Goal: Task Accomplishment & Management: Manage account settings

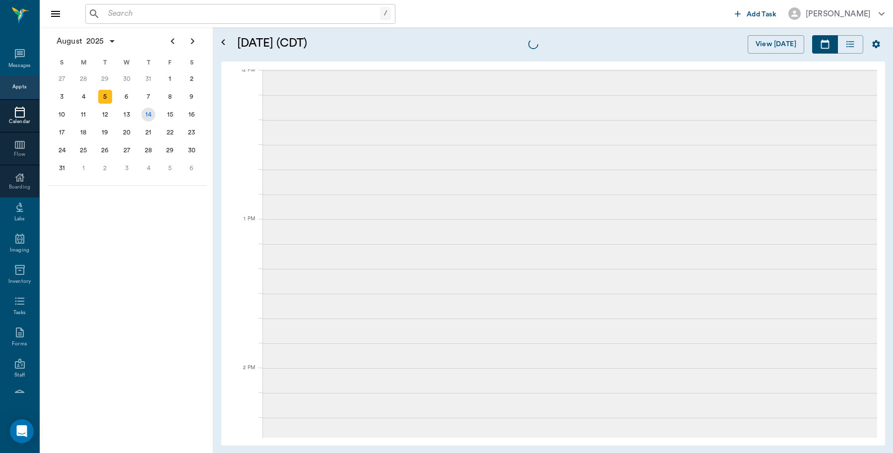
click at [145, 114] on div "14" at bounding box center [148, 115] width 14 height 14
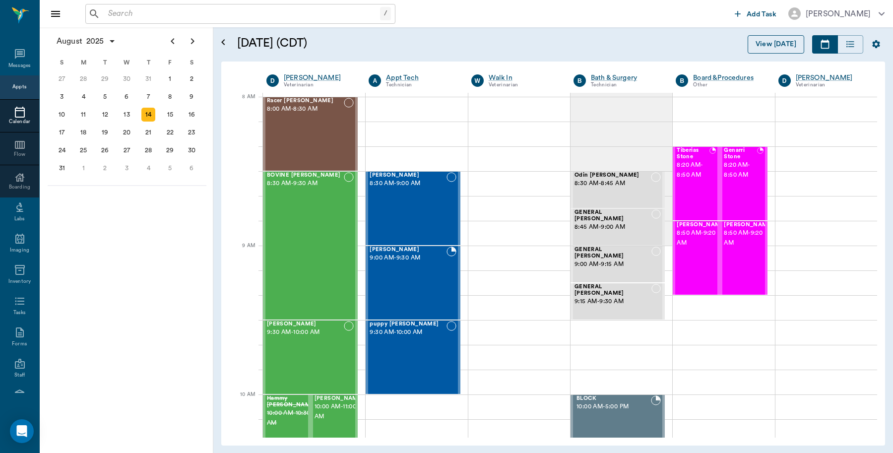
click at [762, 37] on button "View [DATE]" at bounding box center [775, 44] width 57 height 18
click at [298, 145] on div "Racer Ream 8:00 AM - 8:30 AM" at bounding box center [305, 134] width 77 height 72
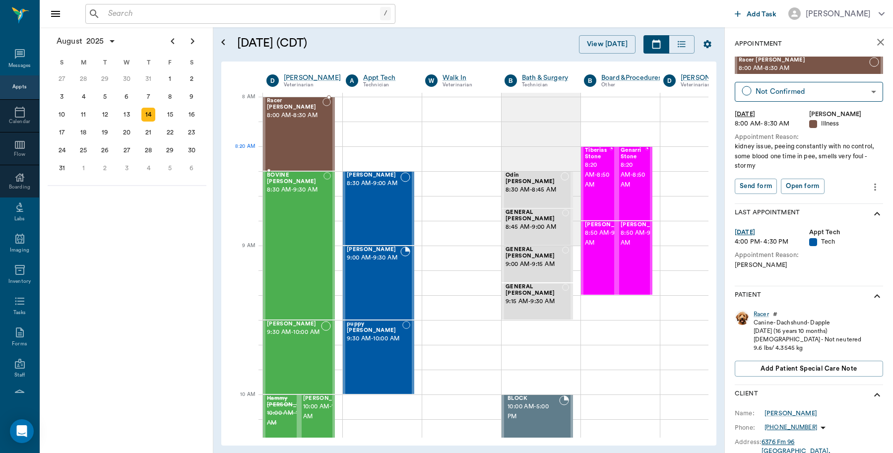
click at [296, 148] on div "Racer Ream 8:00 AM - 8:30 AM" at bounding box center [295, 134] width 56 height 72
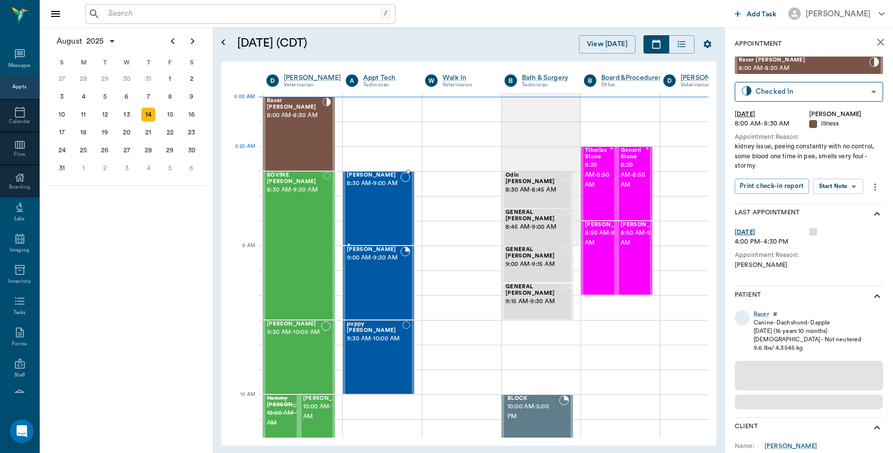
scroll to position [0, 0]
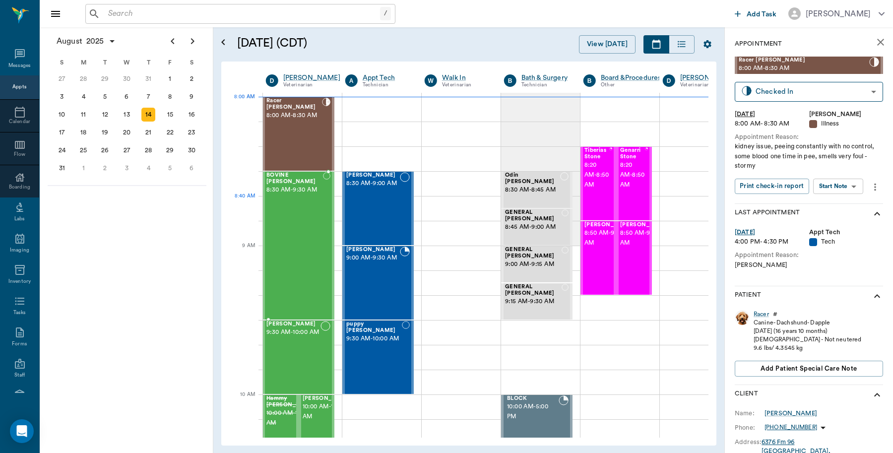
click at [294, 219] on div "BOVINE Whatley 8:30 AM - 9:30 AM" at bounding box center [294, 245] width 57 height 147
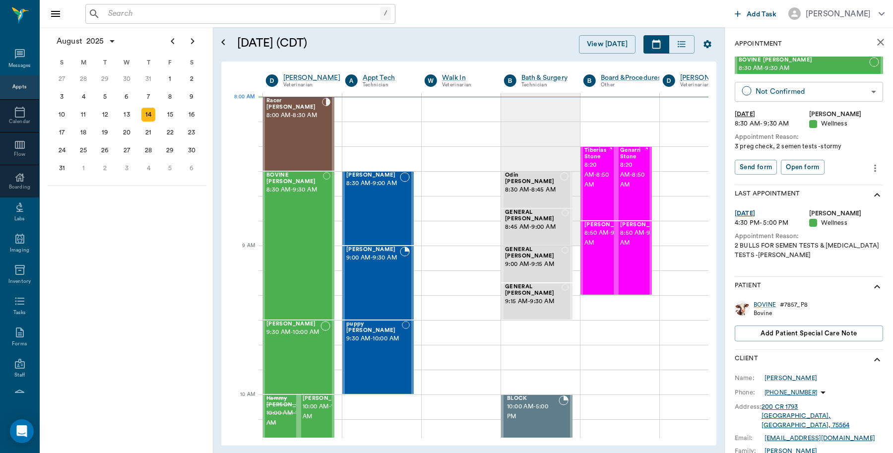
click at [859, 98] on body "/ ​ Add Task Dr. Bert Ellsworth Nectar Messages Appts Calendar Flow Boarding La…" at bounding box center [446, 226] width 893 height 453
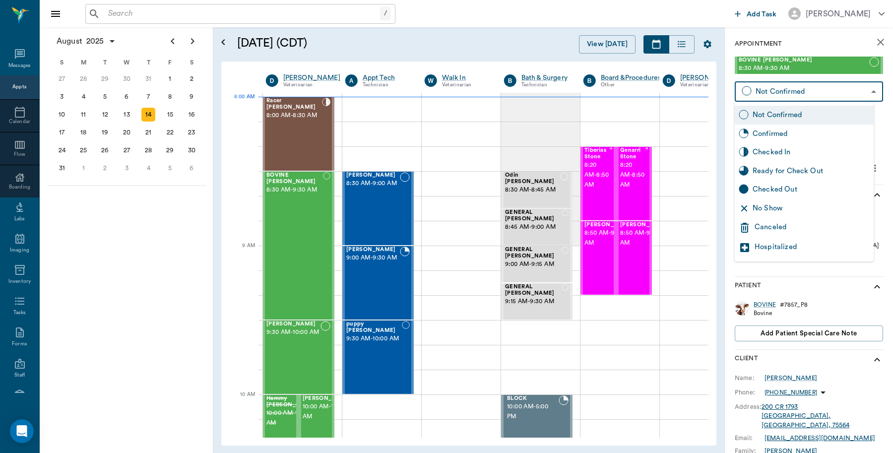
click at [801, 154] on div "Checked In" at bounding box center [810, 152] width 117 height 11
type input "CHECKED_IN"
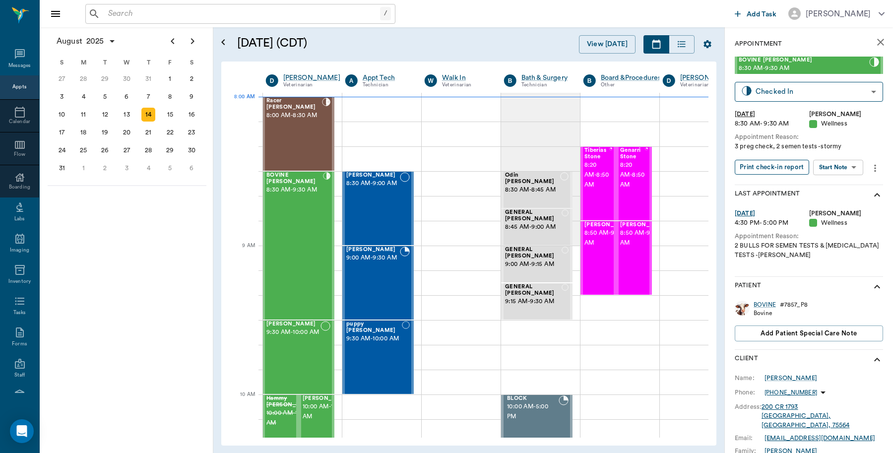
click at [785, 160] on button "Print check-in report" at bounding box center [771, 167] width 74 height 15
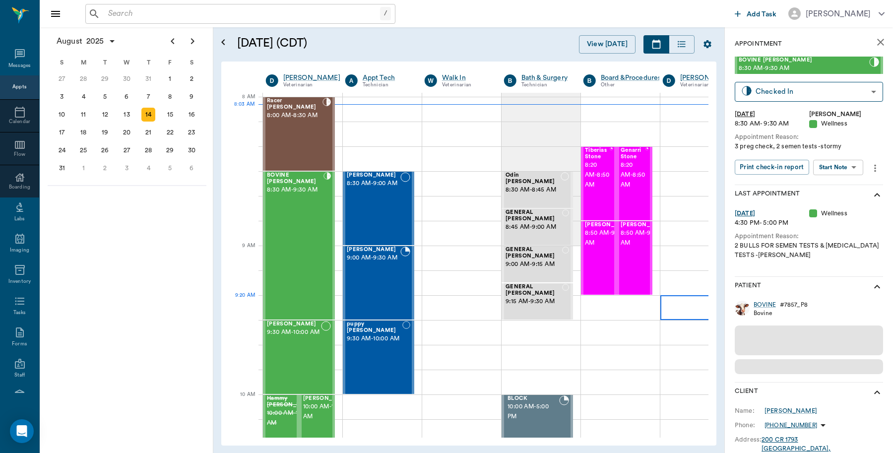
scroll to position [0, 0]
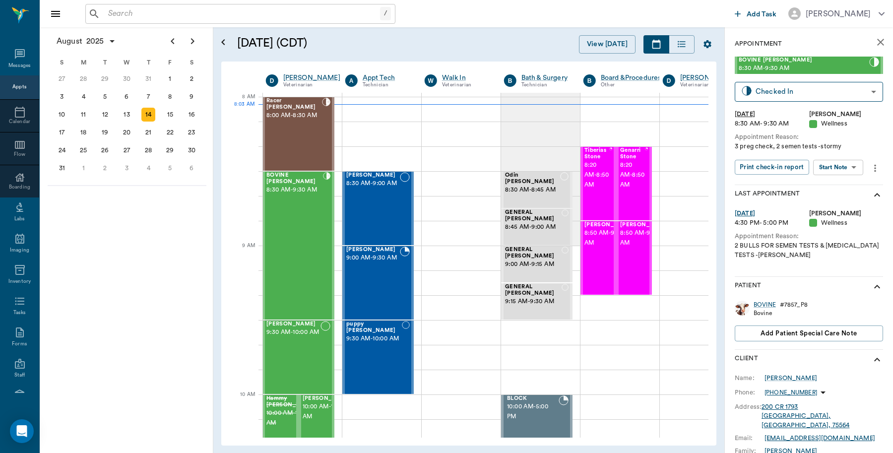
click at [163, 7] on input "text" at bounding box center [242, 14] width 276 height 14
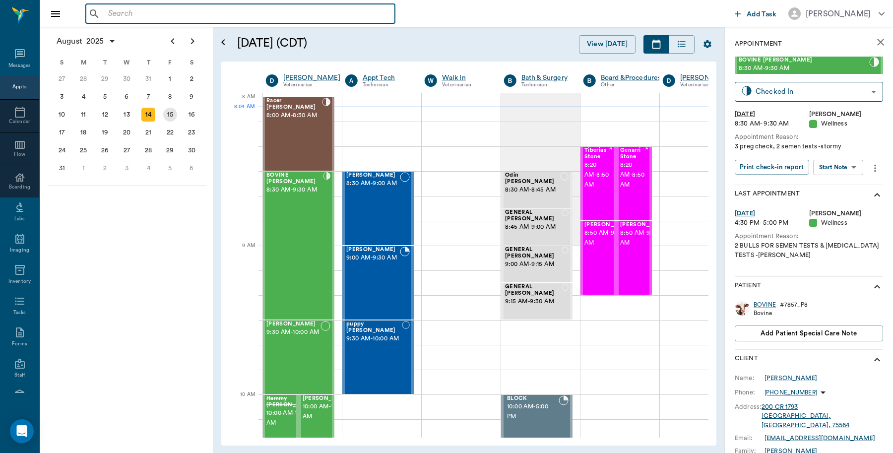
click at [172, 112] on div "15" at bounding box center [170, 115] width 14 height 14
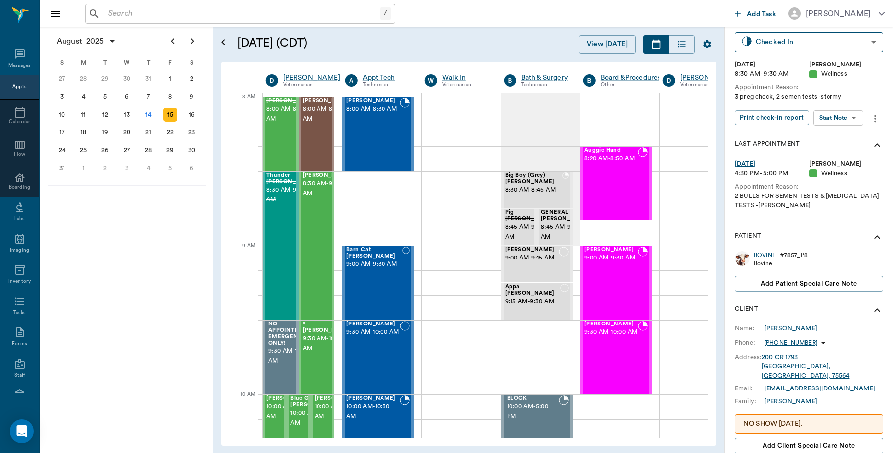
scroll to position [122, 0]
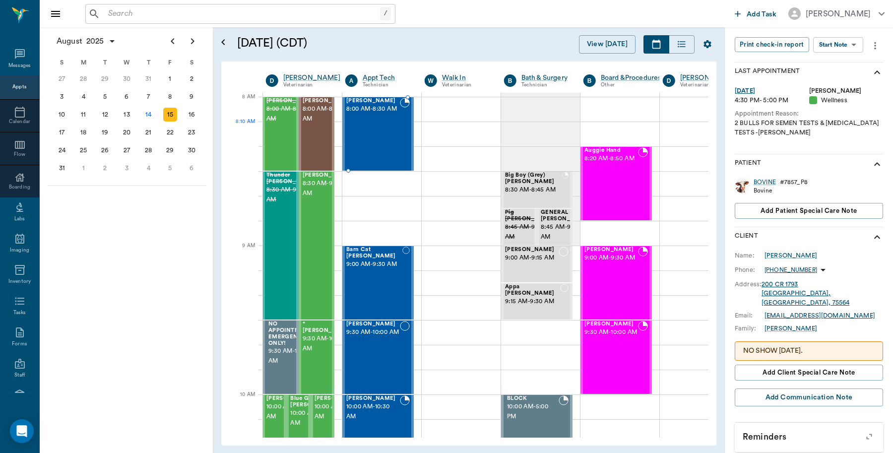
click at [401, 145] on div at bounding box center [405, 134] width 10 height 72
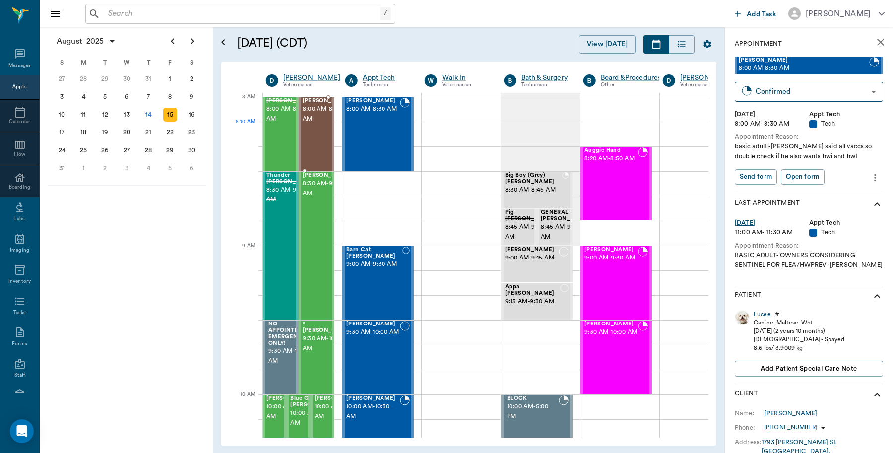
click at [312, 145] on div "lil rose Upchurch 8:00 AM - 8:30 AM" at bounding box center [327, 134] width 50 height 72
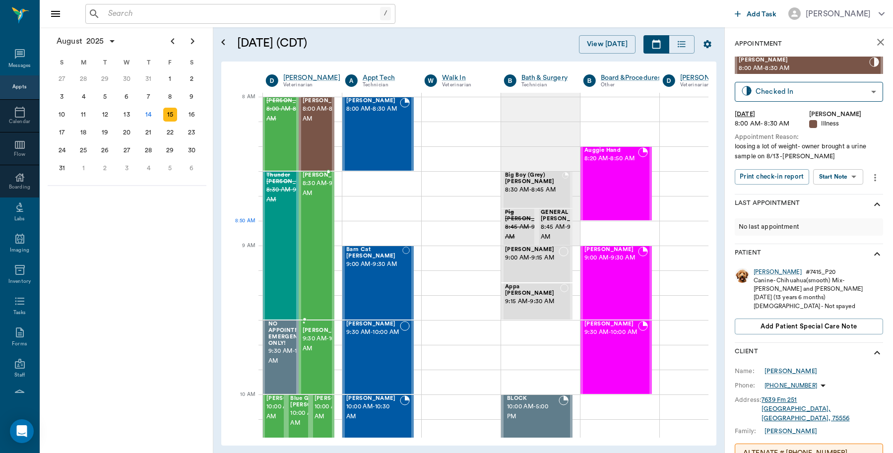
click at [308, 232] on div "Equine Bailey 8:30 AM - 9:30 AM" at bounding box center [327, 245] width 50 height 147
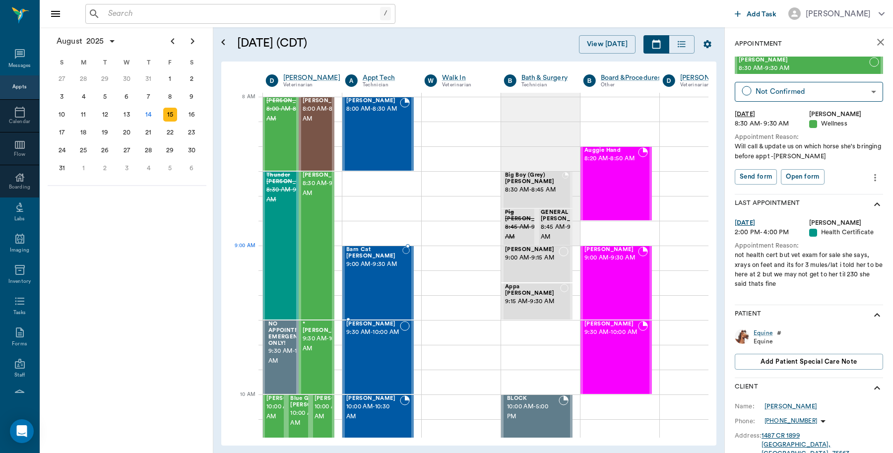
click at [359, 266] on span "9:00 AM - 9:30 AM" at bounding box center [374, 264] width 56 height 10
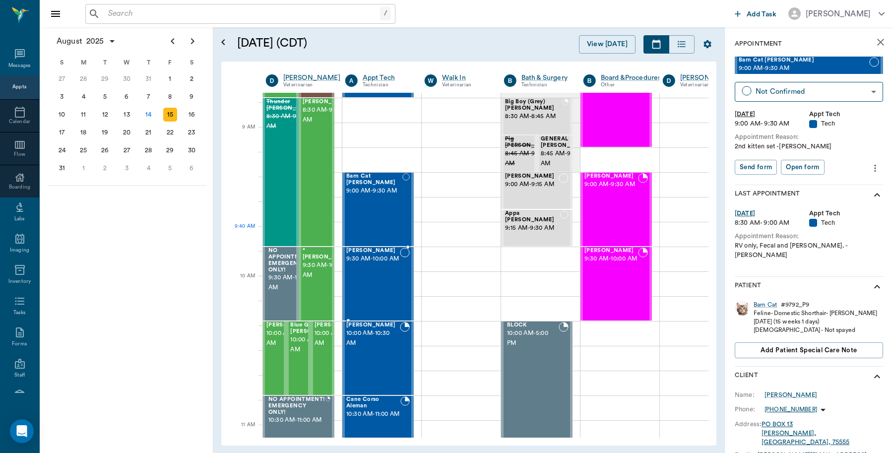
scroll to position [62, 0]
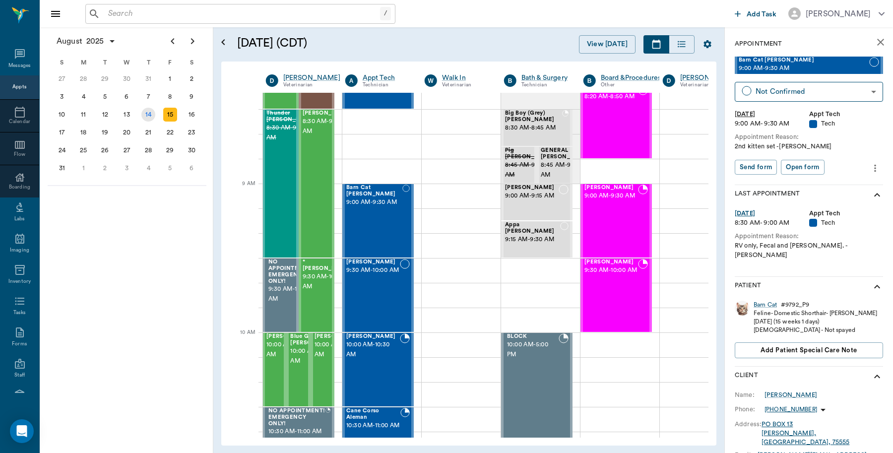
click at [148, 113] on div "14" at bounding box center [148, 115] width 14 height 14
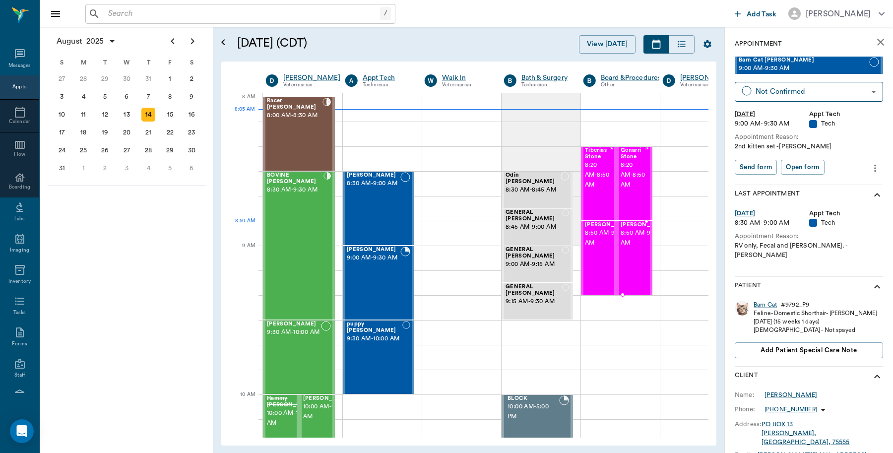
scroll to position [0, 0]
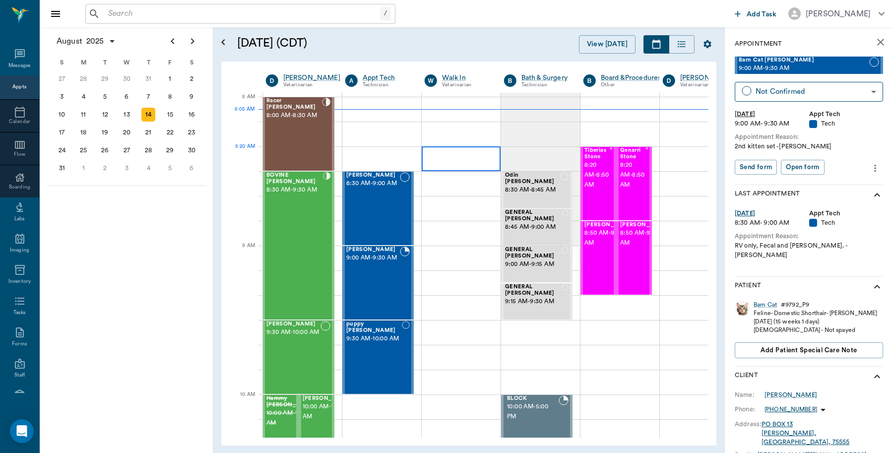
click at [458, 165] on div at bounding box center [461, 158] width 79 height 25
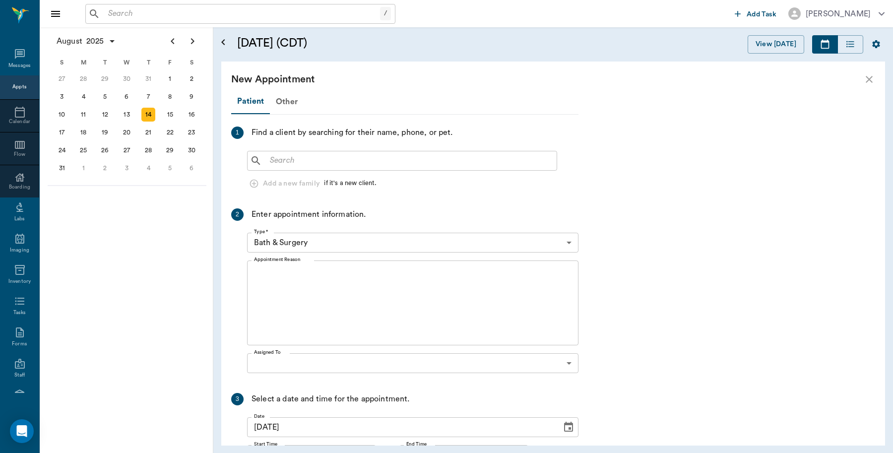
scroll to position [0, 0]
click at [568, 365] on body "/ ​ Add Task Dr. Bert Ellsworth Nectar Messages Appts Calendar Flow Boarding La…" at bounding box center [446, 226] width 893 height 453
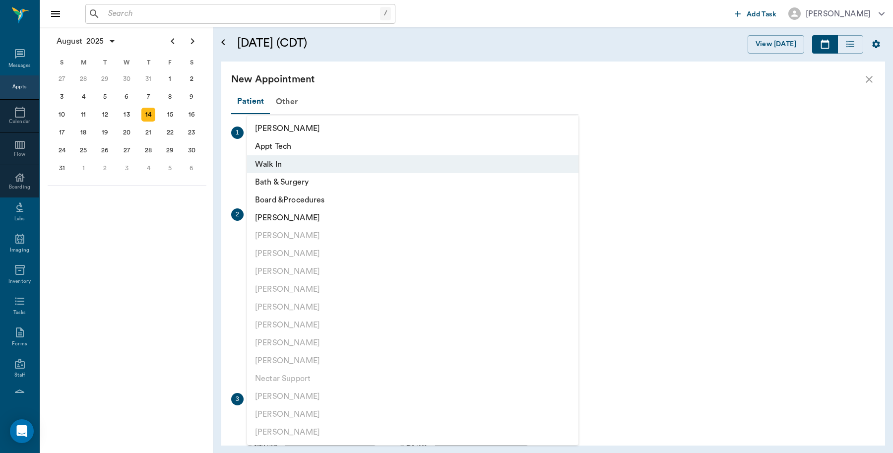
click at [652, 113] on div at bounding box center [446, 226] width 893 height 453
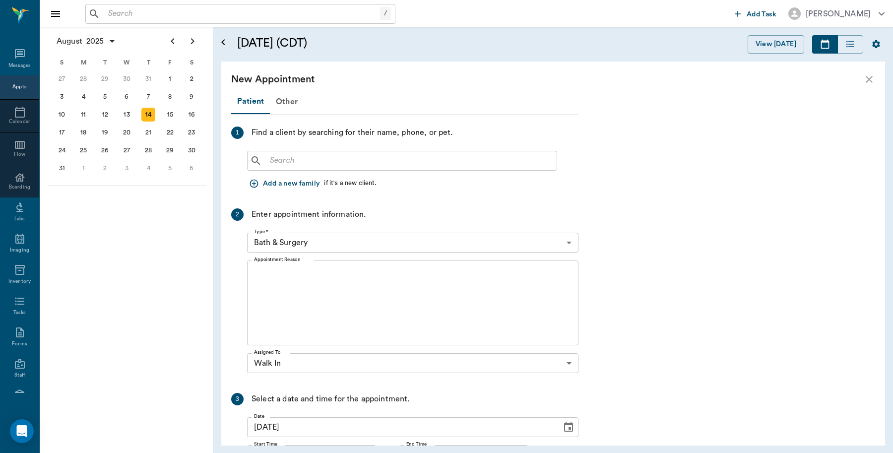
click at [866, 82] on icon "close" at bounding box center [869, 79] width 12 height 12
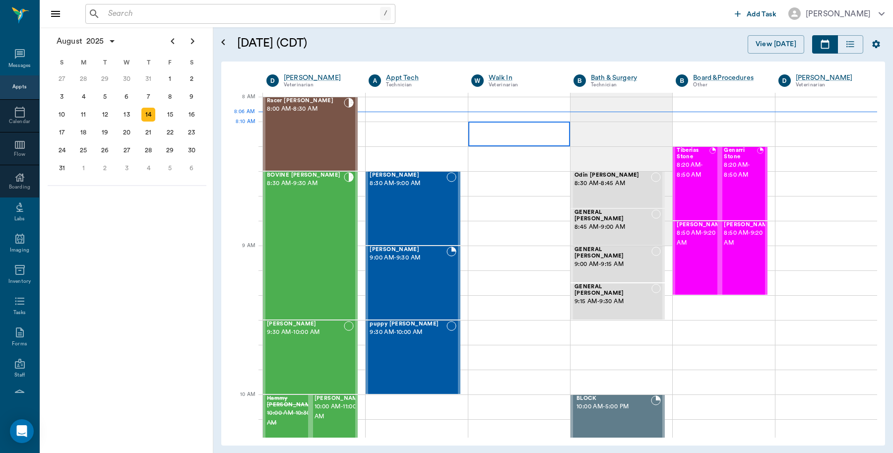
click at [483, 136] on div at bounding box center [519, 133] width 102 height 25
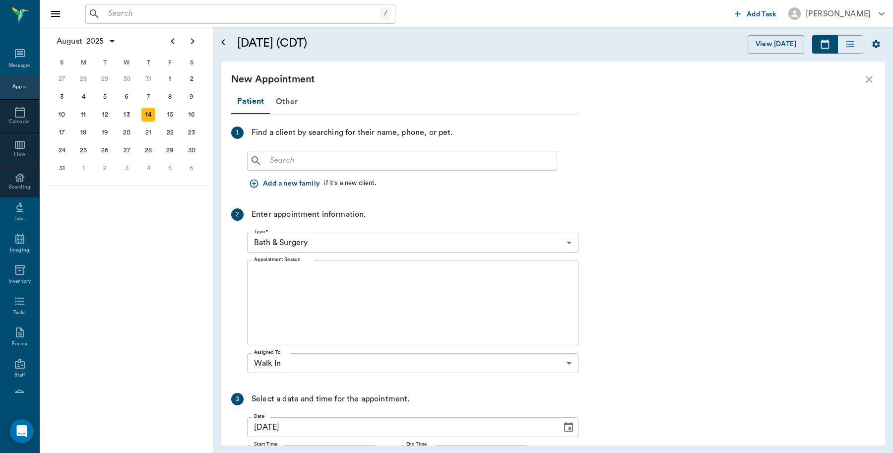
click at [430, 243] on body "/ ​ Add Task Dr. Bert Ellsworth Nectar Messages Appts Calendar Flow Boarding La…" at bounding box center [446, 226] width 893 height 453
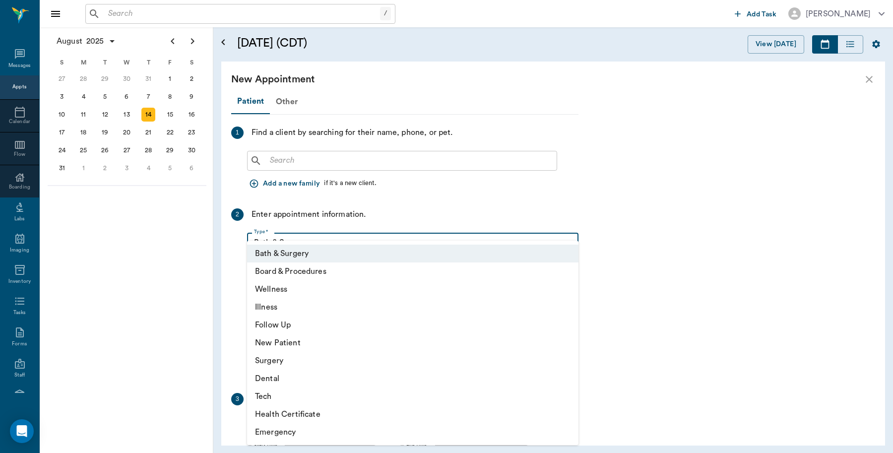
click at [861, 81] on div at bounding box center [446, 226] width 893 height 453
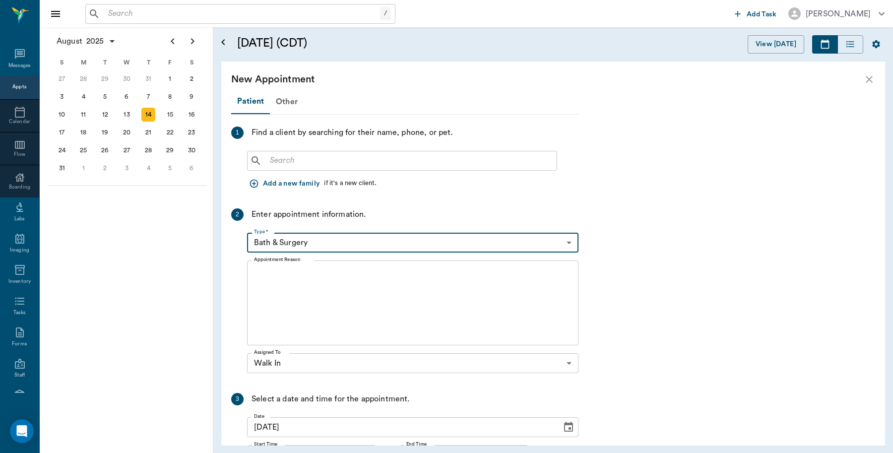
click at [869, 83] on icon "close" at bounding box center [869, 79] width 12 height 12
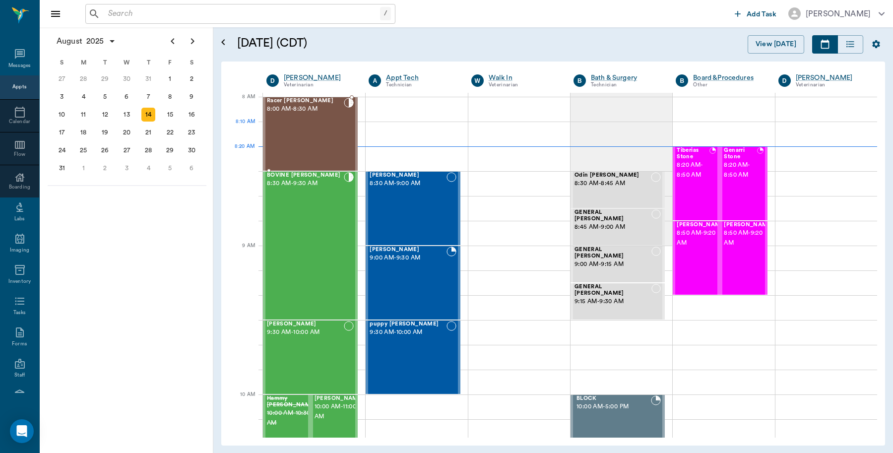
click at [329, 137] on div "Racer Ream 8:00 AM - 8:30 AM" at bounding box center [305, 134] width 77 height 72
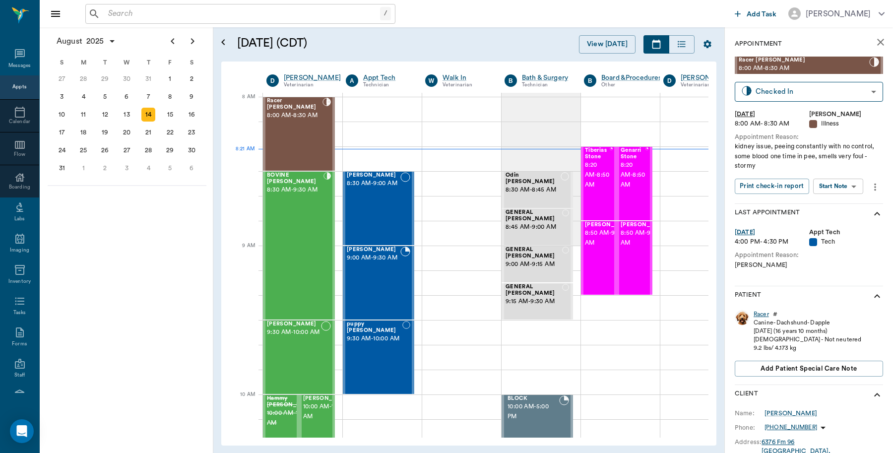
click at [764, 310] on div "Racer" at bounding box center [760, 314] width 15 height 8
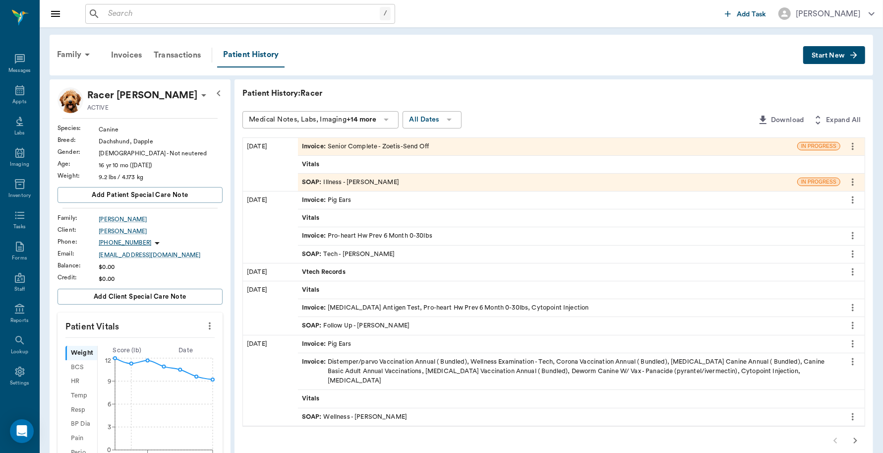
click at [413, 140] on div "Invoice : Senior Complete - Zoetis-Send Off" at bounding box center [547, 146] width 499 height 17
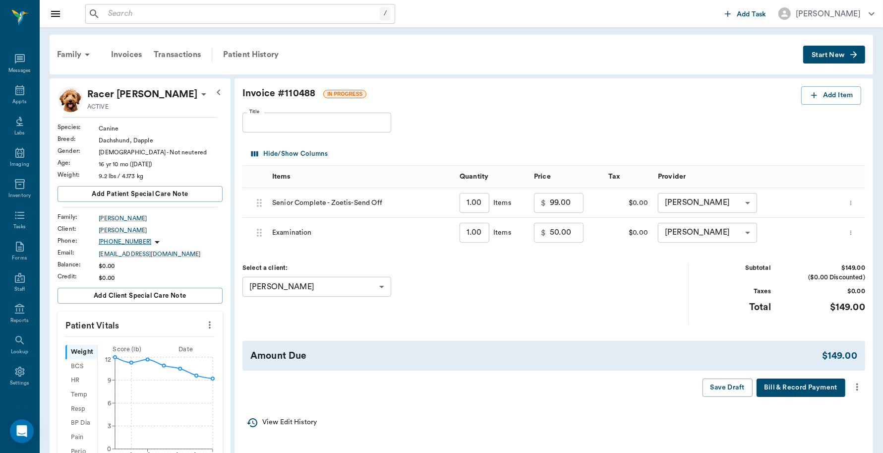
click at [787, 384] on button "Bill & Record Payment" at bounding box center [801, 387] width 89 height 18
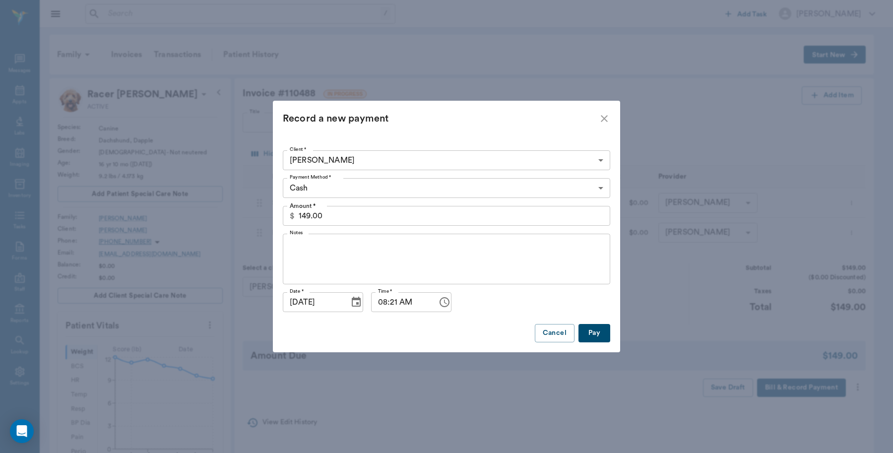
click at [601, 189] on body "/ ​ Add Task Dr. Bert Ellsworth Nectar Messages Appts Labs Imaging Inventory Ta…" at bounding box center [446, 388] width 893 height 776
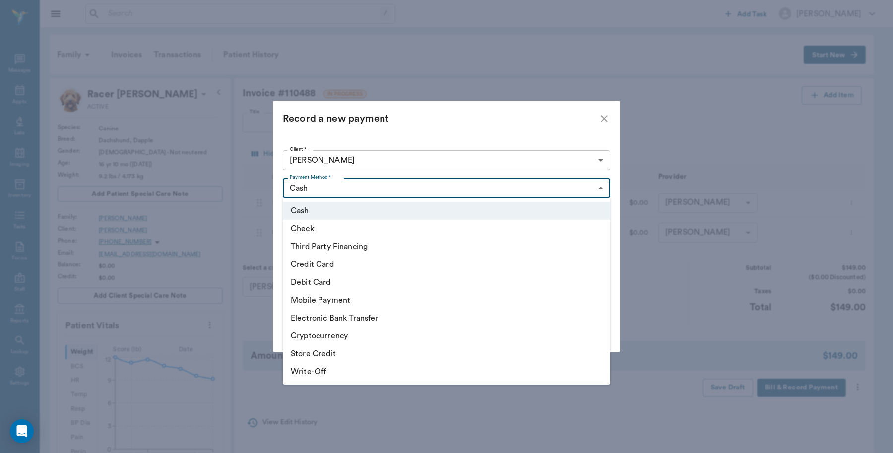
click at [342, 284] on li "Debit Card" at bounding box center [446, 282] width 327 height 18
type input "DEBIT_CARD"
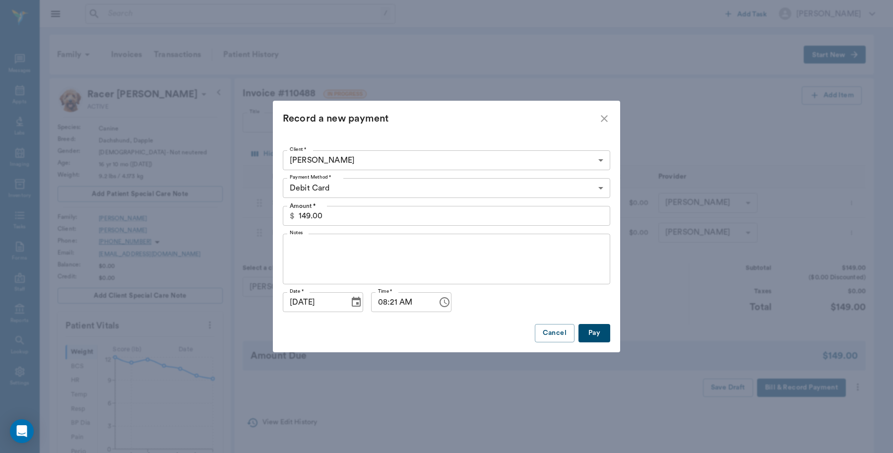
click at [605, 118] on icon "close" at bounding box center [604, 119] width 12 height 12
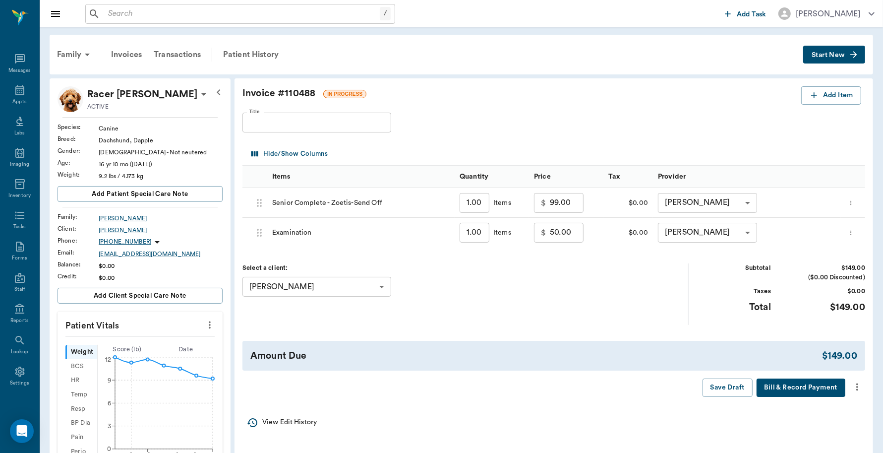
click at [798, 388] on button "Bill & Record Payment" at bounding box center [801, 387] width 89 height 18
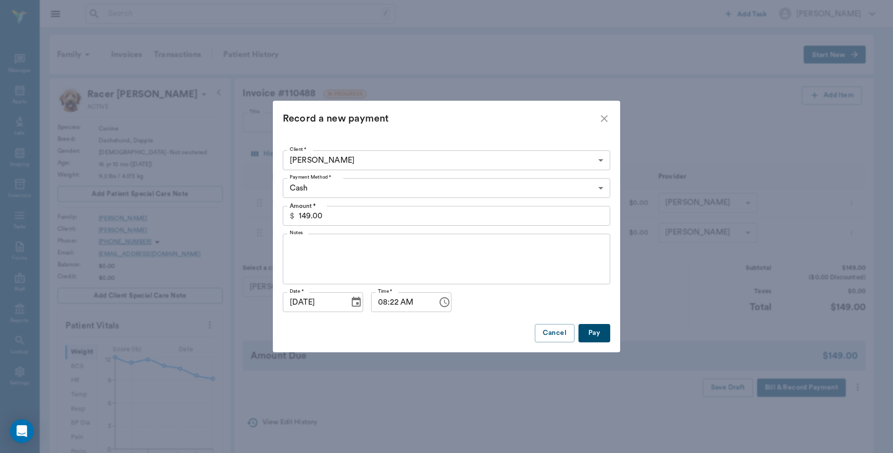
click at [605, 186] on body "/ ​ Add Task Dr. Bert Ellsworth Nectar Messages Appts Labs Imaging Inventory Ta…" at bounding box center [446, 388] width 893 height 776
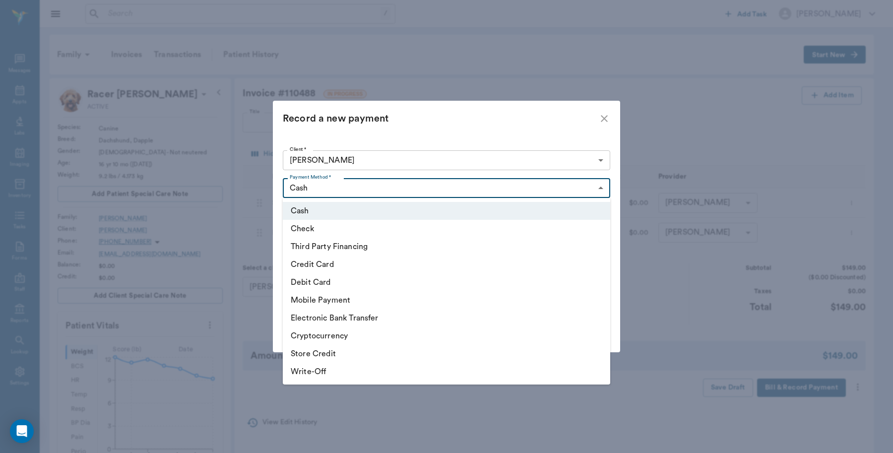
click at [340, 284] on li "Debit Card" at bounding box center [446, 282] width 327 height 18
type input "DEBIT_CARD"
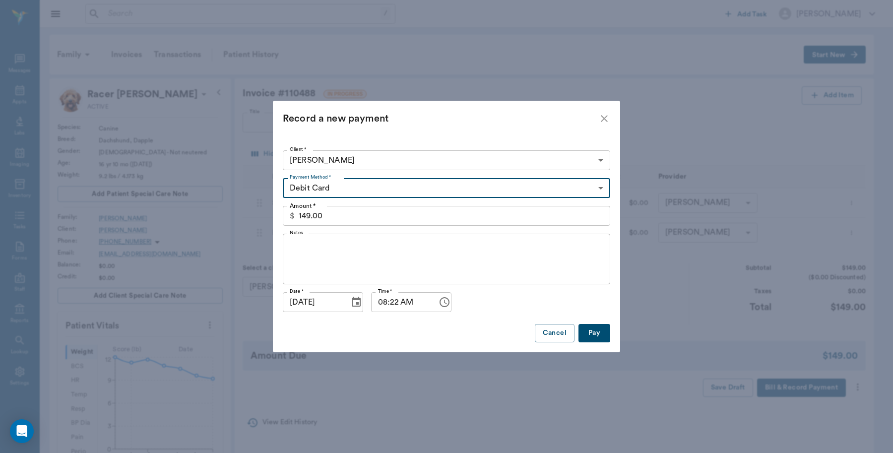
click at [589, 330] on button "Pay" at bounding box center [594, 333] width 32 height 18
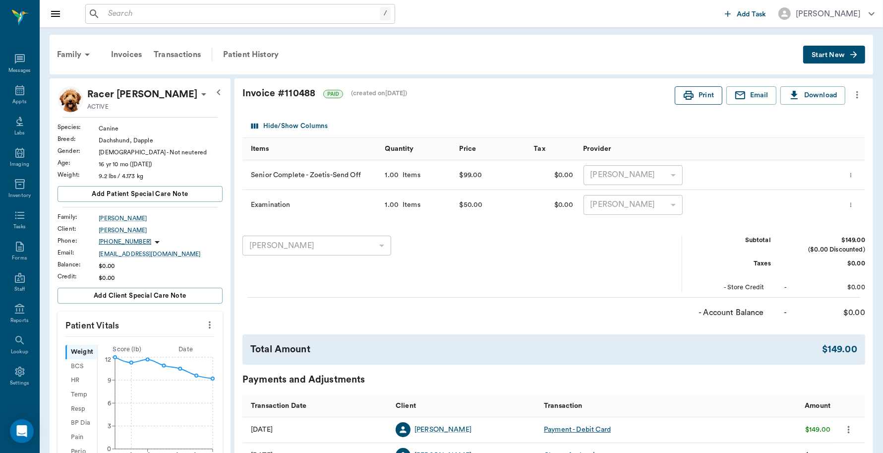
click at [687, 93] on icon "button" at bounding box center [689, 95] width 12 height 12
click at [21, 92] on div "Appts" at bounding box center [19, 95] width 39 height 31
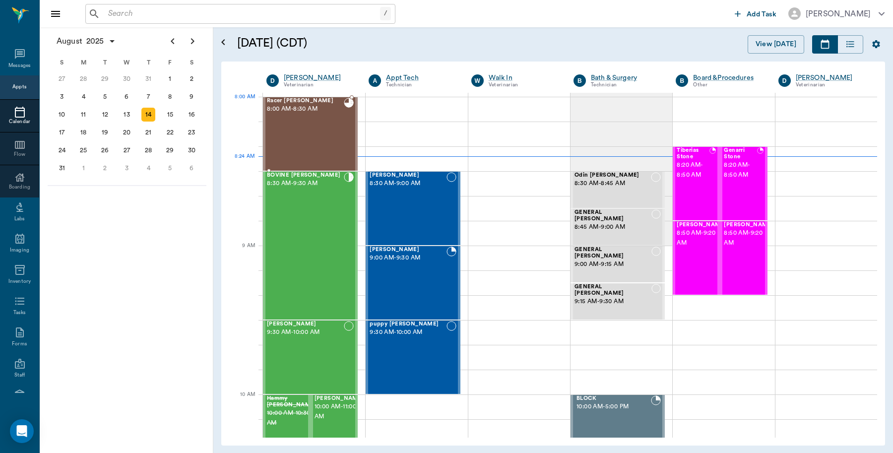
click at [323, 115] on div "Racer Ream 8:00 AM - 8:30 AM" at bounding box center [305, 134] width 77 height 72
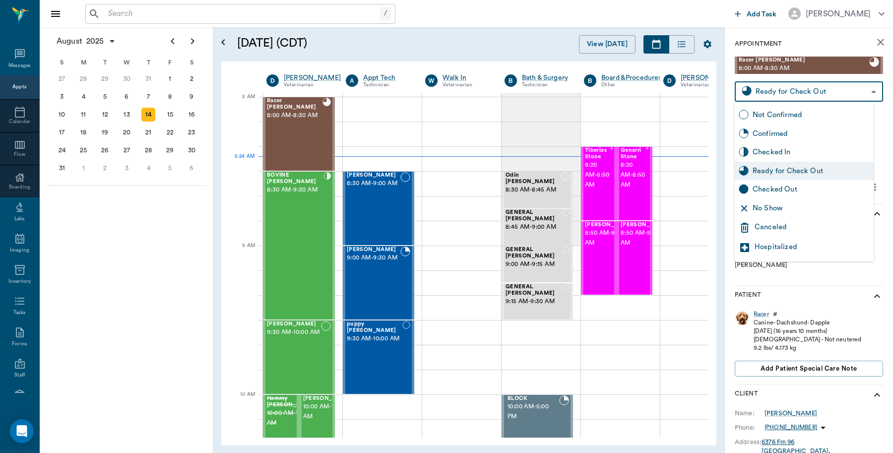
click at [846, 95] on body "/ ​ Add Task Dr. Bert Ellsworth Nectar Messages Appts Calendar Flow Boarding La…" at bounding box center [446, 226] width 893 height 453
click at [799, 192] on div "Checked Out" at bounding box center [810, 189] width 117 height 11
type input "CHECKED_OUT"
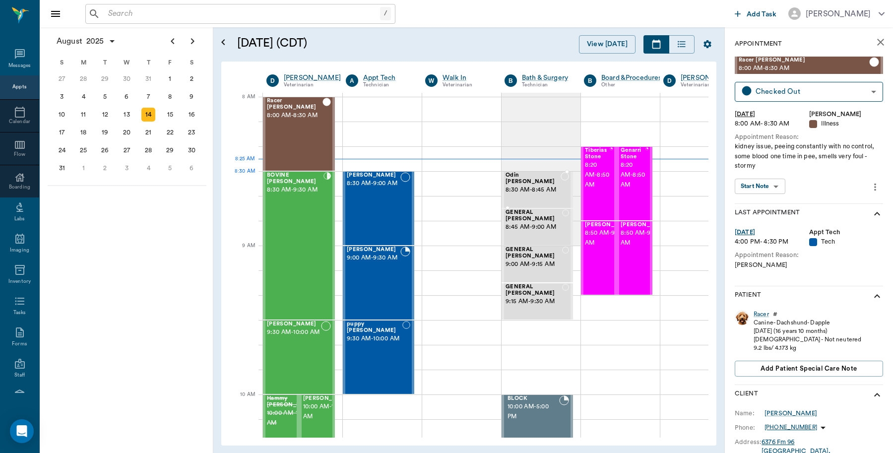
click at [531, 185] on span "8:30 AM - 8:45 AM" at bounding box center [532, 190] width 55 height 10
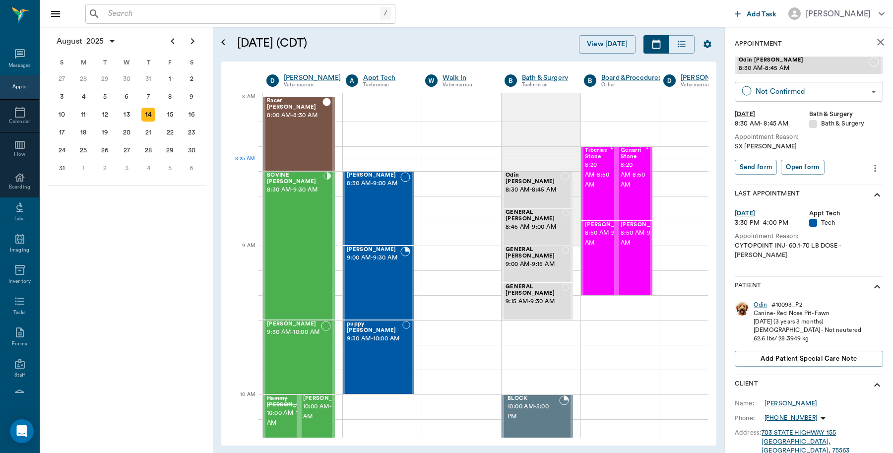
click at [803, 92] on body "/ ​ Add Task Dr. Bert Ellsworth Nectar Messages Appts Calendar Flow Boarding La…" at bounding box center [446, 226] width 893 height 453
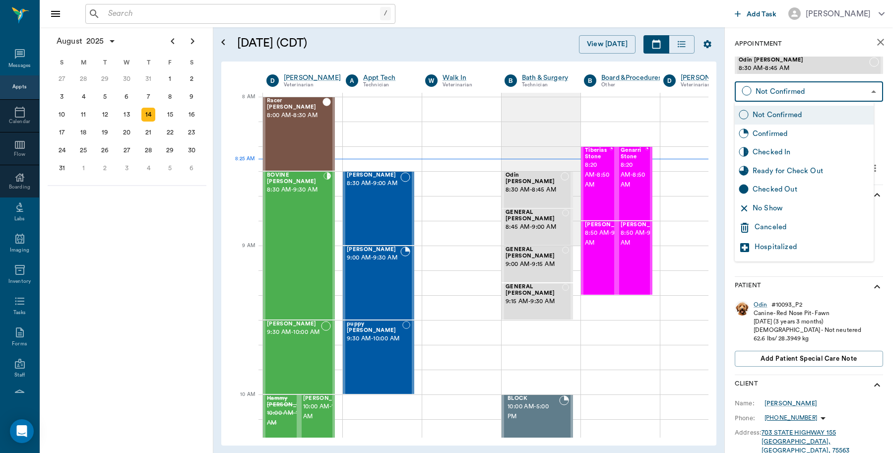
click at [779, 151] on div "Checked In" at bounding box center [810, 152] width 117 height 11
type input "CHECKED_IN"
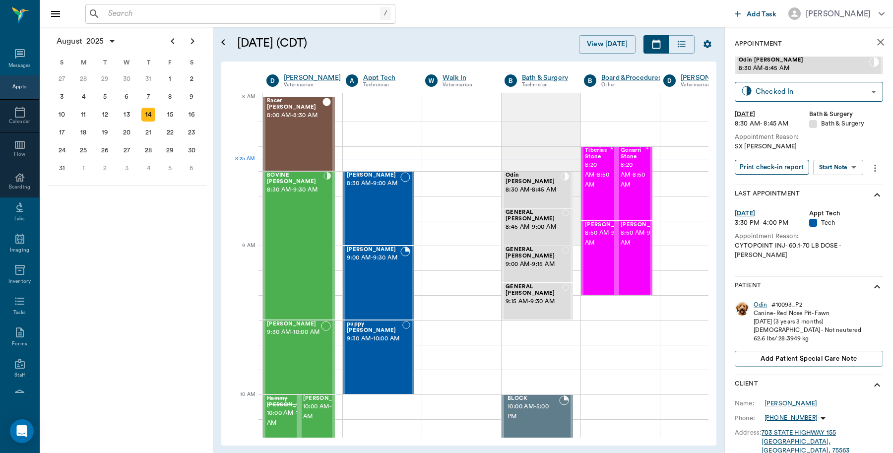
click at [767, 168] on button "Print check-in report" at bounding box center [771, 167] width 74 height 15
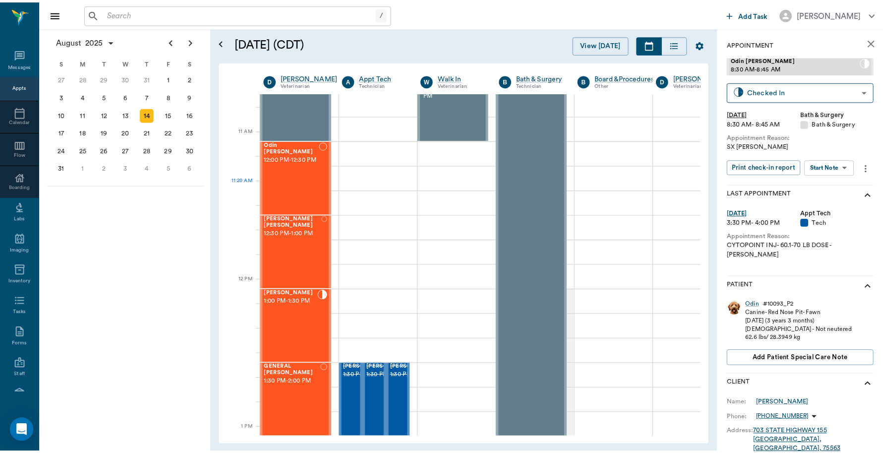
scroll to position [558, 0]
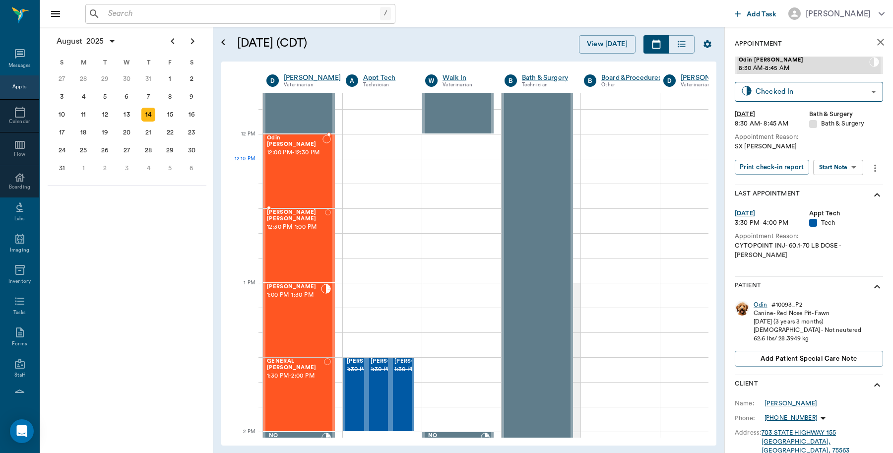
click at [313, 182] on div "Odin LATAILLE 12:00 PM - 12:30 PM" at bounding box center [295, 171] width 56 height 72
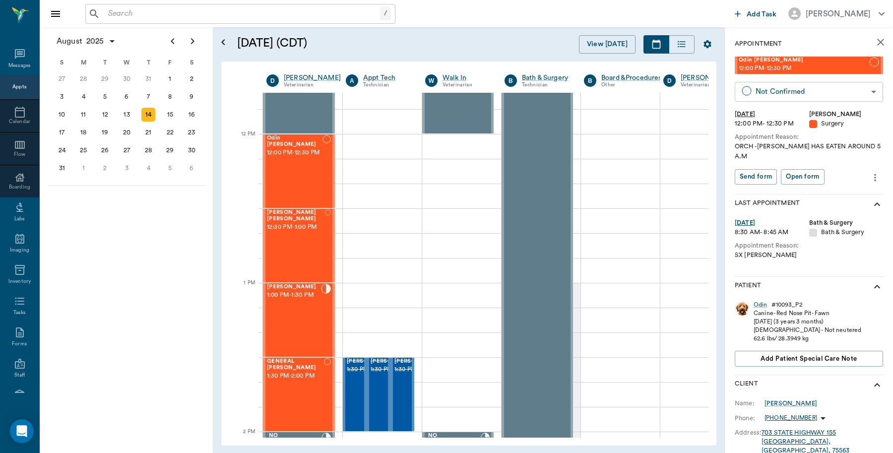
click at [849, 92] on body "/ ​ Add Task Dr. Bert Ellsworth Nectar Messages Appts Calendar Flow Boarding La…" at bounding box center [446, 226] width 893 height 453
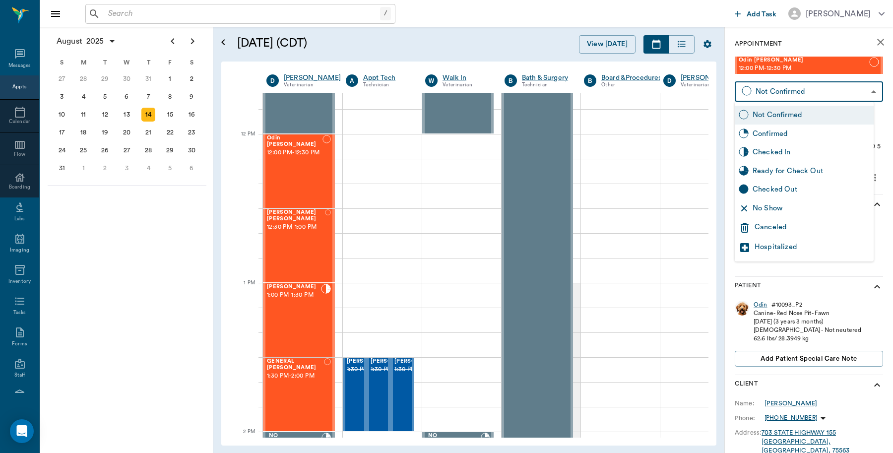
click at [775, 155] on div "Checked In" at bounding box center [810, 152] width 117 height 11
type input "CHECKED_IN"
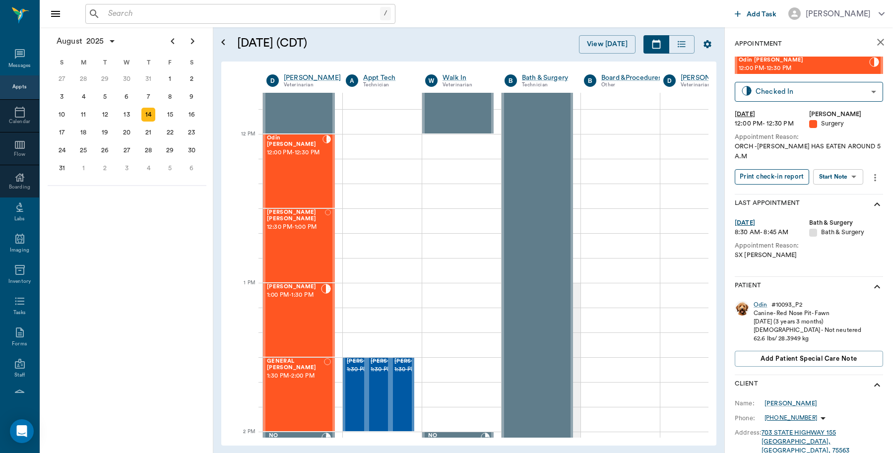
click at [773, 169] on button "Print check-in report" at bounding box center [771, 176] width 74 height 15
click at [761, 301] on div "Odin" at bounding box center [760, 305] width 14 height 8
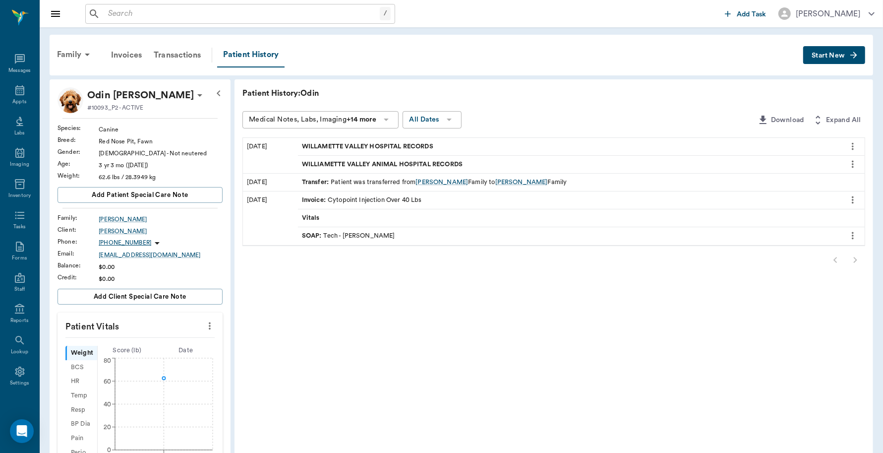
click at [402, 142] on span "WILLAMETTE VALLEY HOSPITAL RECORDS" at bounding box center [368, 146] width 133 height 9
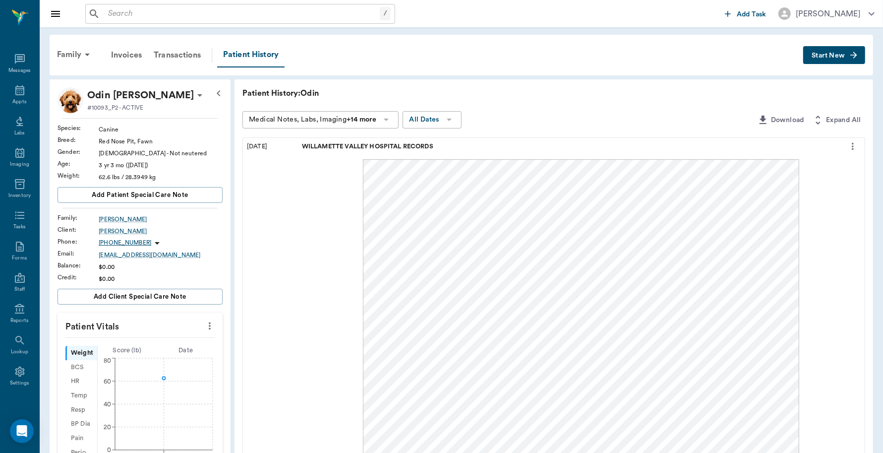
click at [851, 146] on icon "more" at bounding box center [852, 146] width 11 height 12
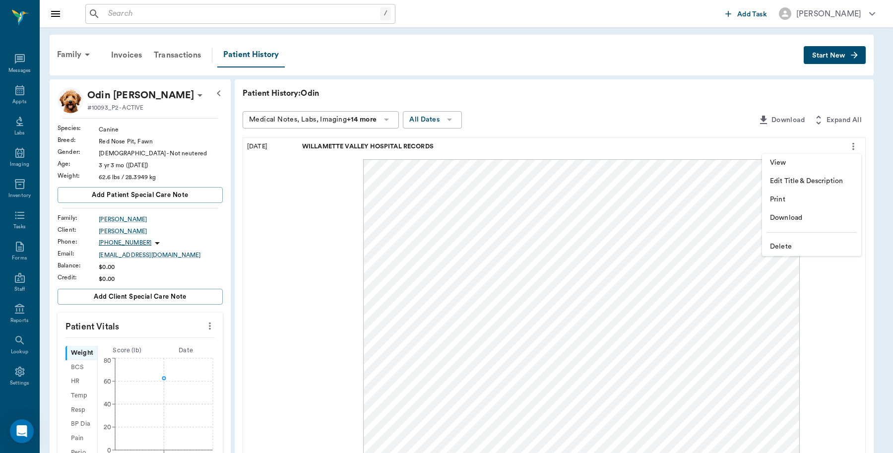
click at [826, 160] on span "View" at bounding box center [811, 163] width 83 height 10
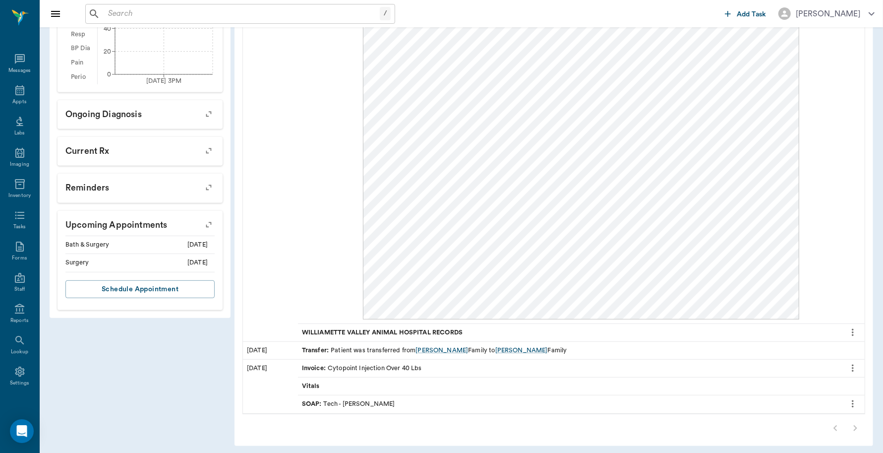
scroll to position [380, 0]
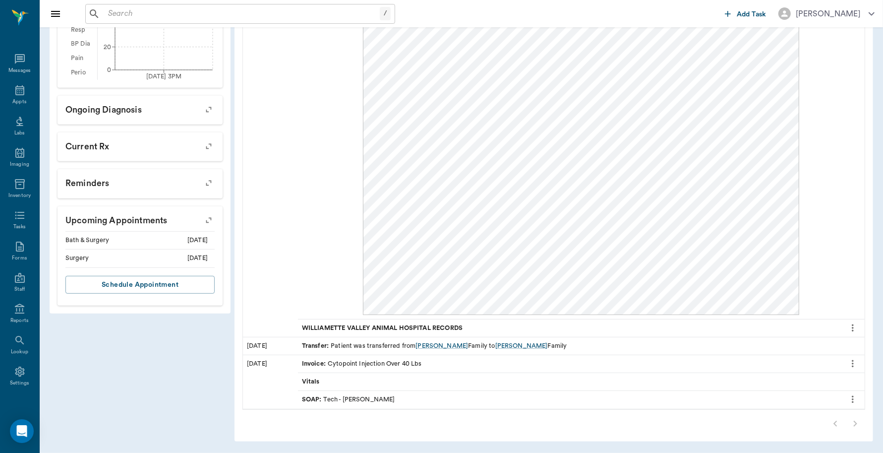
click at [435, 324] on span "WILLIAMETTE VALLEY ANIMAL HOSPITAL RECORDS" at bounding box center [383, 327] width 163 height 9
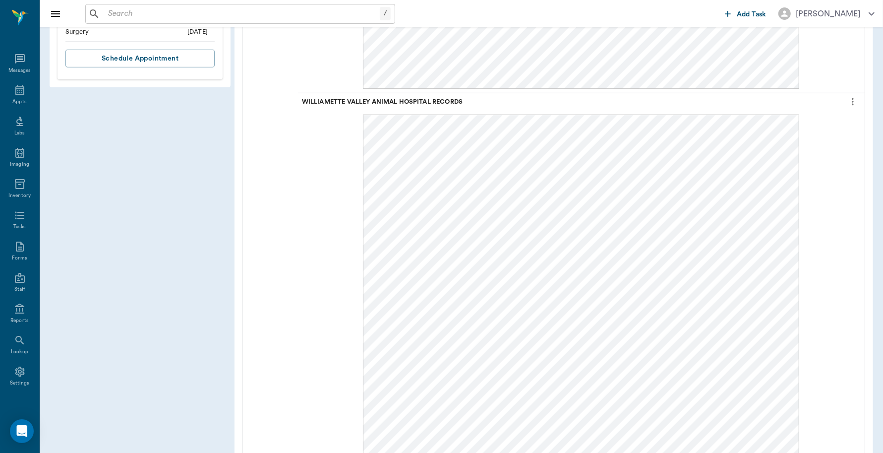
scroll to position [628, 0]
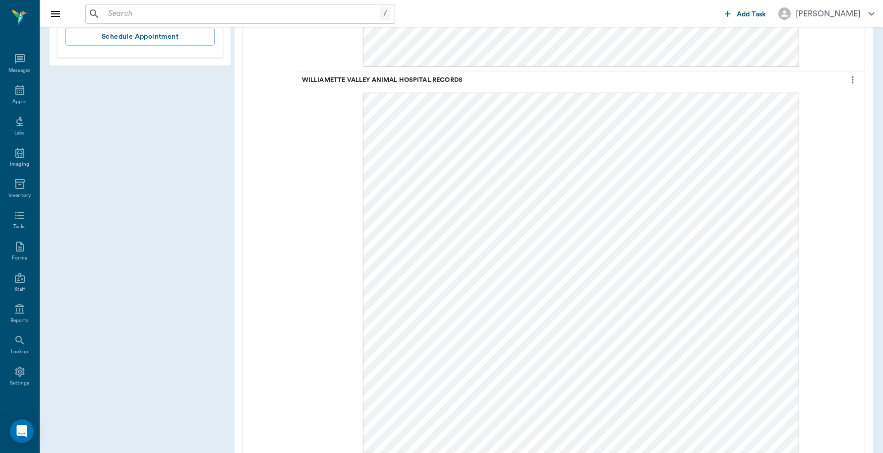
click at [849, 81] on icon "more" at bounding box center [852, 80] width 11 height 12
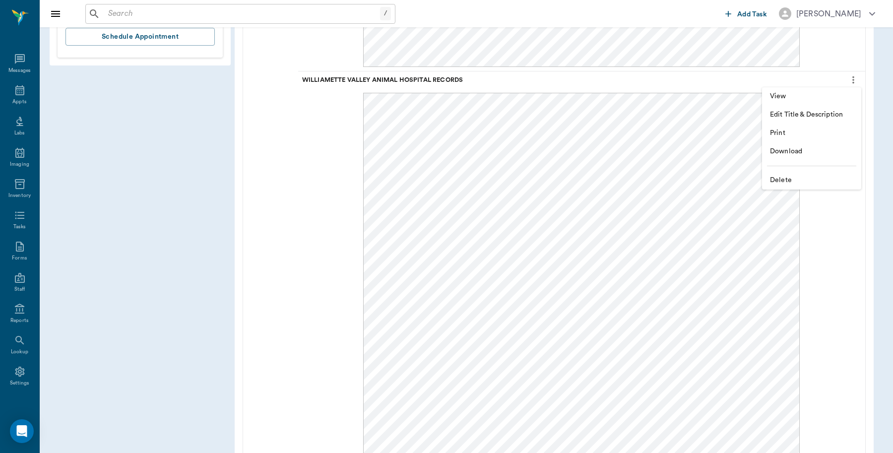
click at [804, 98] on span "View" at bounding box center [811, 96] width 83 height 10
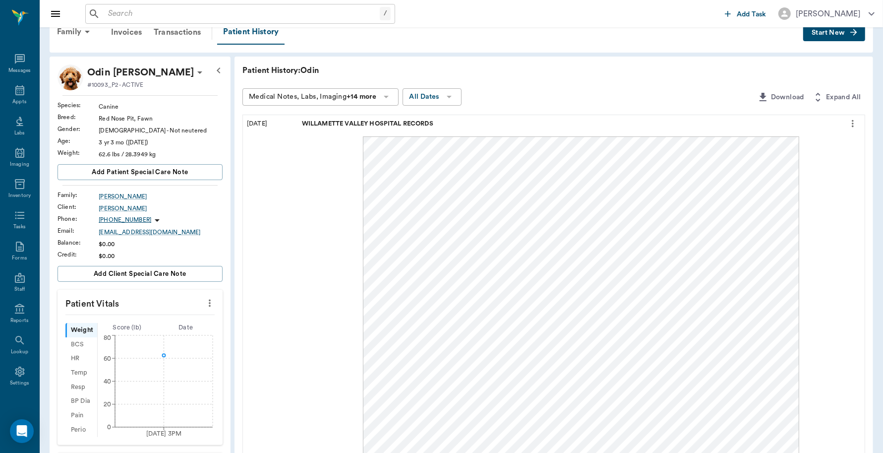
scroll to position [8, 0]
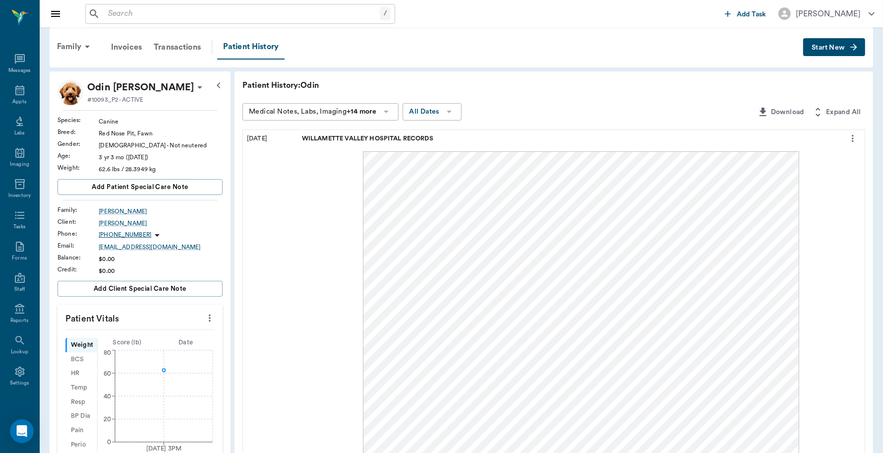
click at [856, 138] on icon "more" at bounding box center [852, 138] width 11 height 12
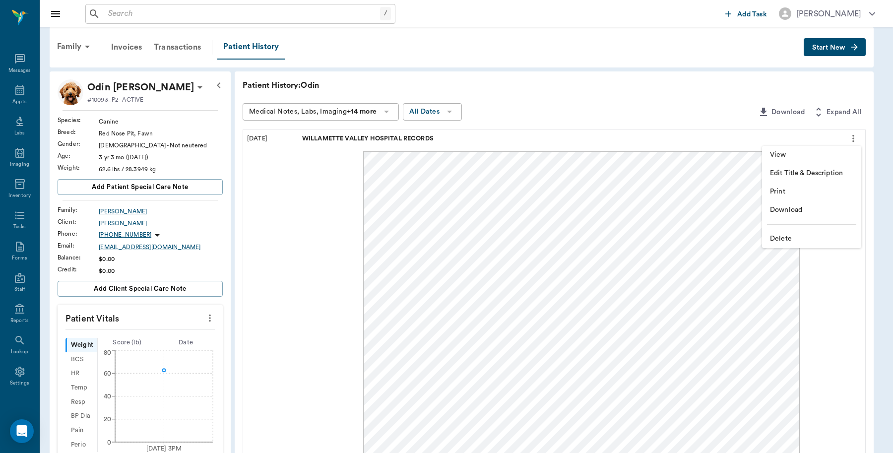
click at [826, 154] on span "View" at bounding box center [811, 155] width 83 height 10
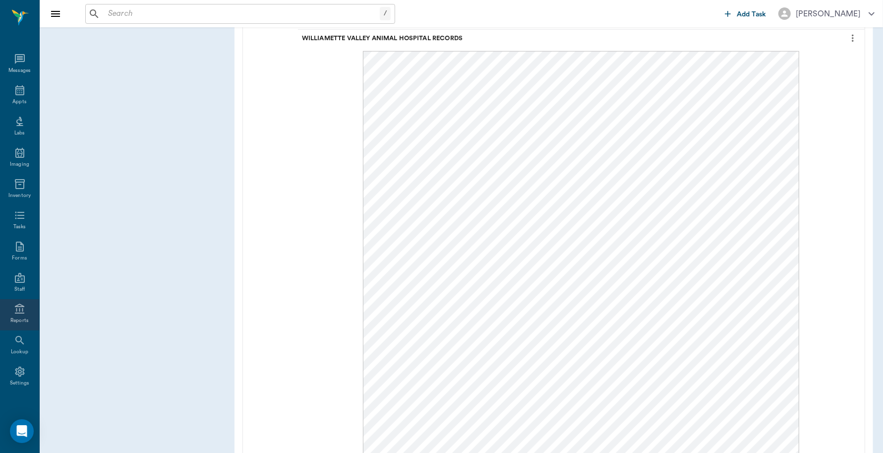
scroll to position [675, 0]
click at [15, 375] on icon at bounding box center [19, 371] width 9 height 10
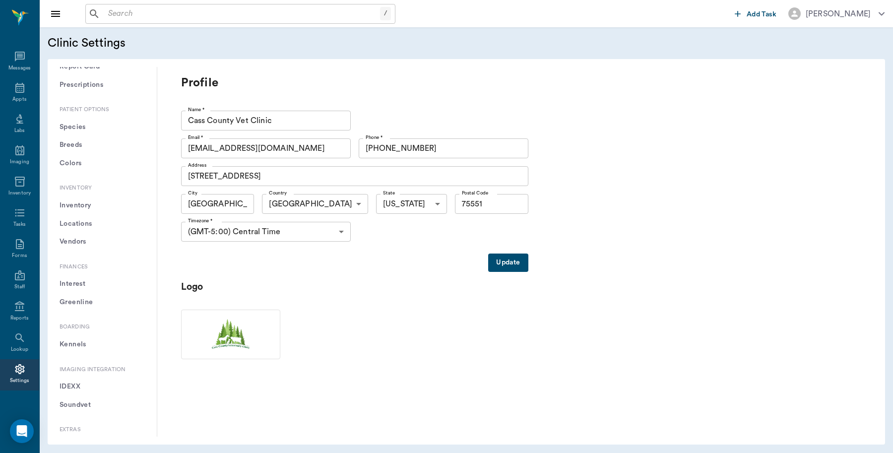
scroll to position [444, 0]
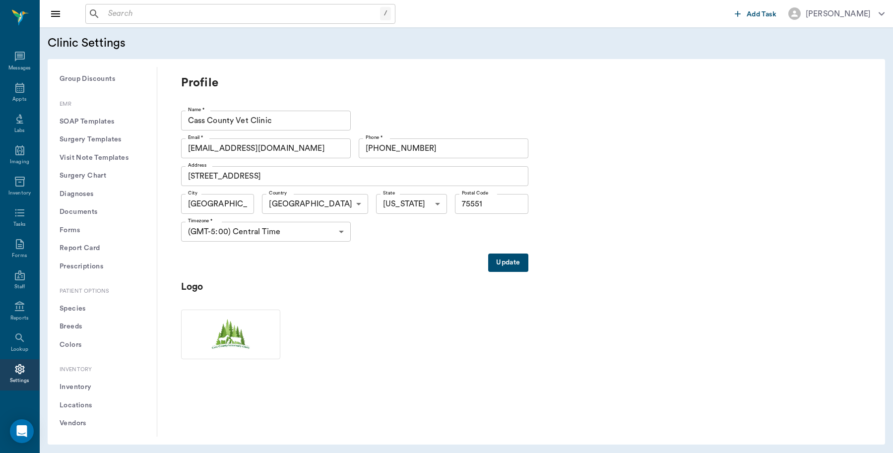
click at [82, 388] on button "Inventory" at bounding box center [102, 387] width 93 height 18
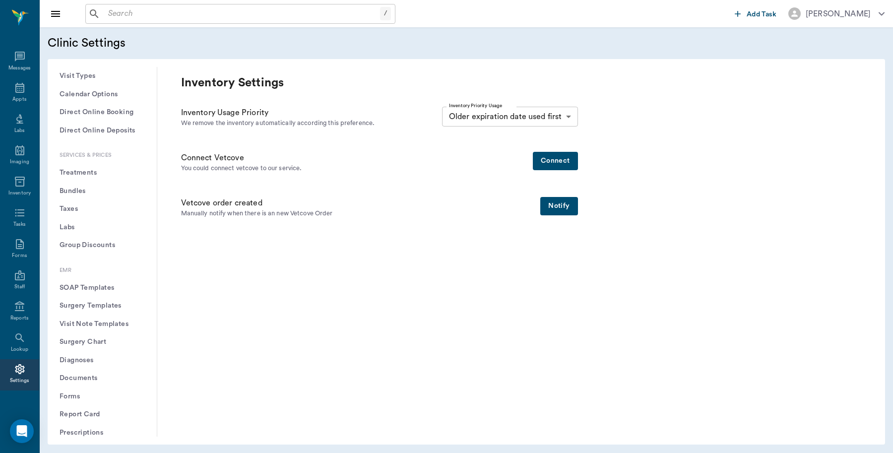
scroll to position [258, 0]
click at [97, 191] on button "Treatments" at bounding box center [102, 192] width 93 height 18
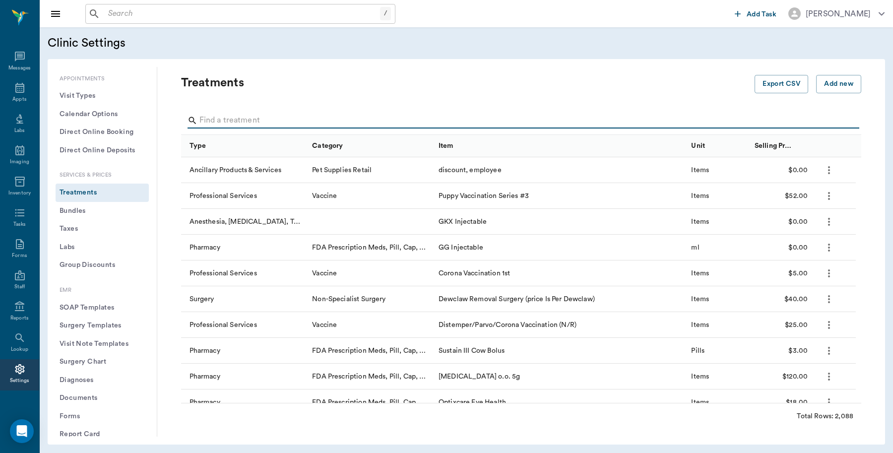
click at [248, 118] on input "Search" at bounding box center [521, 121] width 645 height 16
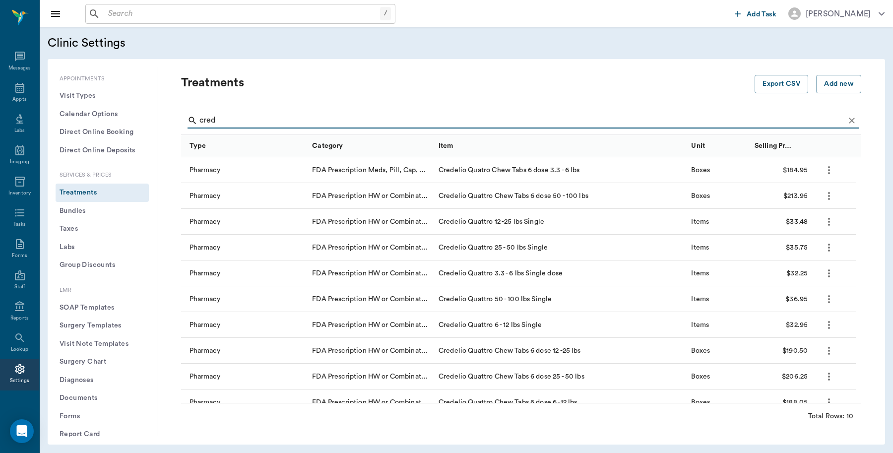
type input "cred"
click at [117, 14] on input "text" at bounding box center [242, 14] width 276 height 14
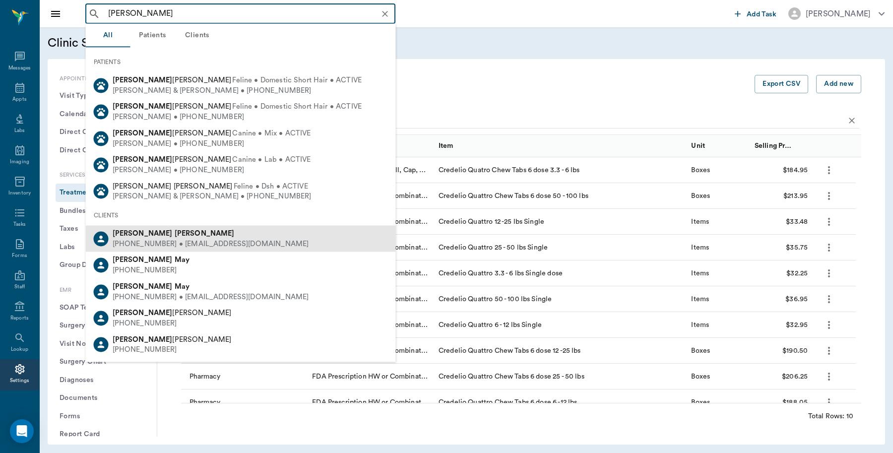
click at [142, 244] on div "(870) 691-2253 • MLDEMOSS60@gmail.com" at bounding box center [211, 244] width 196 height 10
type input "mary demos"
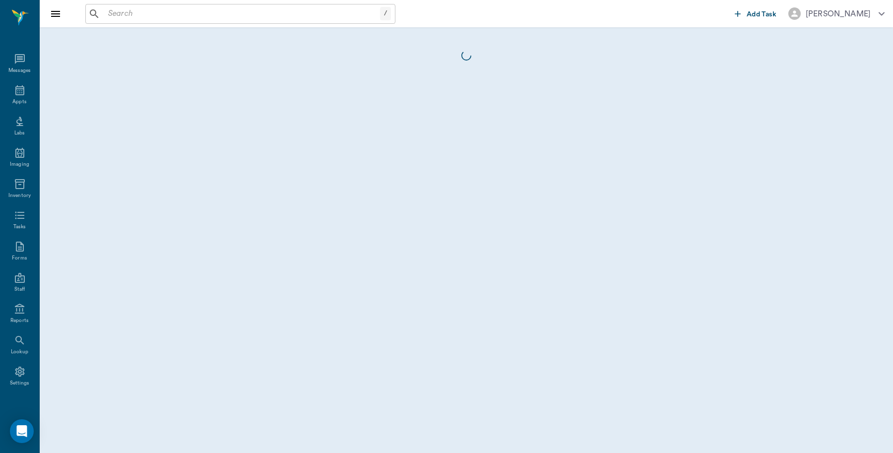
scroll to position [2, 0]
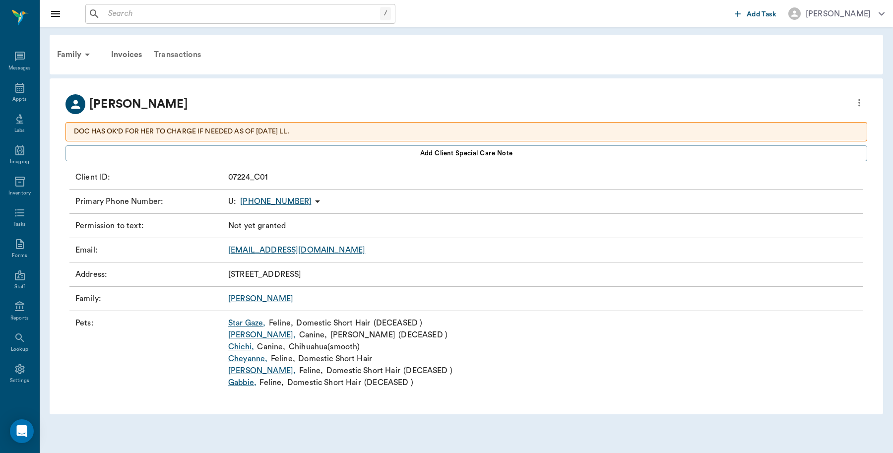
click at [192, 49] on div "Transactions" at bounding box center [177, 55] width 59 height 24
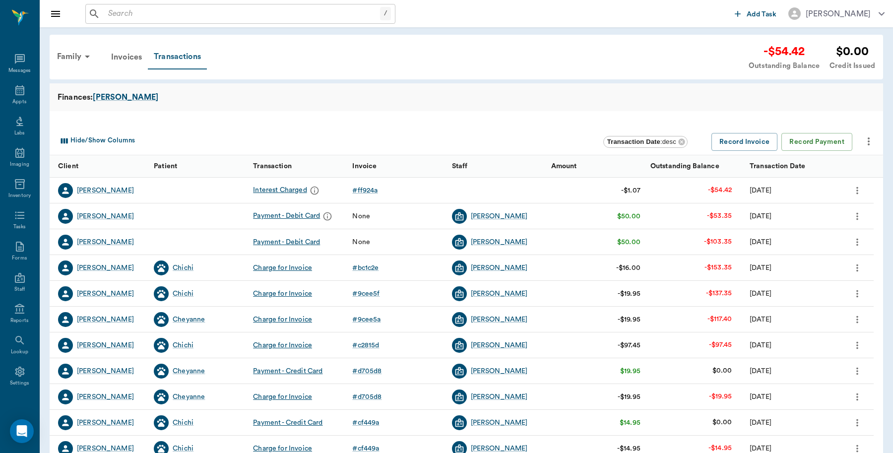
scroll to position [2, 0]
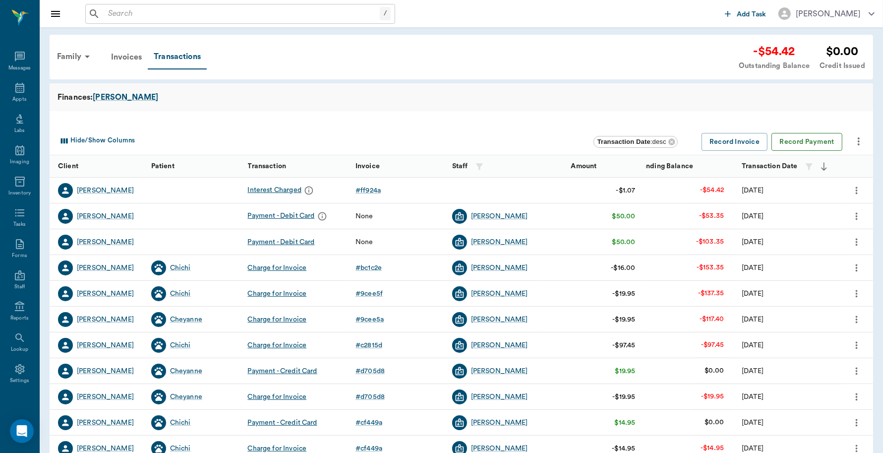
click at [817, 142] on button "Record Payment" at bounding box center [807, 142] width 71 height 18
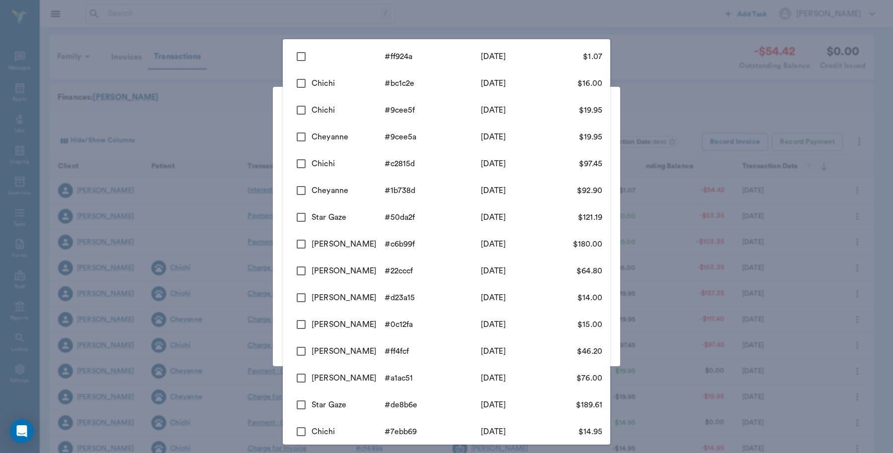
click at [599, 147] on body "/ ​ Add Task Dr. Bert Ellsworth Nectar Messages Appts Labs Imaging Inventory Ta…" at bounding box center [446, 305] width 893 height 610
drag, startPoint x: 368, startPoint y: 140, endPoint x: 365, endPoint y: 130, distance: 10.7
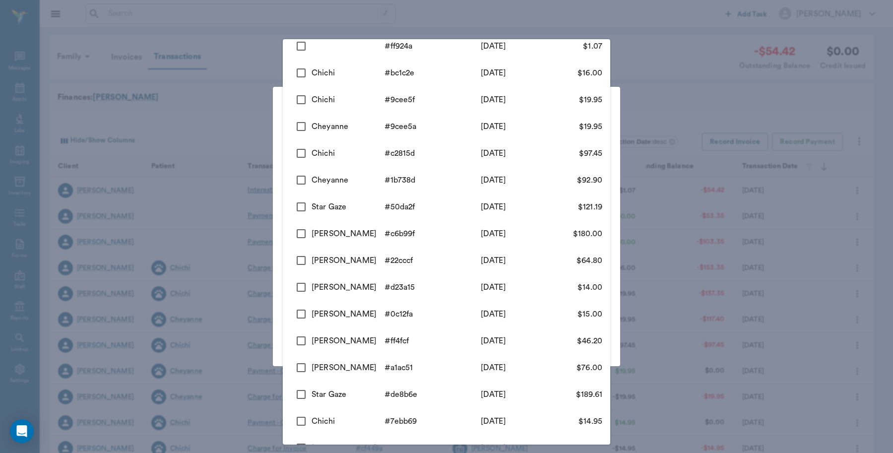
scroll to position [0, 0]
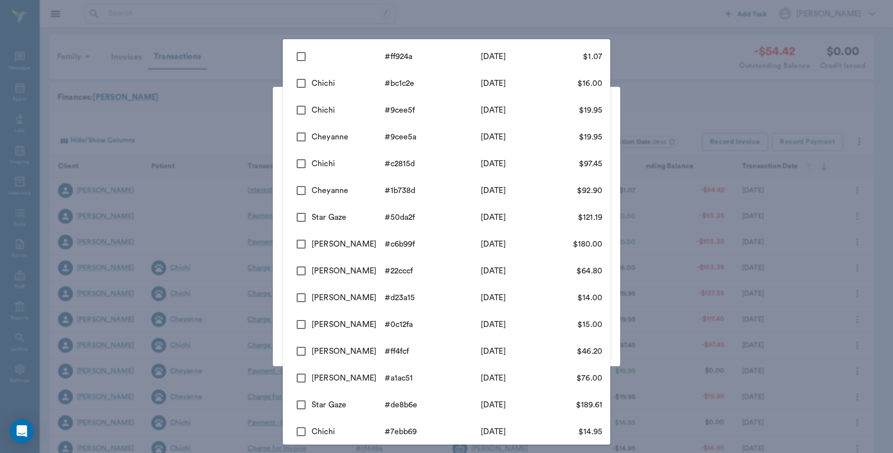
click at [668, 29] on div at bounding box center [446, 226] width 893 height 453
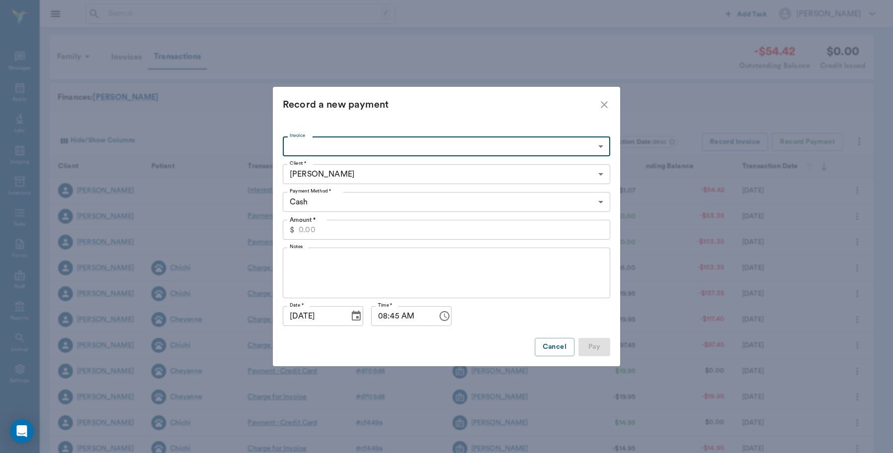
click at [606, 107] on icon "close" at bounding box center [604, 104] width 7 height 7
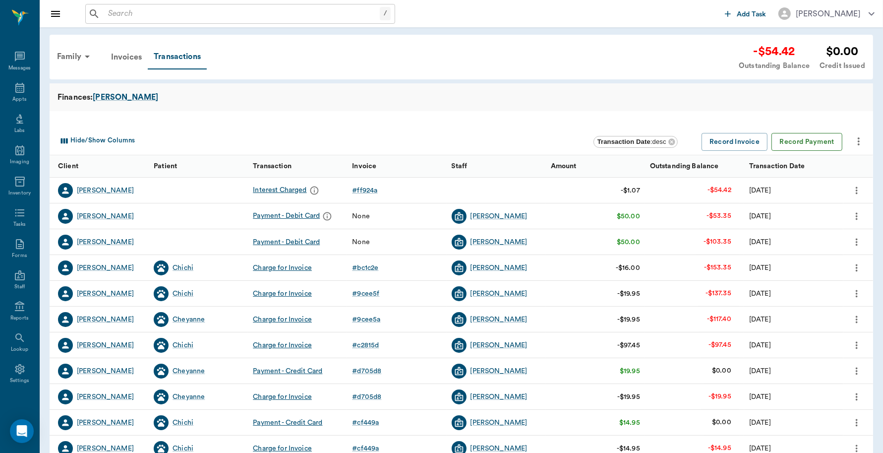
click at [824, 143] on button "Record Payment" at bounding box center [807, 142] width 71 height 18
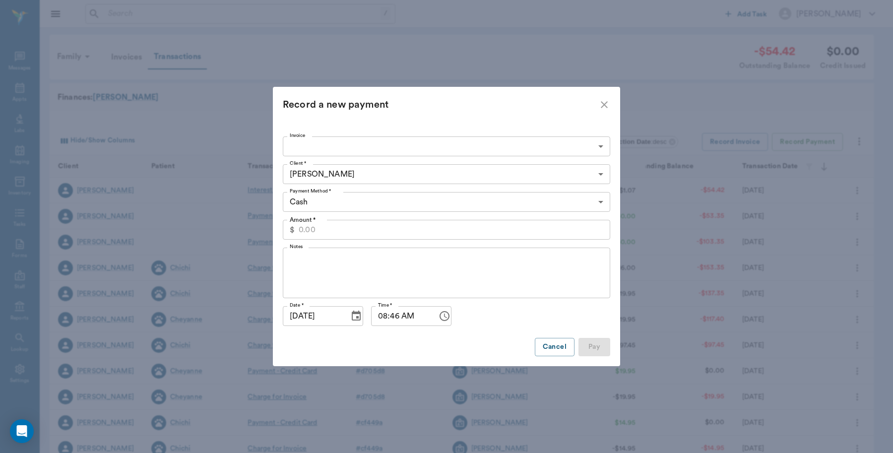
click at [614, 209] on div "Invoice ​ Invoice Client * Mary Demoss 63ec2ea252e12b0ba117be23 Client * Paymen…" at bounding box center [446, 243] width 347 height 243
click at [599, 207] on body "/ ​ Add Task Dr. Bert Ellsworth Nectar Messages Appts Labs Imaging Inventory Ta…" at bounding box center [446, 305] width 893 height 610
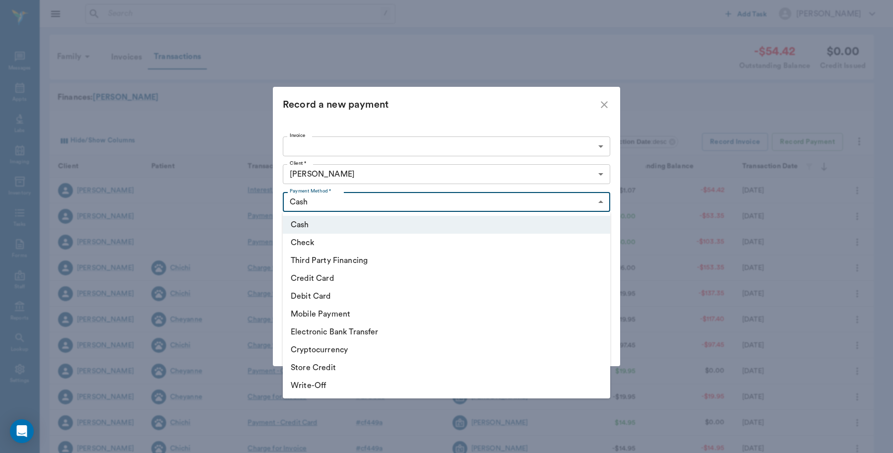
click at [604, 146] on div at bounding box center [446, 226] width 893 height 453
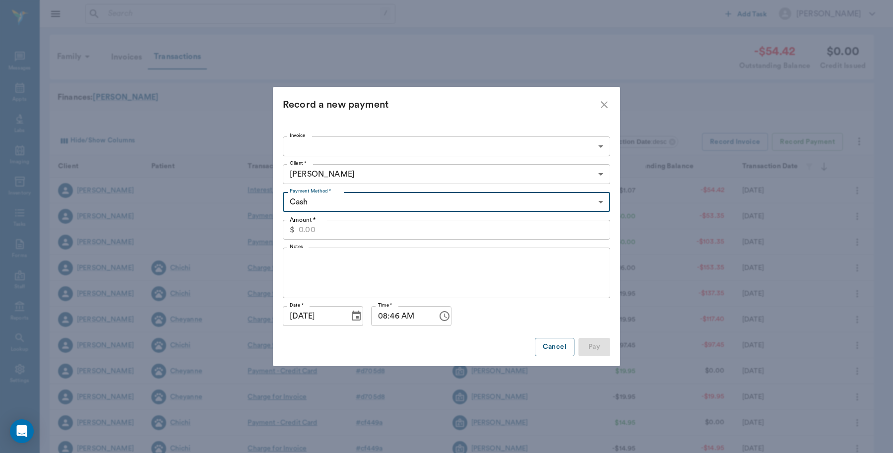
click at [595, 148] on body "/ ​ Add Task Dr. Bert Ellsworth Nectar Messages Appts Labs Imaging Inventory Ta…" at bounding box center [446, 305] width 893 height 610
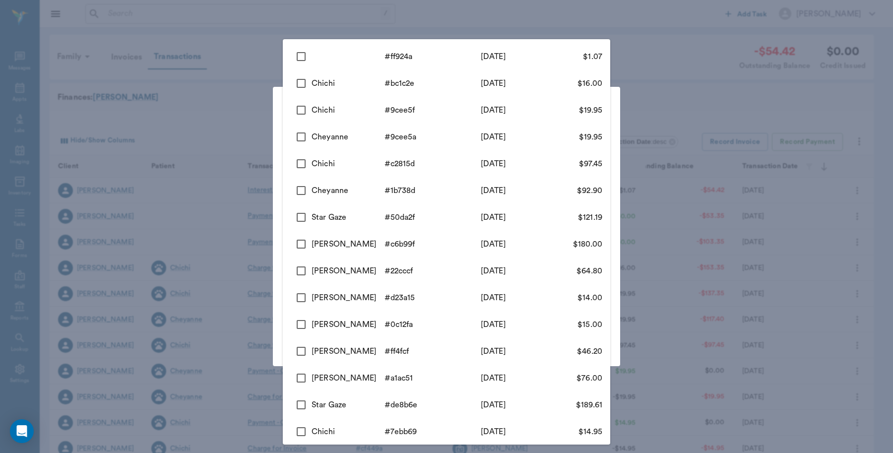
click at [537, 21] on div at bounding box center [446, 226] width 893 height 453
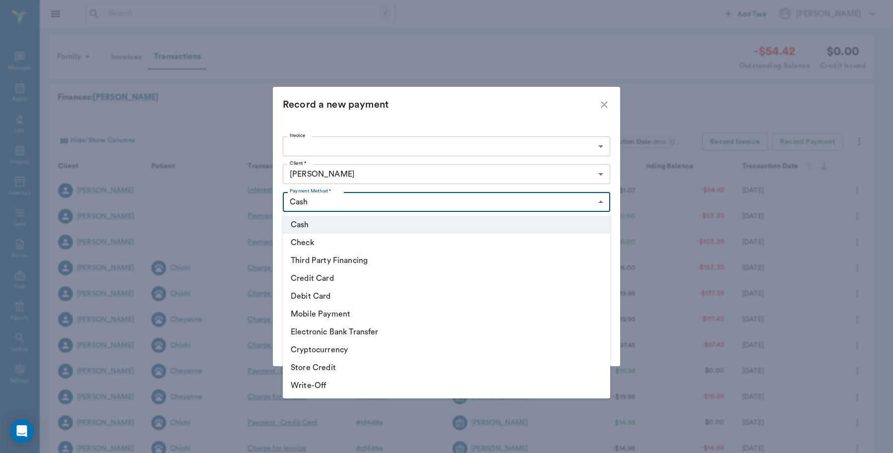
click at [428, 201] on body "/ ​ Add Task Dr. Bert Ellsworth Nectar Messages Appts Labs Imaging Inventory Ta…" at bounding box center [446, 305] width 893 height 610
click at [167, 65] on div at bounding box center [446, 226] width 893 height 453
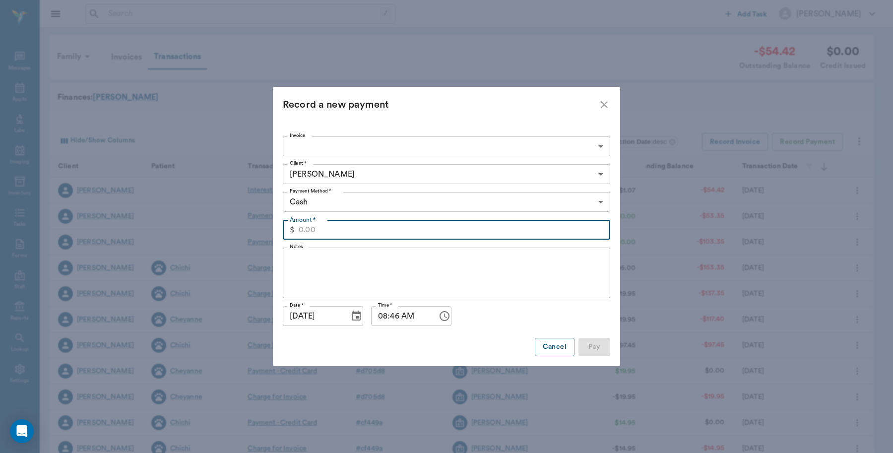
click at [348, 229] on input "Amount *" at bounding box center [454, 230] width 311 height 20
type input "54.42"
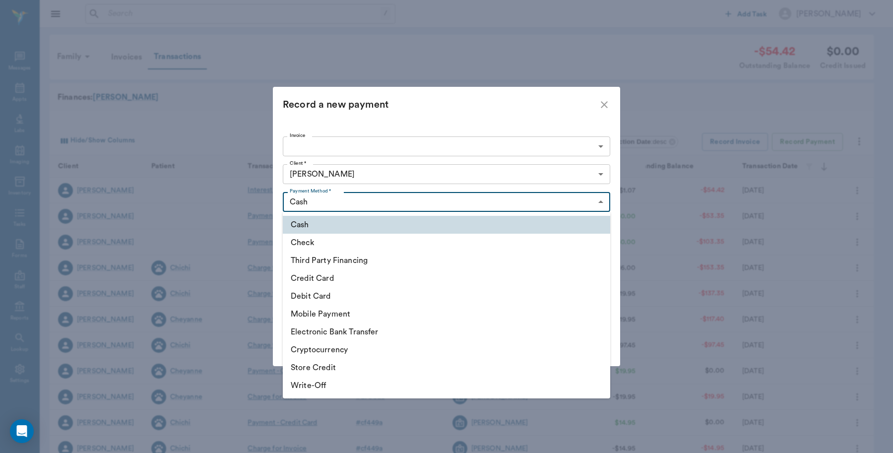
click at [607, 206] on body "/ ​ Add Task Dr. Bert Ellsworth Nectar Messages Appts Labs Imaging Inventory Ta…" at bounding box center [446, 305] width 893 height 610
click at [332, 299] on li "Debit Card" at bounding box center [446, 296] width 327 height 18
type input "DEBIT_CARD"
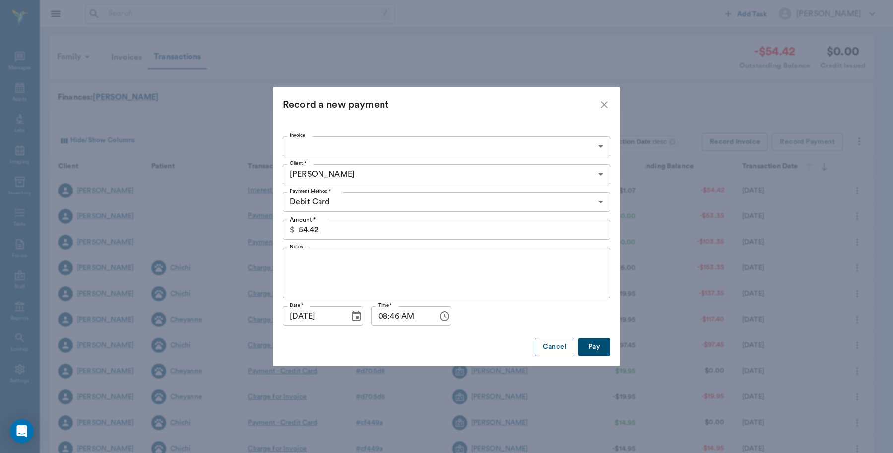
click at [593, 346] on button "Pay" at bounding box center [594, 347] width 32 height 18
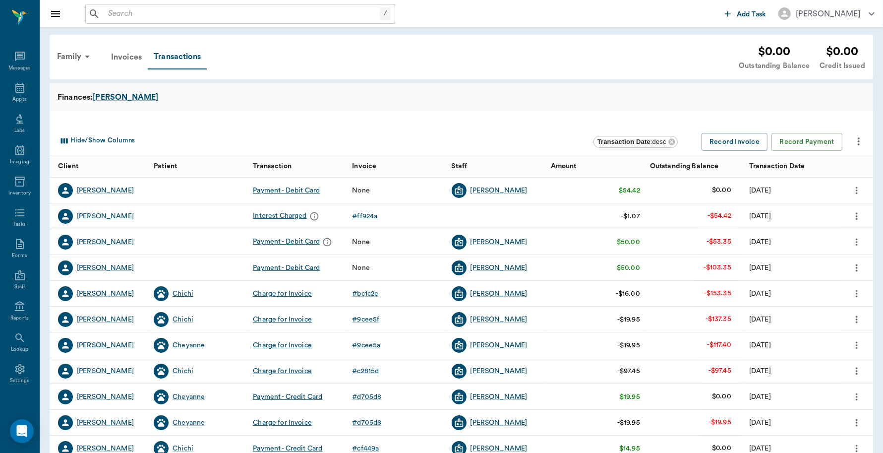
click at [184, 293] on div "Chichi" at bounding box center [183, 294] width 21 height 10
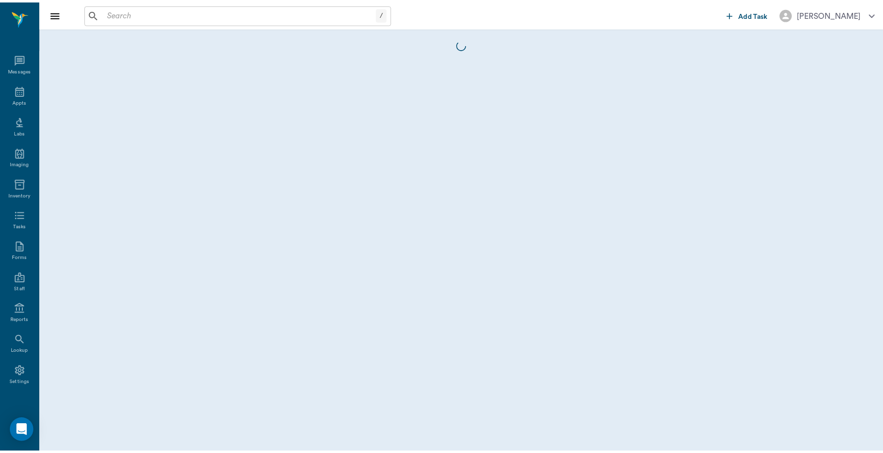
scroll to position [2, 0]
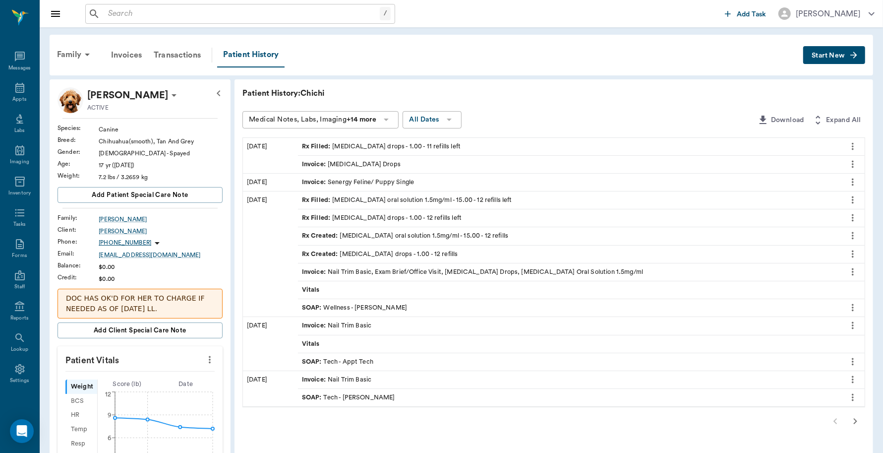
click at [848, 144] on icon "more" at bounding box center [852, 146] width 11 height 12
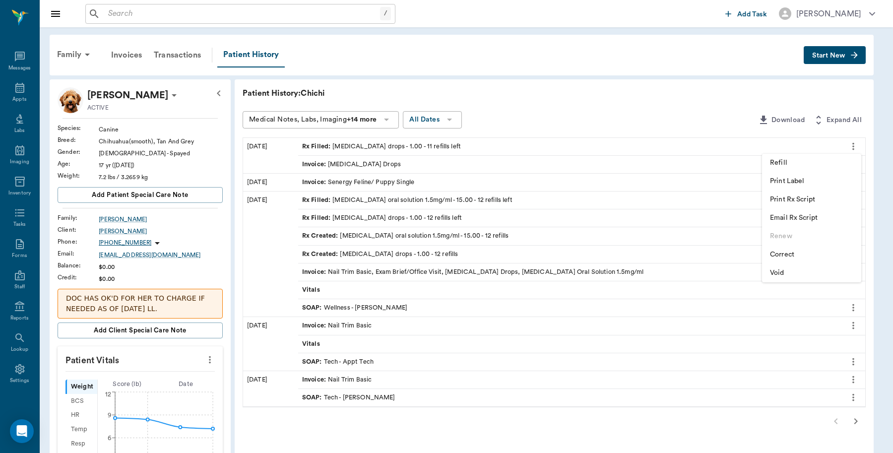
click at [780, 195] on span "Print Rx Script" at bounding box center [811, 199] width 83 height 10
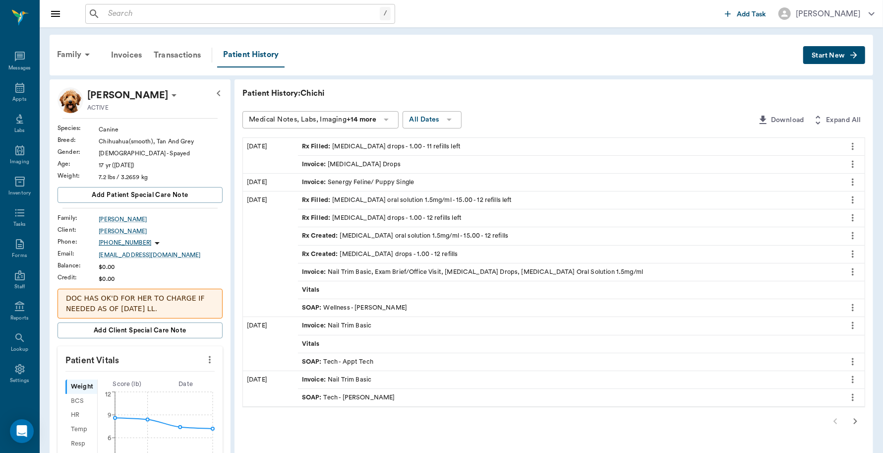
click at [849, 234] on icon "more" at bounding box center [852, 236] width 11 height 12
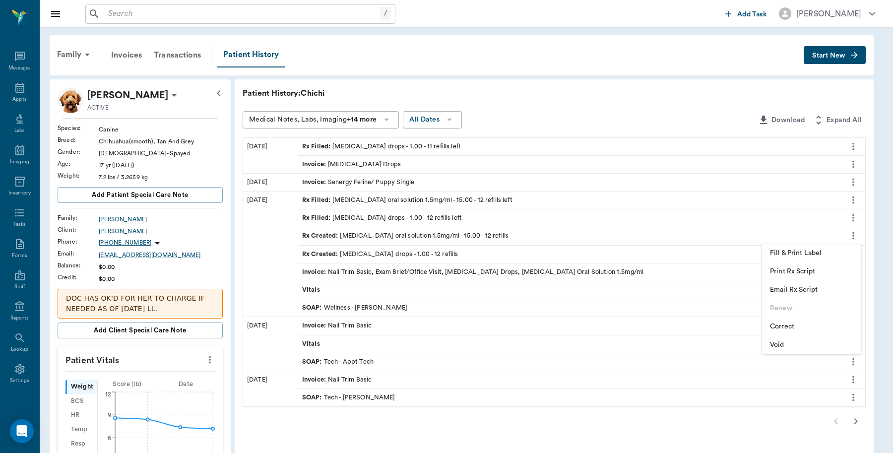
click at [777, 273] on span "Print Rx Script" at bounding box center [811, 271] width 83 height 10
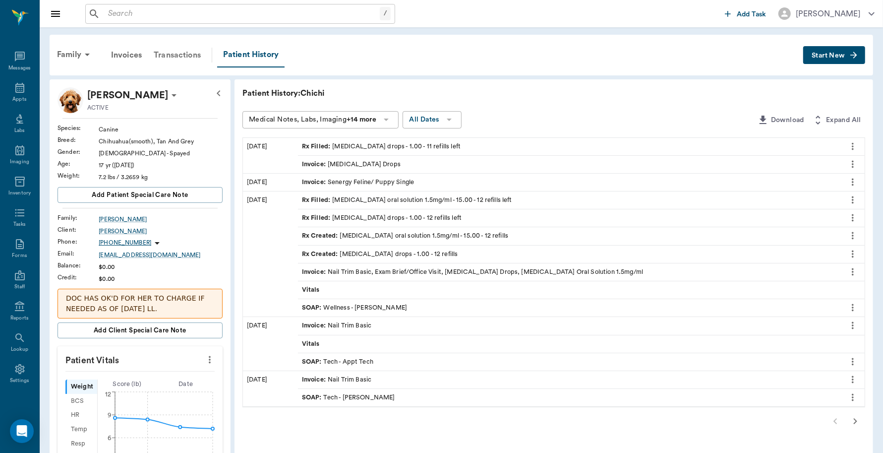
click at [187, 55] on div "Transactions" at bounding box center [177, 55] width 59 height 24
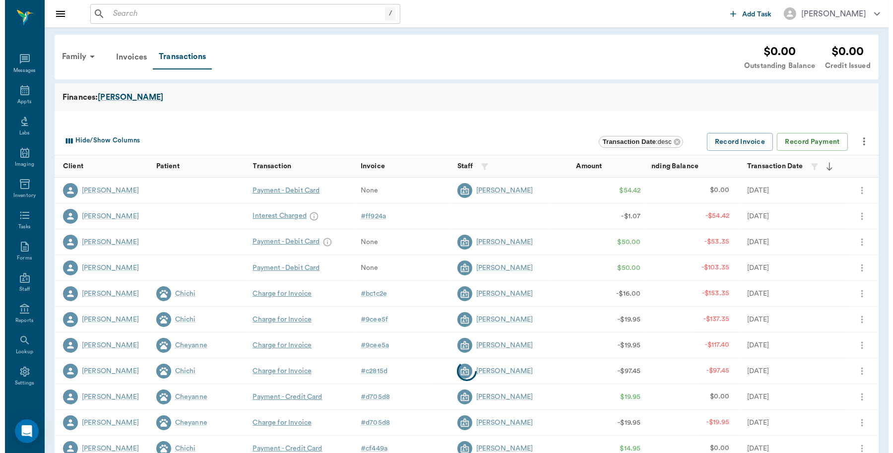
scroll to position [2, 0]
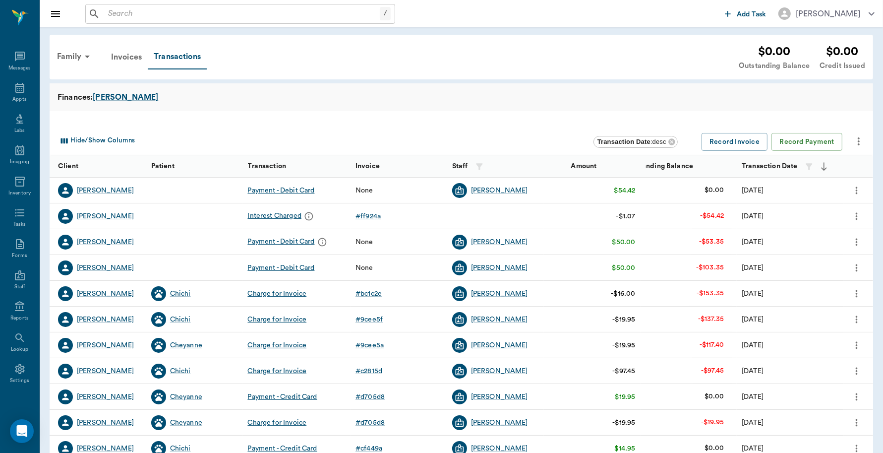
click at [861, 140] on icon "more" at bounding box center [859, 141] width 12 height 12
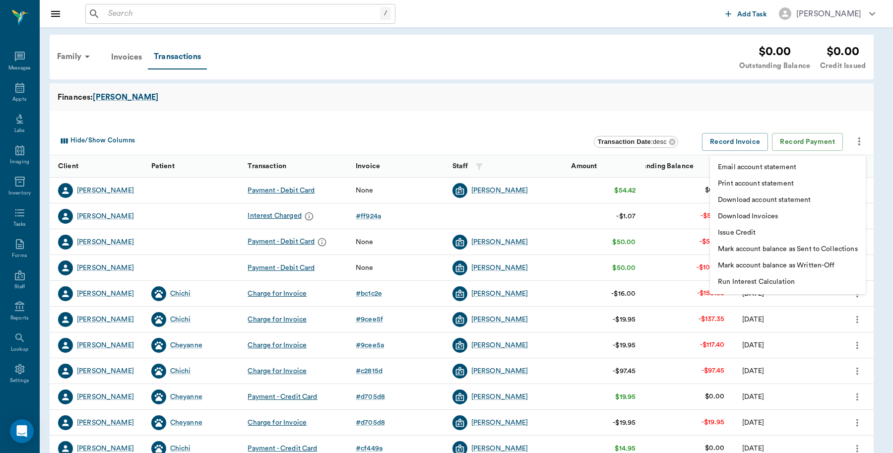
click at [747, 177] on li "Print account statement" at bounding box center [788, 184] width 156 height 16
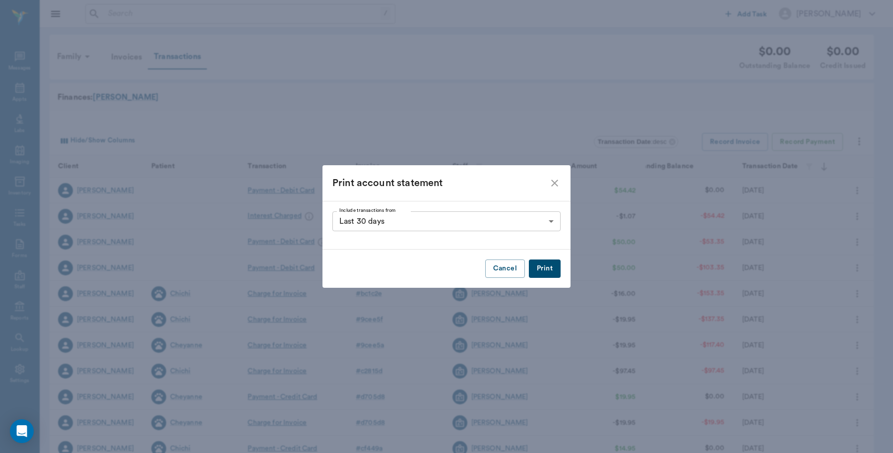
click at [548, 269] on button "Print" at bounding box center [545, 268] width 32 height 18
click at [512, 272] on button "Cancel" at bounding box center [505, 268] width 40 height 18
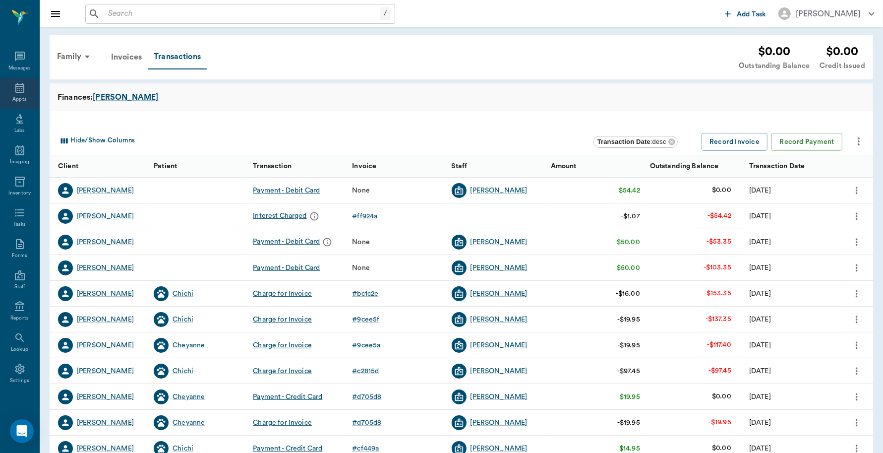
click at [14, 92] on icon at bounding box center [20, 88] width 12 height 12
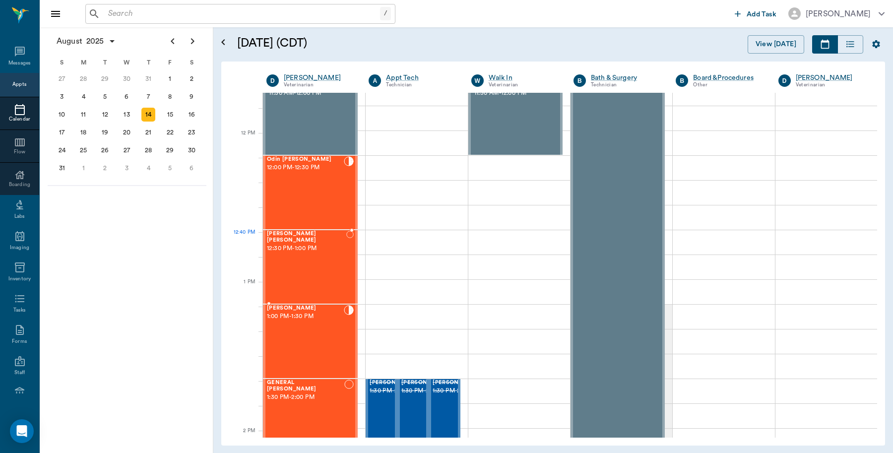
scroll to position [559, 0]
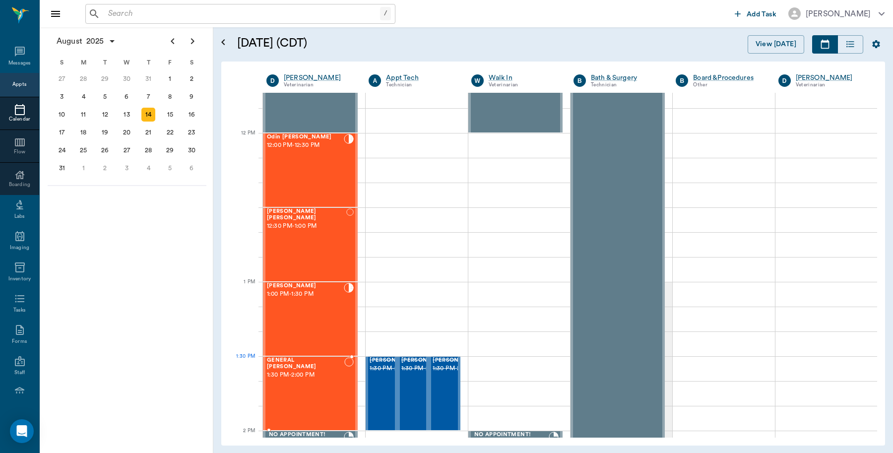
click at [313, 375] on div "GENERAL Spay 1:30 PM - 2:00 PM" at bounding box center [305, 393] width 77 height 72
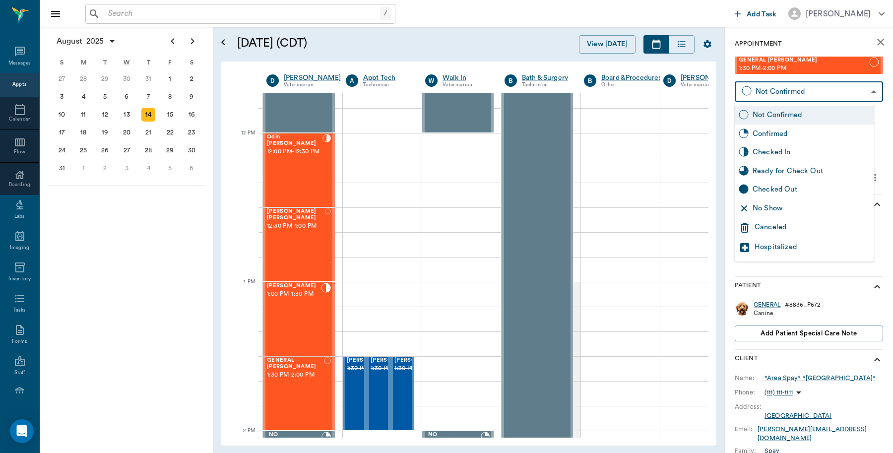
click at [821, 95] on body "/ ​ Add Task Dr. Bert Ellsworth Nectar Messages Appts Calendar Flow Boarding La…" at bounding box center [446, 226] width 893 height 453
click at [313, 385] on div at bounding box center [446, 226] width 893 height 453
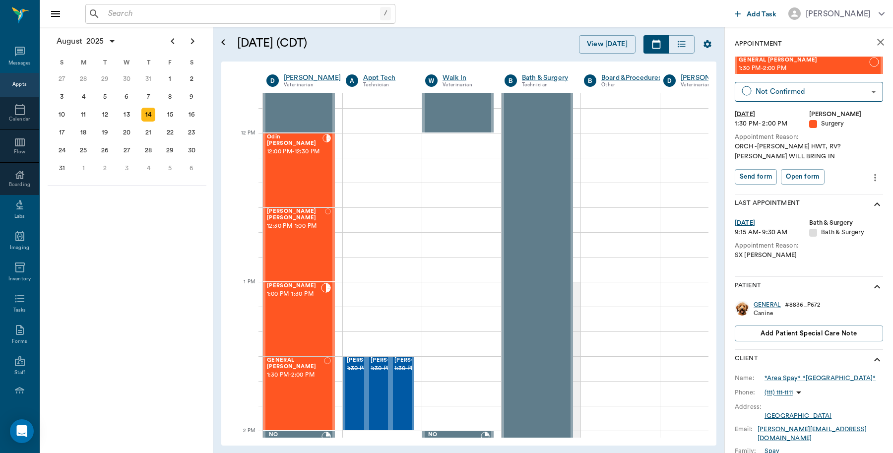
click at [869, 180] on icon "more" at bounding box center [874, 178] width 11 height 12
click at [836, 197] on span "Edit appointment" at bounding box center [823, 194] width 83 height 10
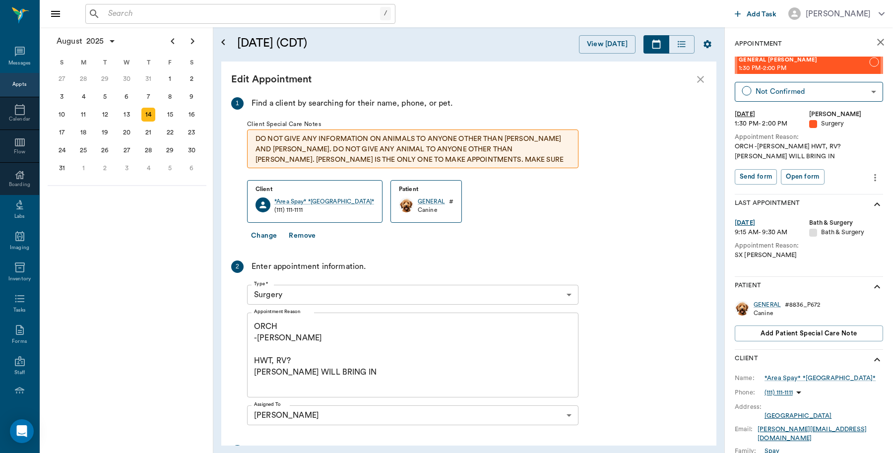
click at [259, 234] on button "Change" at bounding box center [264, 236] width 34 height 18
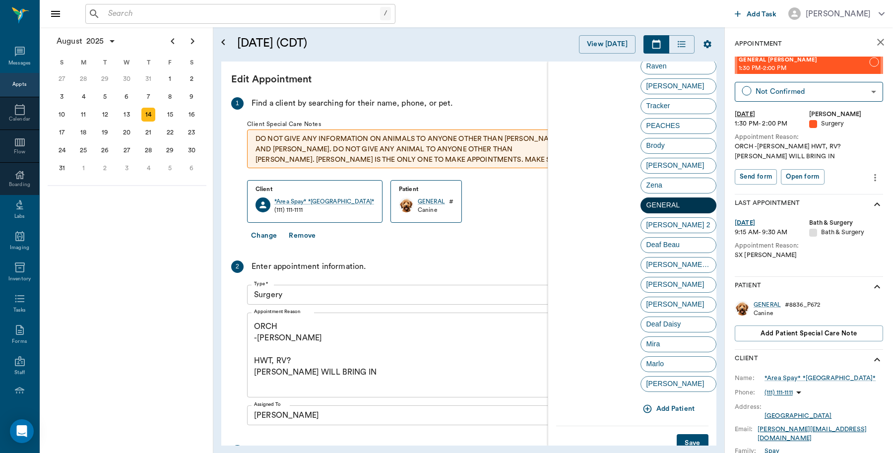
scroll to position [1659, 0]
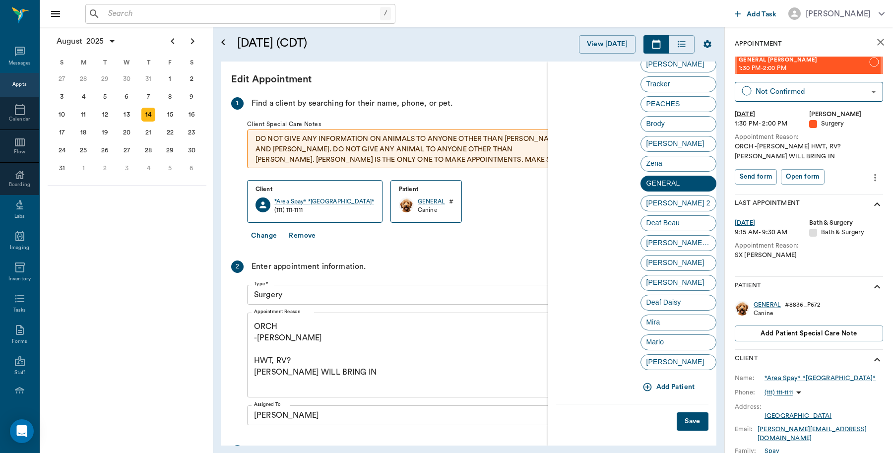
click at [667, 387] on button "Add Patient" at bounding box center [669, 387] width 59 height 18
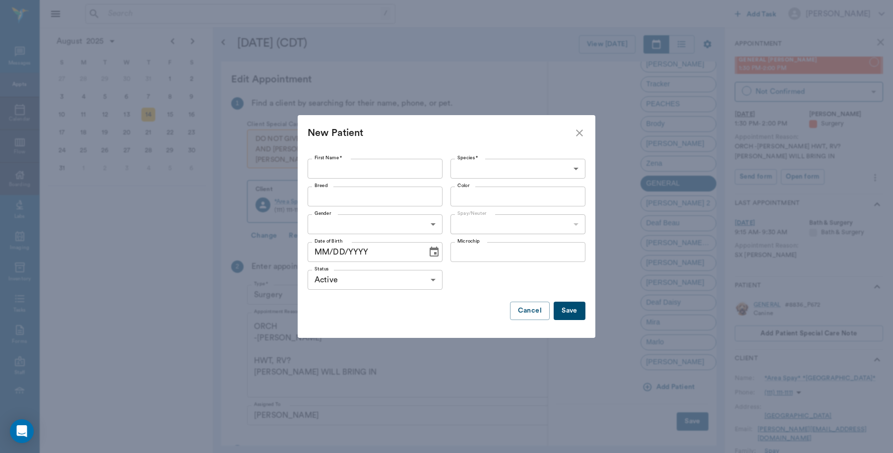
click at [378, 161] on input "First Name *" at bounding box center [374, 169] width 135 height 20
type input "Gizmo/Jethro"
click at [577, 170] on body "/ ​ Add Task Dr. Bert Ellsworth Nectar Messages Appts Calendar Flow Boarding La…" at bounding box center [446, 226] width 893 height 453
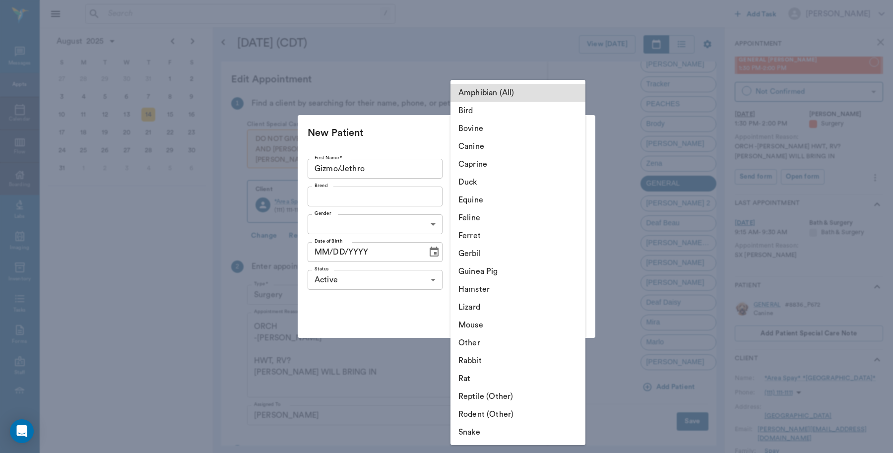
click at [494, 140] on li "Canine" at bounding box center [517, 146] width 135 height 18
type input "Canine"
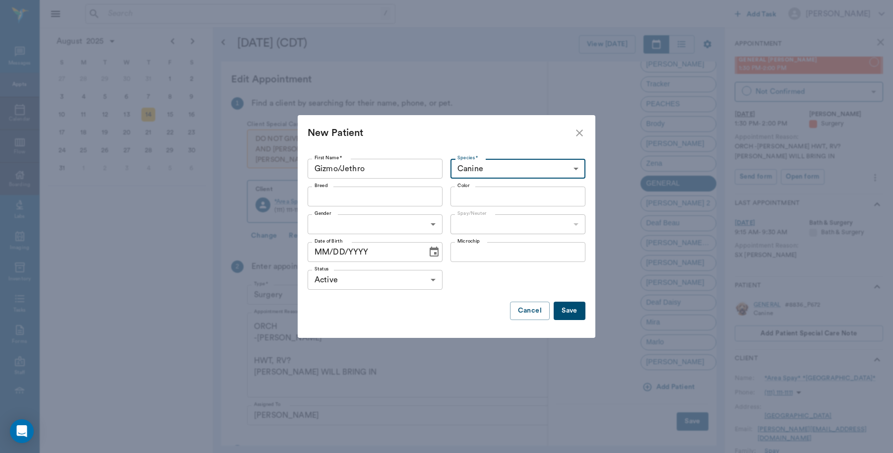
click at [397, 200] on input "Breed" at bounding box center [366, 196] width 113 height 14
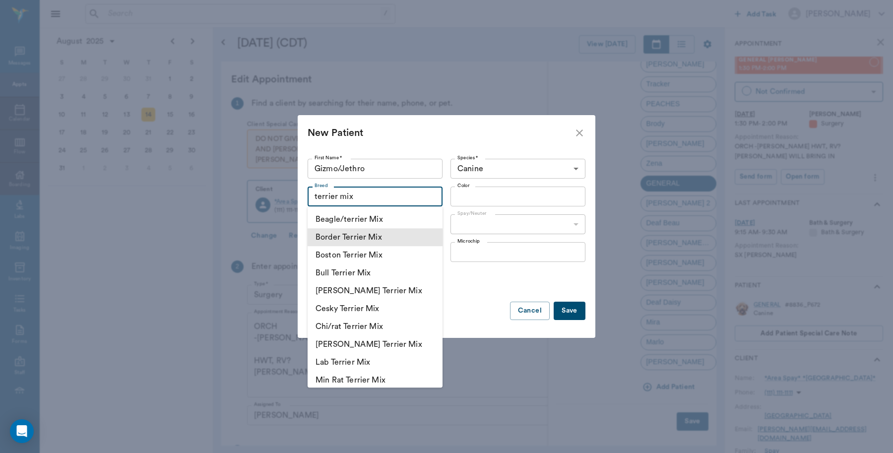
click at [352, 234] on li "Border Terrier Mix" at bounding box center [374, 237] width 135 height 18
type input "Border Terrier Mix"
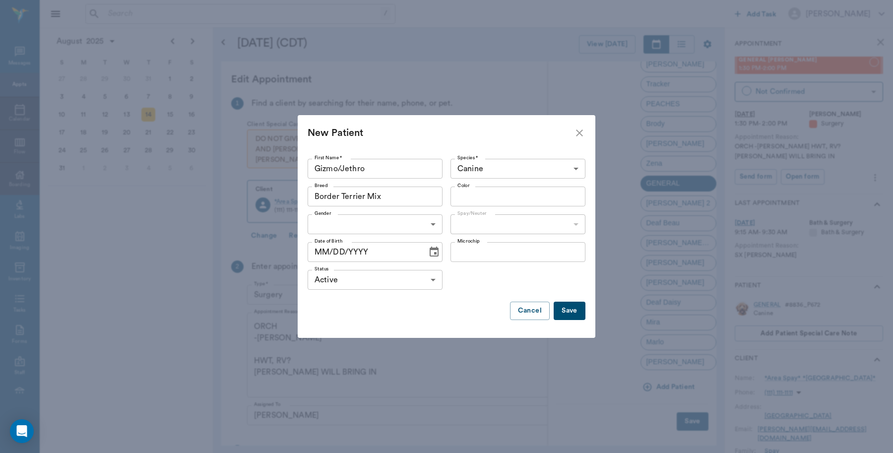
click at [524, 193] on input "Color" at bounding box center [509, 196] width 113 height 14
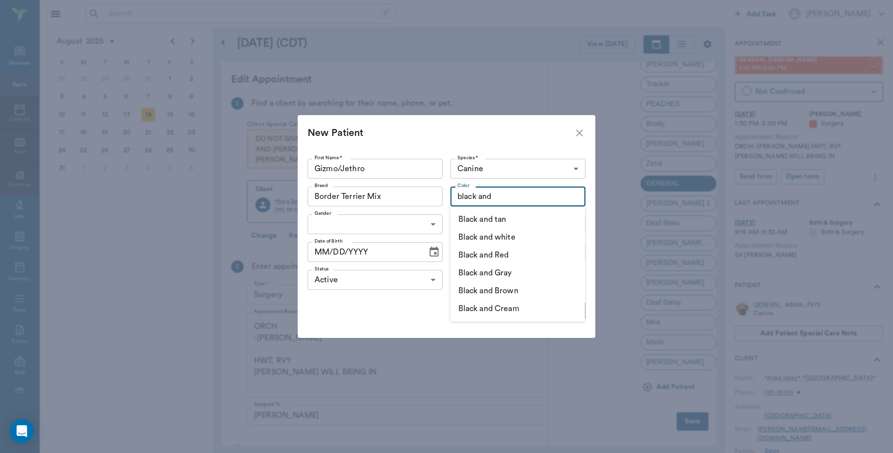
click at [523, 274] on li "Black and Gray" at bounding box center [517, 273] width 135 height 18
type input "Black and Gray"
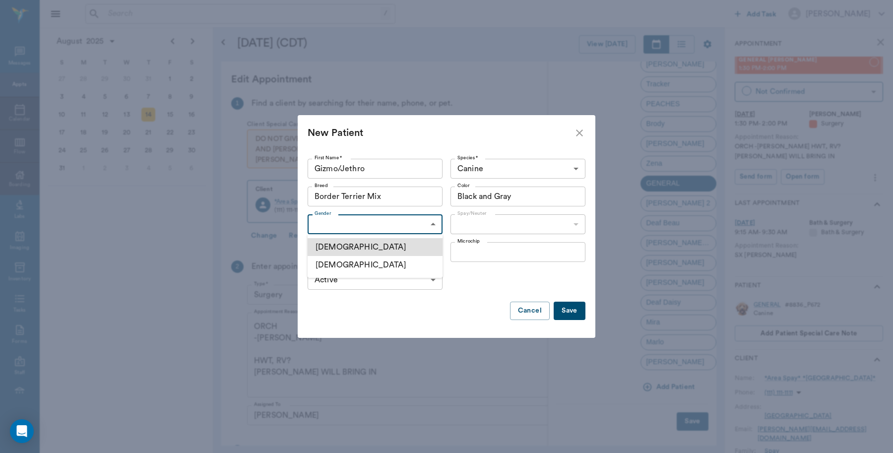
click at [422, 225] on body "/ ​ Add Task Dr. Bert Ellsworth Nectar Messages Appts Calendar Flow Boarding La…" at bounding box center [446, 226] width 893 height 453
click at [410, 252] on li "Male" at bounding box center [374, 247] width 135 height 18
type input "MALE"
click at [578, 221] on body "/ ​ Add Task Dr. Bert Ellsworth Nectar Messages Appts Calendar Flow Boarding La…" at bounding box center [446, 226] width 893 height 453
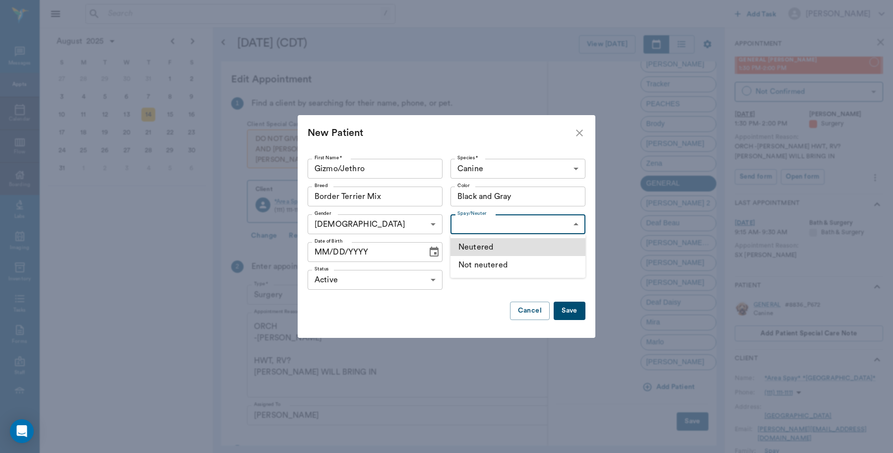
click at [529, 272] on li "Not neutered" at bounding box center [517, 265] width 135 height 18
type input "false"
click at [587, 314] on div "First Name * Gizmo/Jethro First Name * Species * Canine Canine Species * Breed …" at bounding box center [447, 244] width 298 height 187
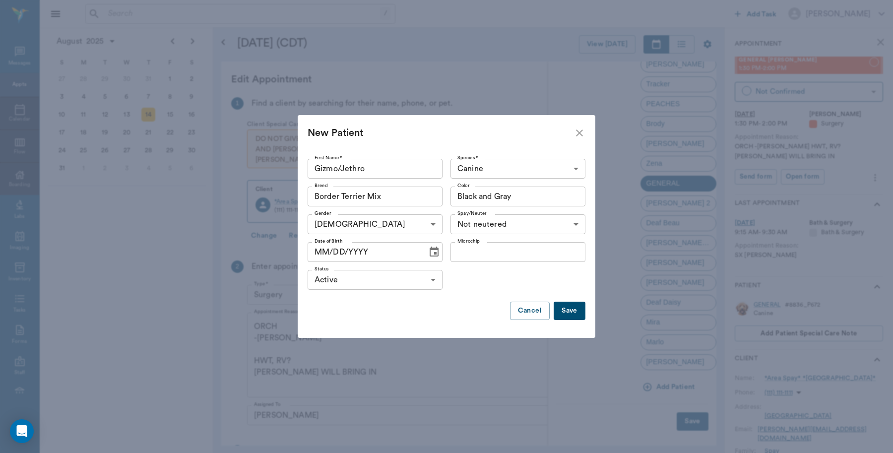
click at [579, 314] on button "Save" at bounding box center [569, 311] width 32 height 18
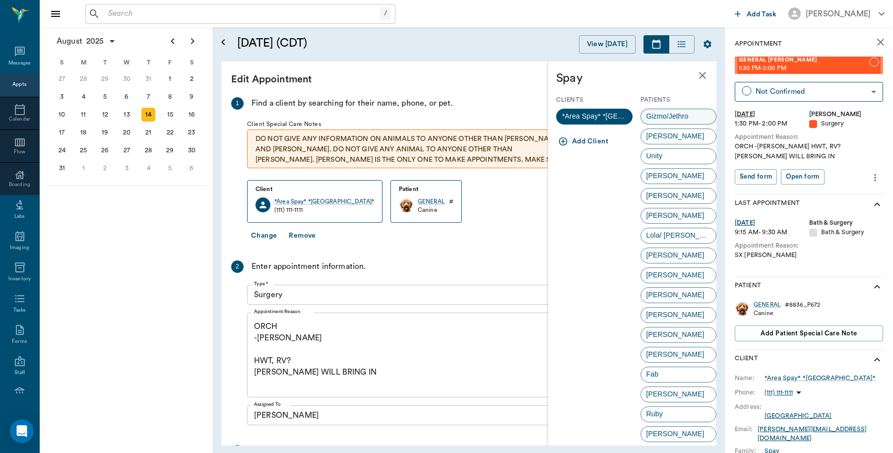
click at [676, 113] on span "Gizmo/Jethro" at bounding box center [667, 116] width 53 height 10
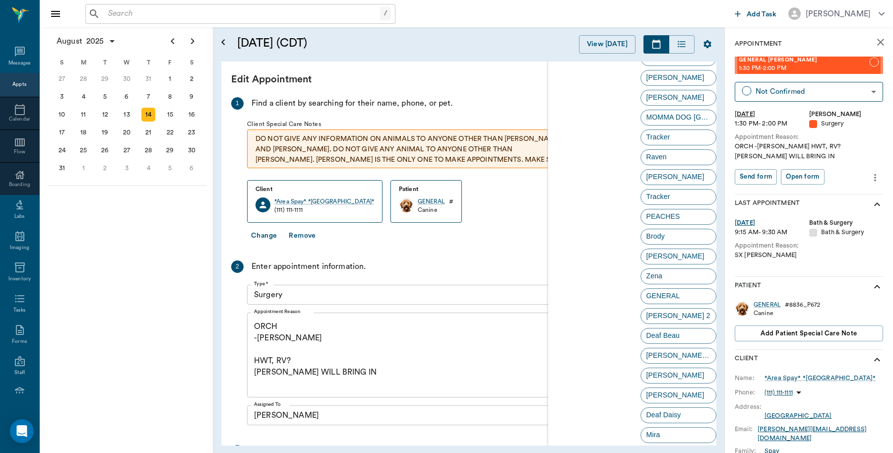
scroll to position [1679, 0]
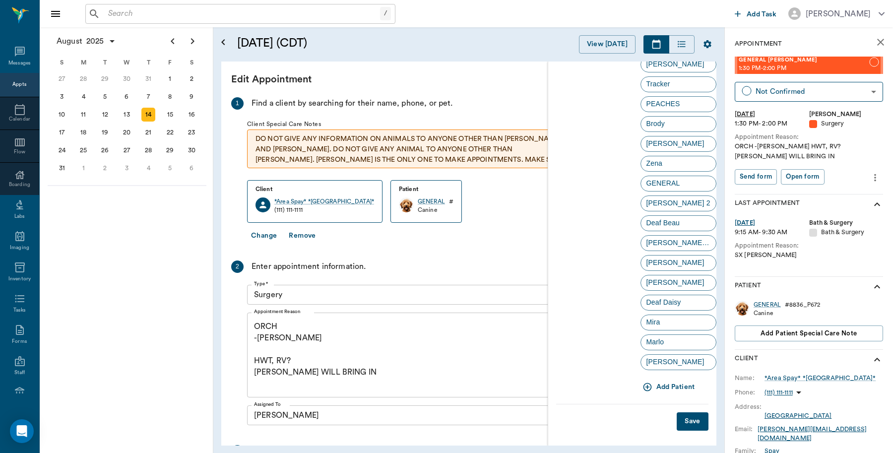
click at [682, 421] on button "Save" at bounding box center [692, 421] width 32 height 18
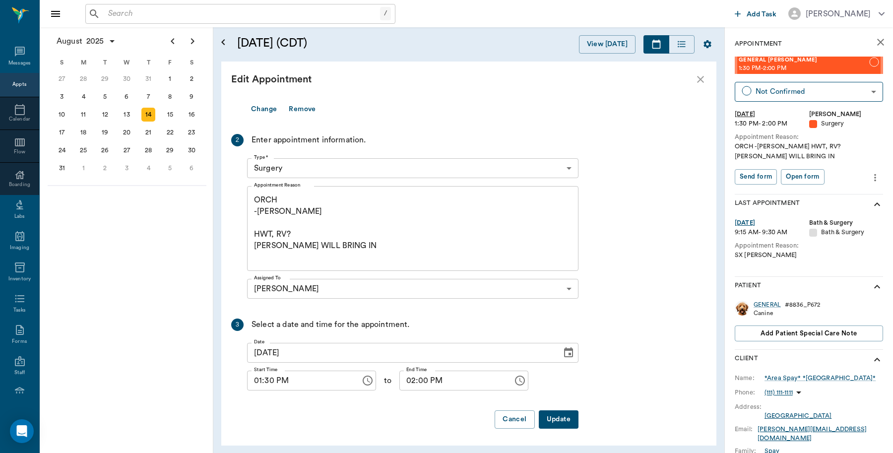
scroll to position [127, 0]
click at [562, 415] on button "Update" at bounding box center [559, 418] width 40 height 18
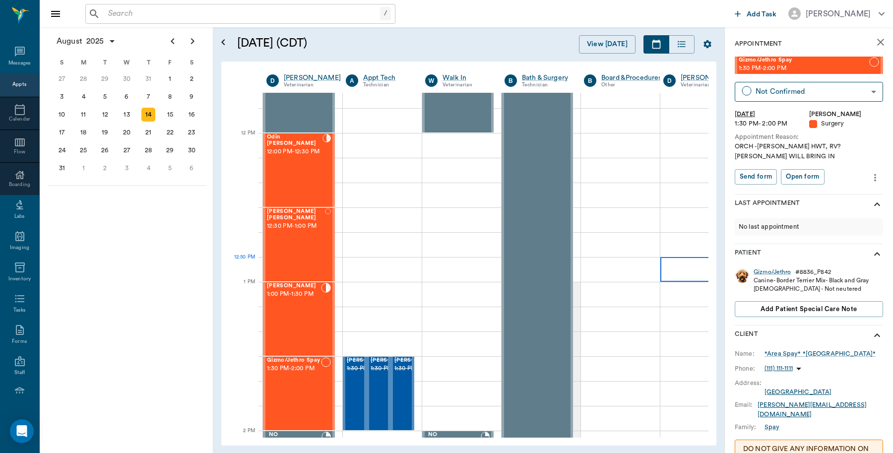
scroll to position [807, 0]
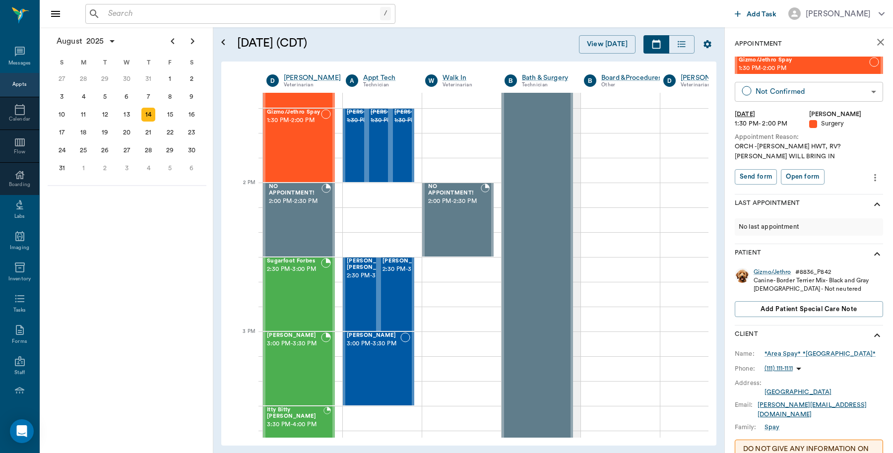
click at [802, 90] on body "/ ​ Add Task Dr. Bert Ellsworth Nectar Messages Appts Calendar Flow Boarding La…" at bounding box center [446, 226] width 893 height 453
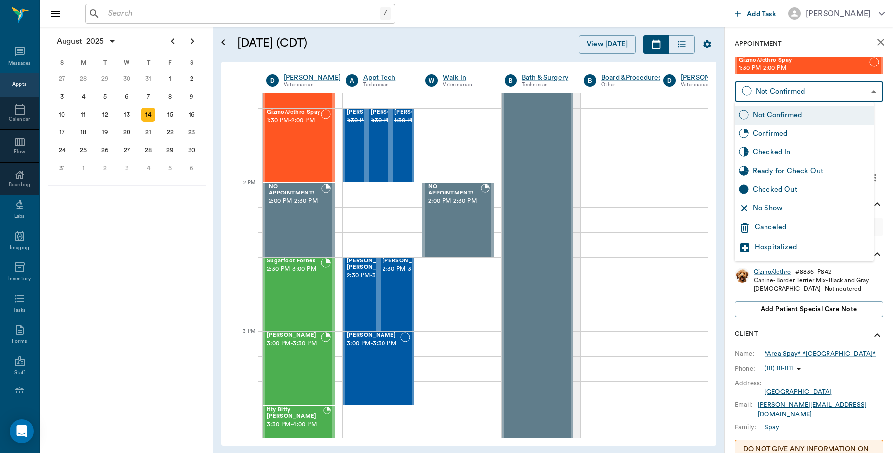
click at [767, 149] on div "Checked In" at bounding box center [810, 152] width 117 height 11
type input "CHECKED_IN"
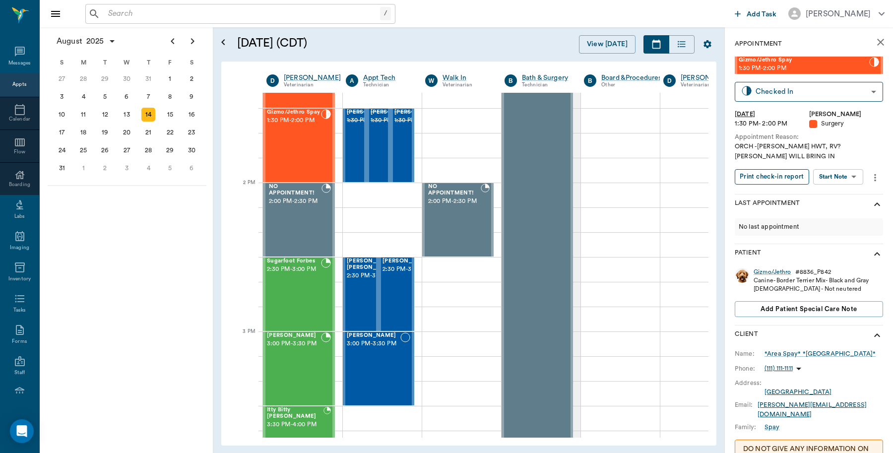
click at [782, 172] on button "Print check-in report" at bounding box center [771, 176] width 74 height 15
click at [105, 129] on div "19" at bounding box center [105, 132] width 14 height 14
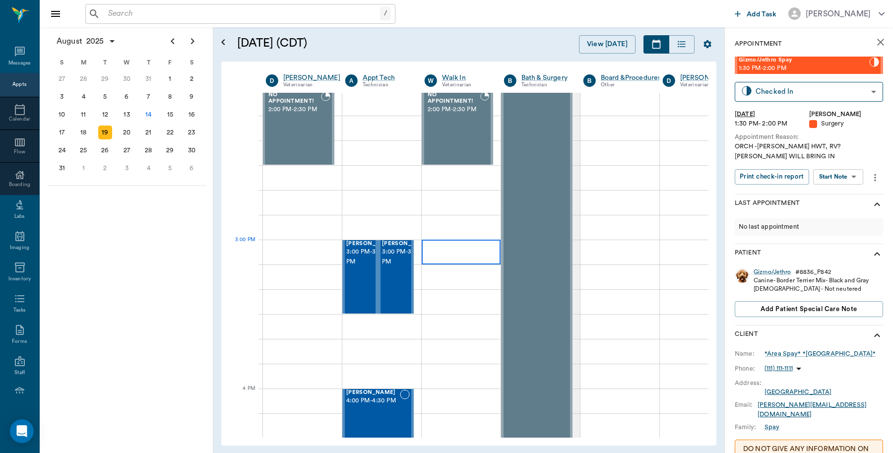
scroll to position [930, 0]
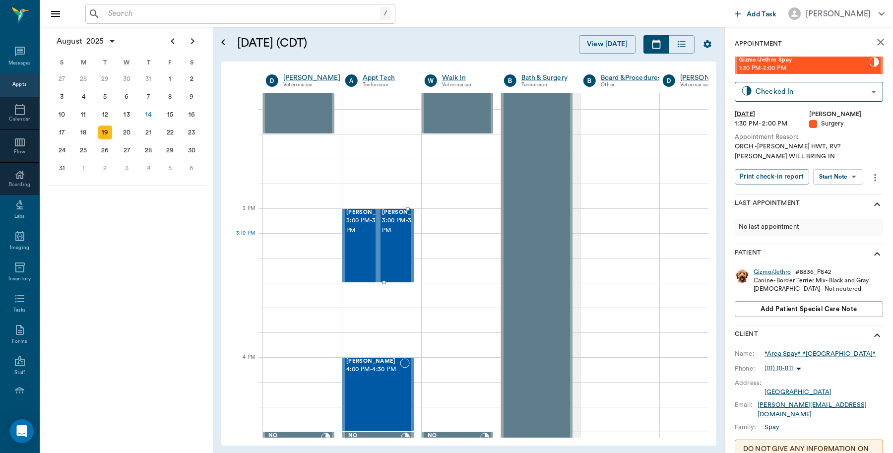
click at [397, 249] on div "Chico Chambers 3:00 PM - 3:30 PM" at bounding box center [407, 245] width 50 height 72
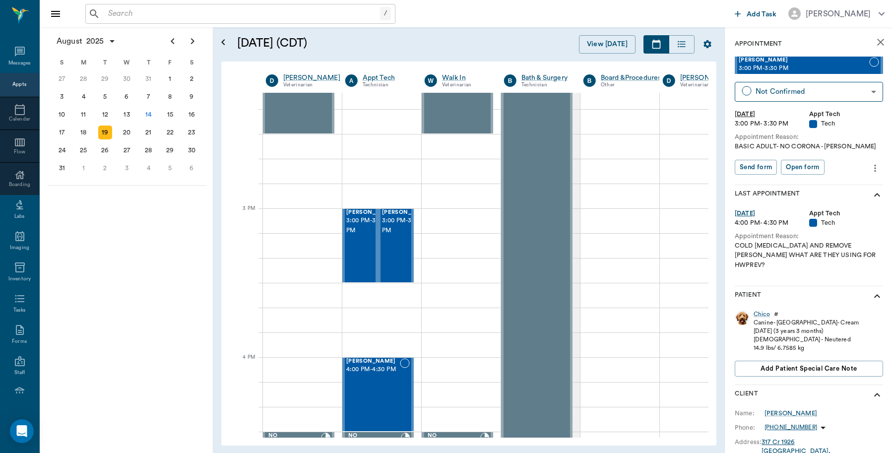
click at [869, 169] on icon "more" at bounding box center [874, 168] width 11 height 12
click at [829, 183] on span "Edit appointment" at bounding box center [823, 185] width 83 height 10
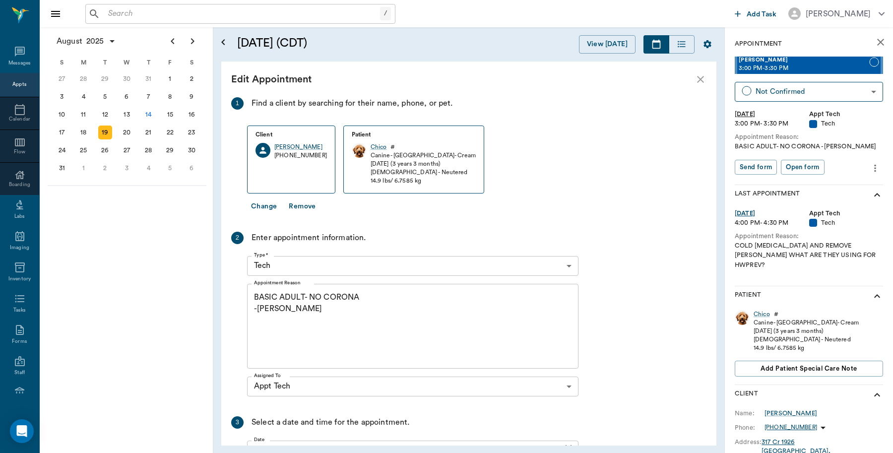
click at [284, 310] on textarea "BASIC ADULT- NO CORONA -JESS" at bounding box center [412, 326] width 317 height 68
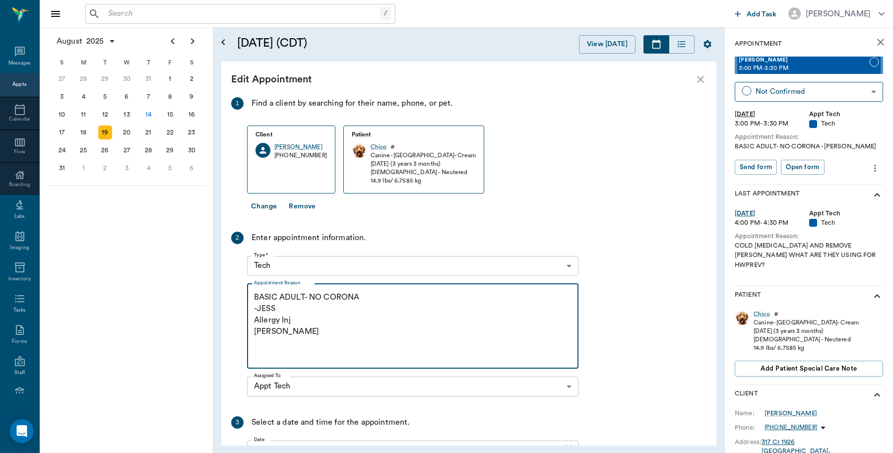
scroll to position [98, 0]
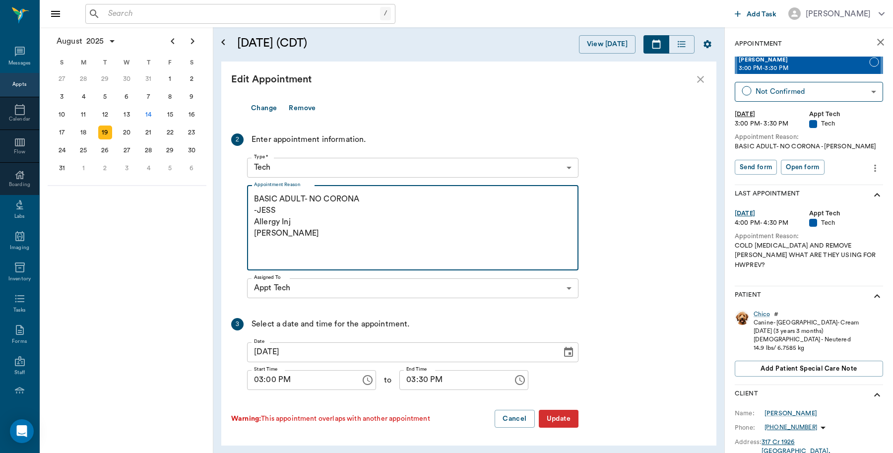
type textarea "BASIC ADULT- NO CORONA -JESS Allergy Inj Caryn"
click at [566, 419] on button "Update" at bounding box center [559, 419] width 40 height 18
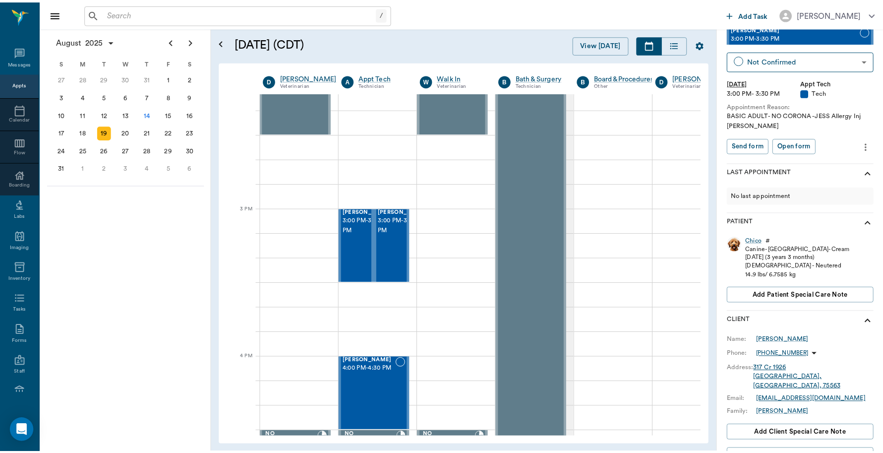
scroll to position [62, 0]
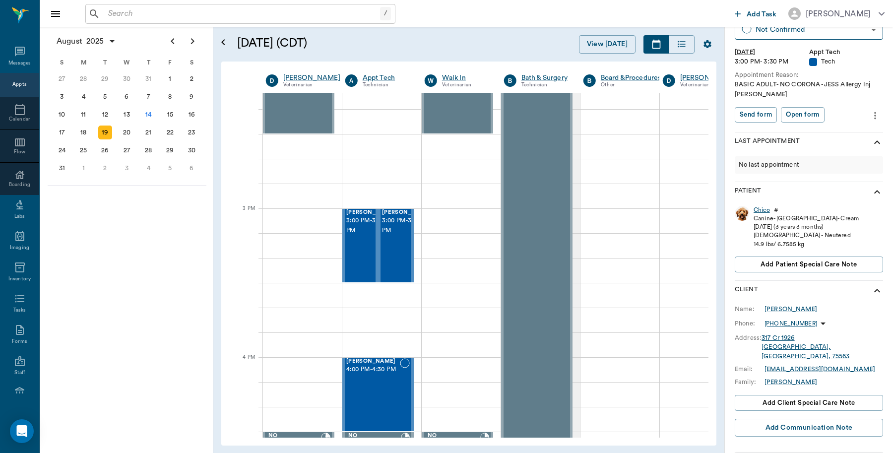
click at [762, 209] on div "Chico" at bounding box center [761, 210] width 16 height 8
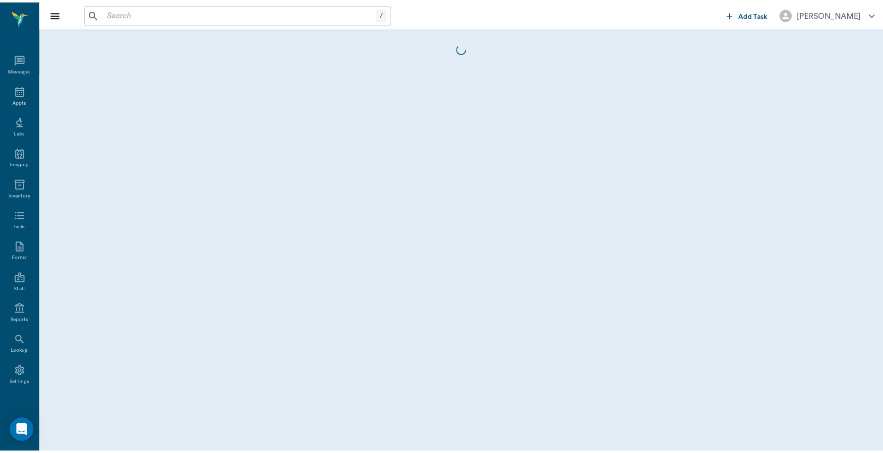
scroll to position [2, 0]
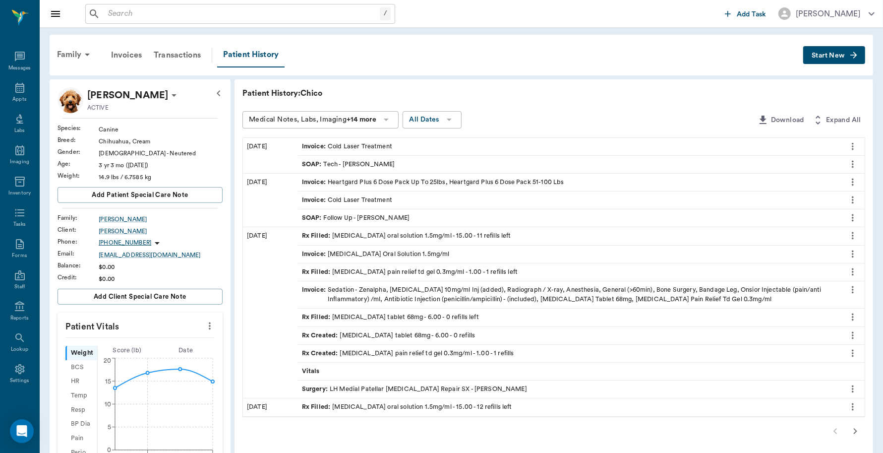
click at [858, 432] on icon "button" at bounding box center [855, 431] width 12 height 12
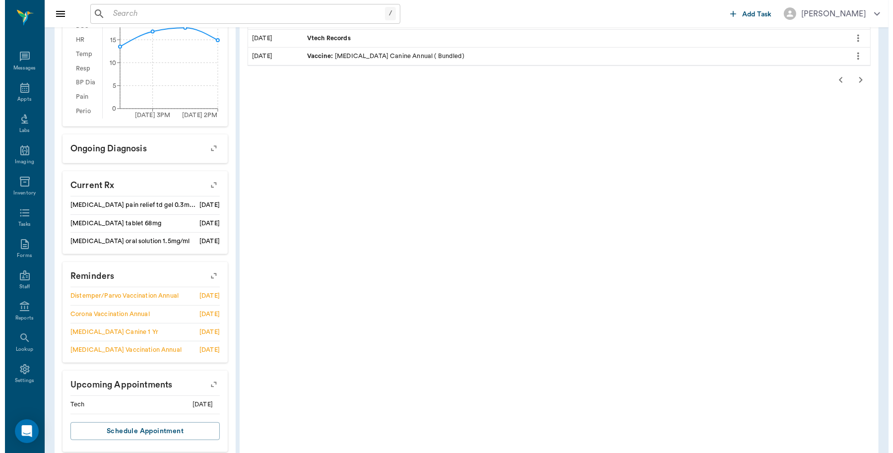
scroll to position [361, 0]
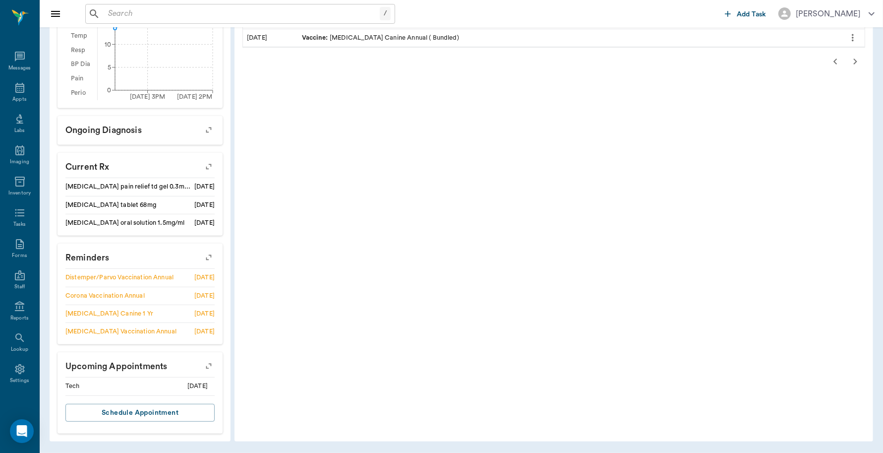
click at [211, 366] on icon "button" at bounding box center [209, 366] width 14 height 14
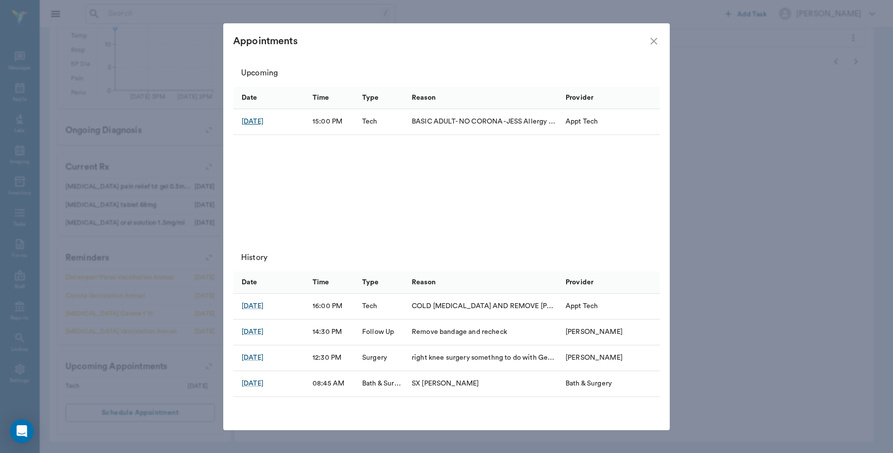
click at [263, 120] on div "Aug 19, 2025" at bounding box center [253, 122] width 22 height 10
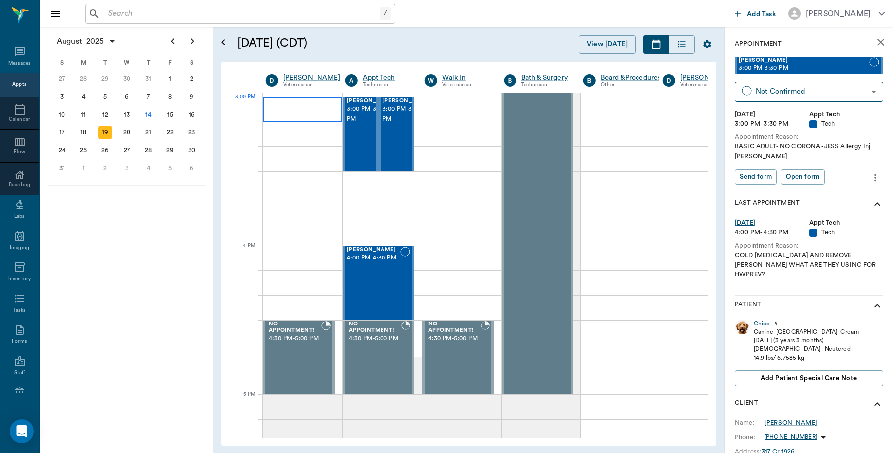
scroll to position [1041, 0]
click at [874, 178] on icon "more" at bounding box center [875, 177] width 2 height 7
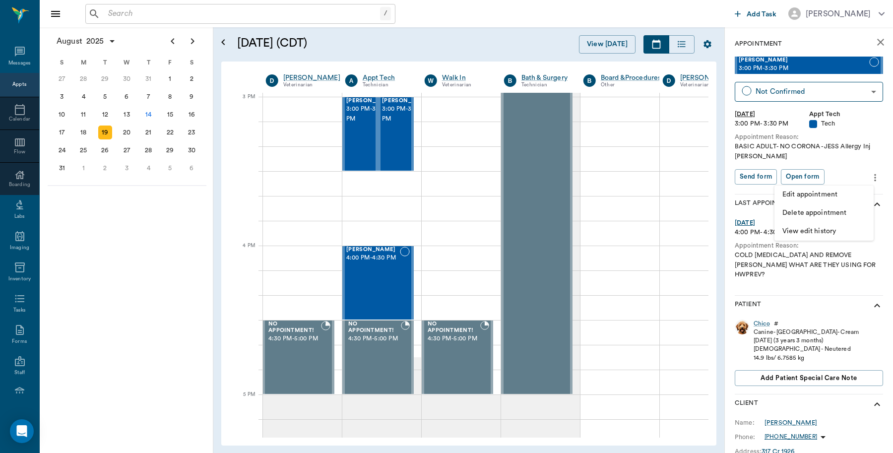
click at [831, 188] on li "Edit appointment" at bounding box center [823, 194] width 99 height 18
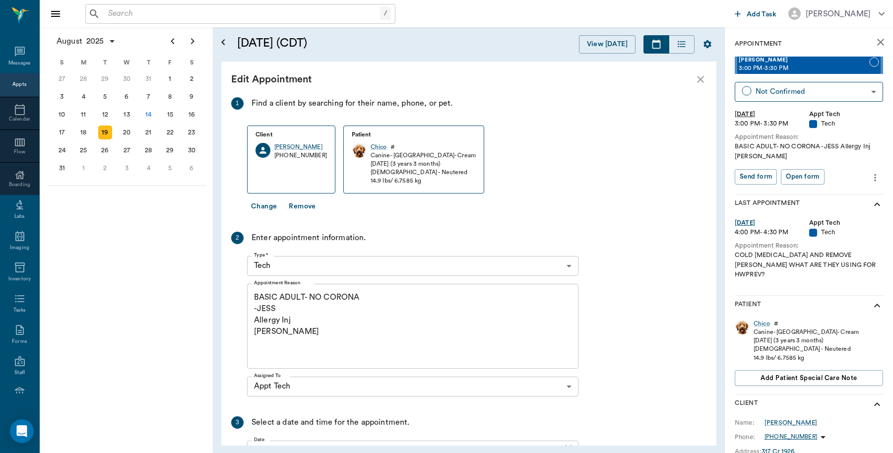
scroll to position [1041, 40]
click at [303, 321] on textarea "BASIC ADULT- NO CORONA -JESS Allergy Inj Caryn" at bounding box center [412, 326] width 317 height 68
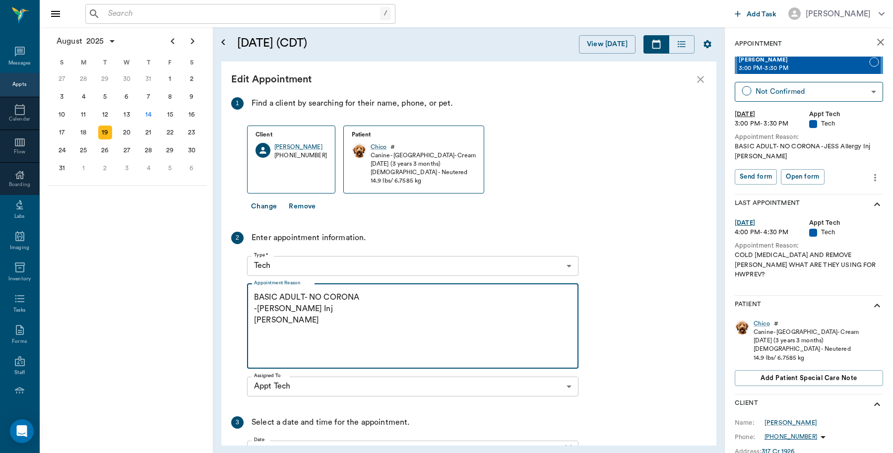
scroll to position [98, 0]
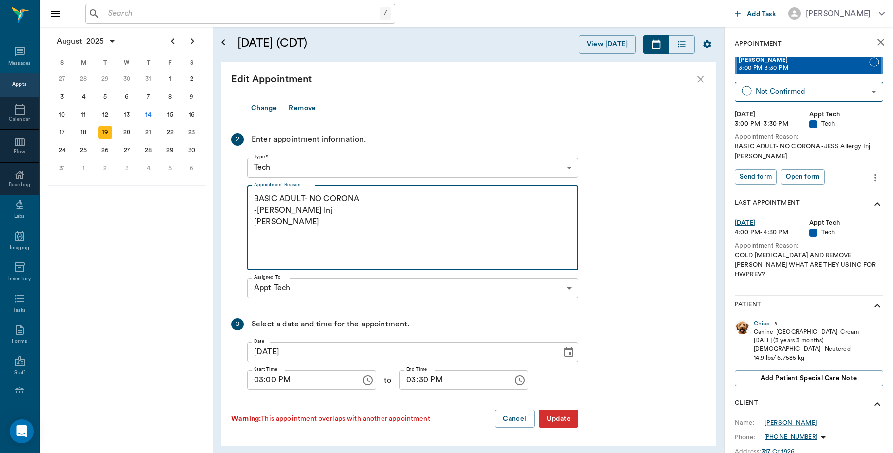
type textarea "BASIC ADULT- NO CORONA -JESS Cytopoint Inj Caryn"
click at [563, 422] on button "Update" at bounding box center [559, 419] width 40 height 18
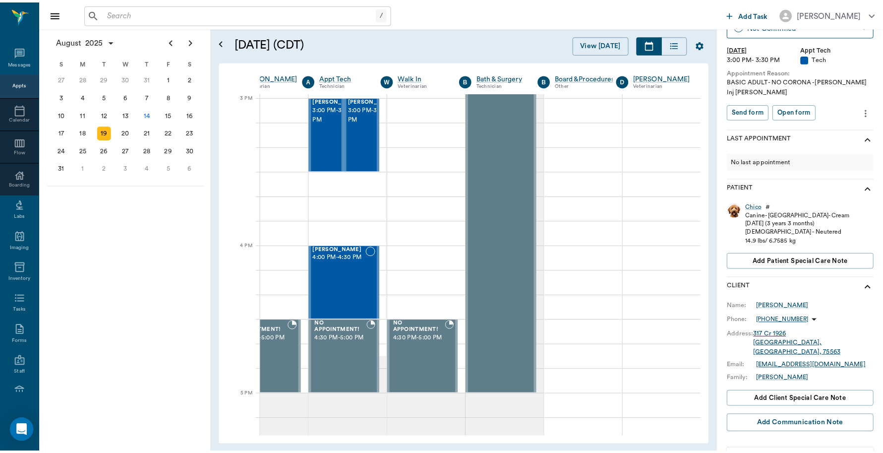
scroll to position [165, 0]
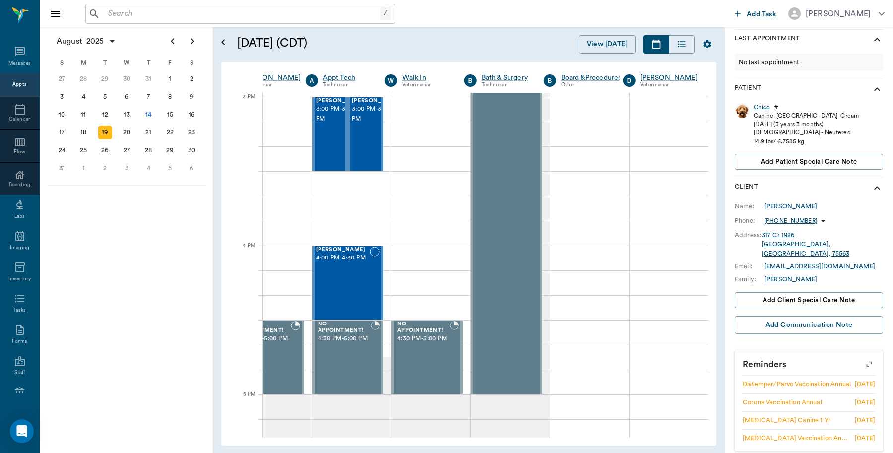
click at [763, 106] on div "Chico" at bounding box center [761, 107] width 16 height 8
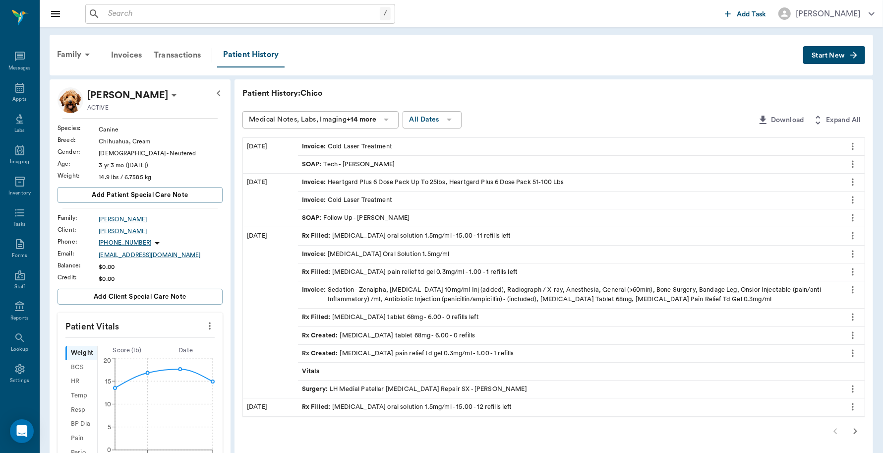
scroll to position [62, 0]
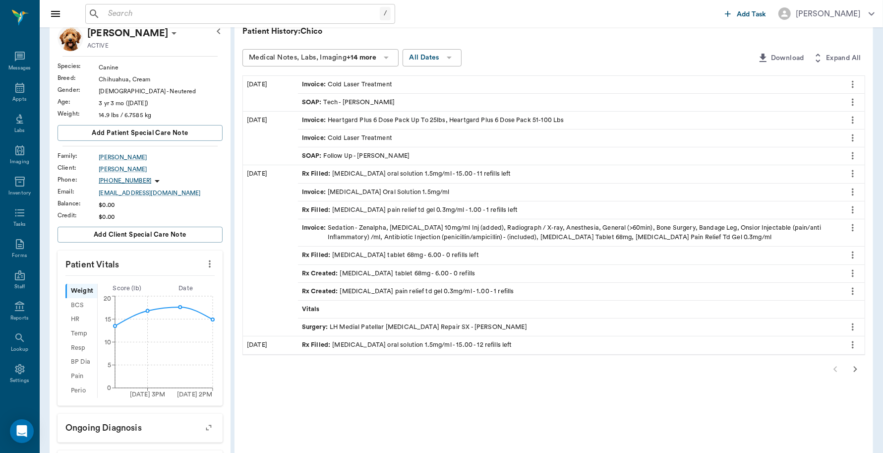
click at [855, 372] on icon "button" at bounding box center [855, 369] width 3 height 6
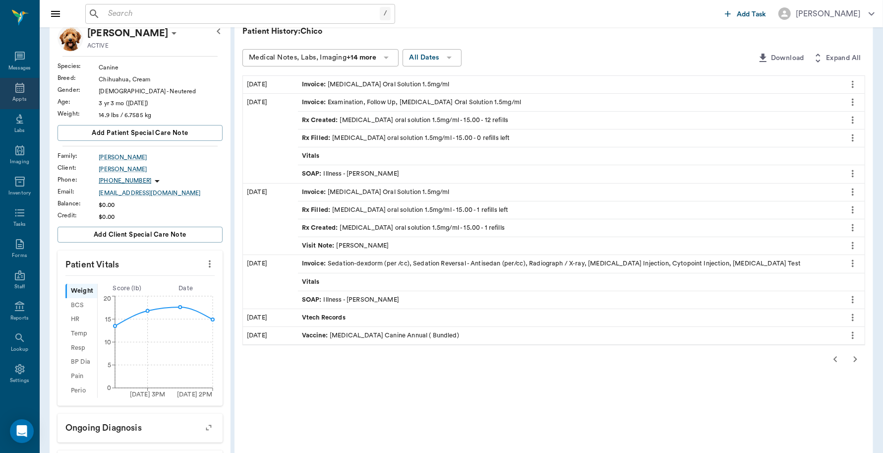
click at [19, 89] on icon at bounding box center [19, 88] width 9 height 10
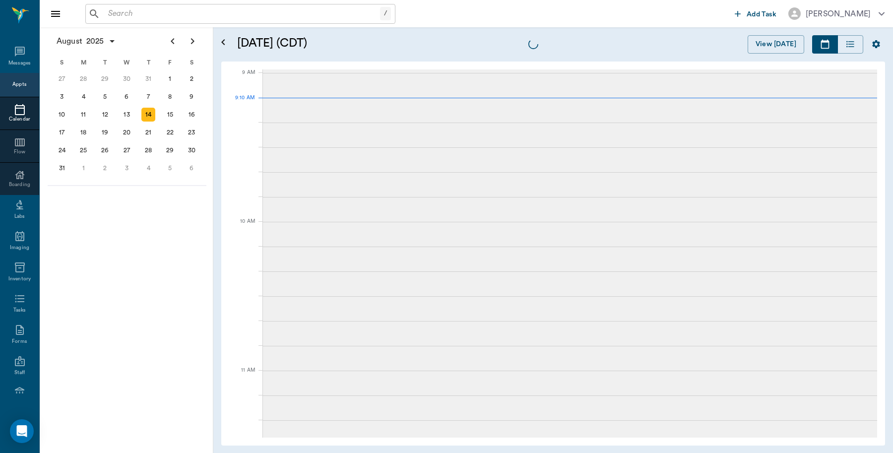
scroll to position [149, 0]
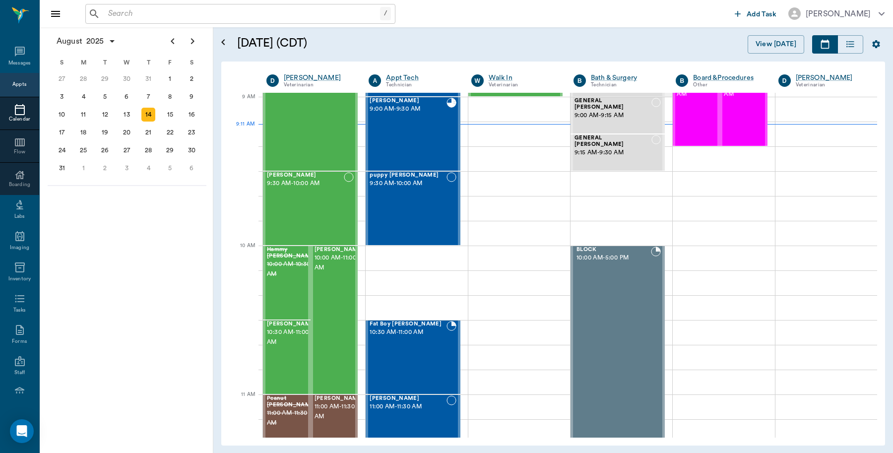
click at [157, 21] on div "/ ​" at bounding box center [240, 14] width 310 height 20
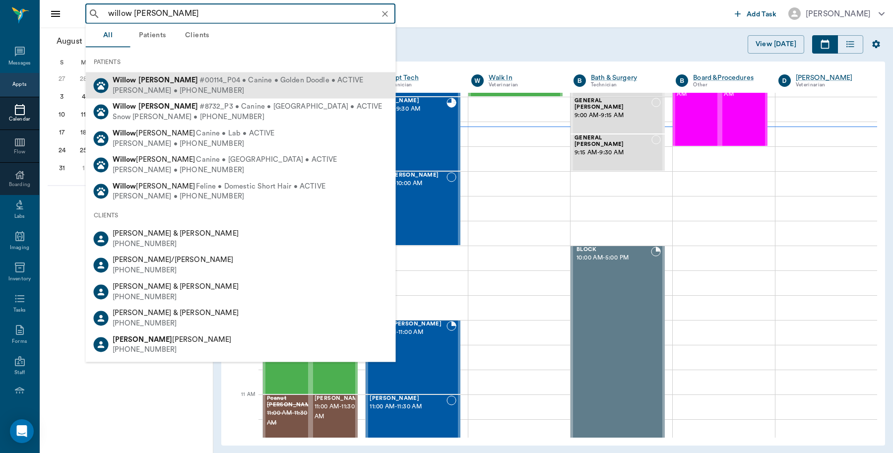
click at [160, 80] on b "Kennedy" at bounding box center [168, 79] width 60 height 7
type input "willow kenn"
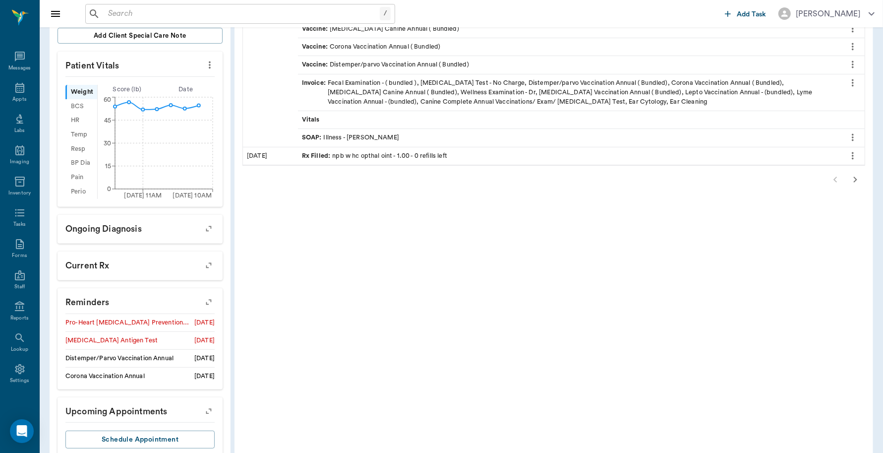
scroll to position [288, 0]
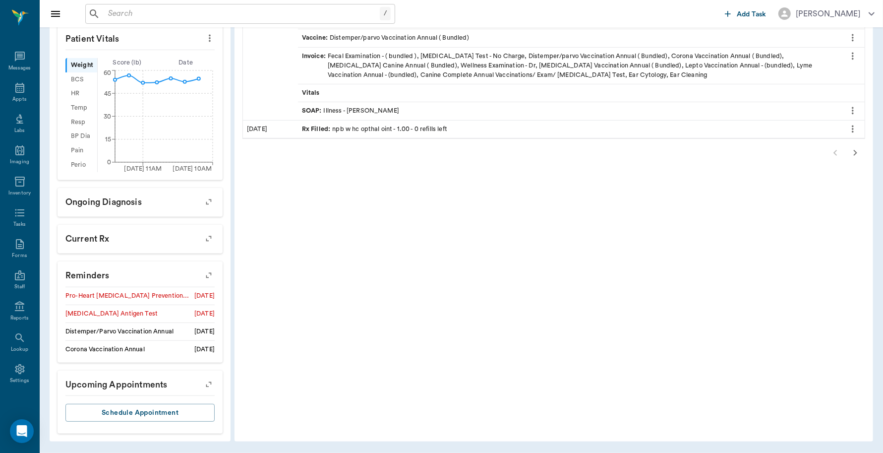
click at [211, 271] on icon "button" at bounding box center [209, 275] width 14 height 14
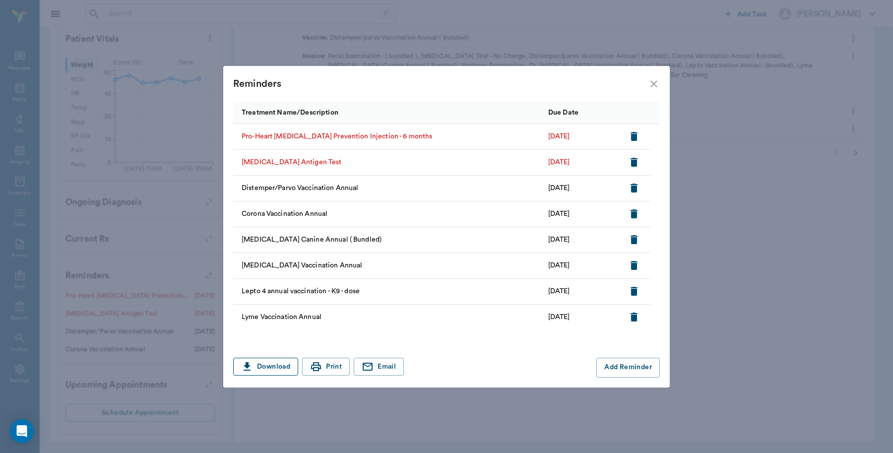
click at [256, 370] on button "Download" at bounding box center [265, 367] width 65 height 18
click at [649, 85] on icon "close" at bounding box center [654, 84] width 12 height 12
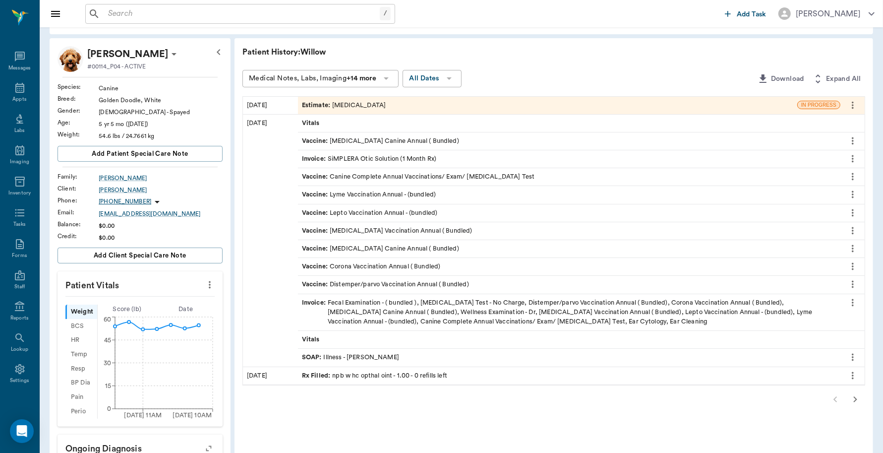
scroll to position [0, 0]
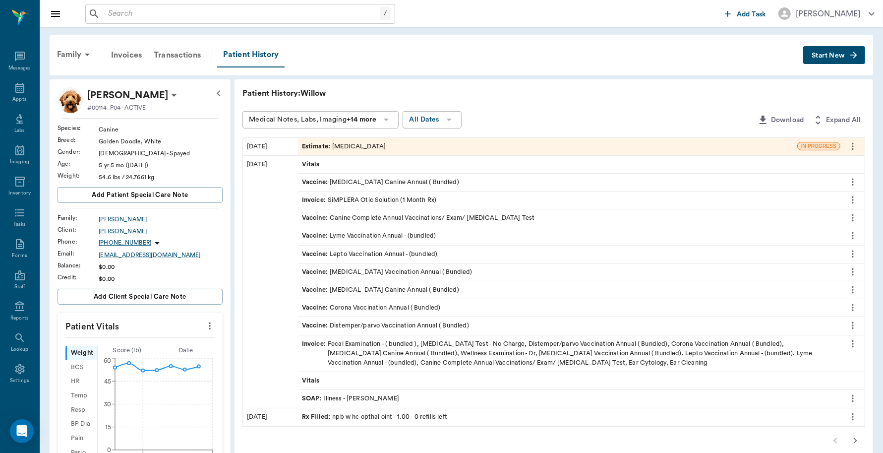
click at [83, 54] on icon at bounding box center [87, 55] width 12 height 12
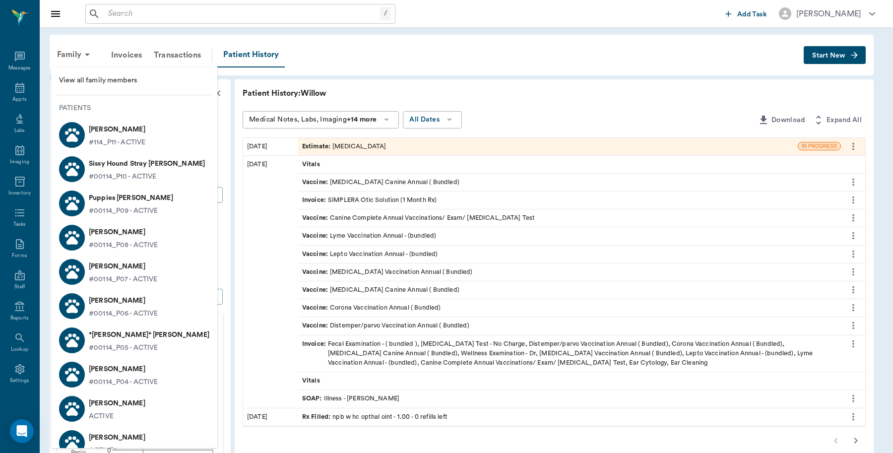
click at [124, 235] on p "Lucy Kennedy" at bounding box center [123, 232] width 69 height 16
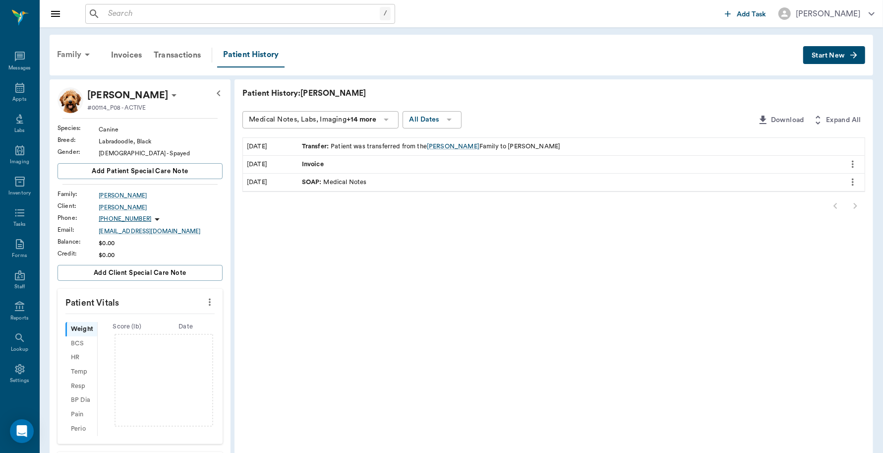
click at [66, 61] on div "Family" at bounding box center [75, 55] width 48 height 24
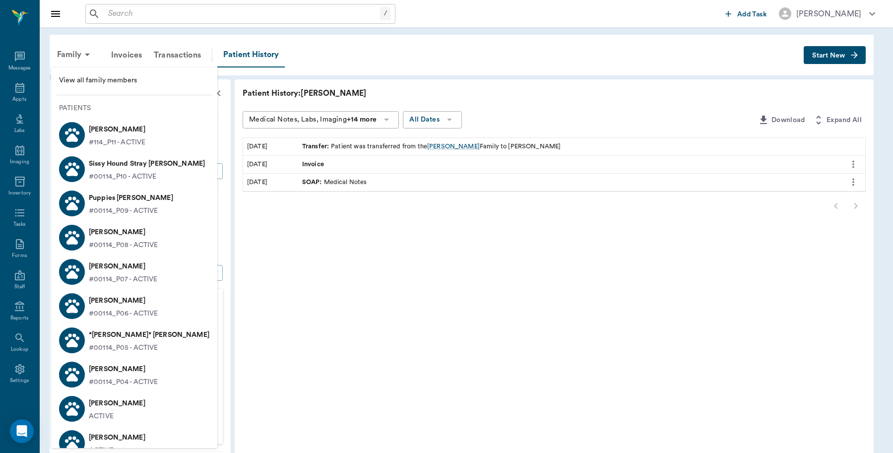
click at [117, 340] on p "*Lucy* Kennedy" at bounding box center [149, 335] width 121 height 16
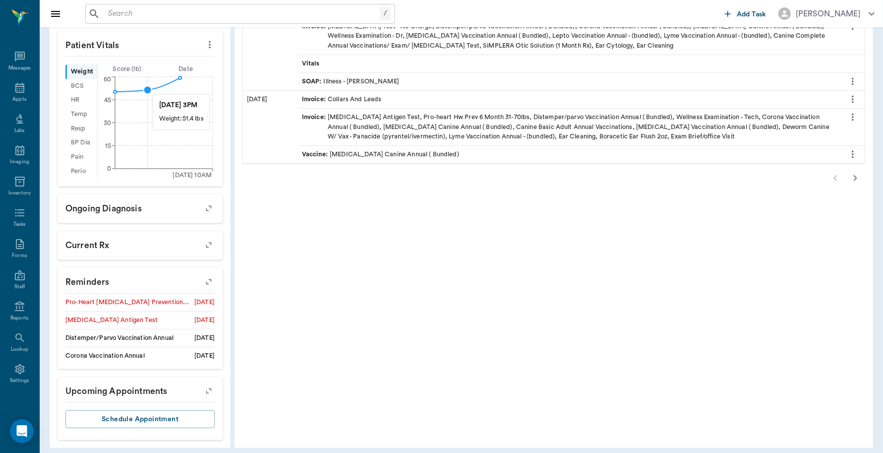
scroll to position [288, 0]
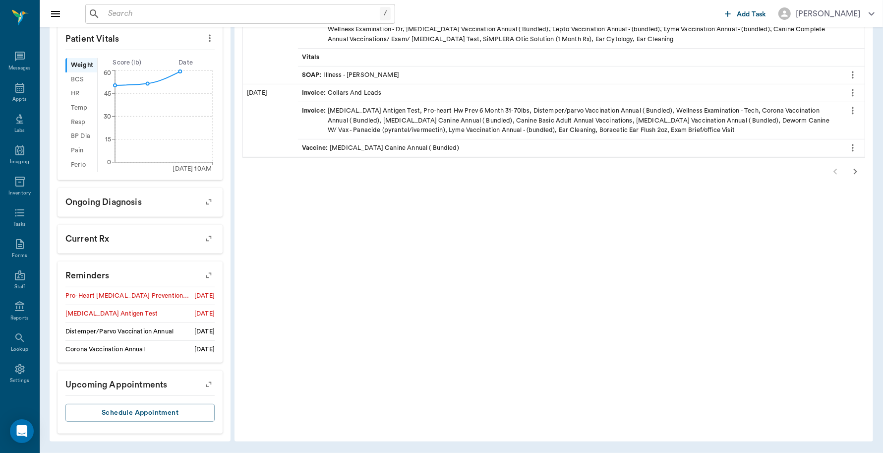
click at [208, 272] on icon "button" at bounding box center [209, 275] width 14 height 14
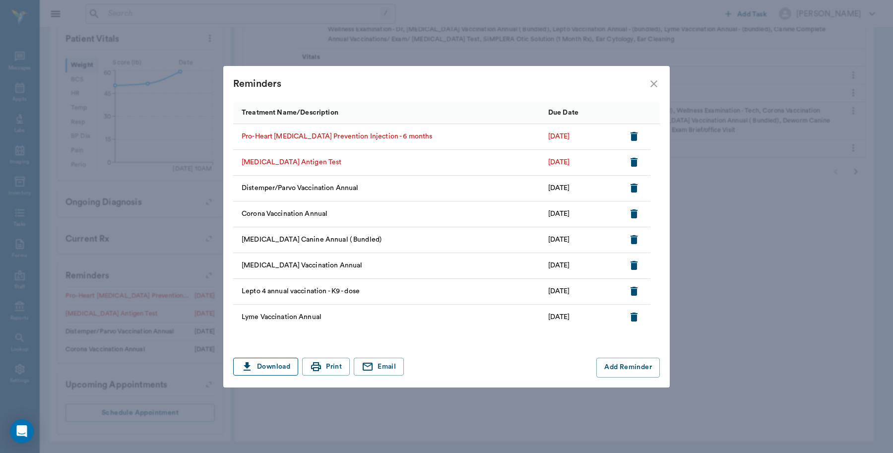
click at [266, 363] on button "Download" at bounding box center [265, 367] width 65 height 18
click at [651, 82] on icon "close" at bounding box center [654, 84] width 12 height 12
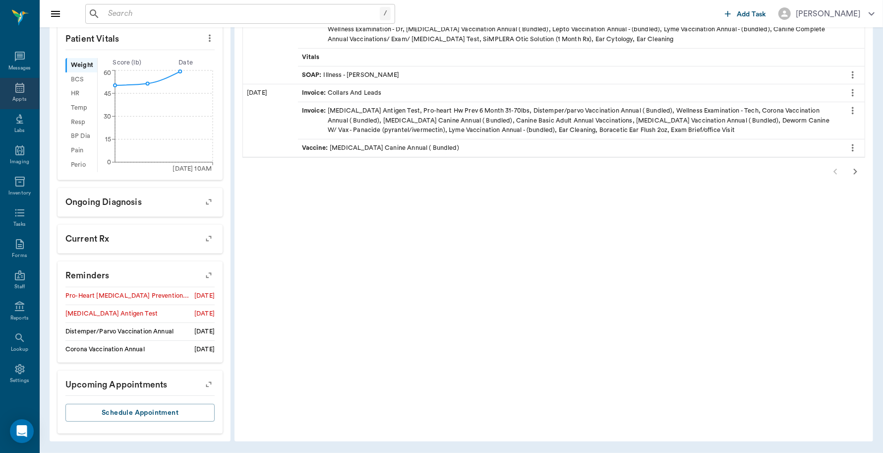
click at [14, 93] on icon at bounding box center [20, 88] width 12 height 12
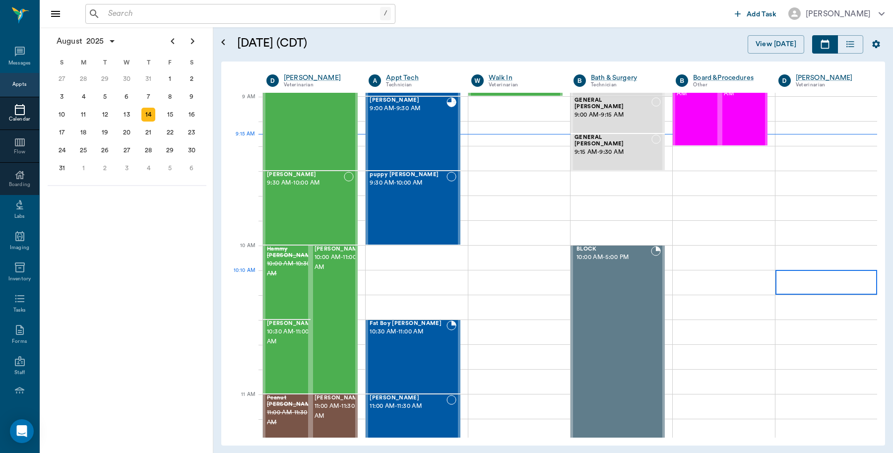
scroll to position [149, 0]
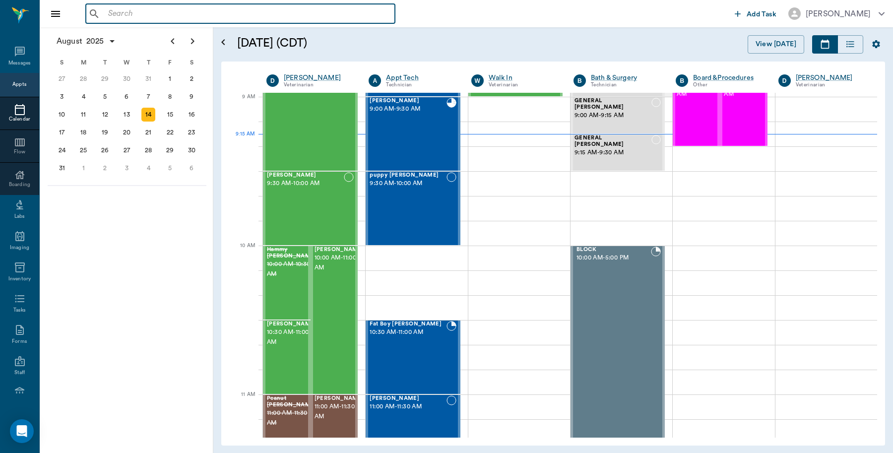
click at [151, 16] on input "text" at bounding box center [247, 14] width 287 height 14
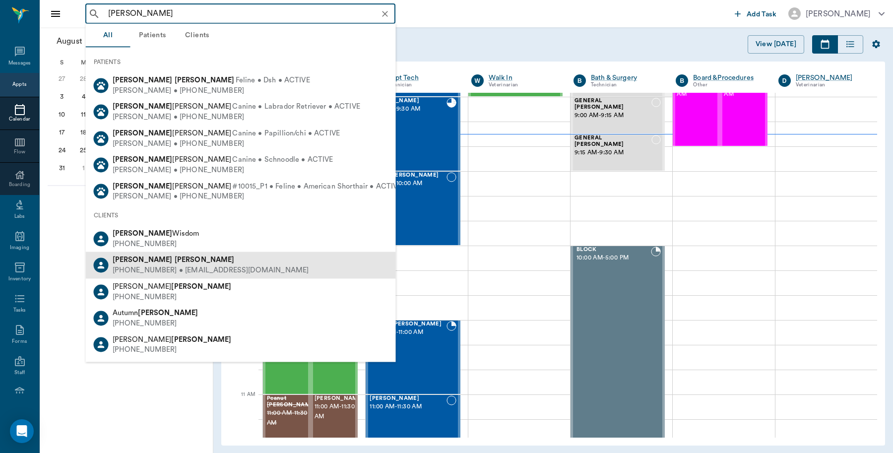
click at [159, 271] on div "(903) 506-2067 • DNAWILSON@aol.com" at bounding box center [211, 270] width 196 height 10
type input "andra wilson"
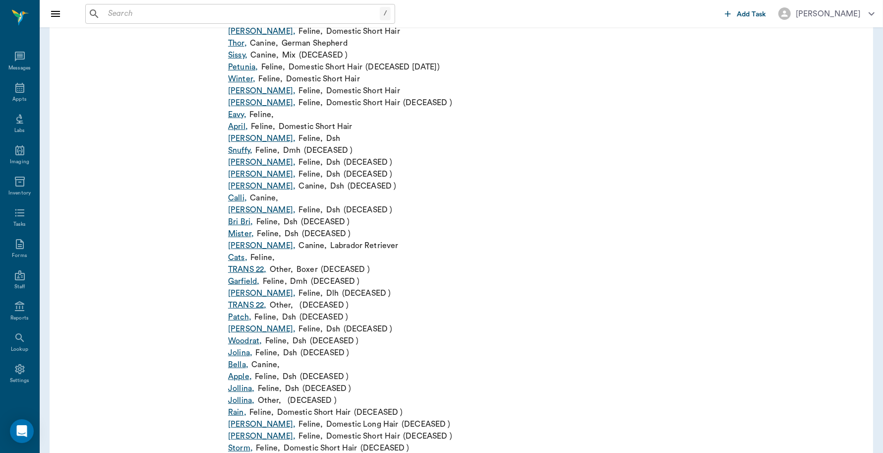
scroll to position [496, 0]
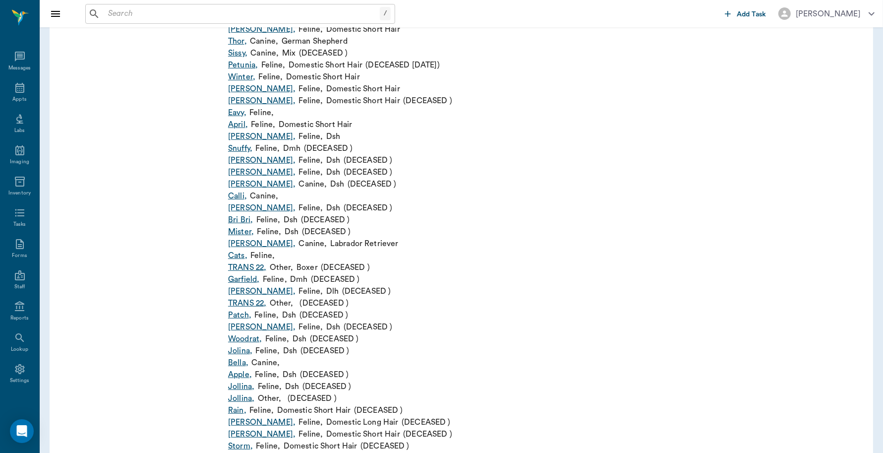
click at [242, 361] on link "Bella ," at bounding box center [238, 363] width 20 height 12
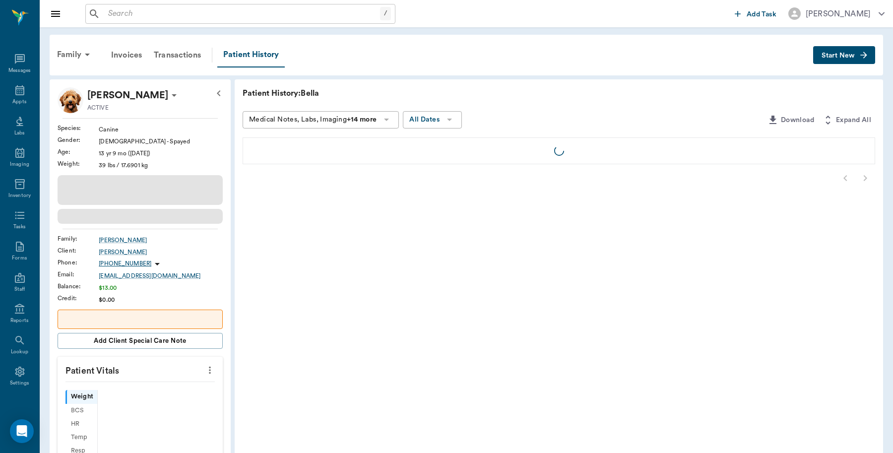
scroll to position [2, 0]
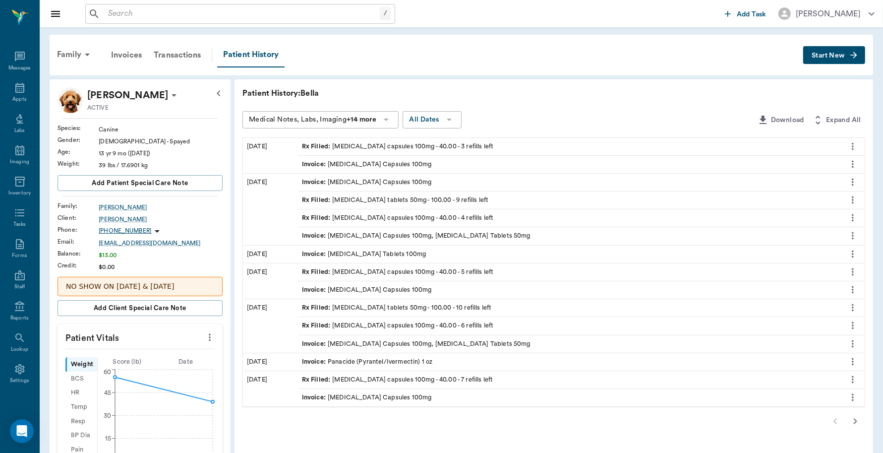
click at [336, 255] on div "Invoice : Deracoxib Tablets 100mg" at bounding box center [364, 253] width 124 height 9
click at [849, 254] on icon "more" at bounding box center [852, 254] width 11 height 12
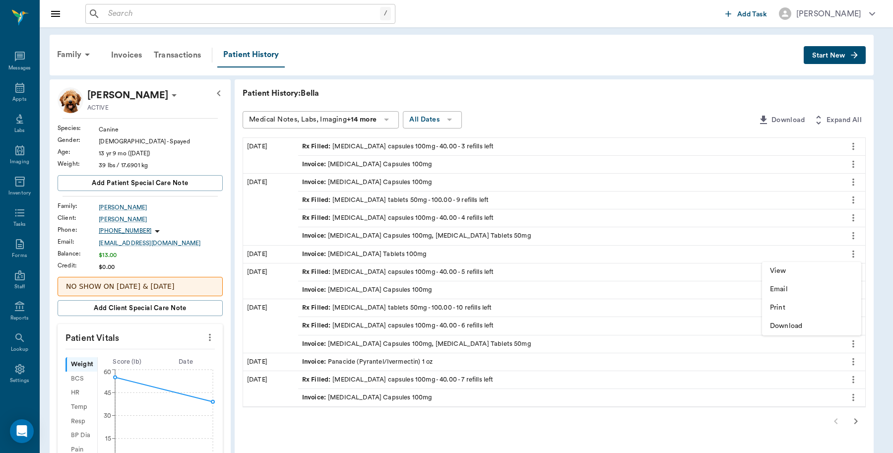
click at [777, 269] on span "View" at bounding box center [811, 271] width 83 height 10
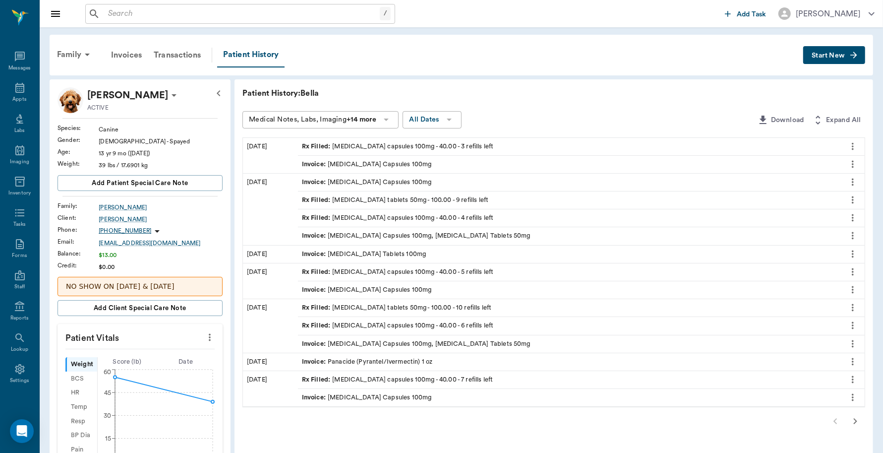
click at [858, 253] on icon "more" at bounding box center [852, 254] width 11 height 12
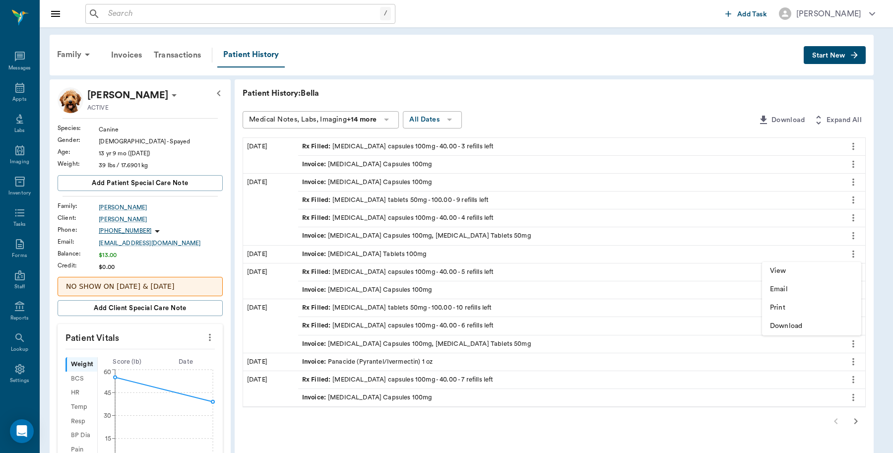
click at [784, 305] on span "Print" at bounding box center [811, 307] width 83 height 10
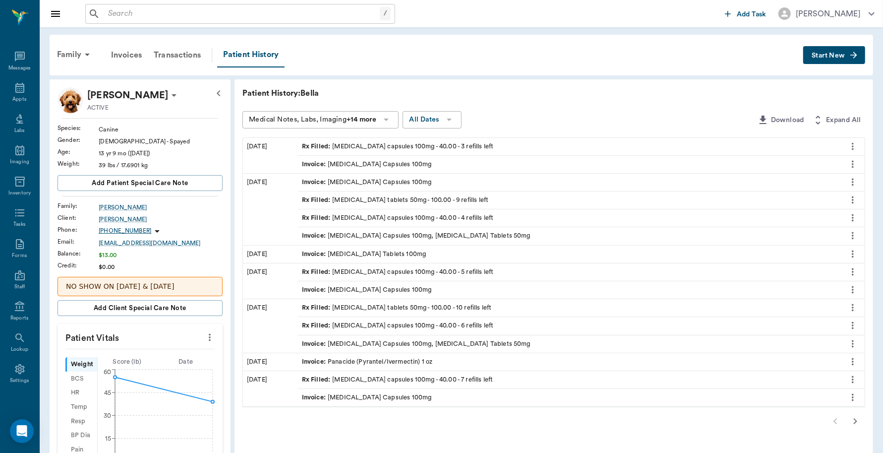
click at [854, 201] on icon "more" at bounding box center [852, 200] width 11 height 12
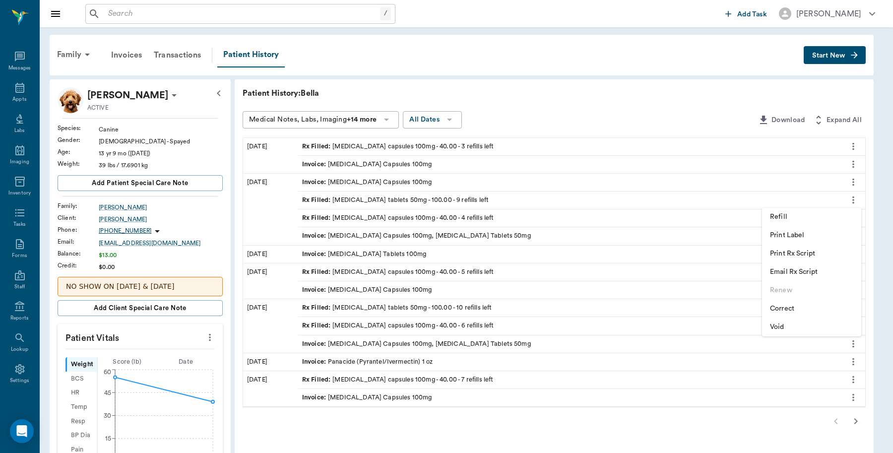
click at [803, 251] on span "Print Rx Script" at bounding box center [811, 253] width 83 height 10
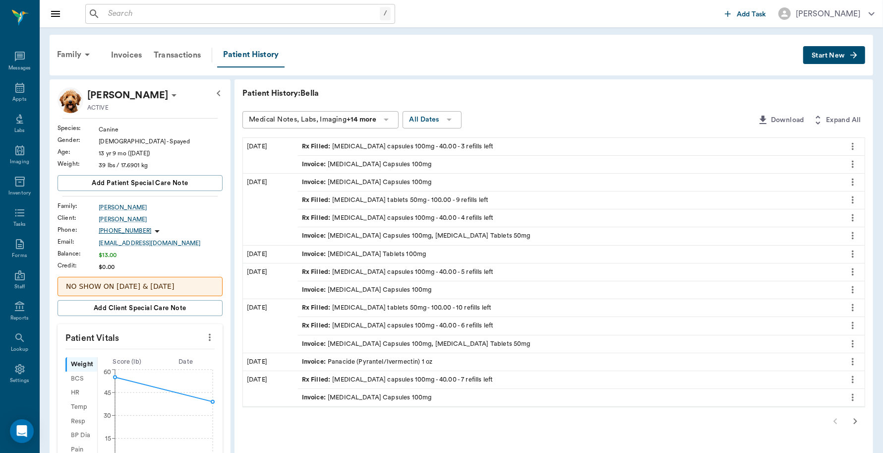
click at [854, 147] on icon "more" at bounding box center [852, 146] width 11 height 12
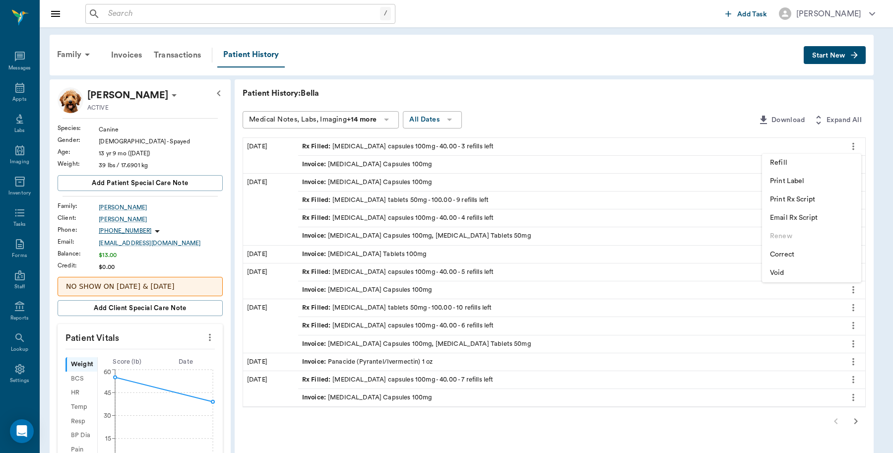
click at [811, 202] on span "Print Rx Script" at bounding box center [811, 199] width 83 height 10
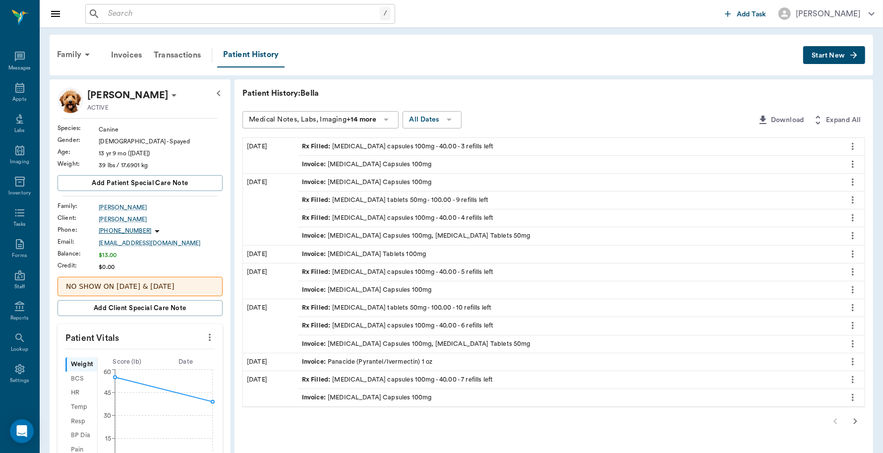
click at [854, 425] on icon "button" at bounding box center [855, 421] width 12 height 12
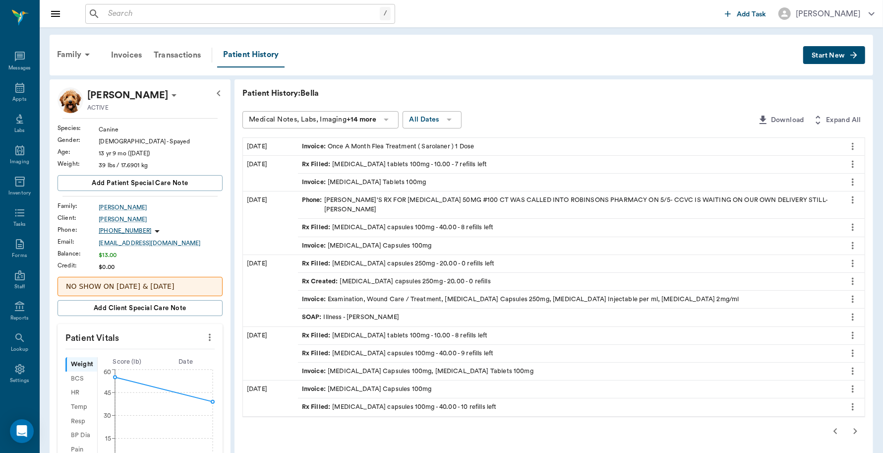
click at [857, 165] on icon "more" at bounding box center [852, 164] width 11 height 12
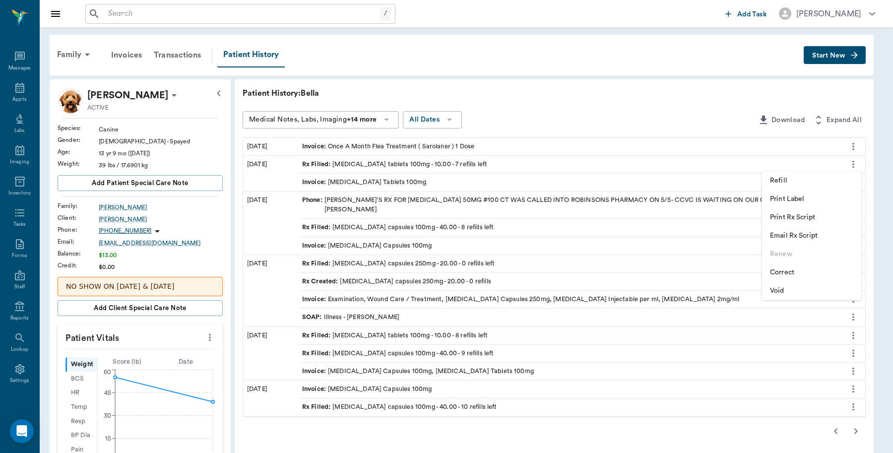
click at [804, 214] on span "Print Rx Script" at bounding box center [811, 217] width 83 height 10
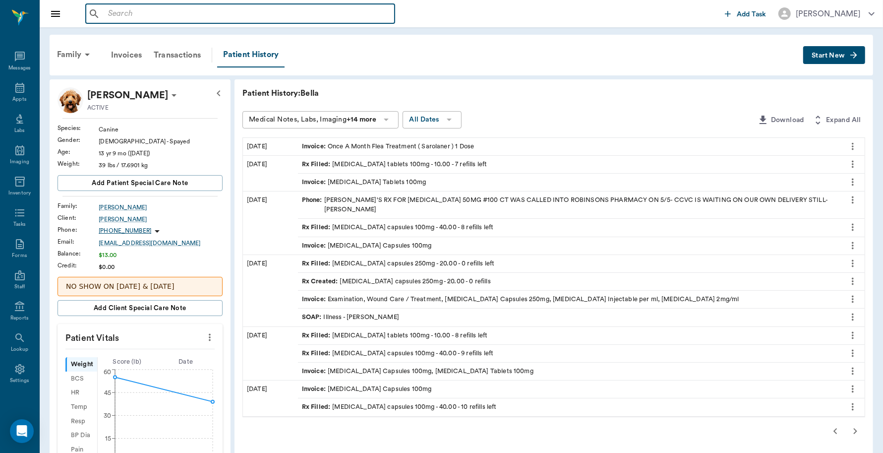
click at [178, 13] on input "text" at bounding box center [247, 14] width 287 height 14
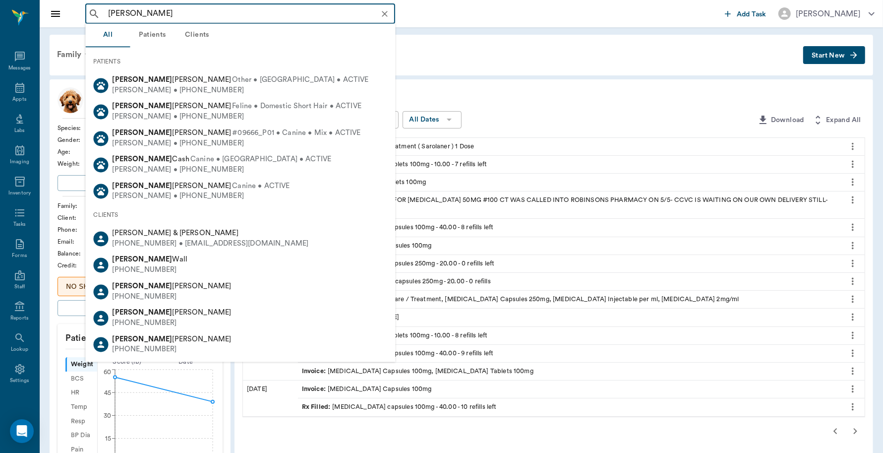
drag, startPoint x: 129, startPoint y: 13, endPoint x: 102, endPoint y: 17, distance: 27.6
click at [102, 17] on div "Jerry Anderso ​" at bounding box center [240, 14] width 310 height 20
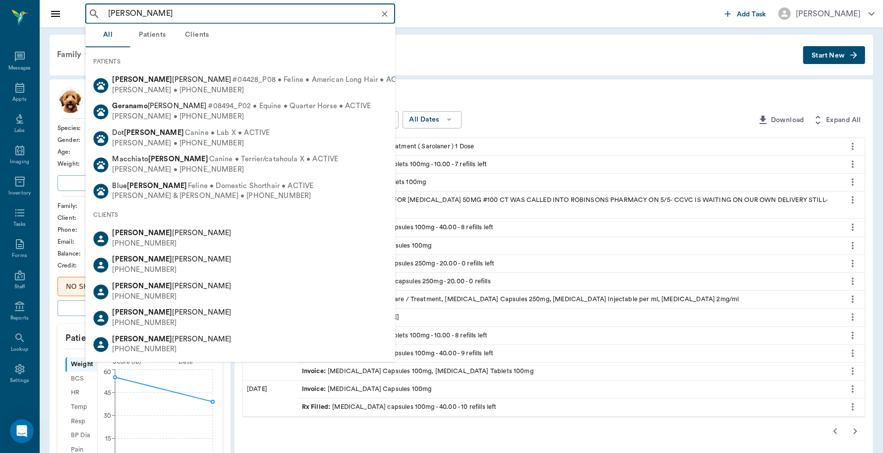
click at [167, 14] on input "Gera Anderso" at bounding box center [248, 14] width 288 height 14
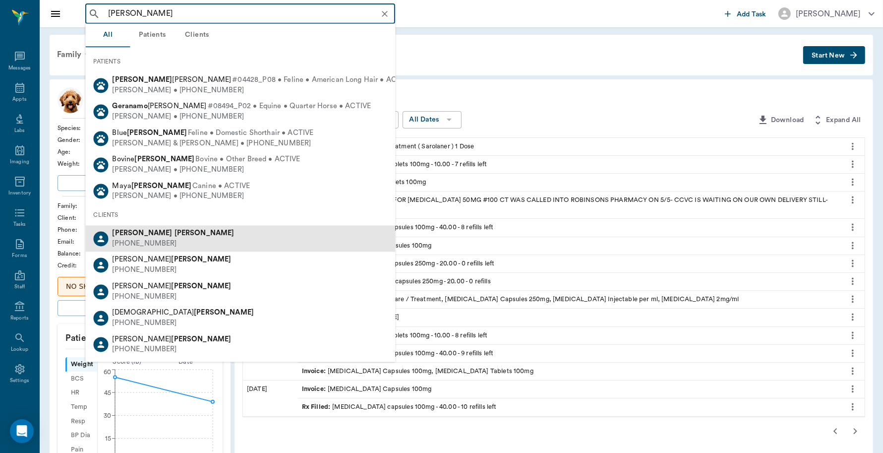
click at [175, 234] on b "[PERSON_NAME]" at bounding box center [205, 233] width 60 height 7
type input "Gera Anderson"
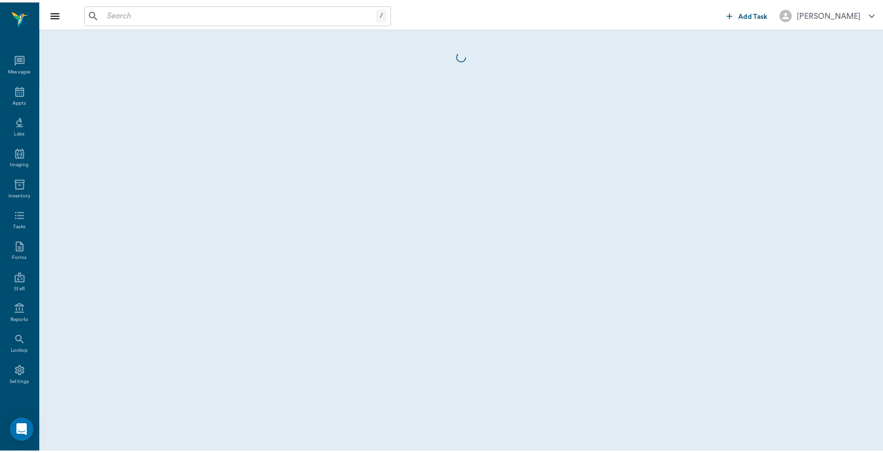
scroll to position [2, 0]
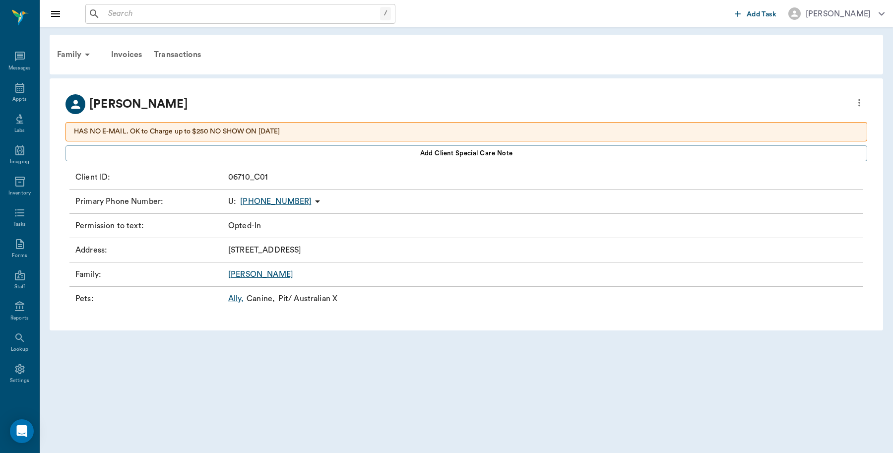
click at [234, 300] on link "Ally ," at bounding box center [235, 299] width 15 height 12
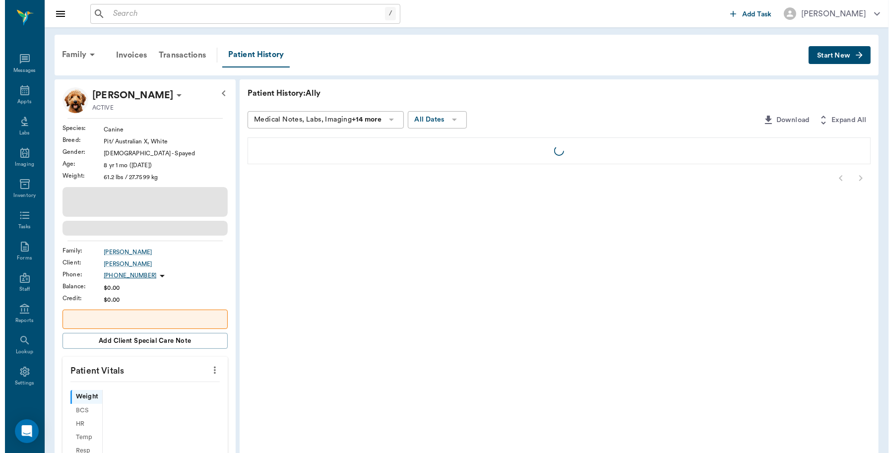
scroll to position [2, 0]
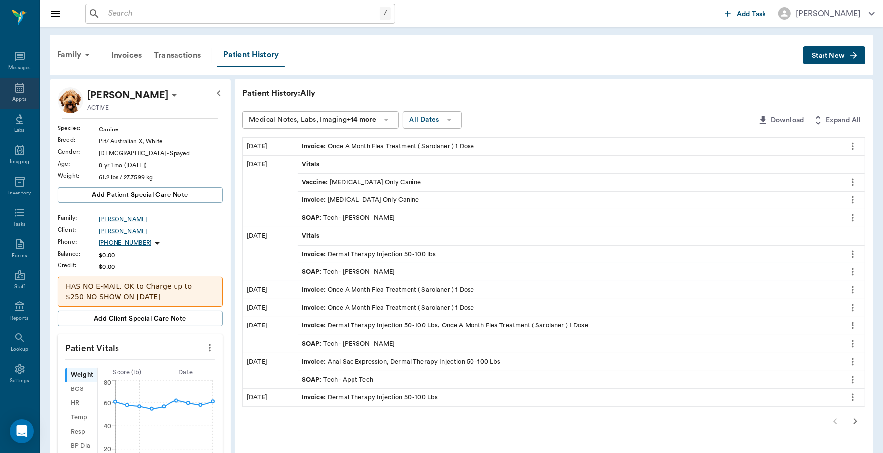
click at [16, 89] on icon at bounding box center [20, 88] width 12 height 12
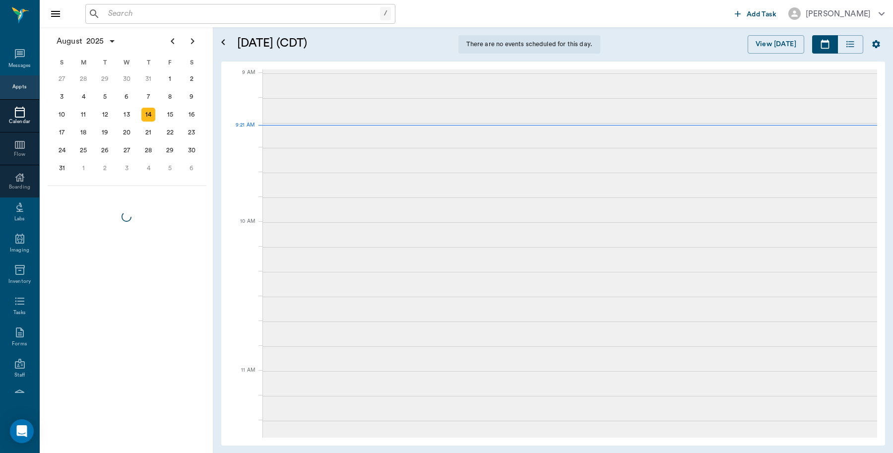
scroll to position [150, 0]
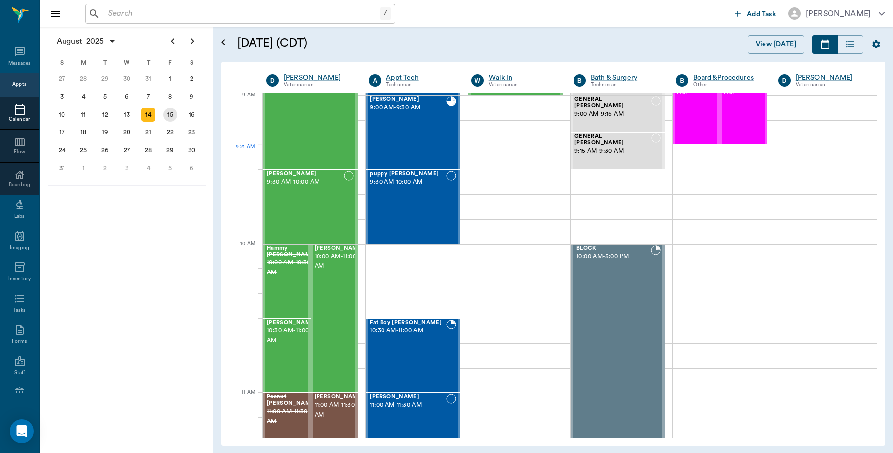
click at [170, 110] on div "15" at bounding box center [170, 115] width 14 height 14
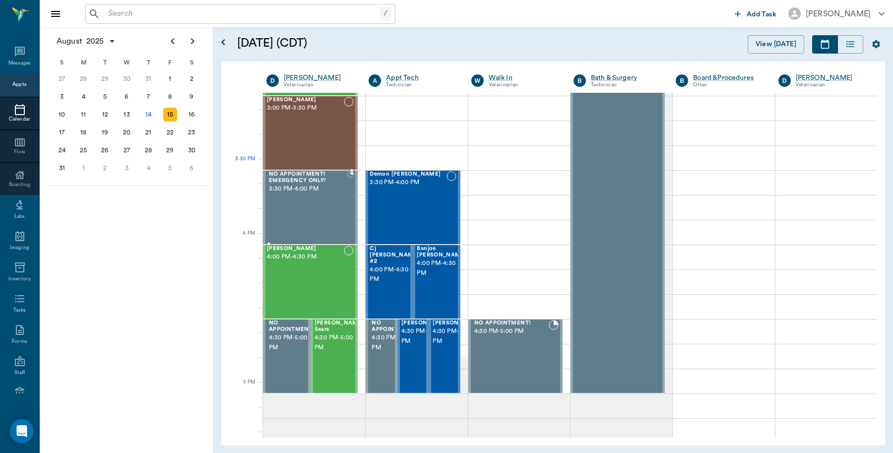
scroll to position [1054, 0]
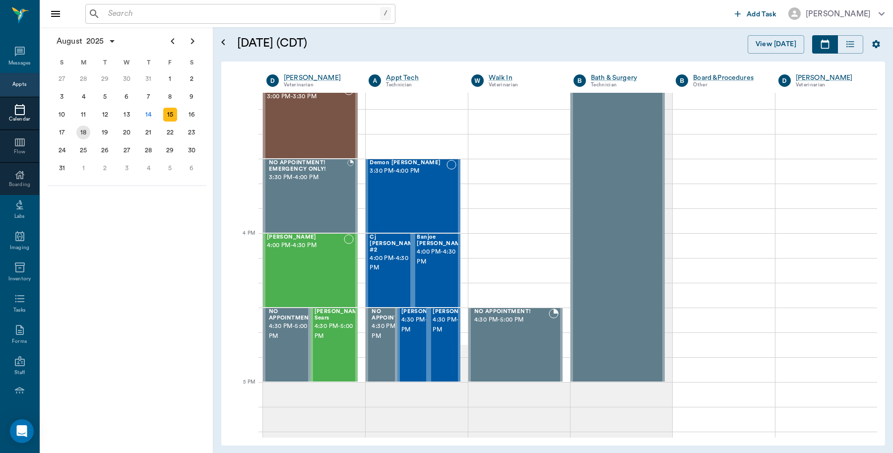
click at [80, 133] on div "18" at bounding box center [83, 132] width 14 height 14
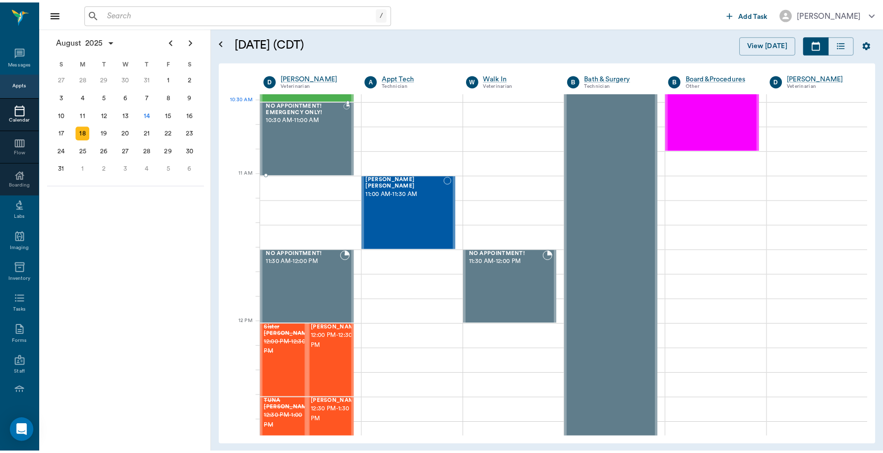
scroll to position [372, 0]
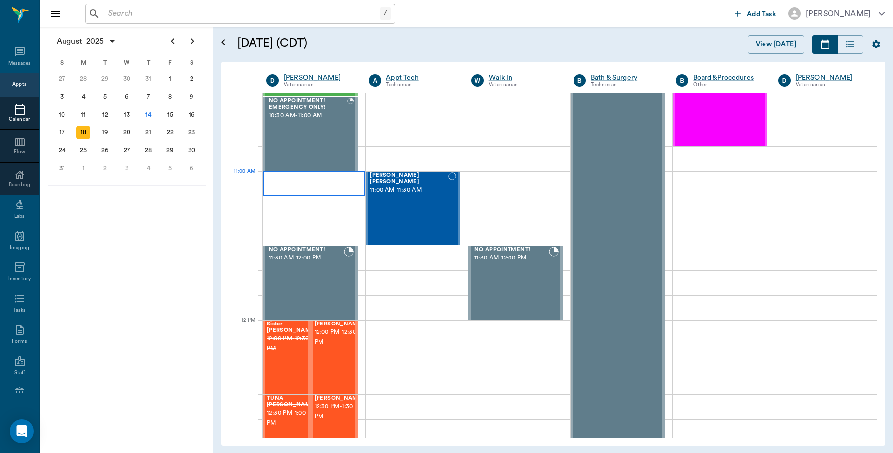
click at [294, 184] on div at bounding box center [314, 183] width 102 height 25
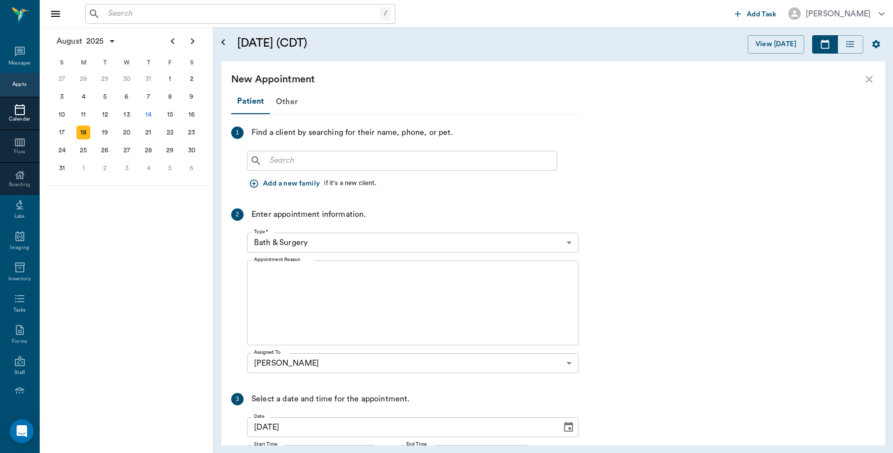
click at [340, 157] on input "text" at bounding box center [409, 161] width 287 height 14
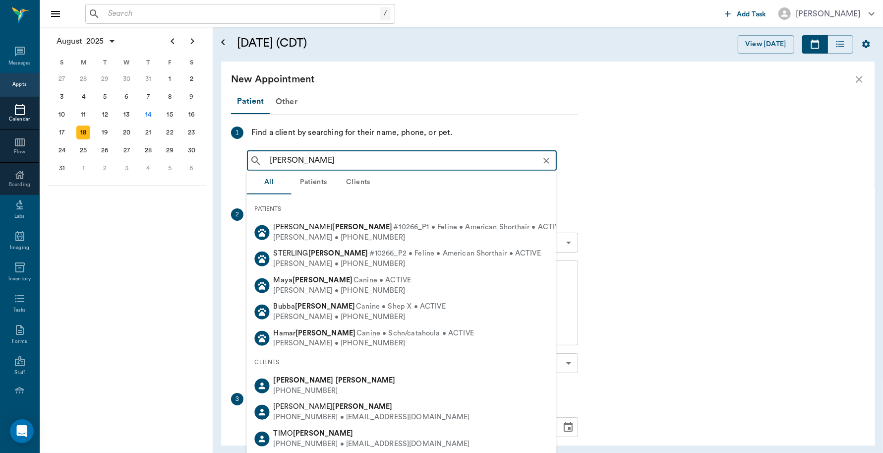
type input "[PERSON_NAME]"
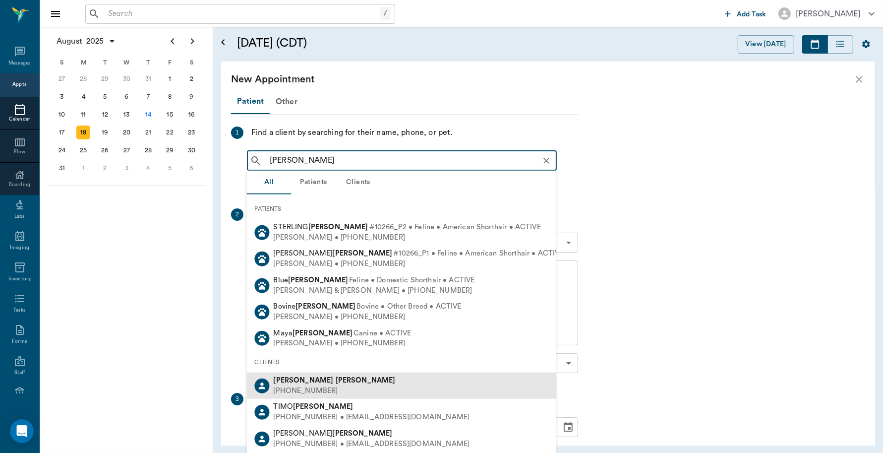
click at [290, 381] on b "Geary" at bounding box center [304, 379] width 60 height 7
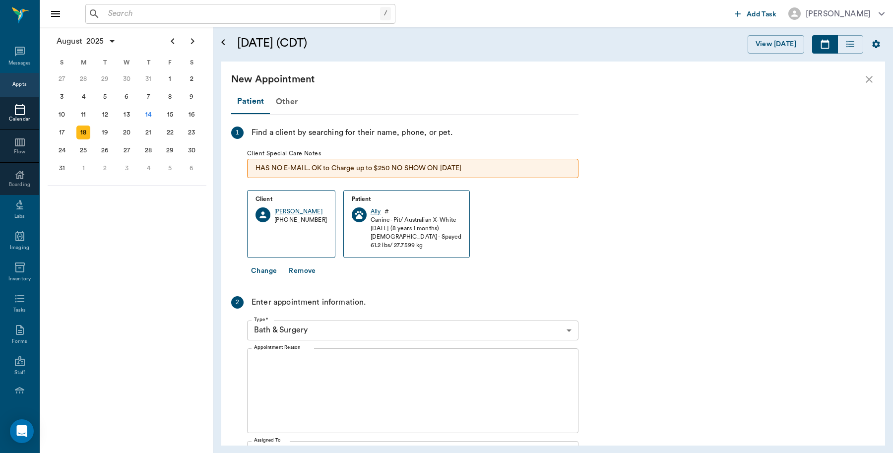
click at [370, 212] on div "Ally" at bounding box center [375, 211] width 10 height 8
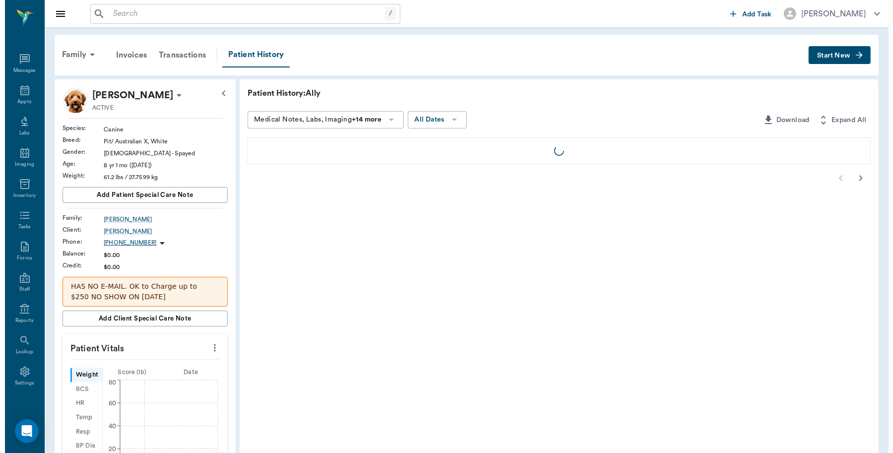
scroll to position [2, 0]
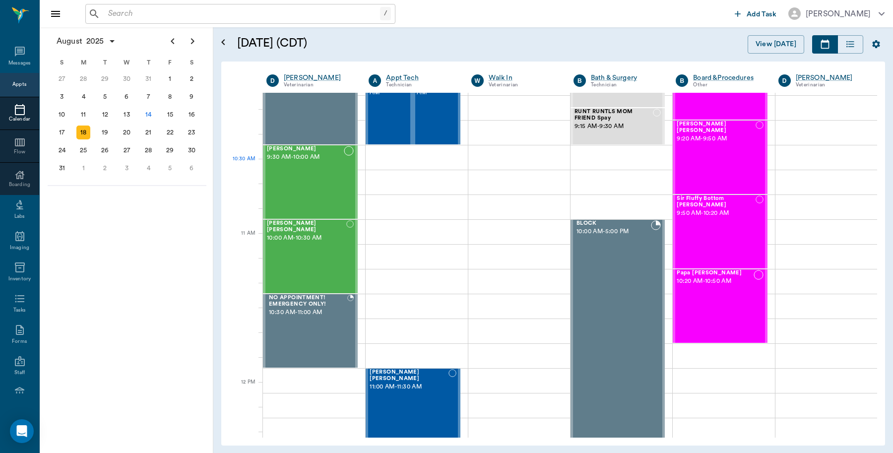
scroll to position [310, 0]
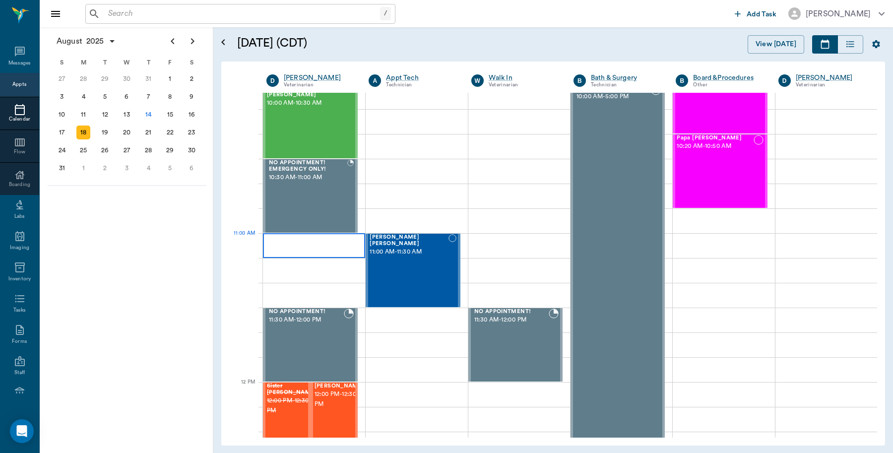
click at [299, 234] on div at bounding box center [314, 245] width 102 height 25
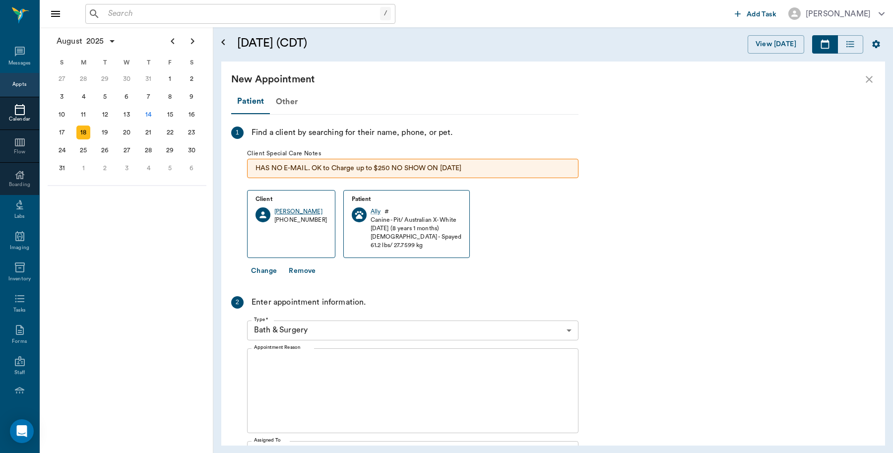
click at [295, 209] on div "[PERSON_NAME]" at bounding box center [300, 211] width 53 height 8
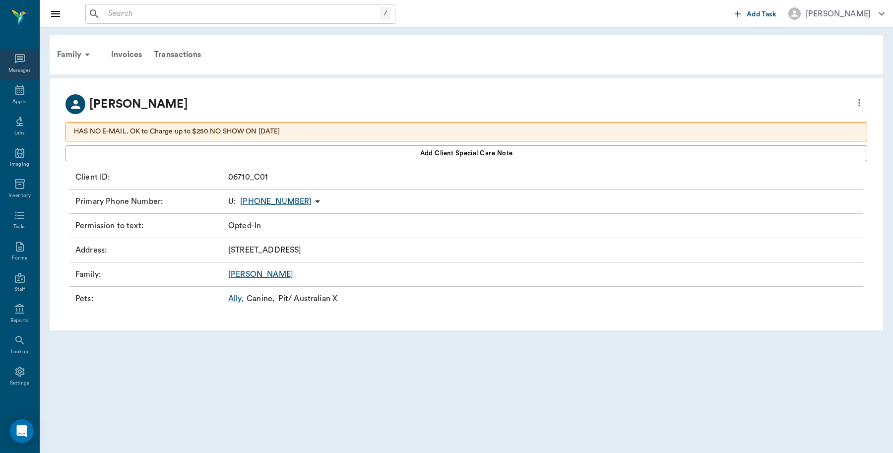
scroll to position [2, 0]
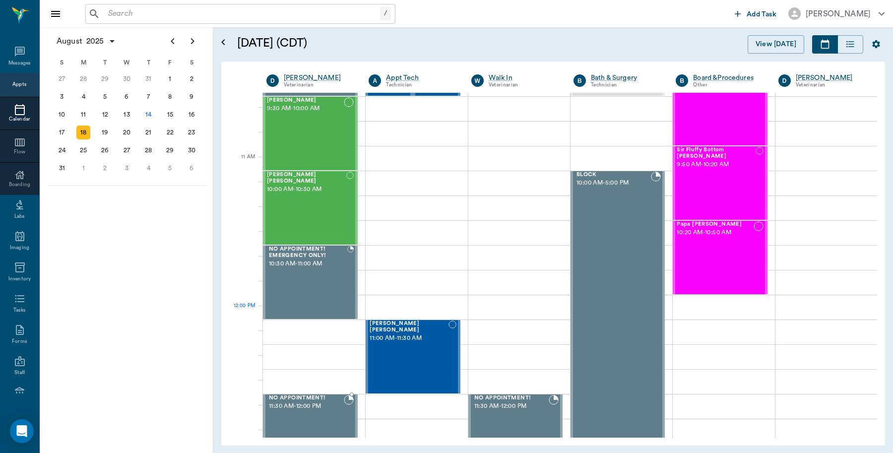
scroll to position [434, 0]
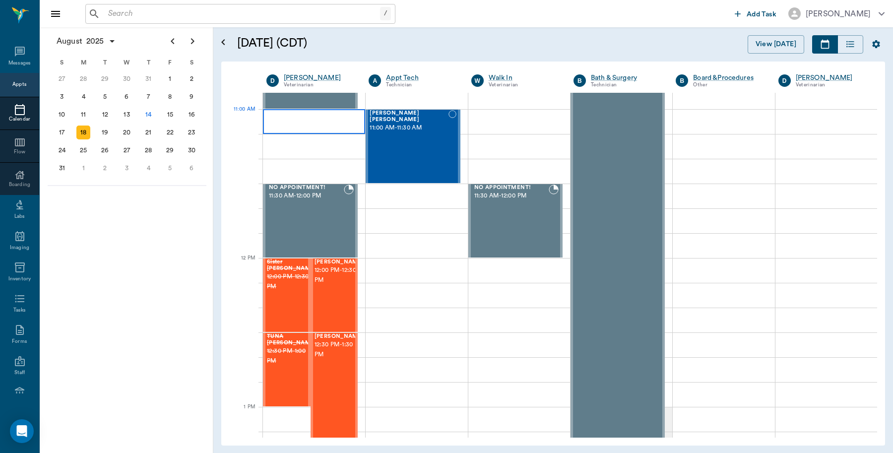
click at [296, 127] on div at bounding box center [314, 121] width 102 height 25
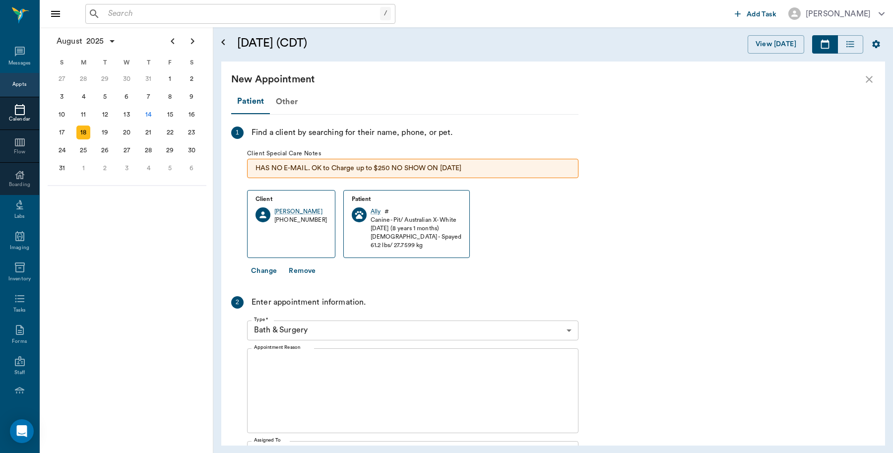
click at [575, 330] on body "/ ​ Add Task Dr. Bert Ellsworth Nectar Messages Appts Calendar Flow Boarding La…" at bounding box center [446, 226] width 893 height 453
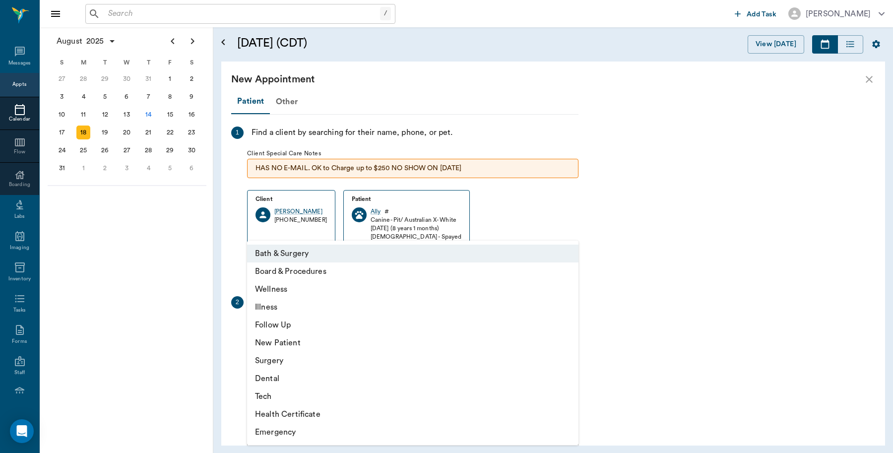
click at [289, 293] on li "Wellness" at bounding box center [412, 289] width 331 height 18
type input "65d2be4f46e3a538d89b8c14"
type input "11:30 AM"
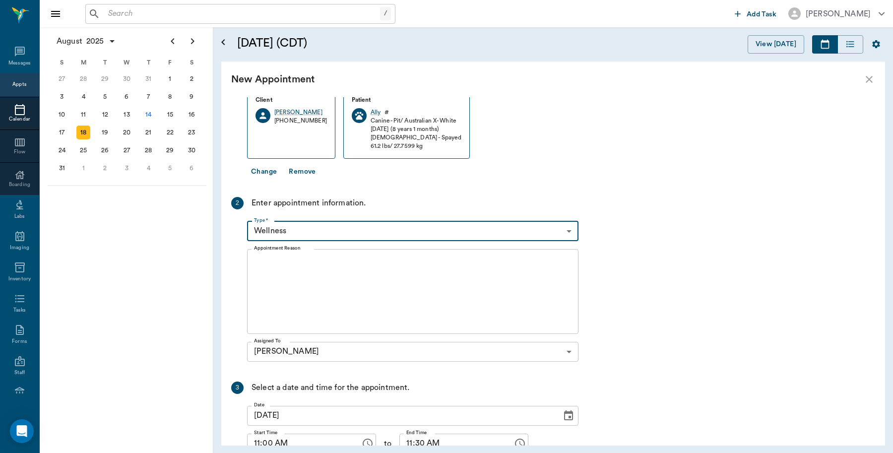
scroll to position [124, 0]
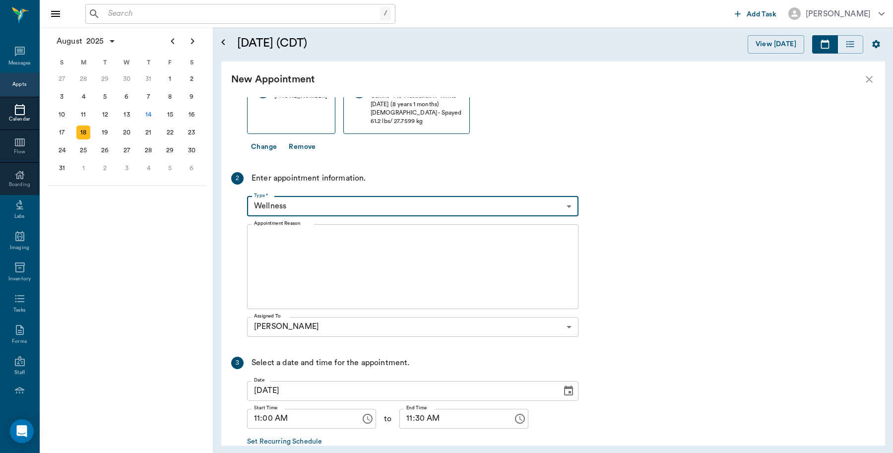
click at [353, 239] on textarea "Appointment Reason" at bounding box center [412, 266] width 317 height 68
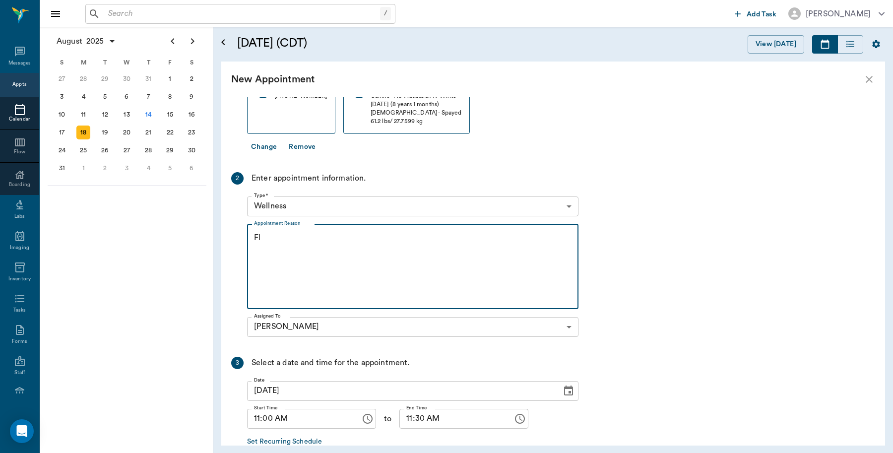
type textarea "F"
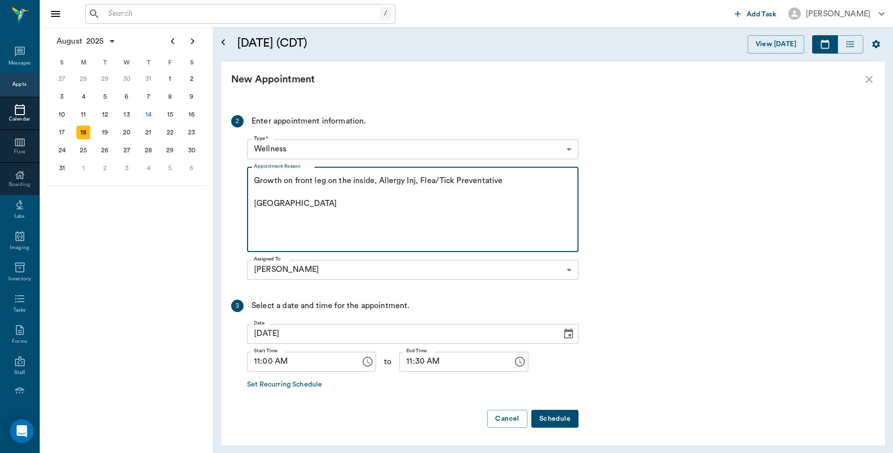
type textarea "Growth on front leg on the inside, Allergy Inj, Flea/Tick Preventative Caryn"
click at [561, 418] on button "Schedule" at bounding box center [554, 419] width 47 height 18
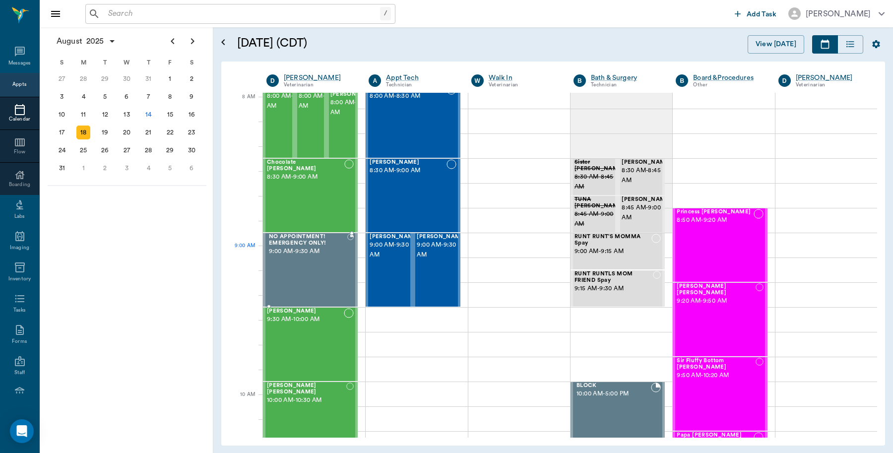
scroll to position [0, 0]
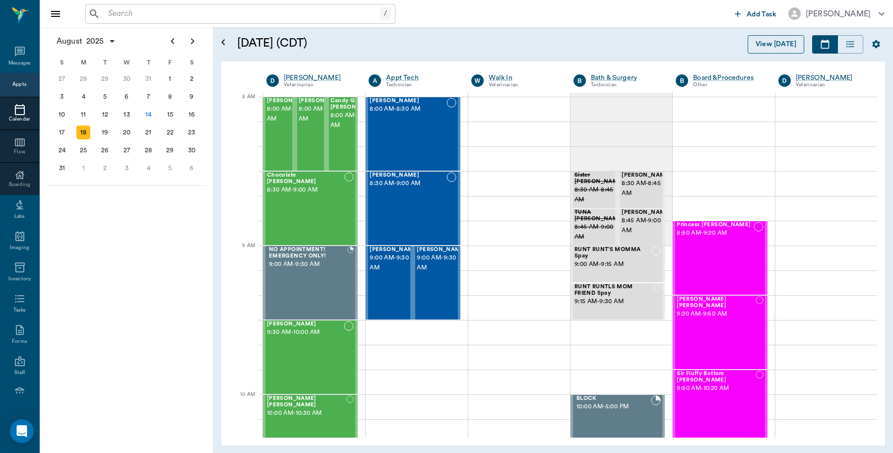
click at [786, 44] on button "View [DATE]" at bounding box center [775, 44] width 57 height 18
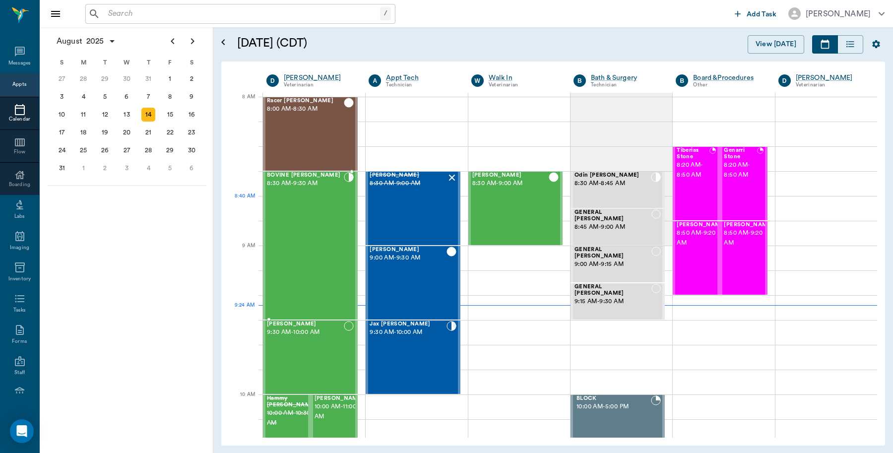
click at [312, 215] on div "BOVINE [PERSON_NAME] 8:30 AM - 9:30 AM" at bounding box center [305, 245] width 77 height 147
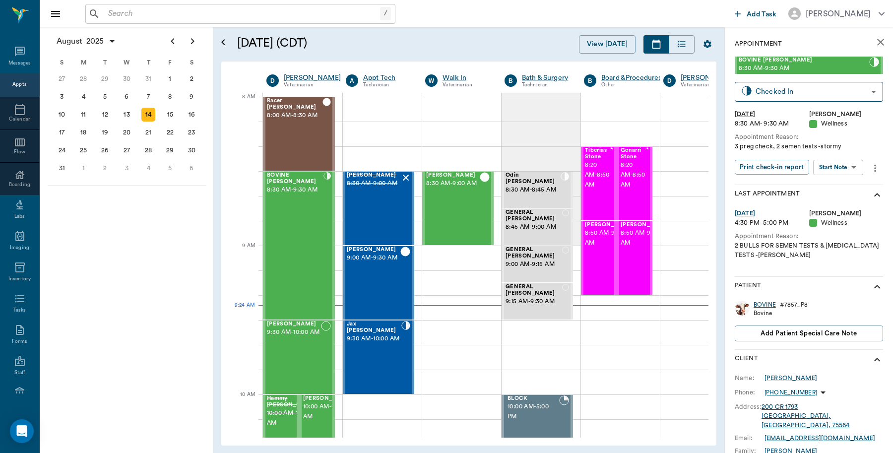
click at [765, 305] on div "BOVINE" at bounding box center [764, 305] width 22 height 8
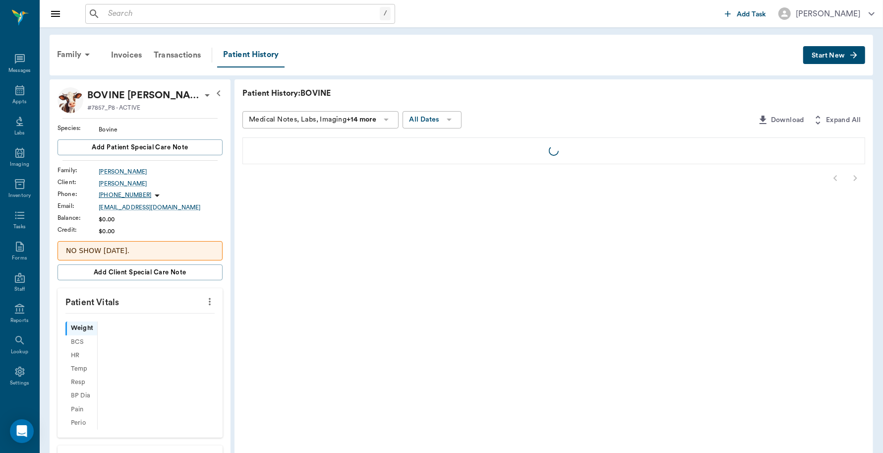
scroll to position [2, 0]
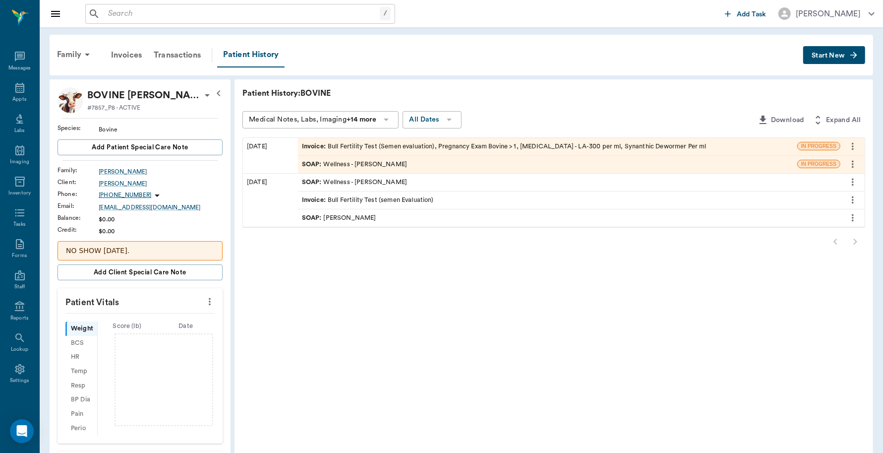
click at [380, 145] on div "Invoice : Bull Fertility Test (Semen evaluation), Pregnancy Exam Bovine > 1, Ox…" at bounding box center [504, 146] width 405 height 9
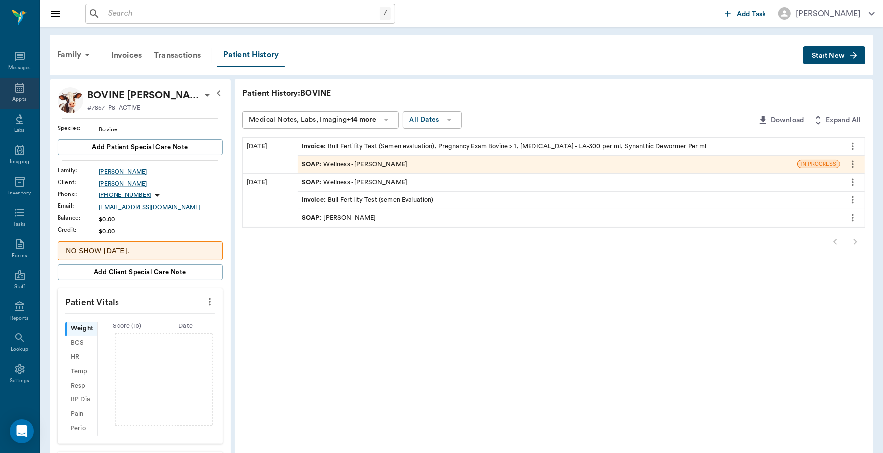
click at [14, 90] on icon at bounding box center [20, 88] width 12 height 12
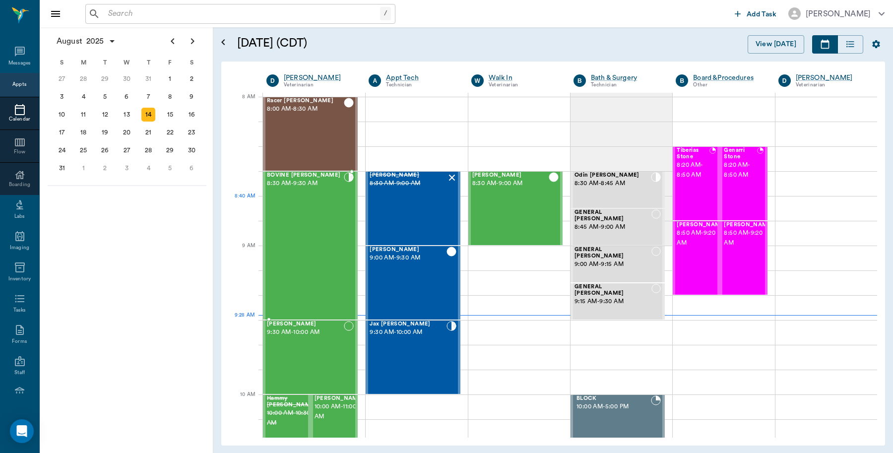
click at [328, 209] on div "BOVINE Whatley 8:30 AM - 9:30 AM" at bounding box center [305, 245] width 77 height 147
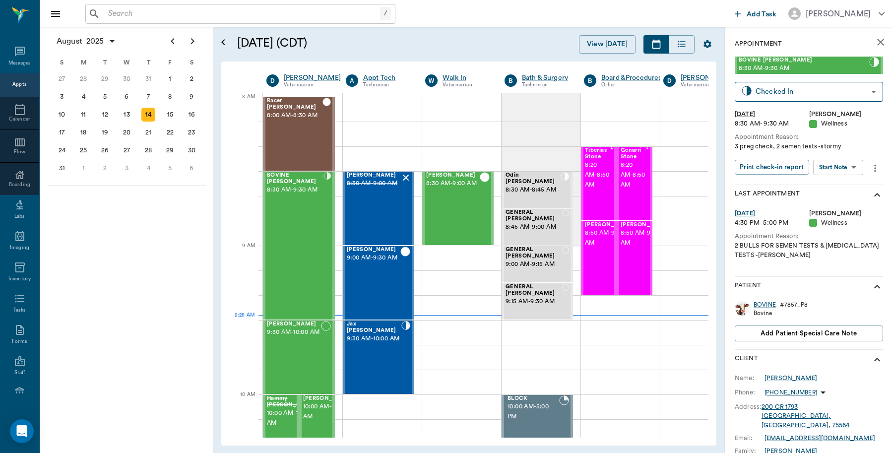
click at [767, 305] on div "BOVINE" at bounding box center [764, 305] width 22 height 8
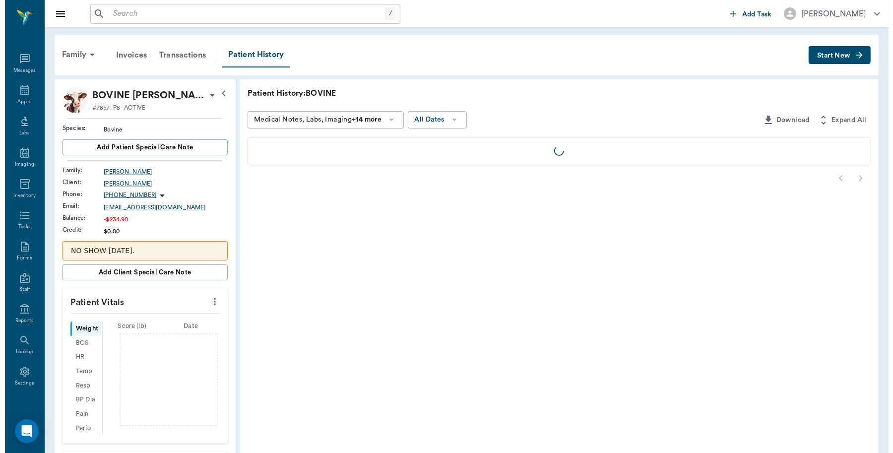
scroll to position [2, 0]
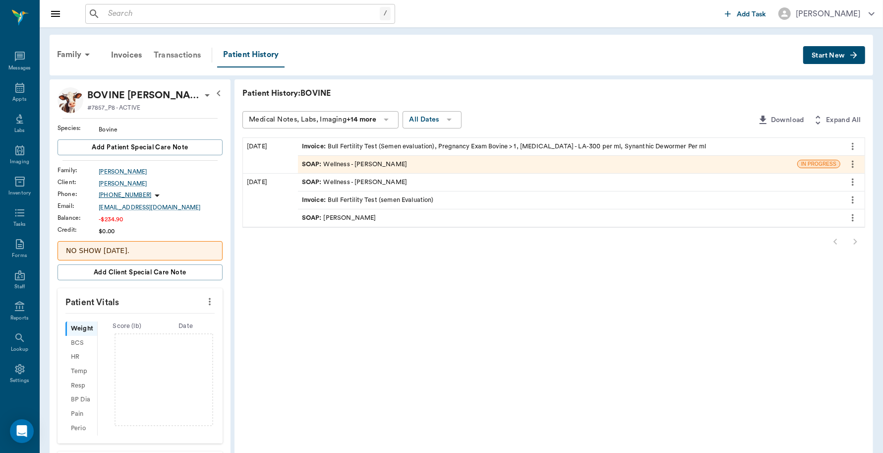
click at [168, 58] on div "Transactions" at bounding box center [177, 55] width 59 height 24
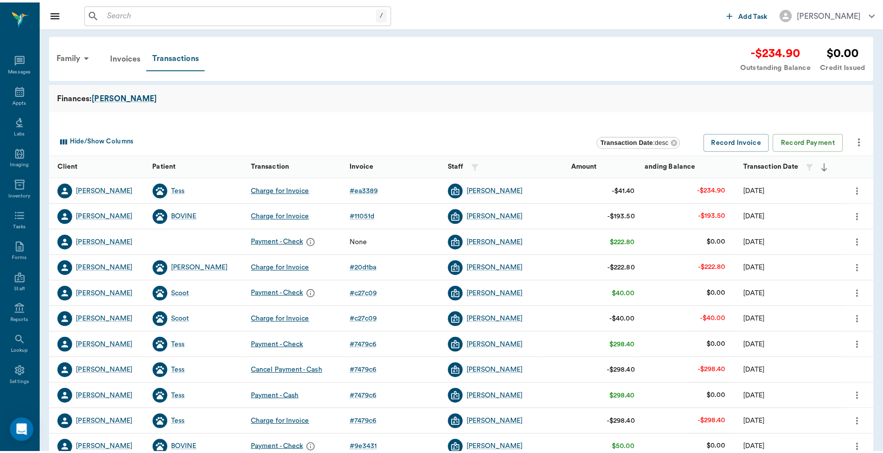
scroll to position [2, 0]
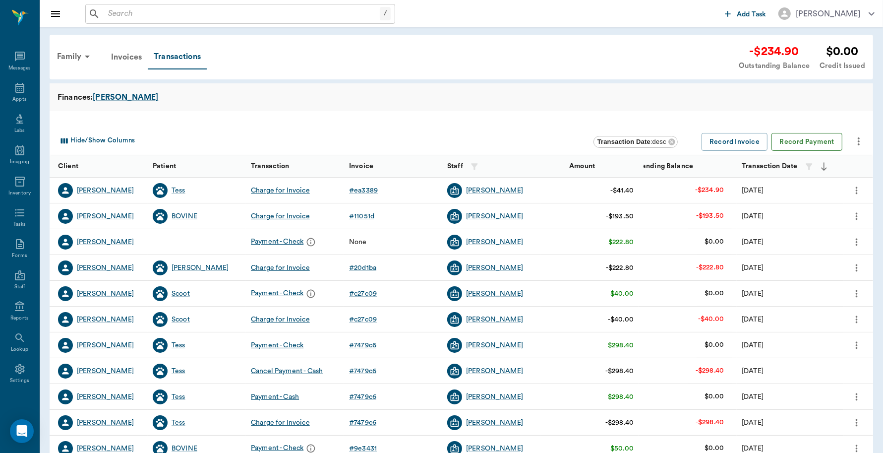
click at [806, 137] on button "Record Payment" at bounding box center [807, 142] width 71 height 18
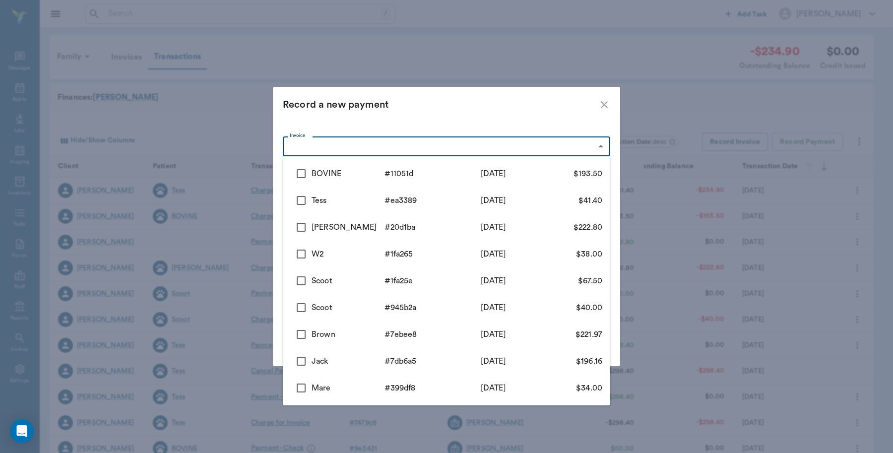
click at [526, 152] on body "/ ​ Add Task Dr. Bert Ellsworth Nectar Messages Appts Labs Imaging Inventory Ta…" at bounding box center [446, 305] width 893 height 610
click at [294, 175] on input "checkbox" at bounding box center [301, 173] width 21 height 21
checkbox input "true"
type input "689df17aed37b777db11051d"
type input "193.50"
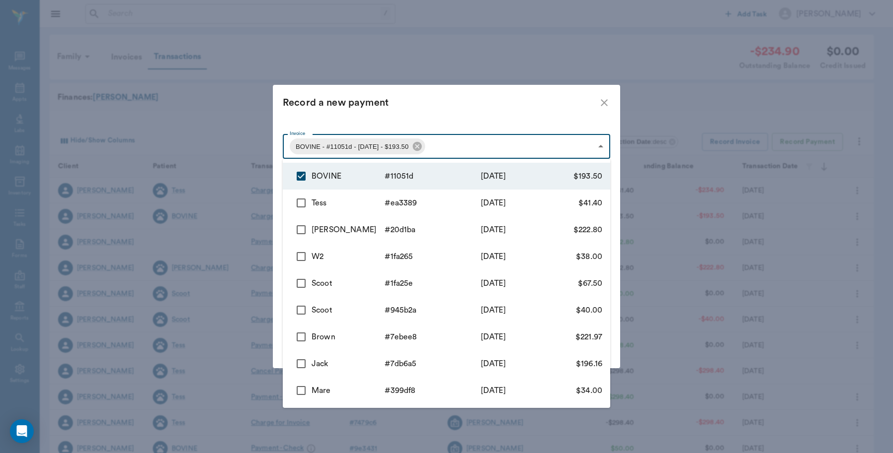
click at [296, 204] on input "checkbox" at bounding box center [301, 202] width 21 height 21
checkbox input "true"
type input "689df17aed37b777db11051d,6883dd1813d2e0b1c0ea3389"
type input "234.90"
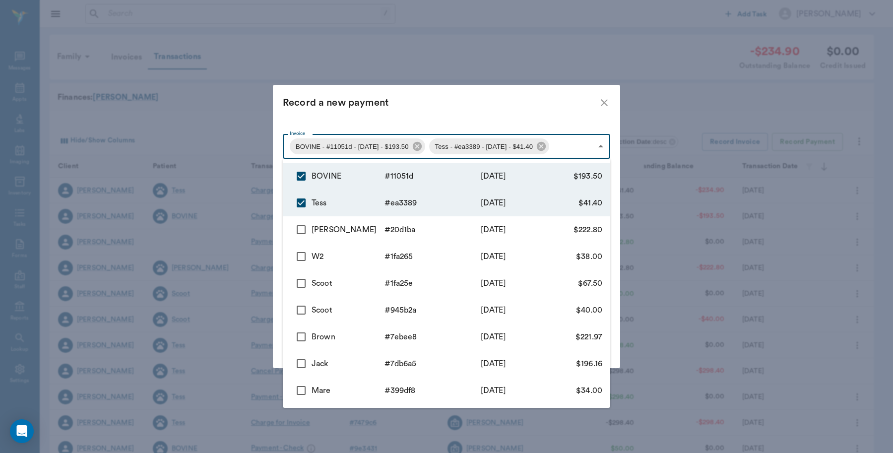
click at [484, 116] on div at bounding box center [446, 226] width 893 height 453
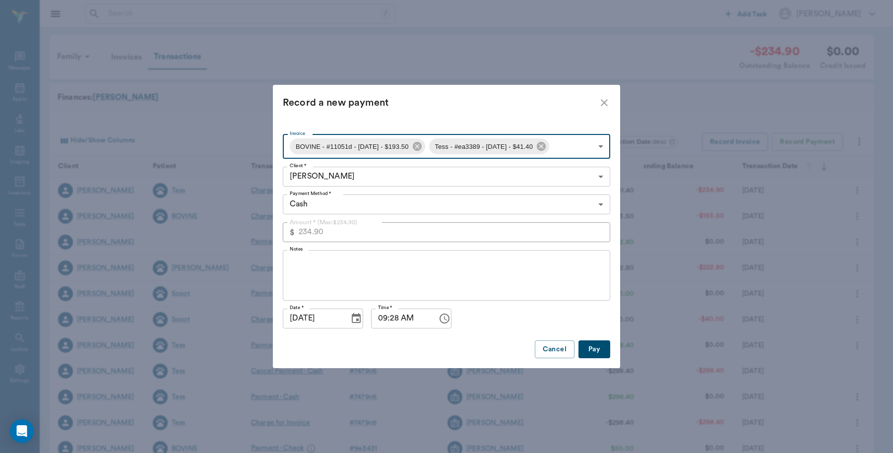
click at [589, 207] on body "/ ​ Add Task Dr. Bert Ellsworth Nectar Messages Appts Labs Imaging Inventory Ta…" at bounding box center [446, 305] width 893 height 610
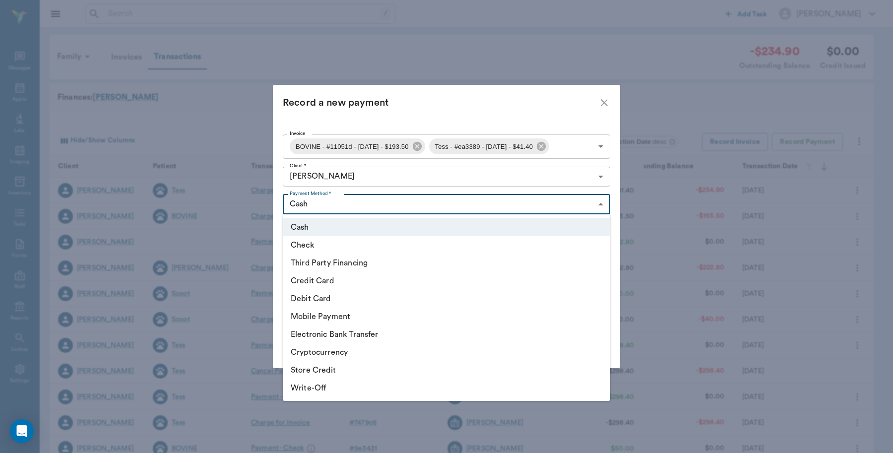
click at [330, 245] on li "Check" at bounding box center [446, 245] width 327 height 18
type input "CHECK"
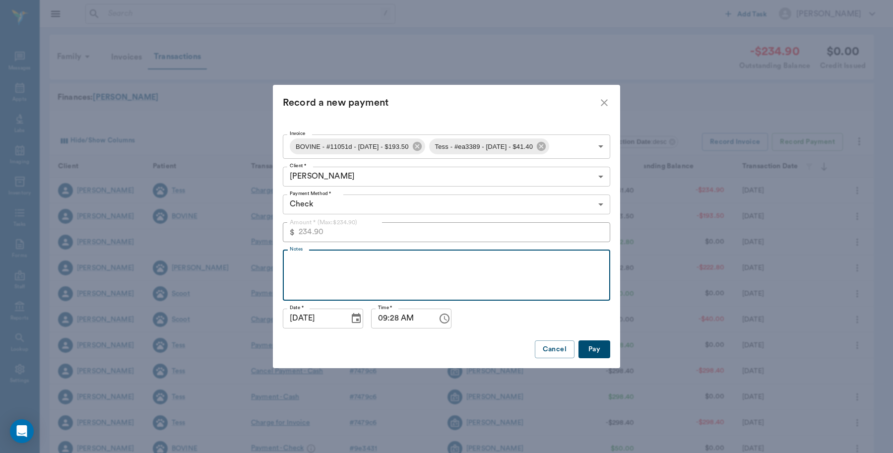
click at [337, 267] on textarea "Notes" at bounding box center [446, 275] width 313 height 34
type textarea "# 3106"
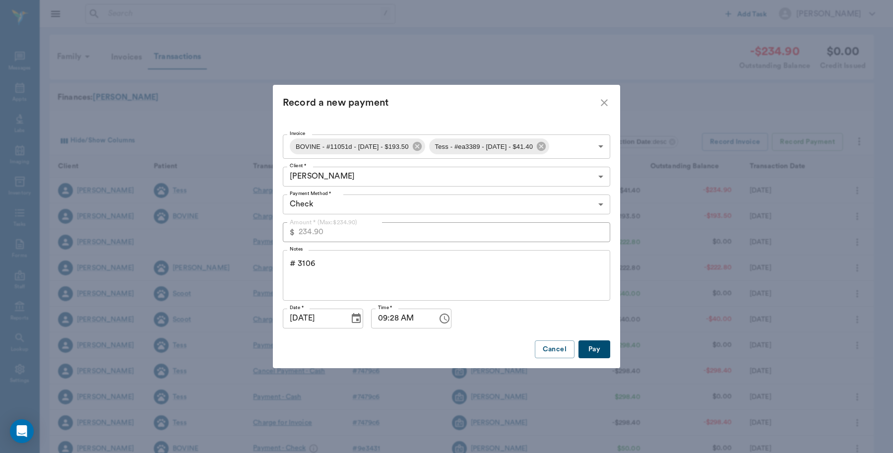
click at [593, 354] on button "Pay" at bounding box center [594, 349] width 32 height 18
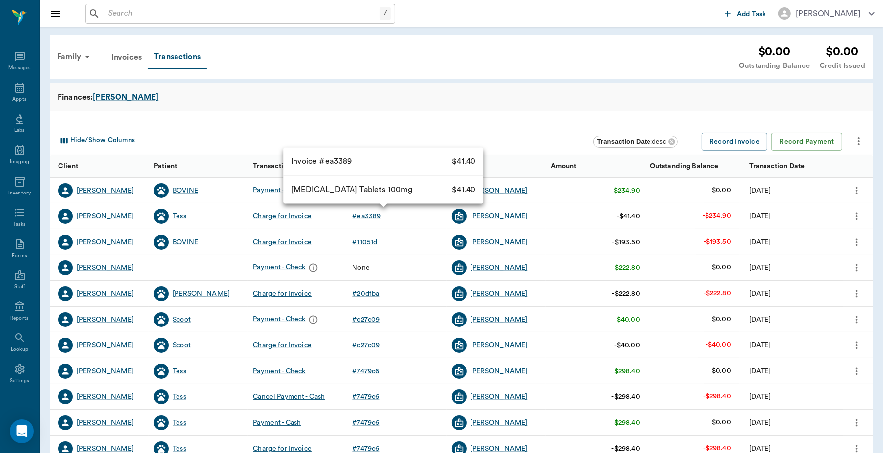
click at [366, 217] on div "# ea3389" at bounding box center [366, 216] width 29 height 10
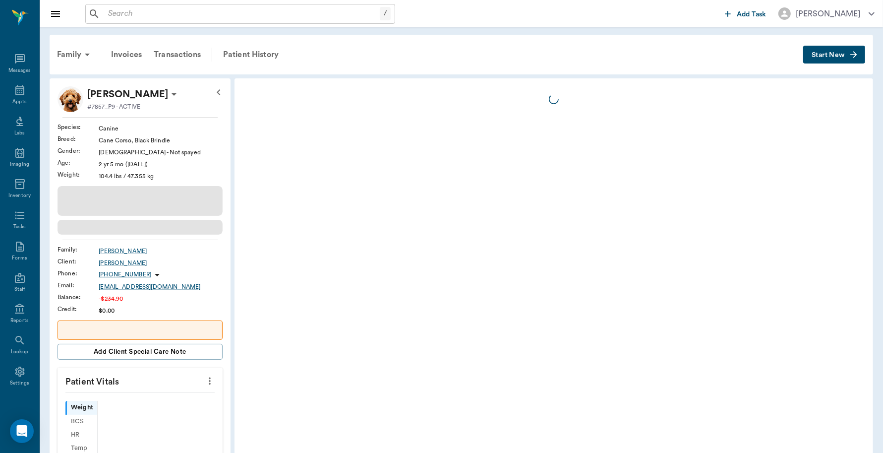
scroll to position [2, 0]
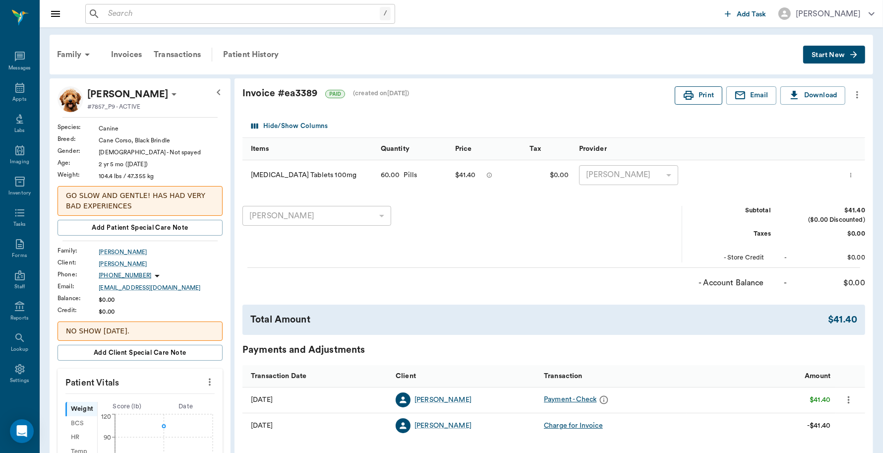
click at [708, 98] on button "Print" at bounding box center [699, 95] width 48 height 18
click at [176, 51] on div "Transactions" at bounding box center [177, 55] width 59 height 24
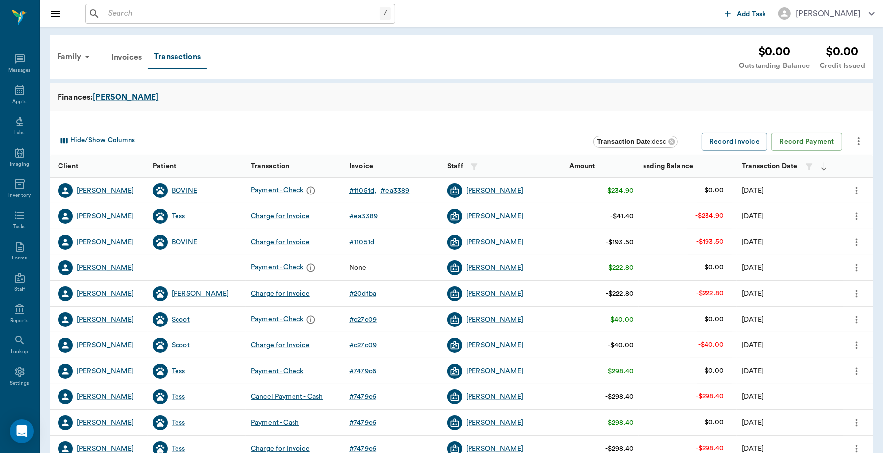
scroll to position [2, 0]
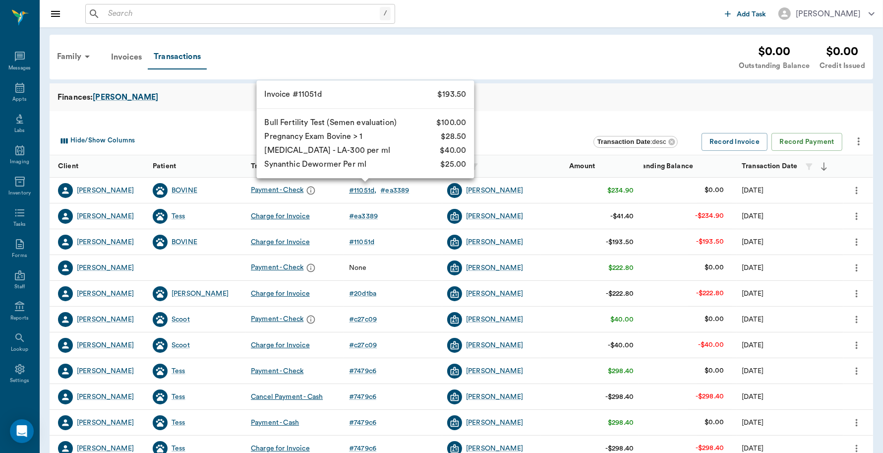
click at [375, 189] on div "# 11051d" at bounding box center [362, 190] width 27 height 10
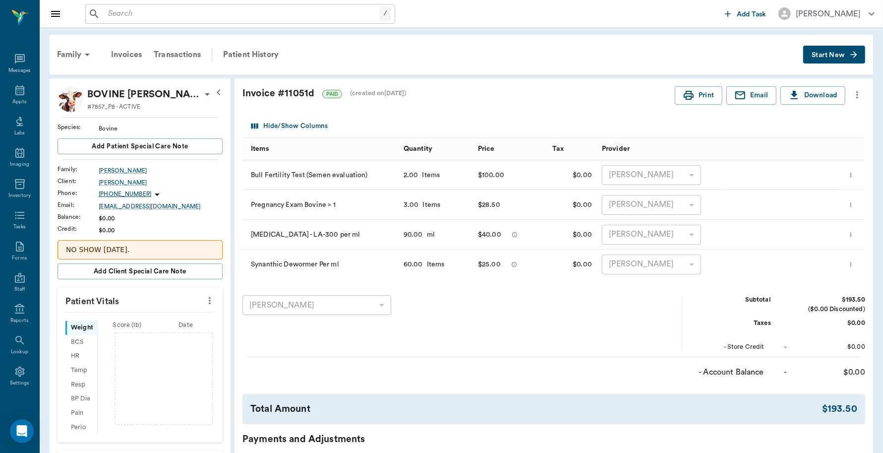
scroll to position [2, 0]
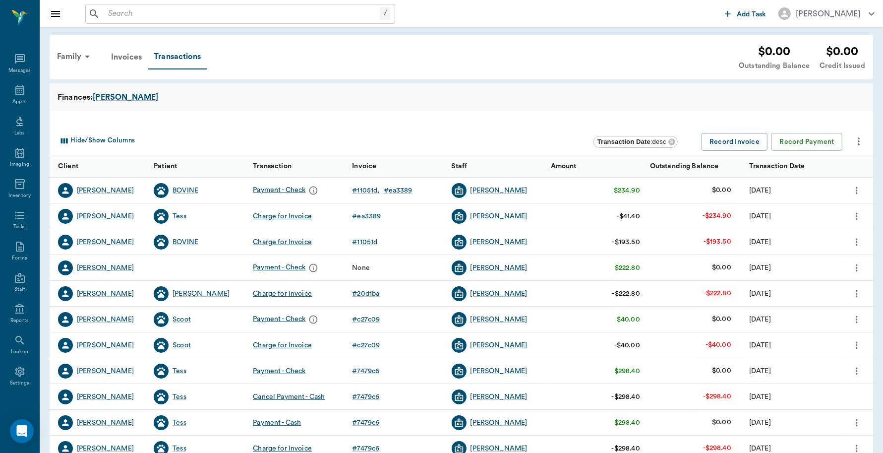
scroll to position [2, 0]
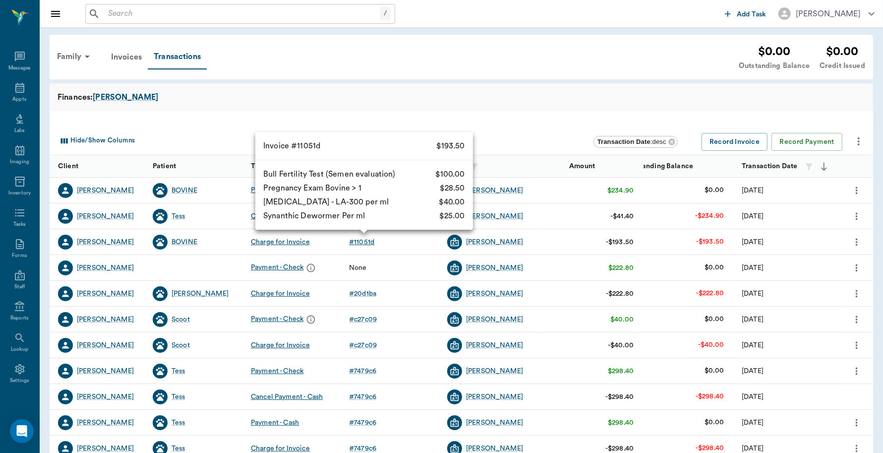
click at [360, 240] on div "# 11051d" at bounding box center [361, 242] width 25 height 10
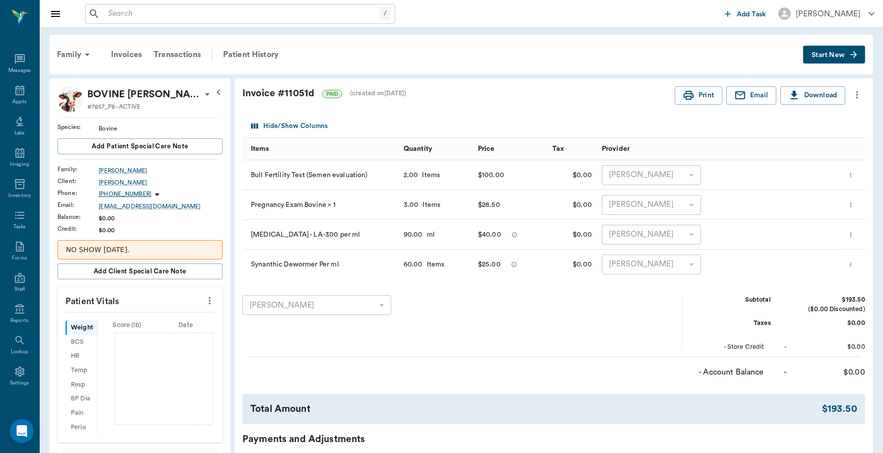
scroll to position [2, 0]
click at [690, 97] on icon "button" at bounding box center [689, 95] width 10 height 9
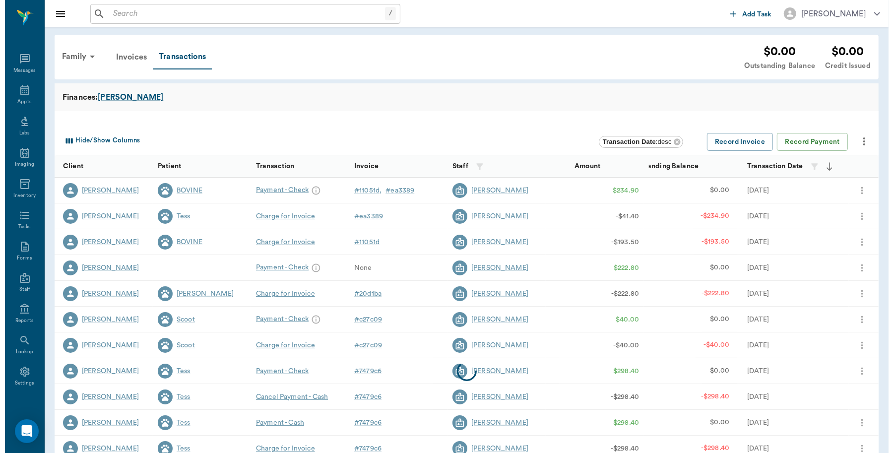
scroll to position [2, 0]
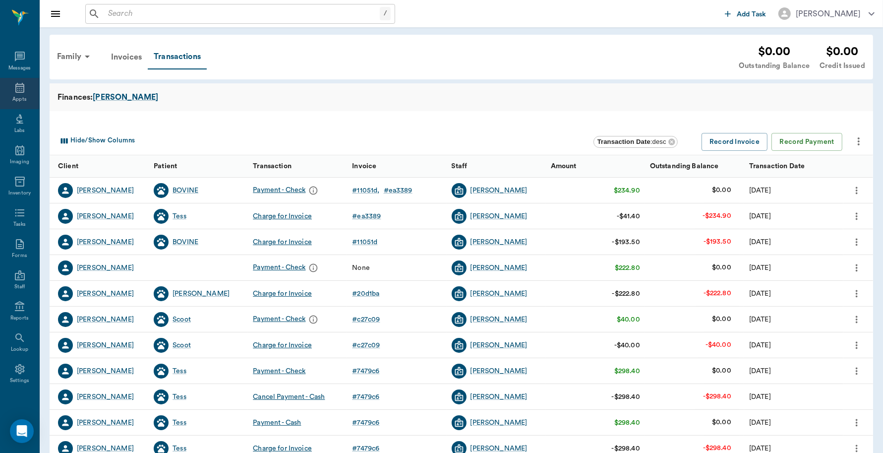
click at [14, 89] on icon at bounding box center [20, 88] width 12 height 12
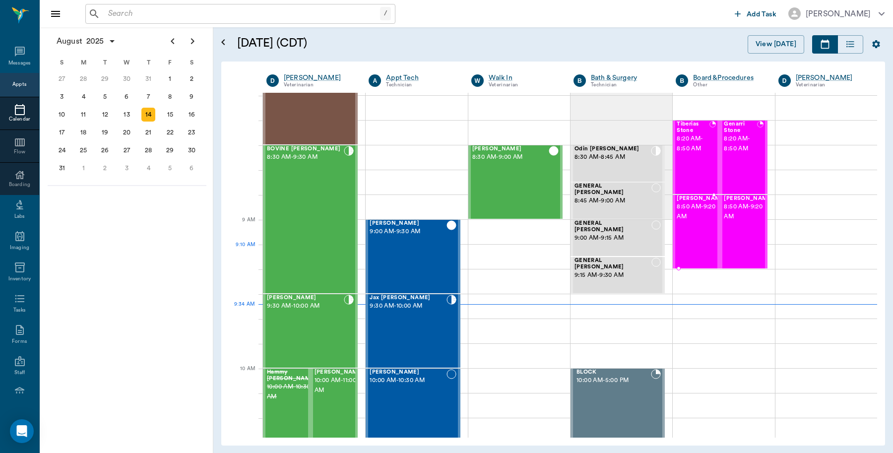
scroll to position [26, 0]
click at [693, 173] on div "Tiberias Stone 8:20 AM - 8:50 AM" at bounding box center [692, 157] width 33 height 72
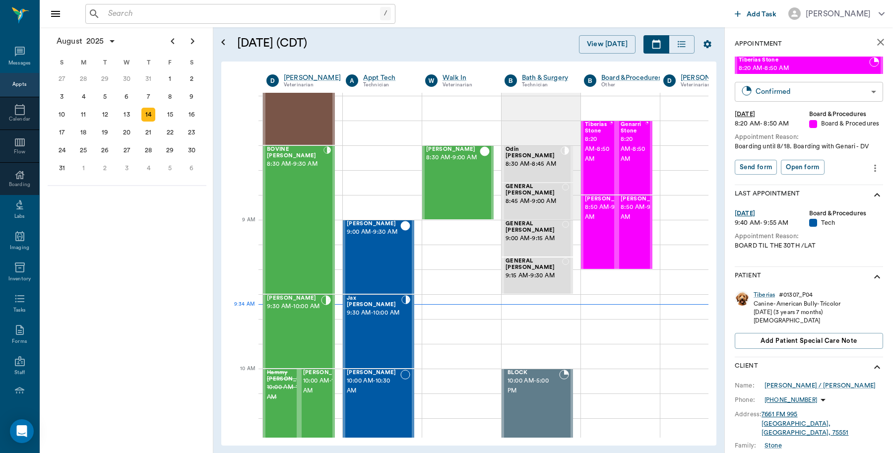
click at [862, 92] on body "/ ​ Add Task Dr. Bert Ellsworth Nectar Messages Appts Calendar Flow Boarding La…" at bounding box center [446, 226] width 893 height 453
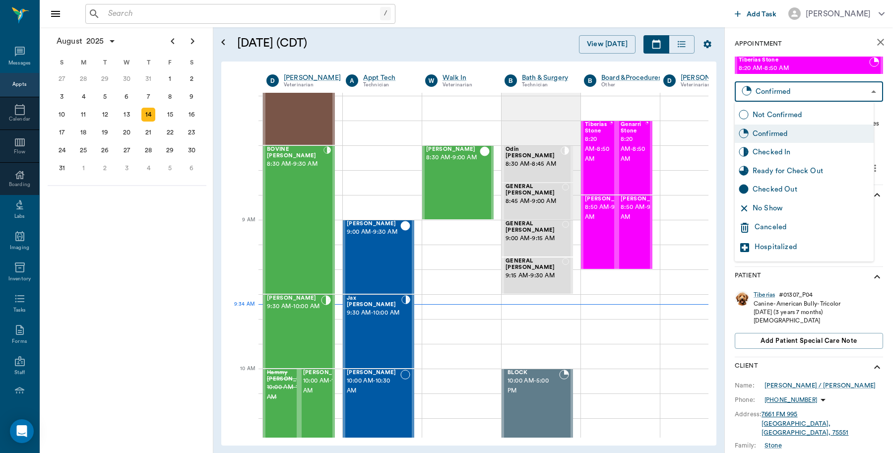
click at [790, 152] on div "Checked In" at bounding box center [810, 152] width 117 height 11
type input "CHECKED_IN"
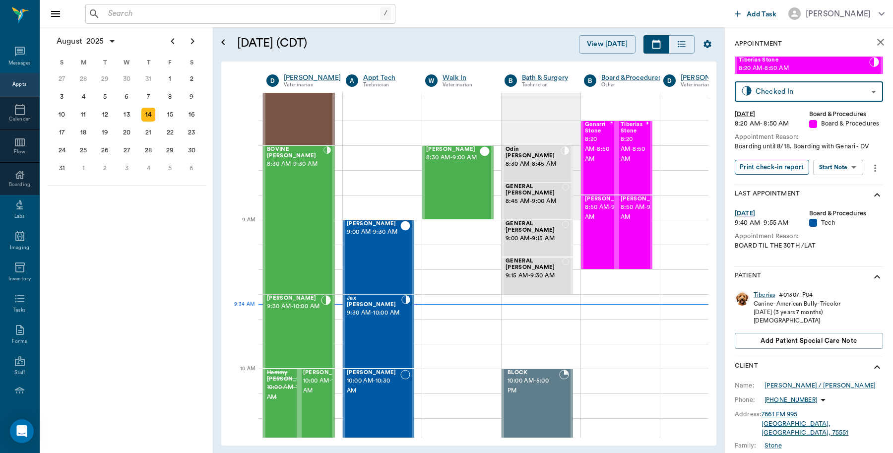
click at [777, 175] on button "Print check-in report" at bounding box center [771, 167] width 74 height 15
click at [592, 162] on span "8:20 AM - 8:50 AM" at bounding box center [597, 149] width 25 height 30
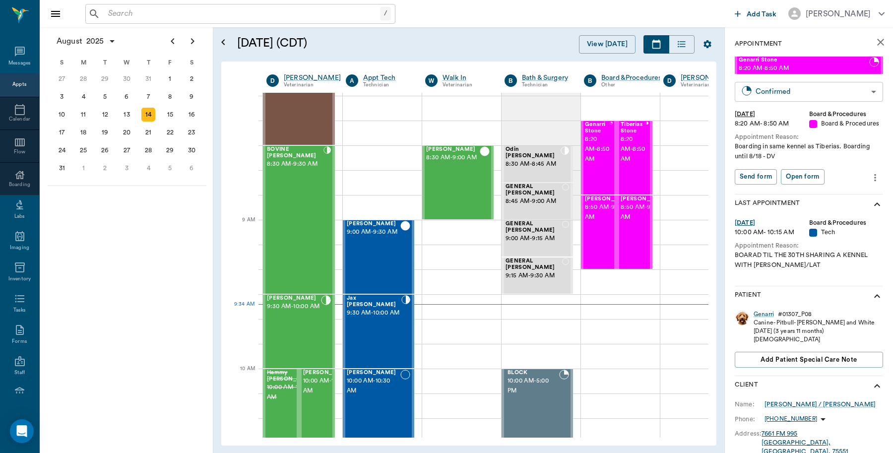
click at [863, 87] on body "/ ​ Add Task Dr. Bert Ellsworth Nectar Messages Appts Calendar Flow Boarding La…" at bounding box center [446, 226] width 893 height 453
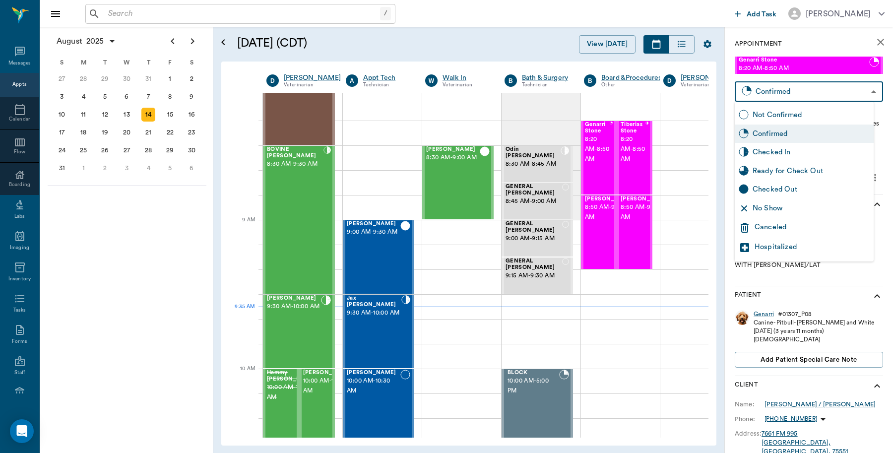
click at [798, 154] on div "Checked In" at bounding box center [810, 152] width 117 height 11
type input "CHECKED_IN"
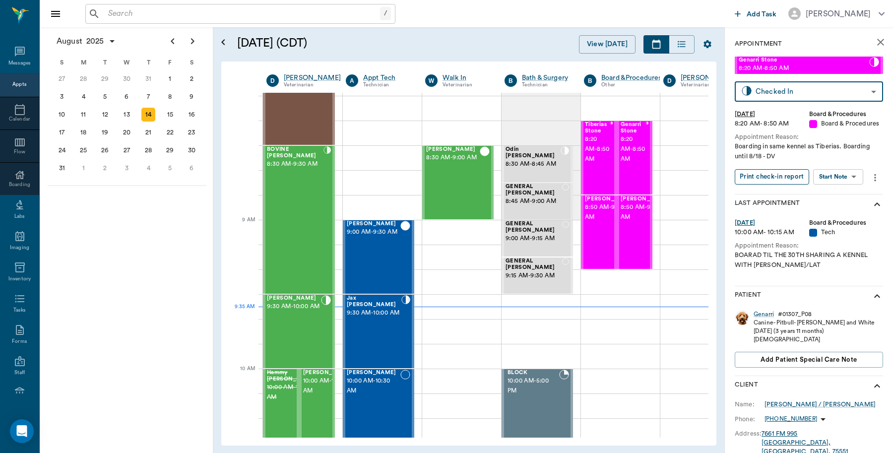
click at [768, 182] on button "Print check-in report" at bounding box center [771, 176] width 74 height 15
click at [601, 222] on span "8:50 AM - 9:20 AM" at bounding box center [610, 212] width 50 height 20
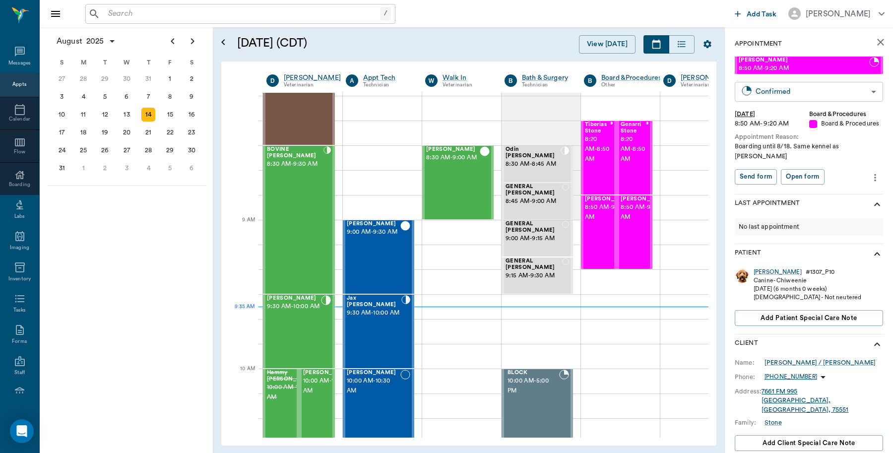
click at [863, 89] on body "/ ​ Add Task Dr. Bert Ellsworth Nectar Messages Appts Calendar Flow Boarding La…" at bounding box center [446, 226] width 893 height 453
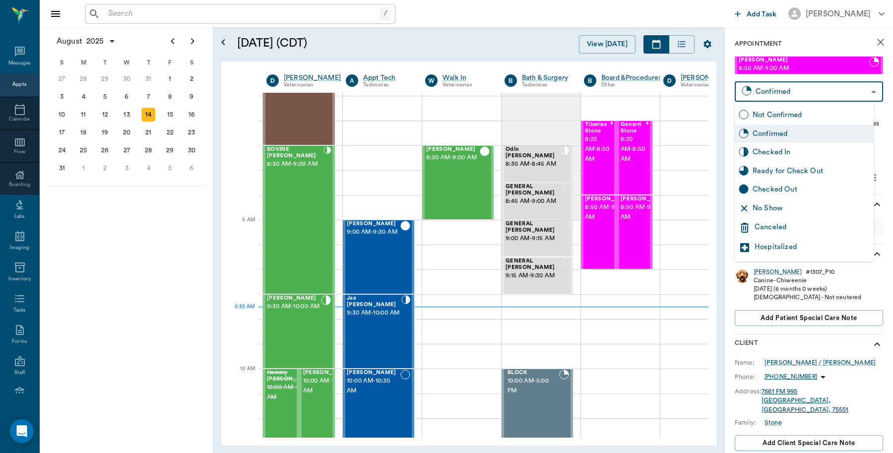
click at [795, 155] on div "Checked In" at bounding box center [810, 152] width 117 height 11
type input "CHECKED_IN"
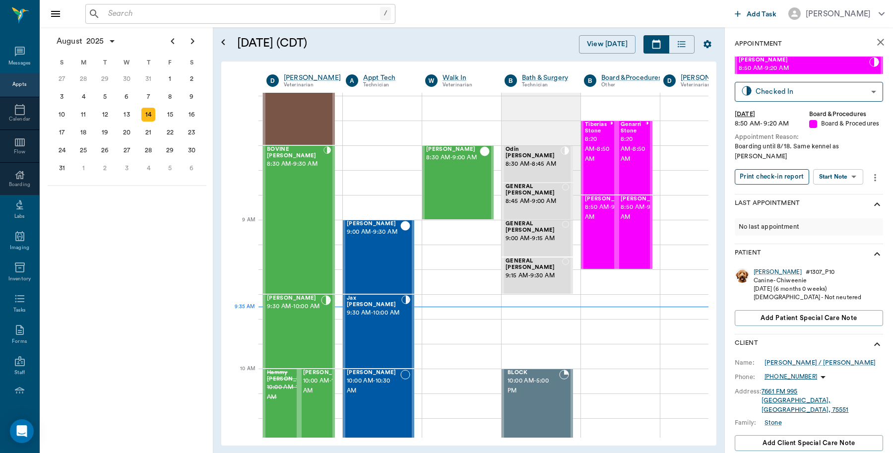
click at [762, 184] on button "Print check-in report" at bounding box center [771, 176] width 74 height 15
click at [636, 222] on span "8:50 AM - 9:20 AM" at bounding box center [645, 212] width 50 height 20
click at [638, 222] on span "8:50 AM - 9:20 AM" at bounding box center [645, 212] width 50 height 20
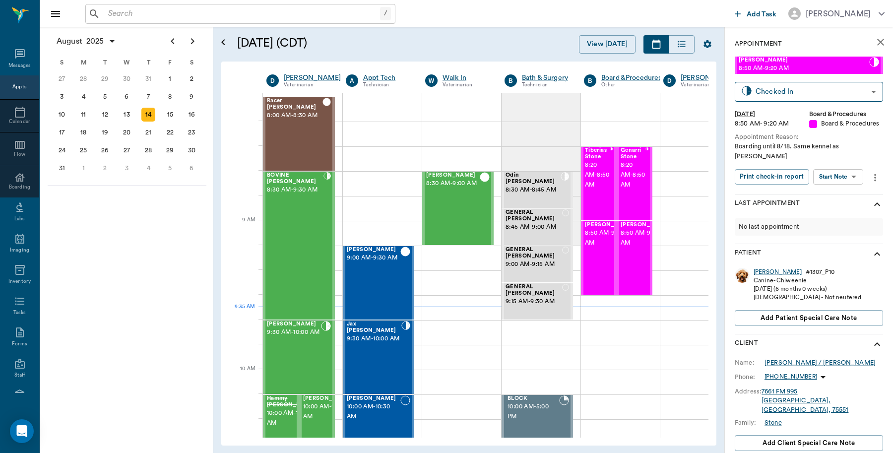
scroll to position [26, 0]
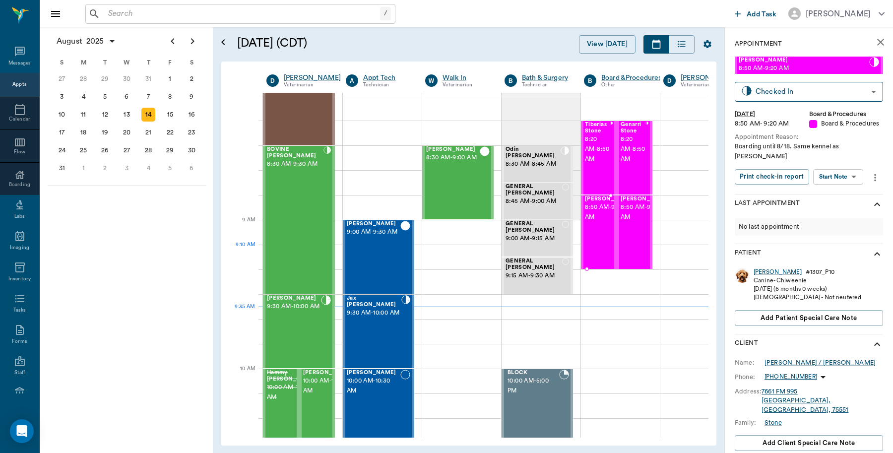
click at [597, 222] on span "8:50 AM - 9:20 AM" at bounding box center [610, 212] width 50 height 20
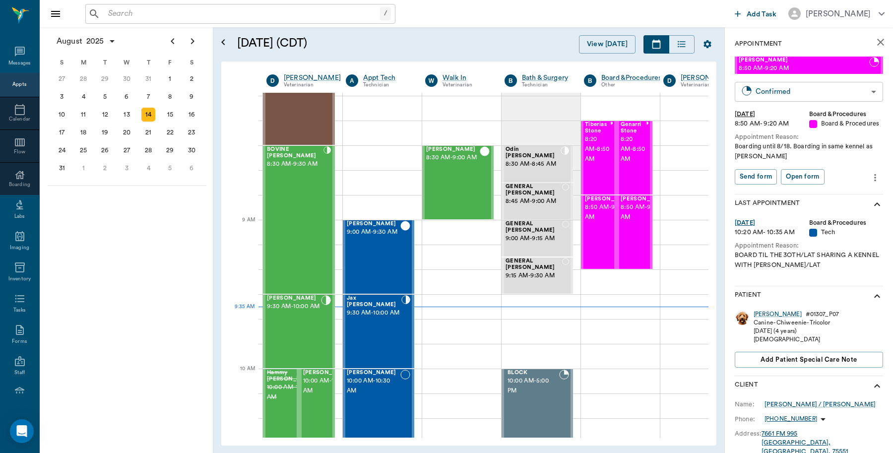
click at [862, 92] on body "/ ​ Add Task [PERSON_NAME] Nectar Messages Appts Calendar Flow Boarding Labs Im…" at bounding box center [446, 226] width 893 height 453
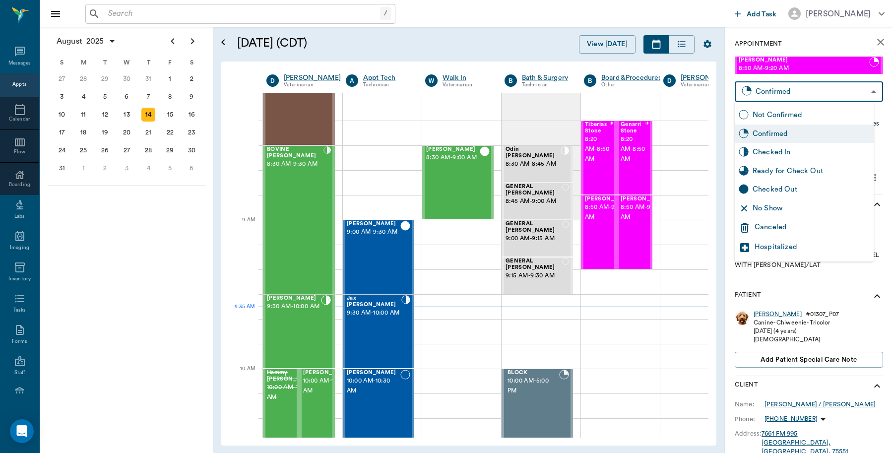
click at [811, 157] on div "Checked In" at bounding box center [810, 152] width 117 height 11
type input "CHECKED_IN"
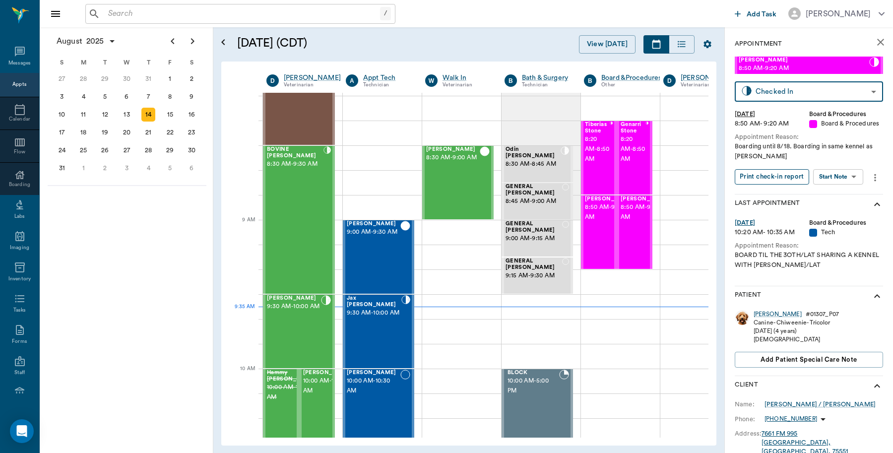
click at [769, 181] on button "Print check-in report" at bounding box center [771, 176] width 74 height 15
click at [85, 130] on div "18" at bounding box center [83, 132] width 14 height 14
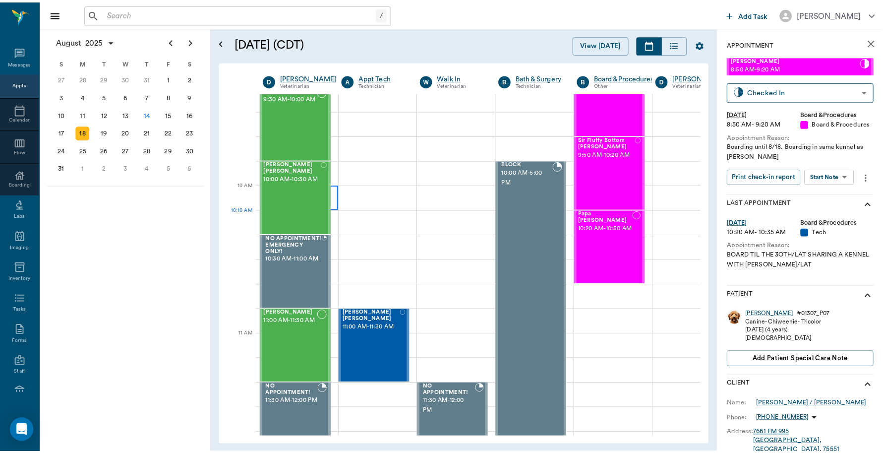
scroll to position [248, 0]
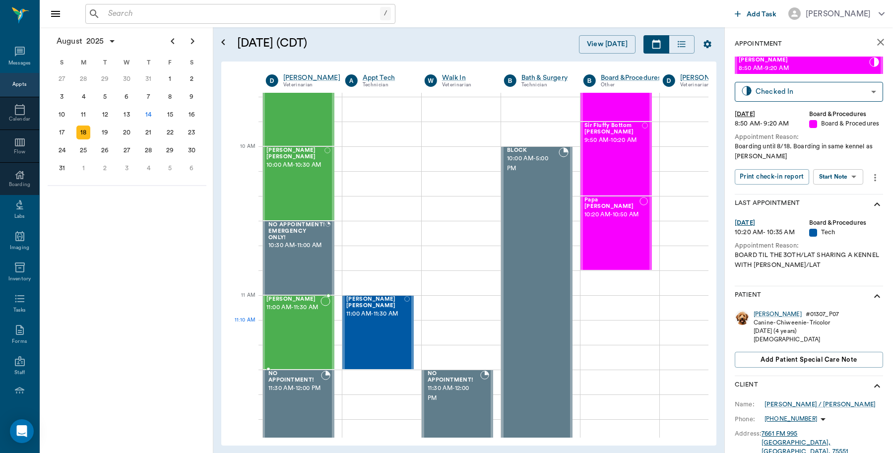
click at [280, 312] on span "11:00 AM - 11:30 AM" at bounding box center [293, 307] width 54 height 10
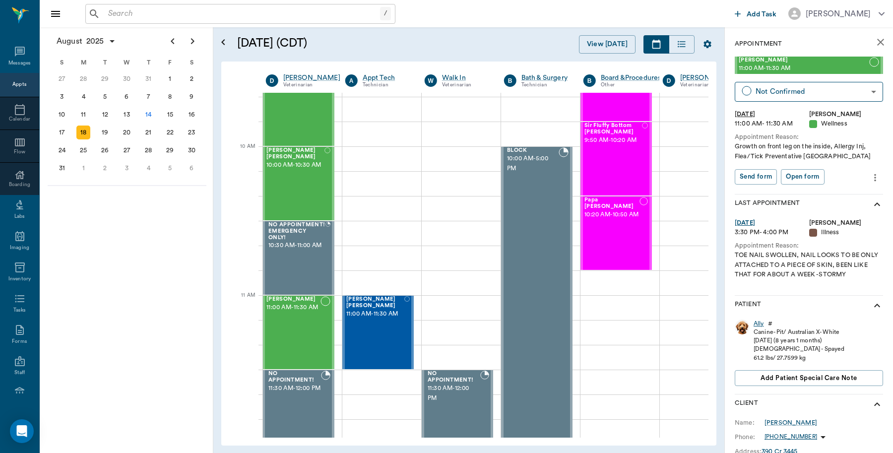
click at [757, 326] on div "Ally" at bounding box center [758, 323] width 10 height 8
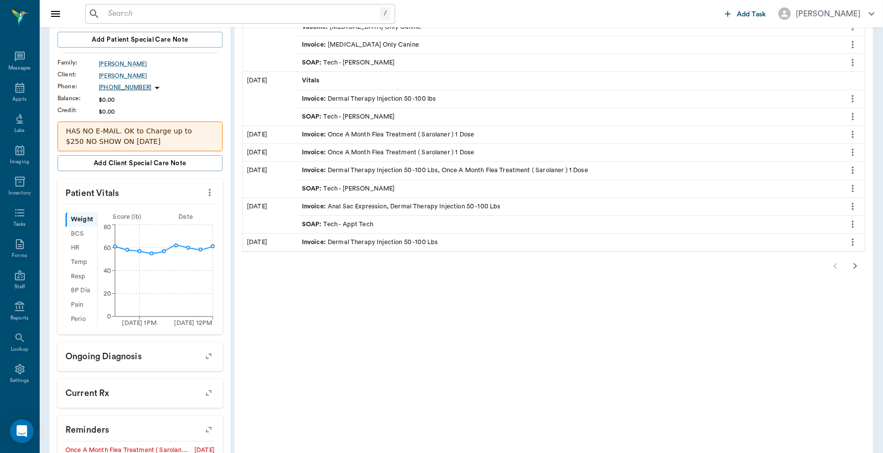
scroll to position [186, 0]
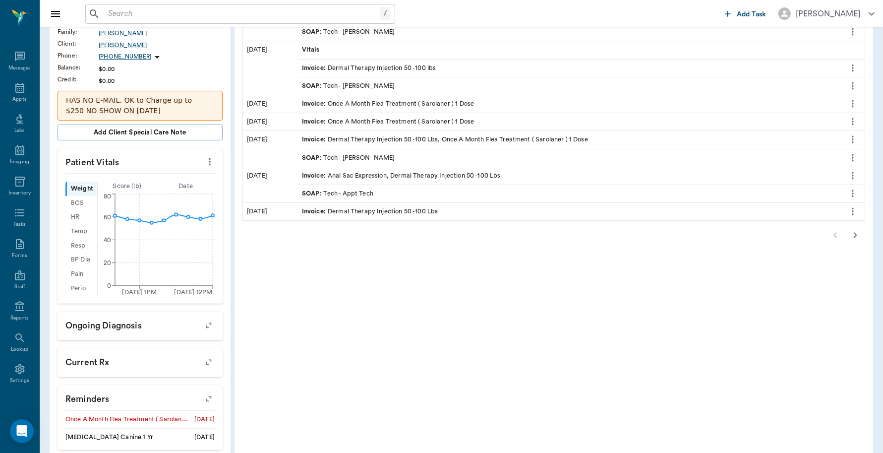
click at [205, 400] on icon "button" at bounding box center [209, 399] width 14 height 14
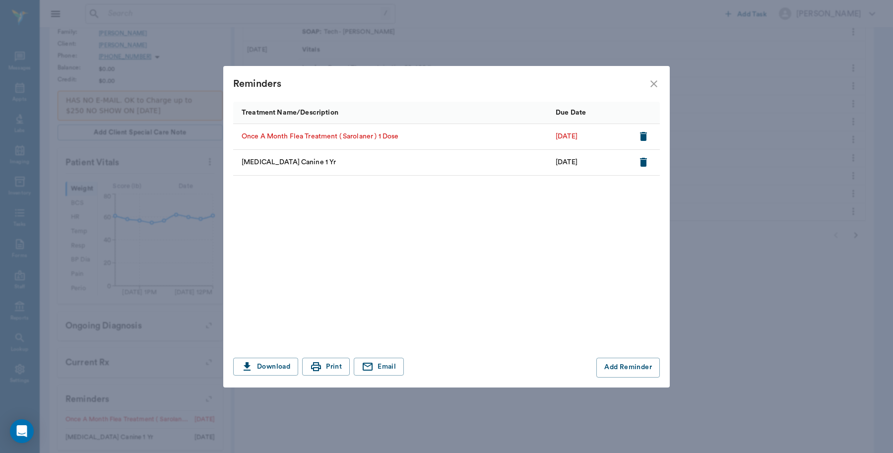
click at [653, 87] on icon "close" at bounding box center [654, 84] width 12 height 12
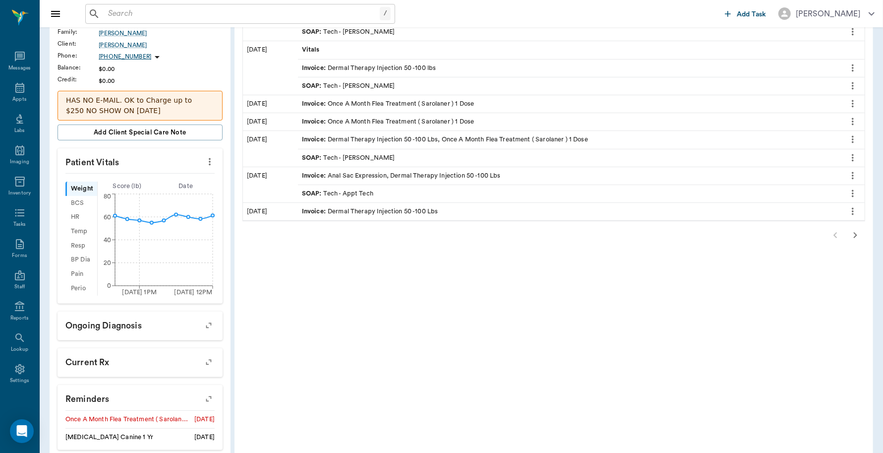
click at [377, 85] on div "SOAP : Tech - [PERSON_NAME]" at bounding box center [348, 85] width 93 height 9
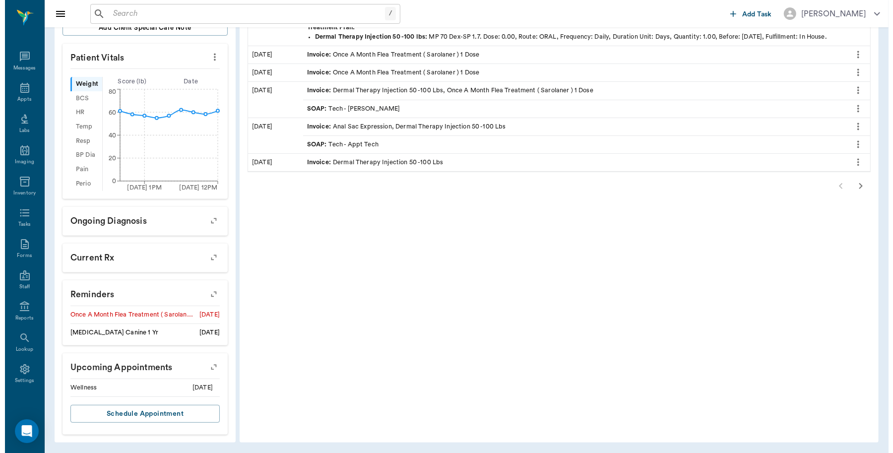
scroll to position [293, 0]
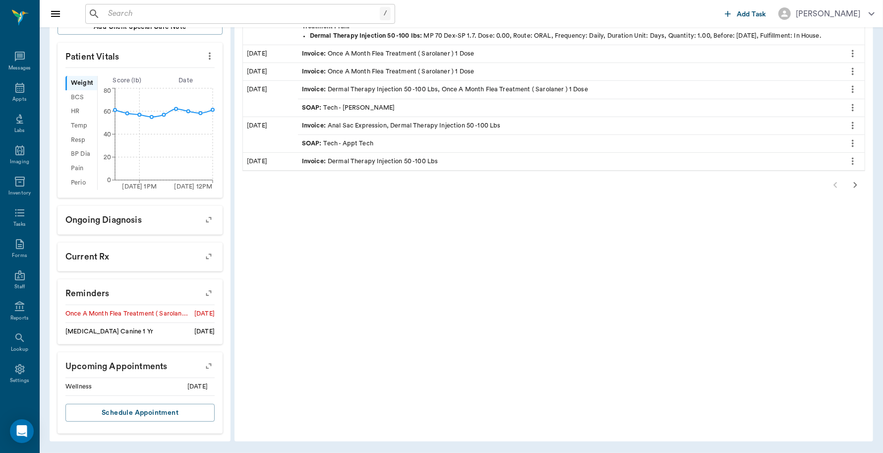
click at [211, 365] on icon "button" at bounding box center [209, 366] width 8 height 8
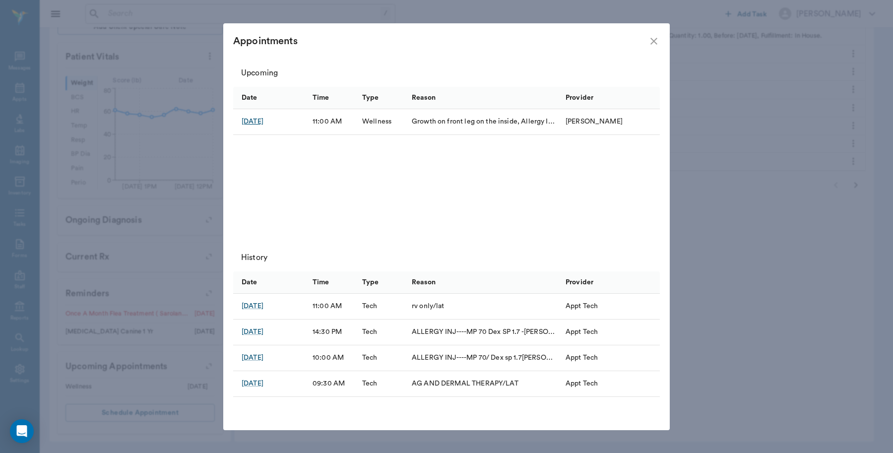
click at [263, 121] on div "[DATE]" at bounding box center [253, 122] width 22 height 10
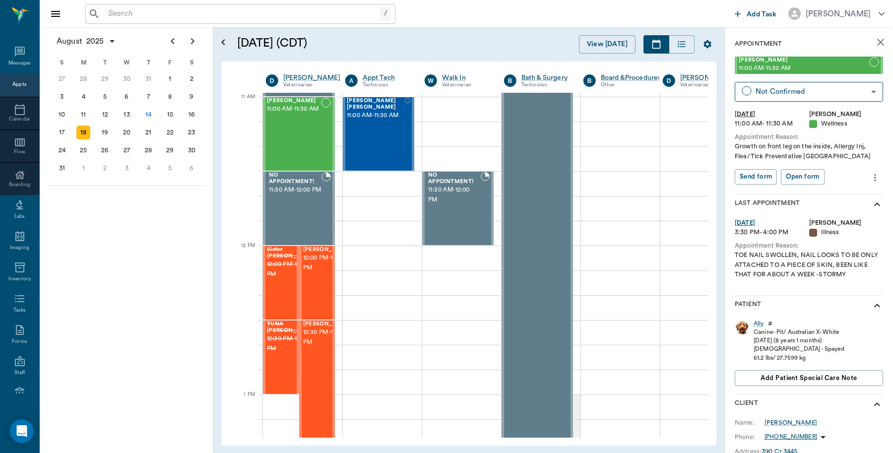
scroll to position [446, 0]
click at [869, 175] on icon "more" at bounding box center [874, 178] width 11 height 12
click at [834, 193] on span "Edit appointment" at bounding box center [823, 194] width 83 height 10
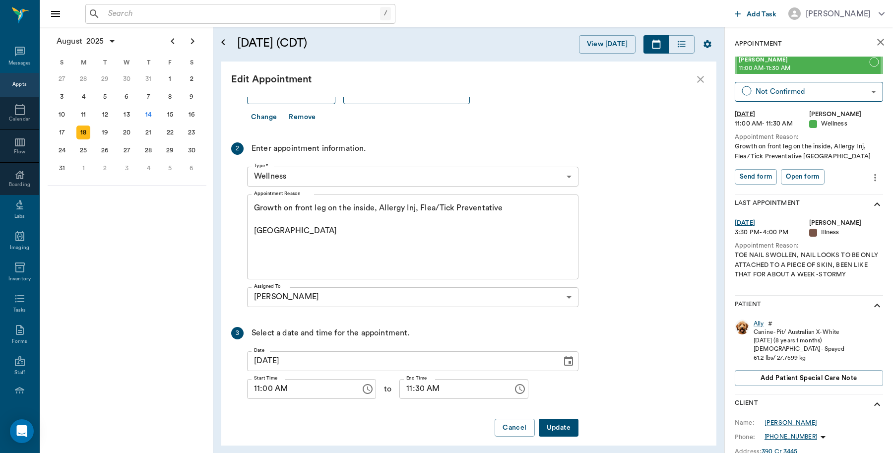
scroll to position [134, 0]
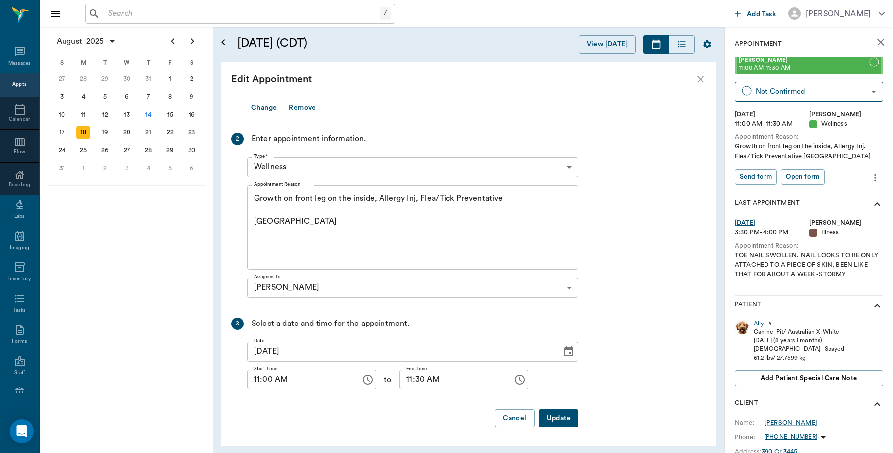
click at [508, 200] on textarea "Growth on front leg on the inside, Allergy Inj, Flea/Tick Preventative Caryn" at bounding box center [412, 227] width 317 height 68
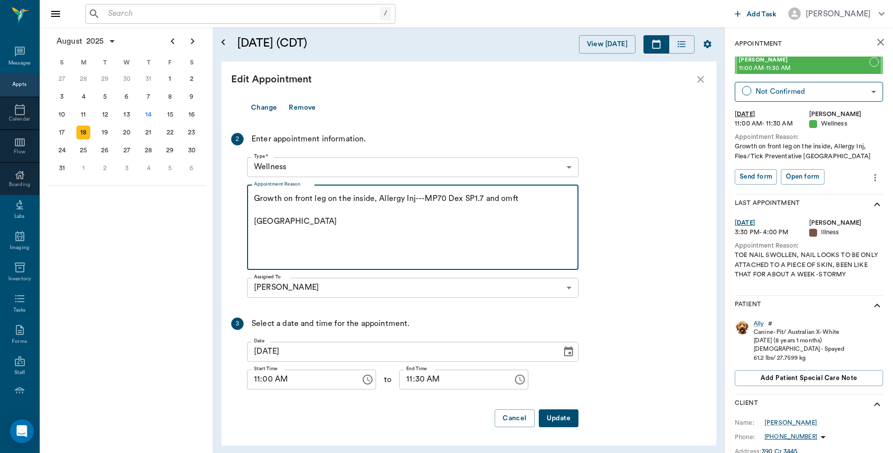
type textarea "Growth on front leg on the inside, Allergy Inj---MP70 Dex SP1.7 and omft Caryn"
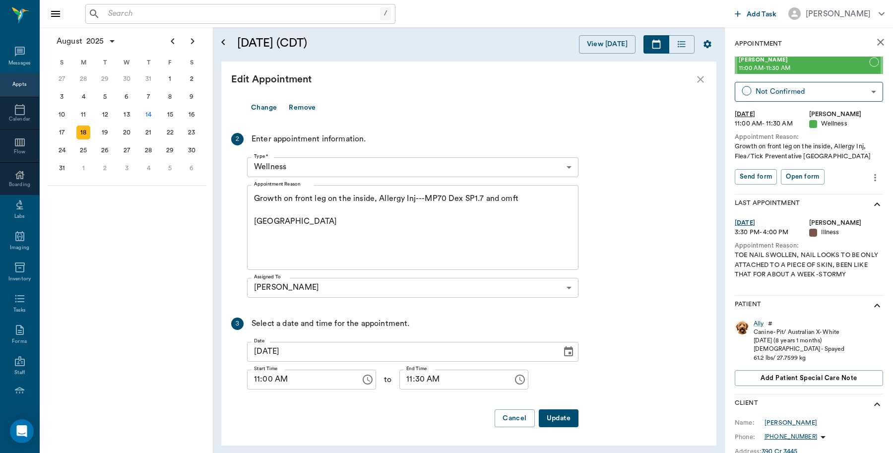
click at [551, 420] on button "Update" at bounding box center [559, 418] width 40 height 18
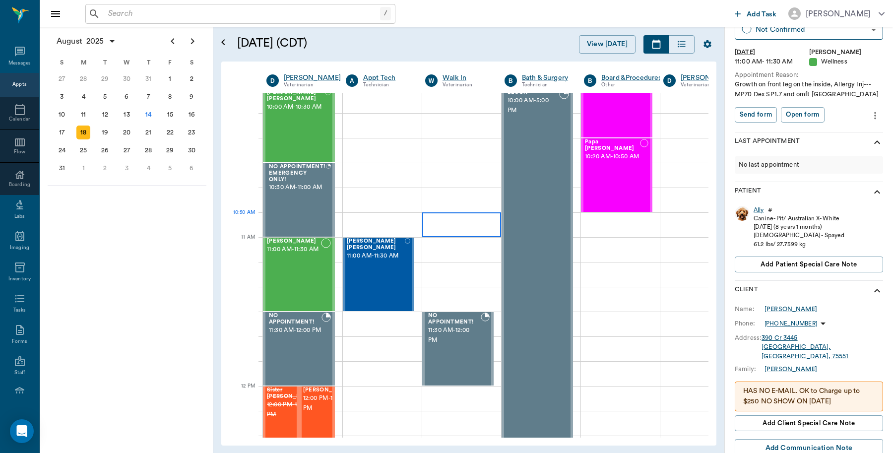
scroll to position [0, 0]
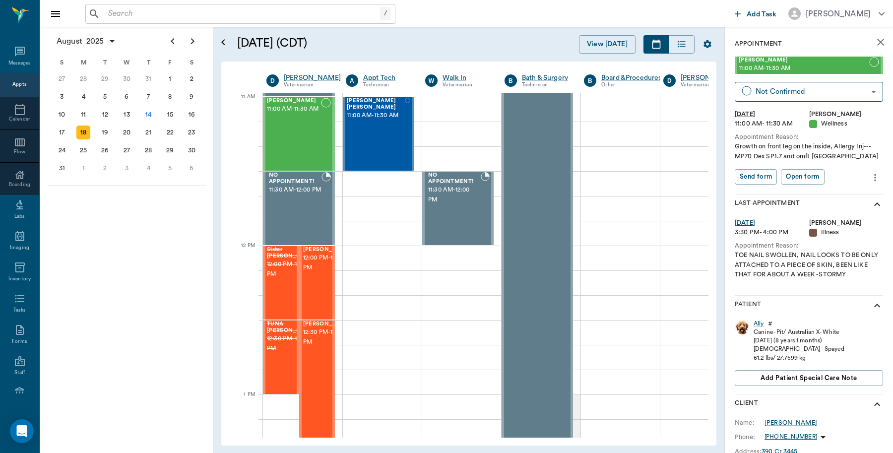
scroll to position [446, 0]
click at [874, 39] on icon "close" at bounding box center [880, 42] width 12 height 12
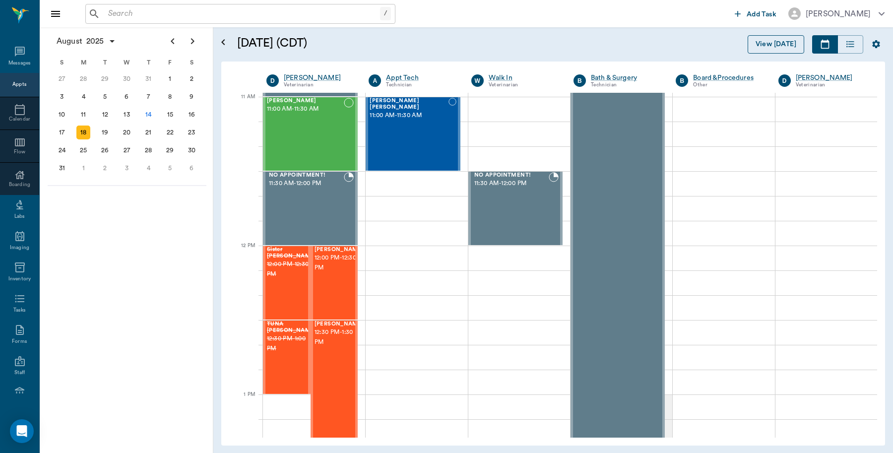
click at [770, 42] on button "View [DATE]" at bounding box center [775, 44] width 57 height 18
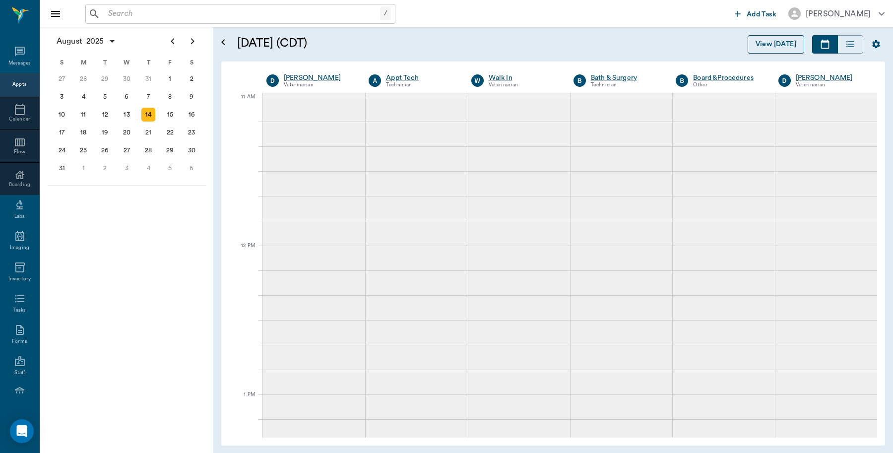
scroll to position [151, 0]
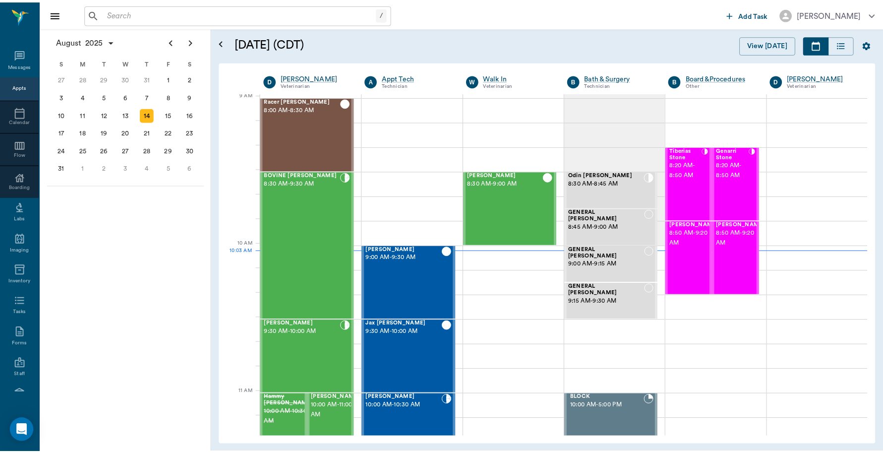
scroll to position [151, 0]
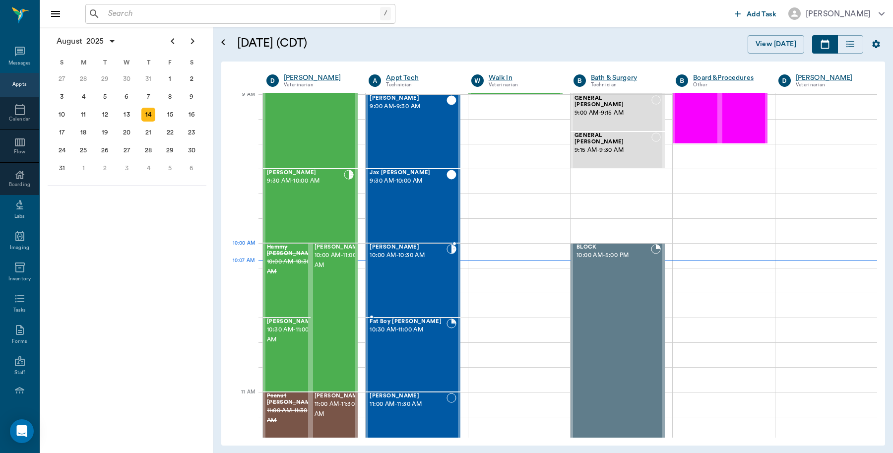
click at [383, 261] on div "Tula Clark 10:00 AM - 10:30 AM" at bounding box center [407, 280] width 76 height 72
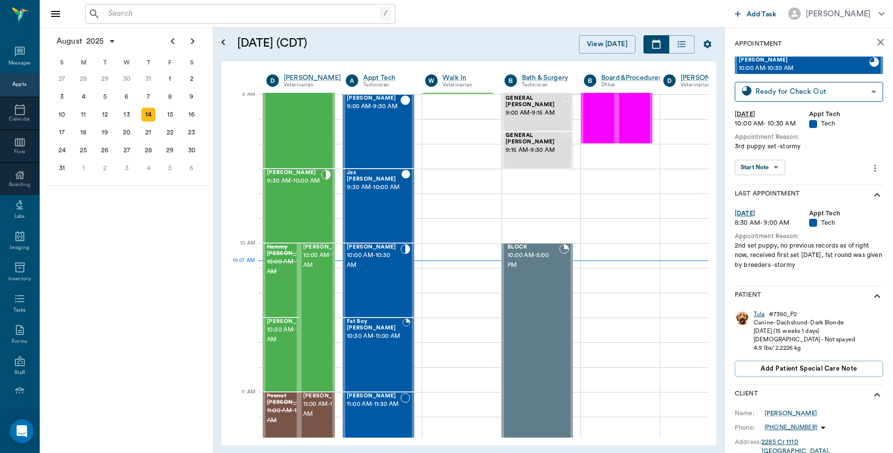
click at [759, 312] on div "Tula" at bounding box center [758, 314] width 11 height 8
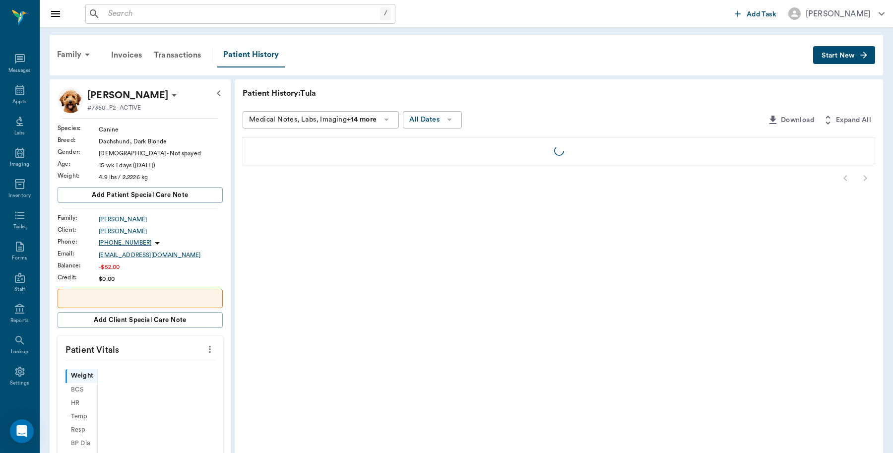
scroll to position [2, 0]
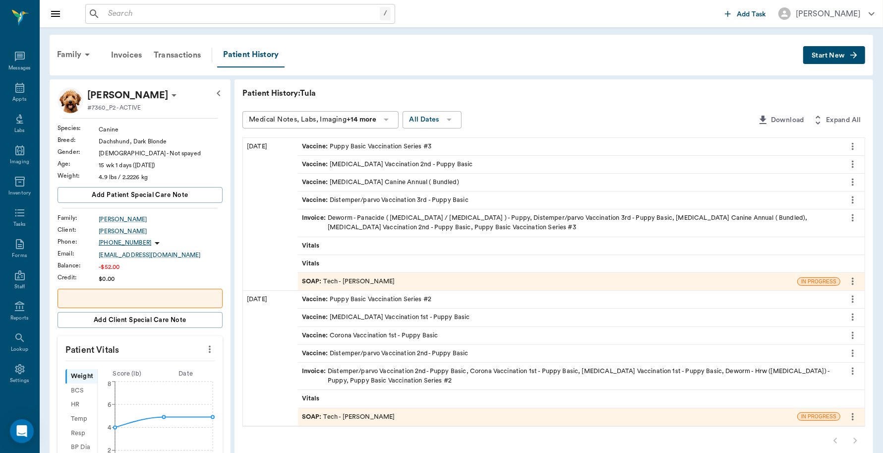
click at [353, 283] on div "SOAP : Tech - Hunter Graves" at bounding box center [348, 281] width 93 height 9
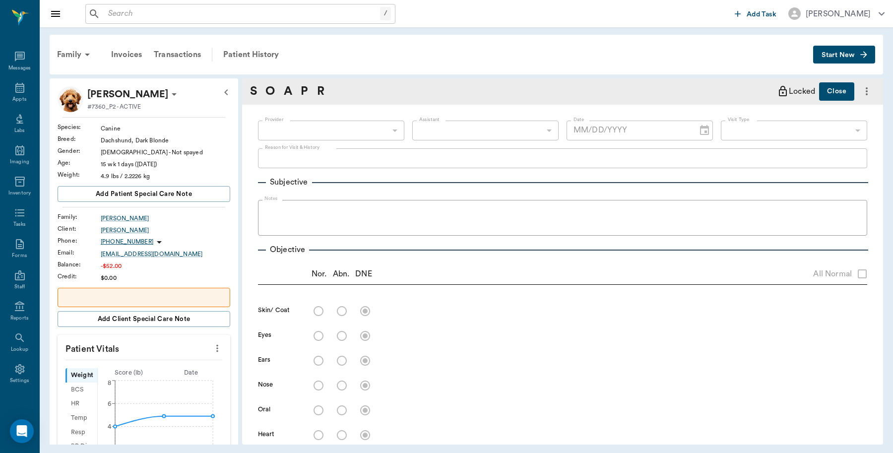
type input "682b670d8bdc6f7f8feef3db"
type input "63ec2f075fda476ae8351a4c"
type input "65d2be4f46e3a538d89b8c1a"
type textarea "3rd puppy set -stormy"
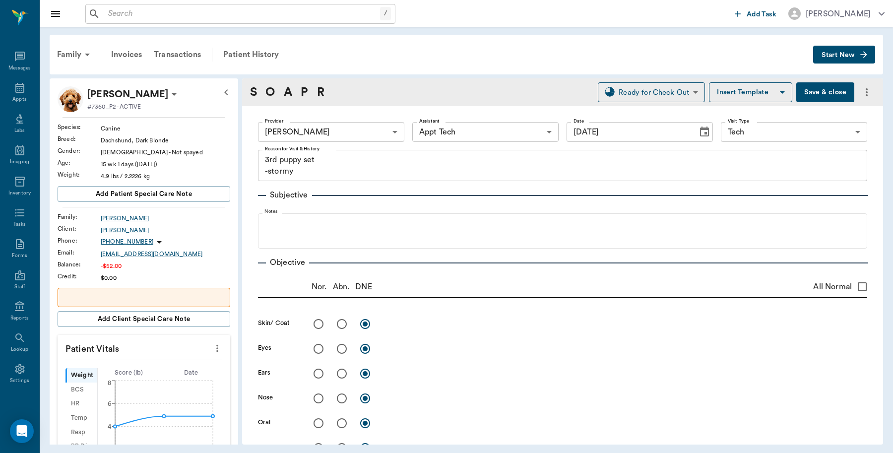
type input "[DATE]"
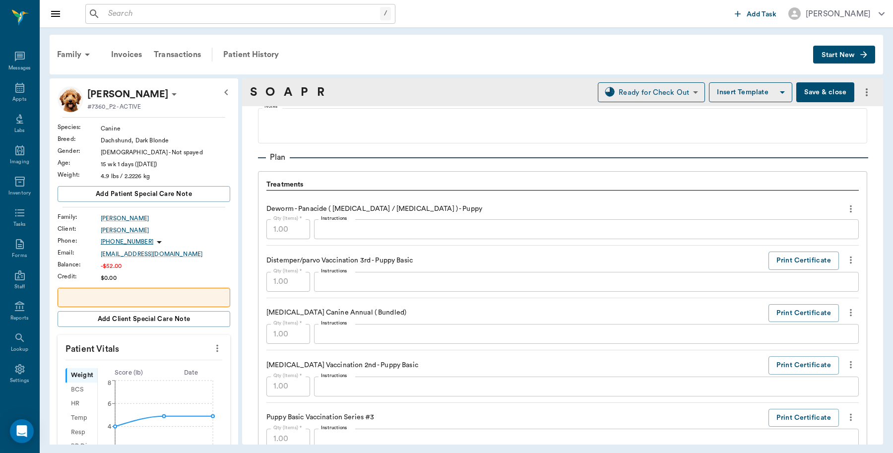
scroll to position [682, 0]
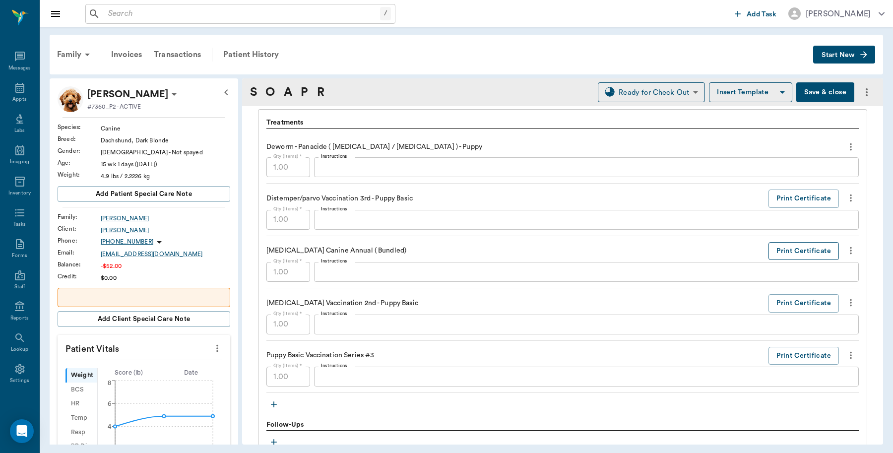
click at [780, 251] on button "Print Certificate" at bounding box center [803, 251] width 70 height 18
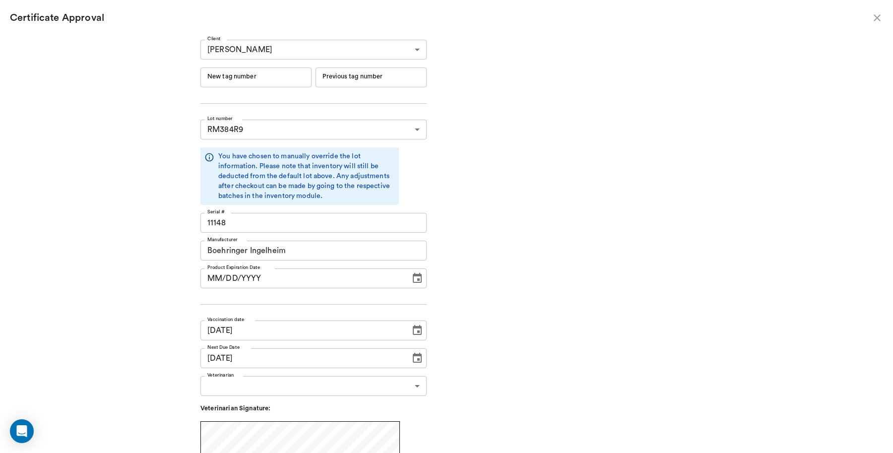
type input "06/19/2026"
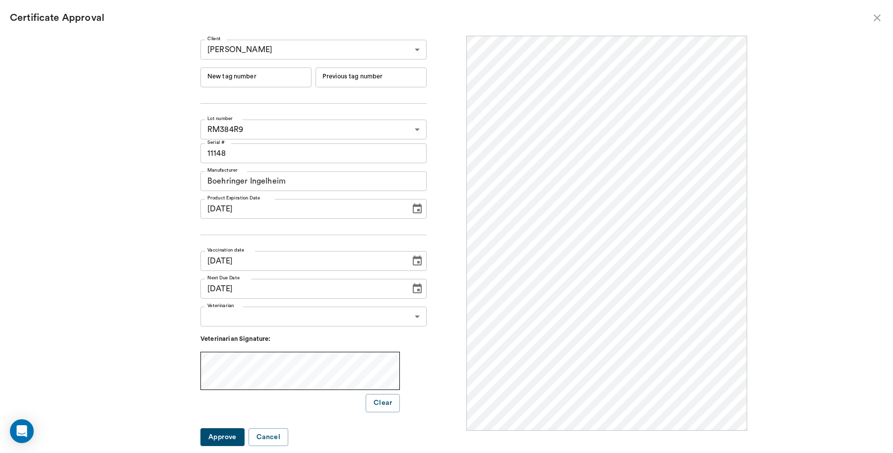
scroll to position [0, 0]
click at [261, 82] on input "New tag number" at bounding box center [255, 77] width 111 height 20
type input "251001"
click at [420, 317] on body "/ ​ Add Task Dr. Bert Ellsworth Nectar Messages Appts Labs Imaging Inventory Ta…" at bounding box center [446, 226] width 893 height 453
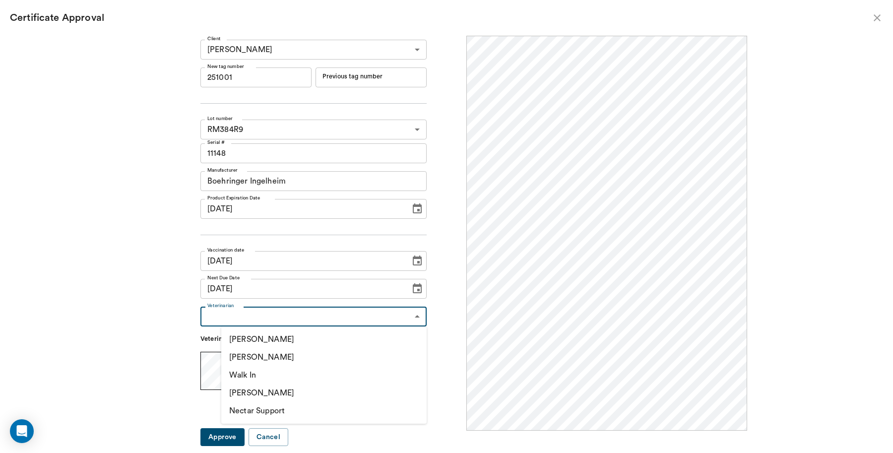
click at [296, 356] on li "[PERSON_NAME]" at bounding box center [323, 357] width 205 height 18
type input "63ec2f075fda476ae8351a4d"
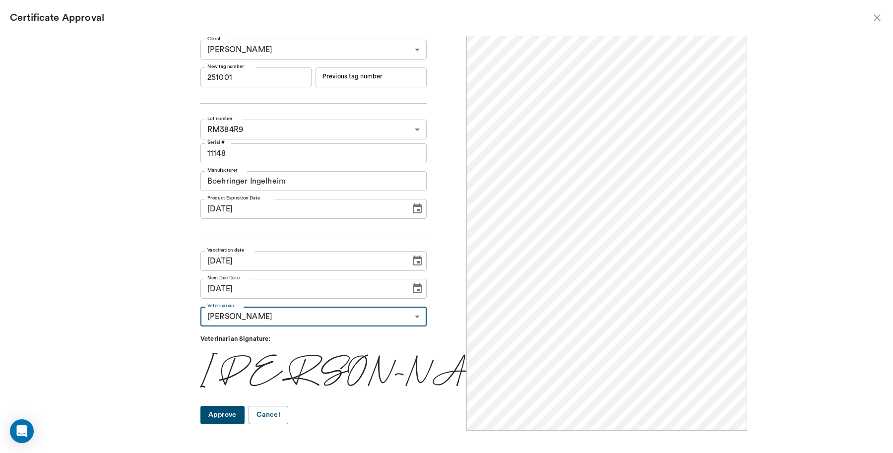
click at [243, 416] on button "Approve" at bounding box center [222, 415] width 44 height 18
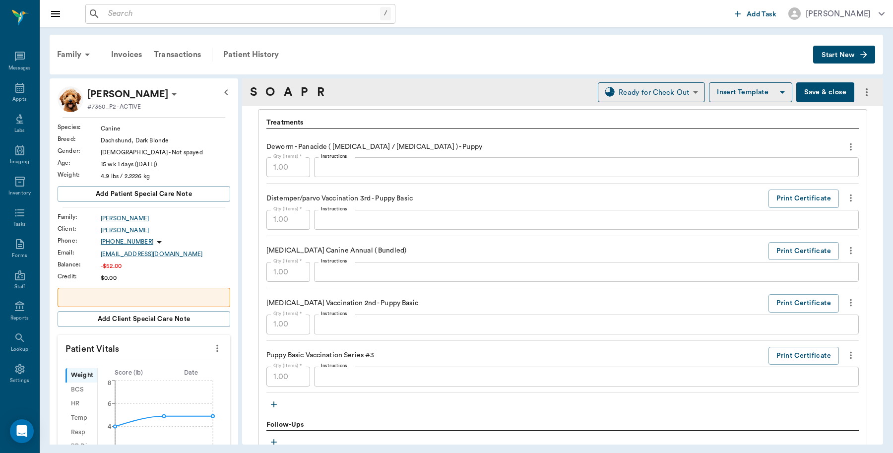
click at [801, 96] on button "Save & close" at bounding box center [825, 92] width 58 height 20
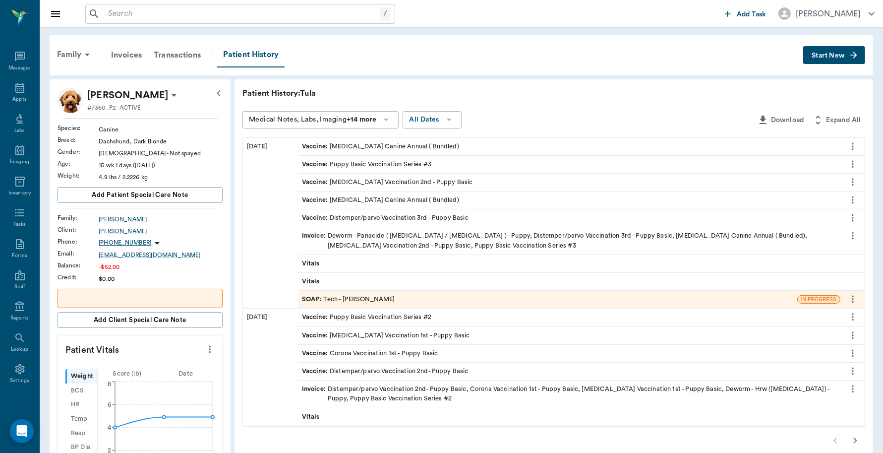
click at [447, 239] on div "Invoice : Deworm - Panacide ( Pyrantel / Ivermectin ) - Puppy, Distemper/parvo …" at bounding box center [569, 240] width 535 height 19
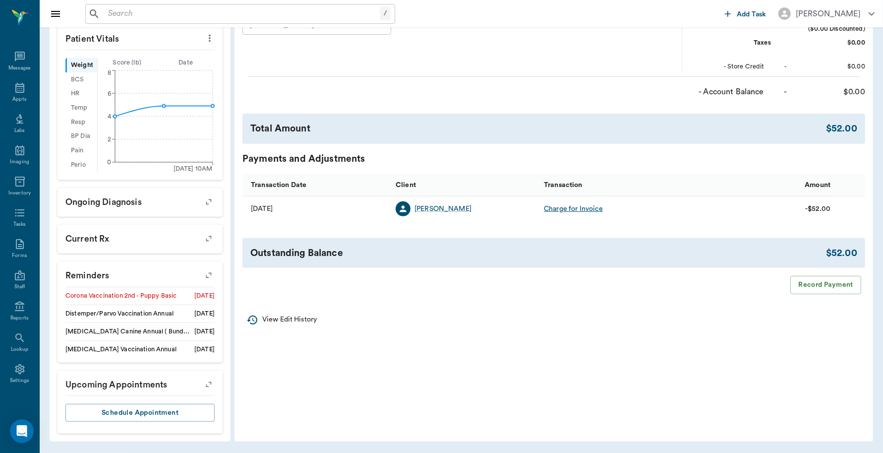
scroll to position [311, 0]
click at [814, 280] on button "Record Payment" at bounding box center [825, 285] width 71 height 18
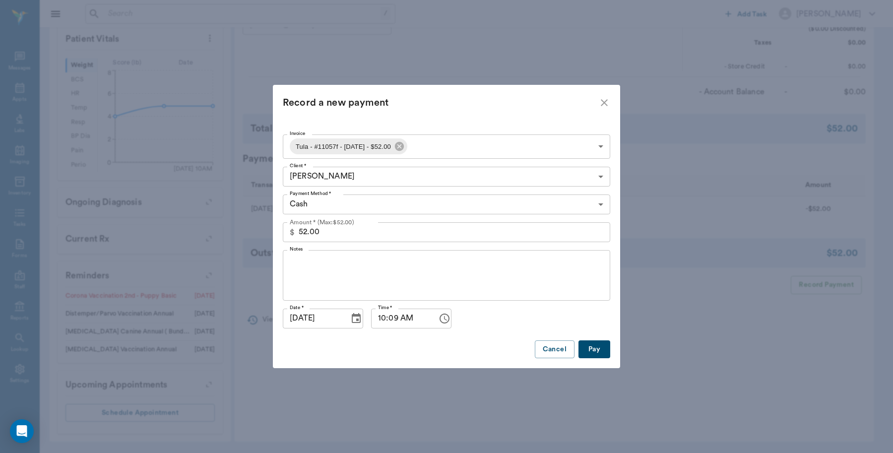
click at [591, 203] on body "/ ​ Add Task Dr. Bert Ellsworth Nectar Messages Appts Labs Imaging Inventory Ta…" at bounding box center [446, 71] width 893 height 763
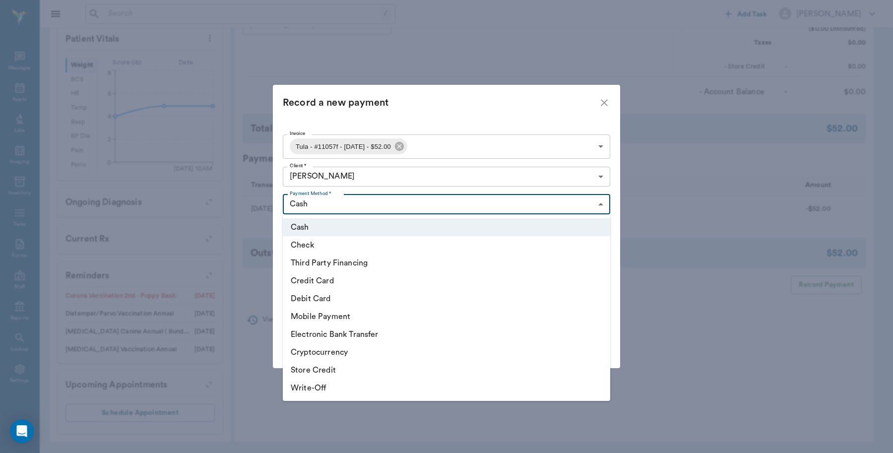
click at [340, 298] on li "Debit Card" at bounding box center [446, 299] width 327 height 18
type input "DEBIT_CARD"
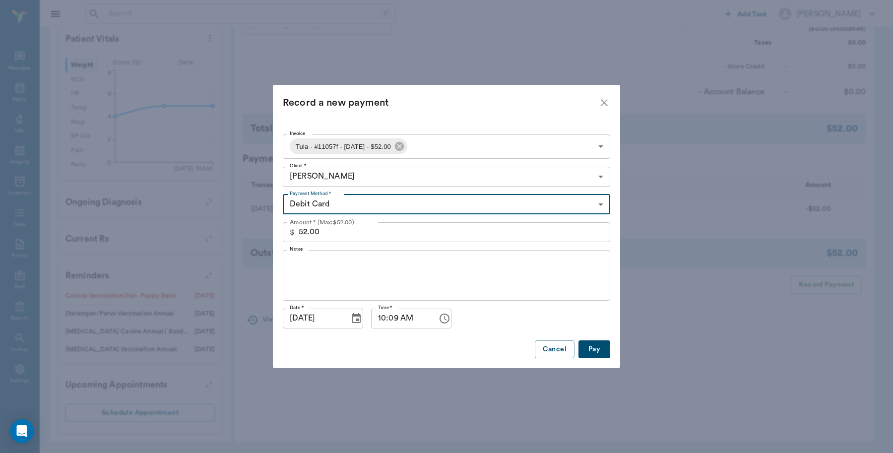
click at [596, 348] on button "Pay" at bounding box center [594, 349] width 32 height 18
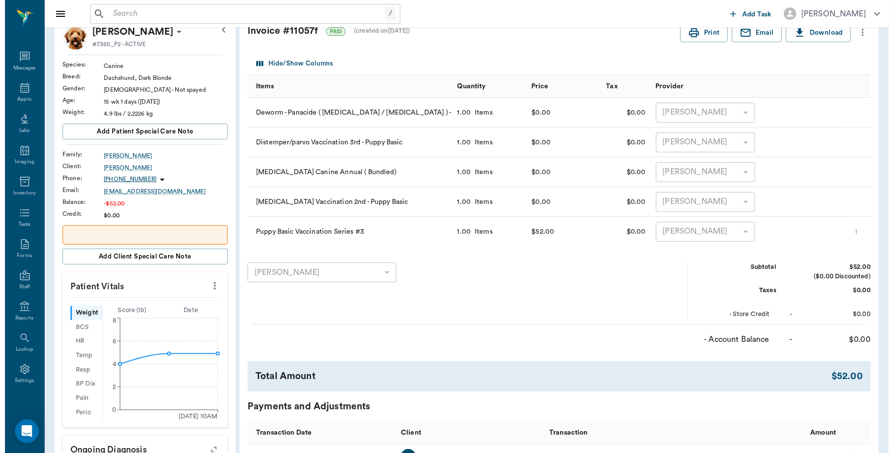
scroll to position [0, 0]
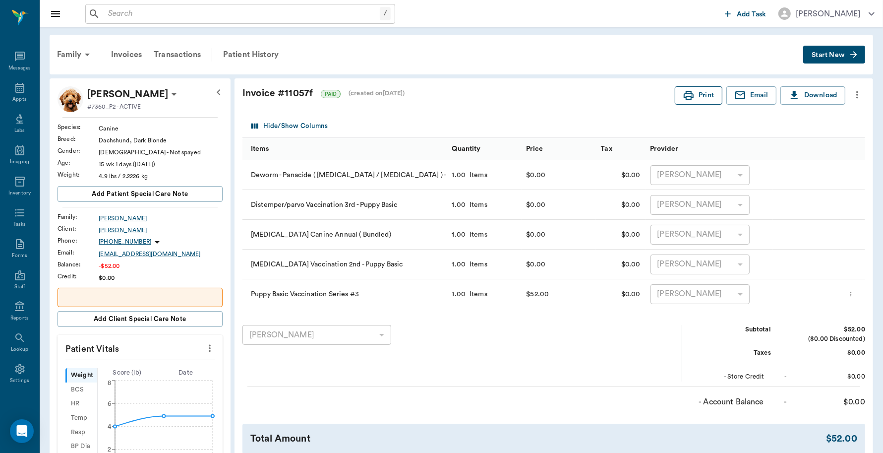
click at [689, 94] on icon "button" at bounding box center [689, 95] width 10 height 9
click at [14, 87] on icon at bounding box center [20, 88] width 12 height 12
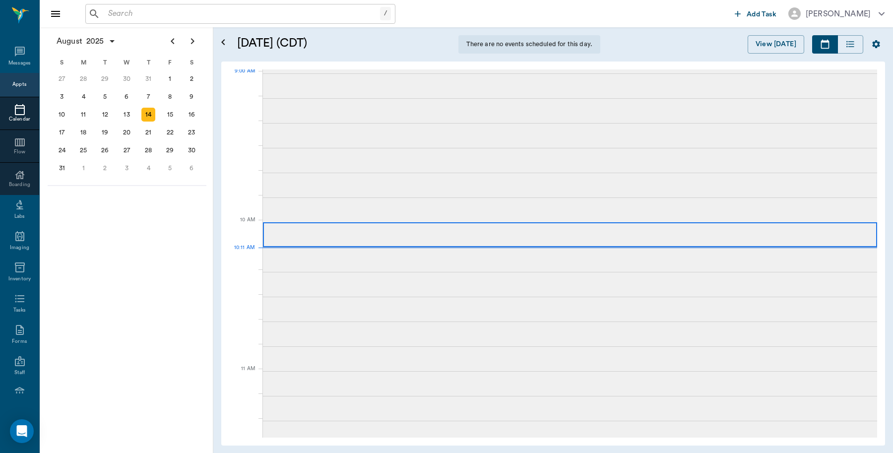
scroll to position [299, 0]
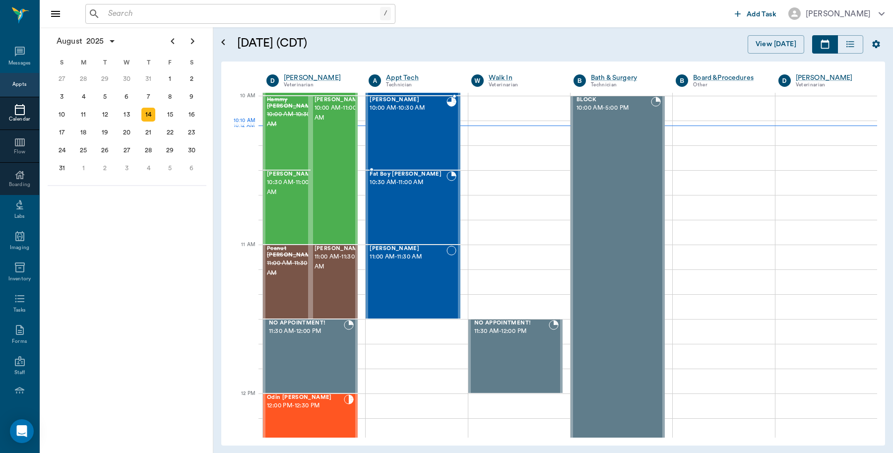
click at [387, 131] on div "Tula Clark 10:00 AM - 10:30 AM" at bounding box center [407, 133] width 76 height 72
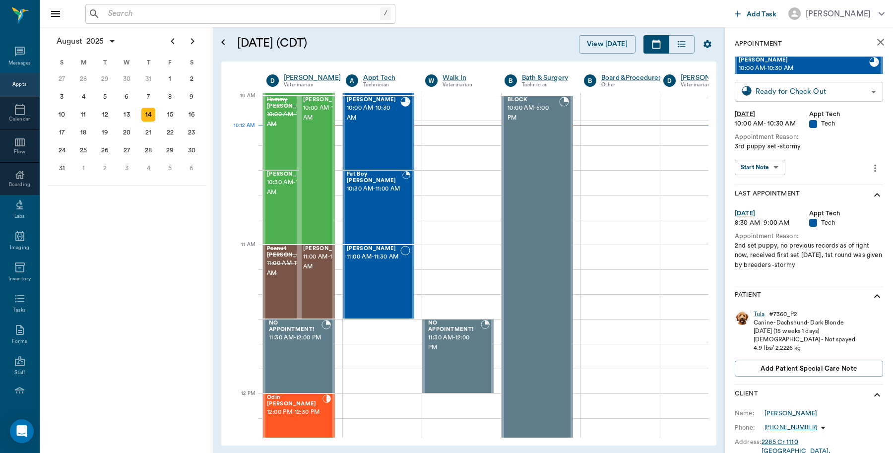
click at [866, 94] on body "/ ​ Add Task Dr. Bert Ellsworth Nectar Messages Appts Calendar Flow Boarding La…" at bounding box center [446, 226] width 893 height 453
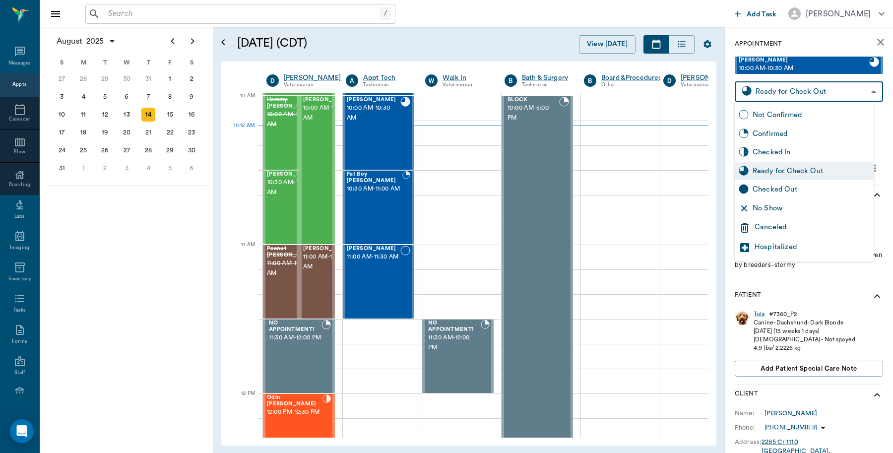
click at [797, 188] on div "Checked Out" at bounding box center [810, 189] width 117 height 11
type input "CHECKED_OUT"
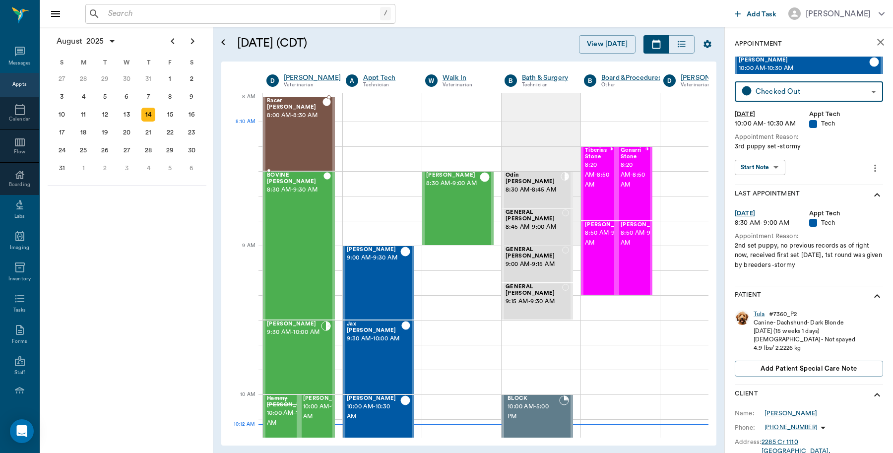
click at [285, 129] on div "Racer Ream 8:00 AM - 8:30 AM" at bounding box center [295, 134] width 56 height 72
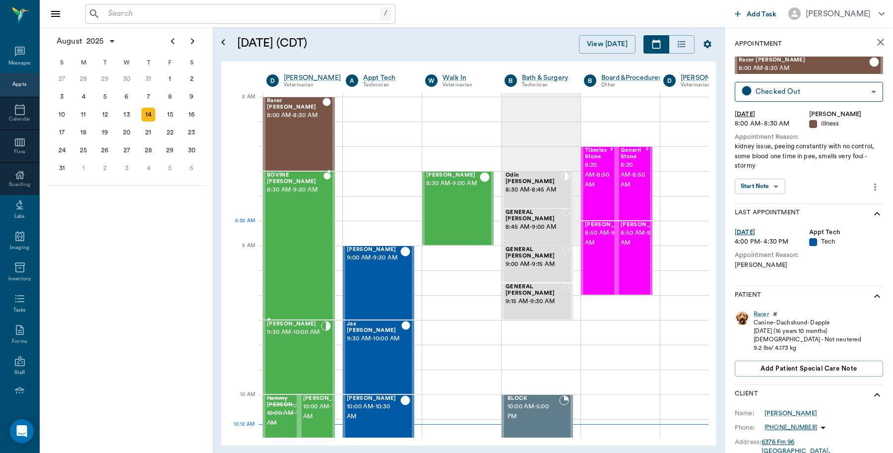
click at [315, 249] on div "BOVINE Whatley 8:30 AM - 9:30 AM" at bounding box center [295, 245] width 57 height 147
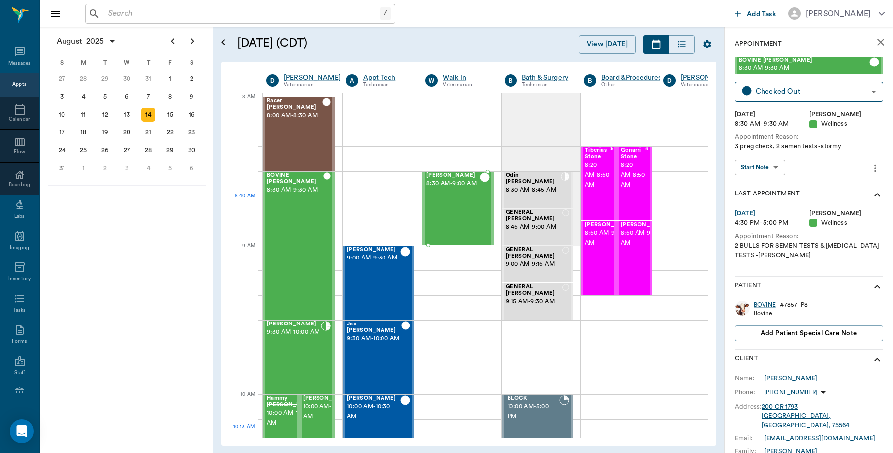
click at [448, 204] on div "Cruz Braddock 8:30 AM - 9:00 AM" at bounding box center [453, 208] width 54 height 72
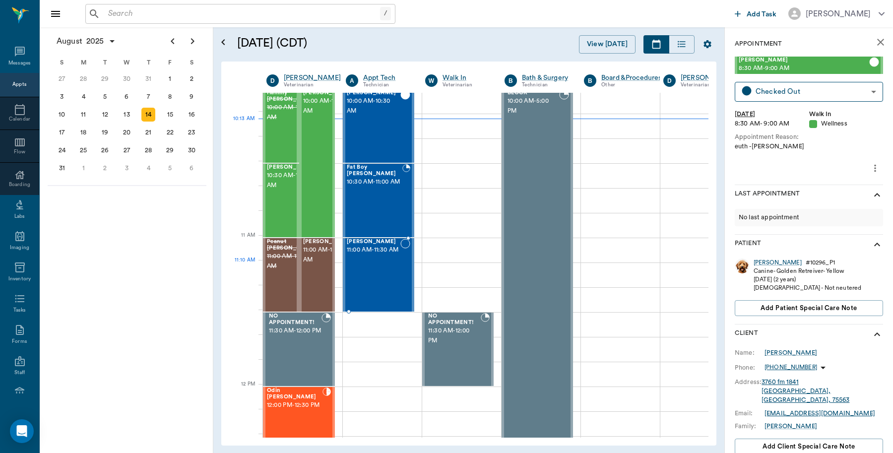
scroll to position [310, 0]
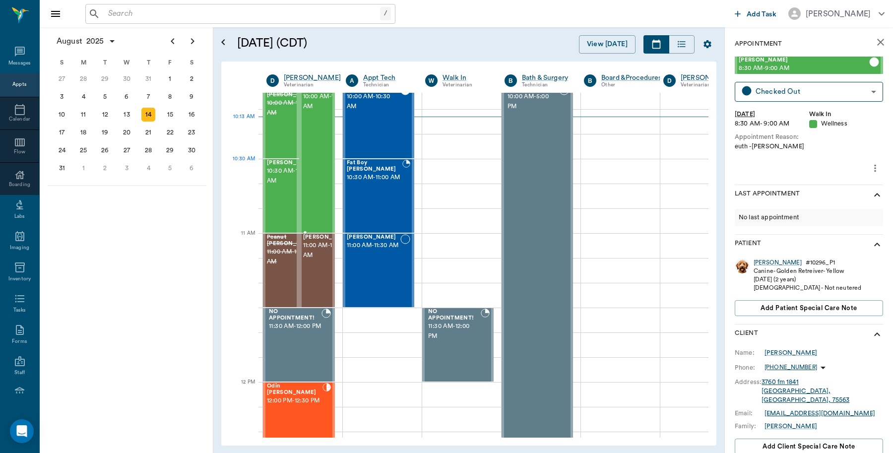
click at [316, 179] on div "Woodrow Vaughan 10:00 AM - 11:00 AM" at bounding box center [328, 158] width 50 height 147
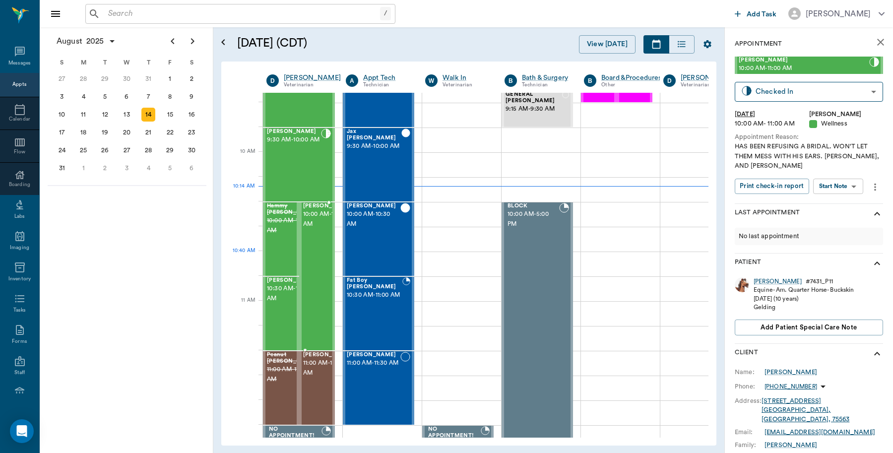
scroll to position [186, 0]
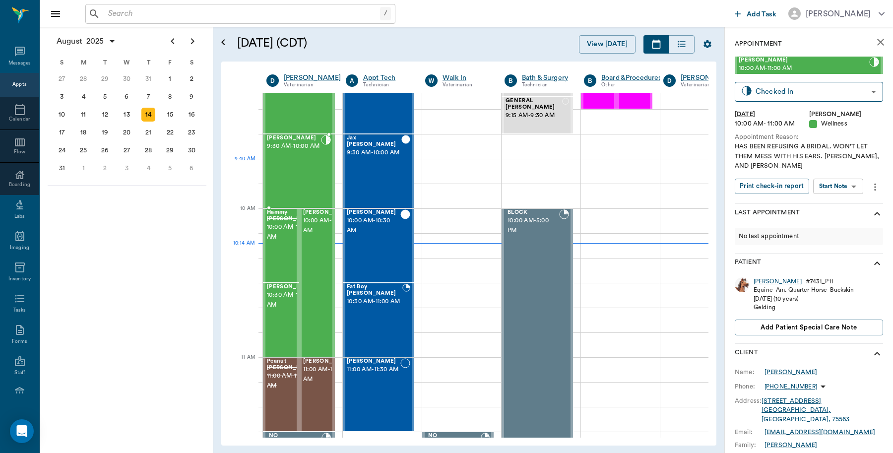
click at [314, 166] on div "Ike Smith 9:30 AM - 10:00 AM" at bounding box center [294, 171] width 54 height 72
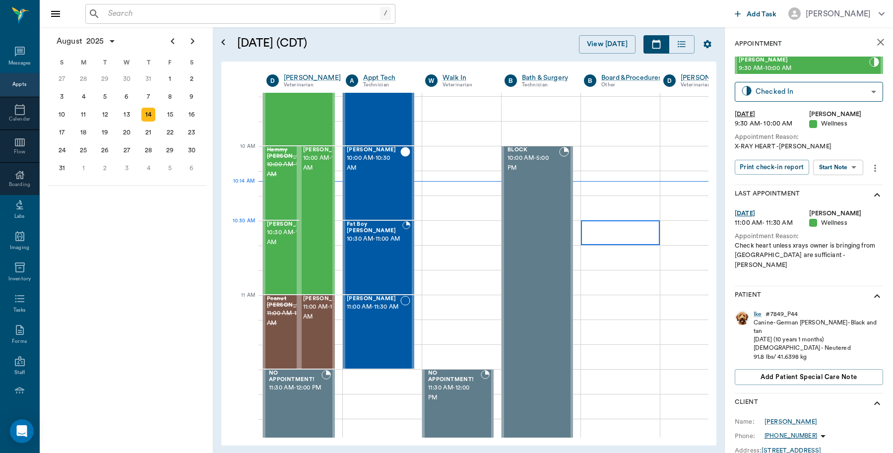
scroll to position [248, 0]
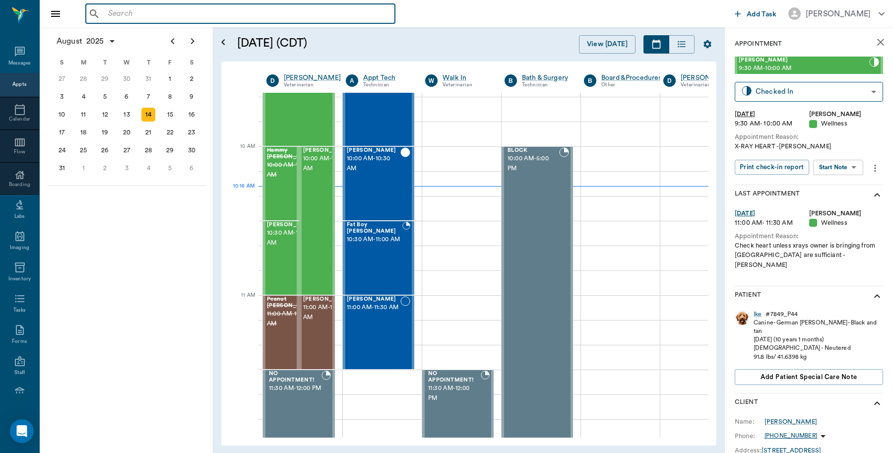
click at [294, 16] on input "text" at bounding box center [247, 14] width 287 height 14
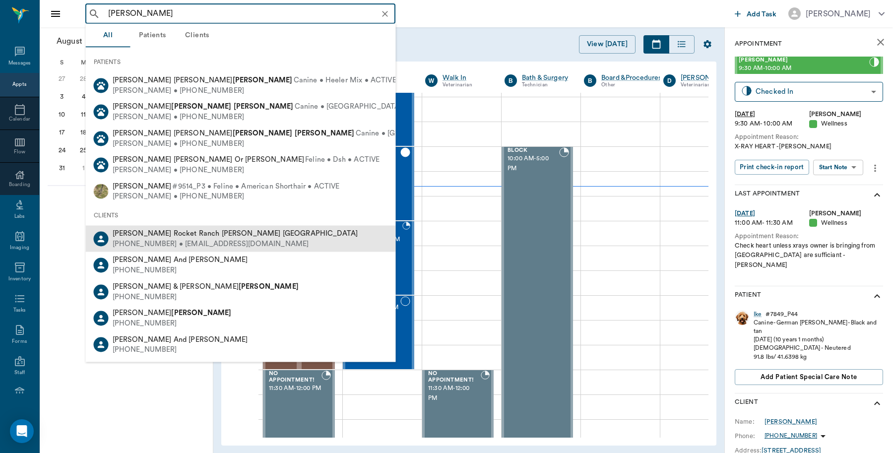
click at [203, 241] on div "(318) 557-1534 • bobbiegarcia.nel@gmail.com" at bounding box center [235, 244] width 245 height 10
type input "bobb gar"
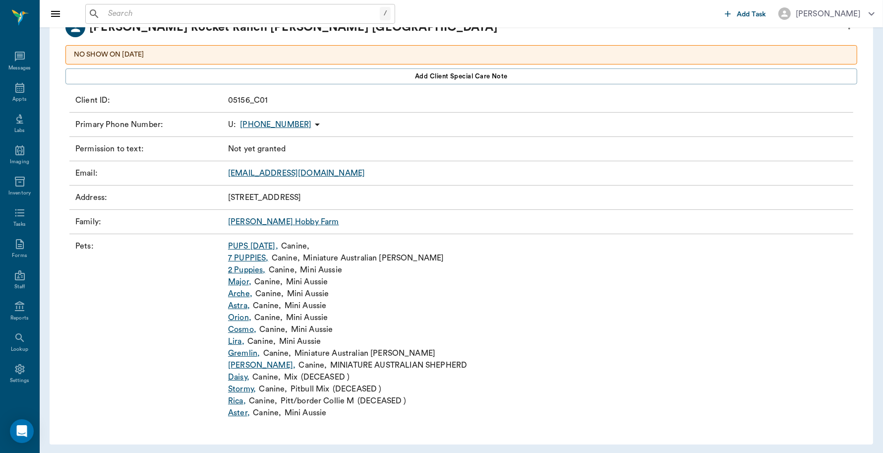
scroll to position [80, 0]
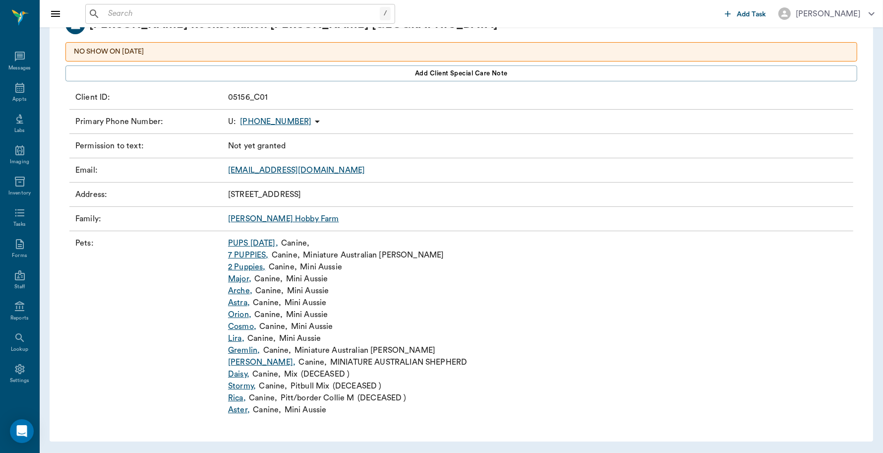
click at [236, 353] on link "Gremlin ," at bounding box center [244, 350] width 32 height 12
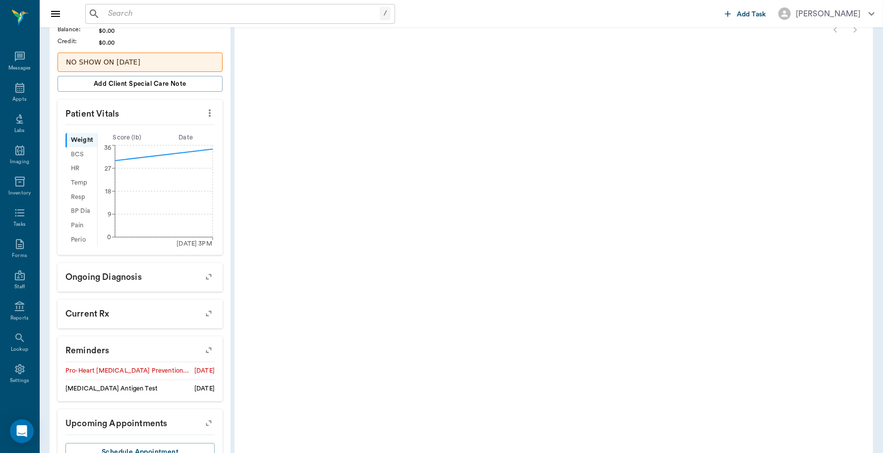
scroll to position [276, 0]
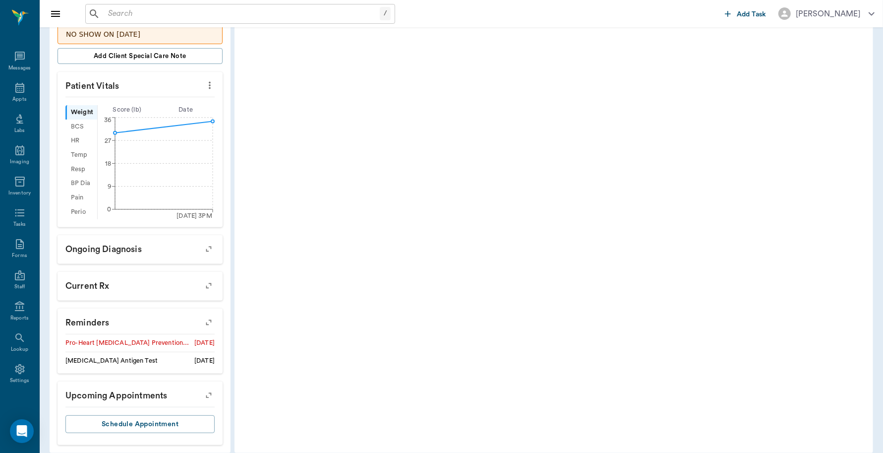
click at [204, 315] on icon "button" at bounding box center [209, 322] width 14 height 14
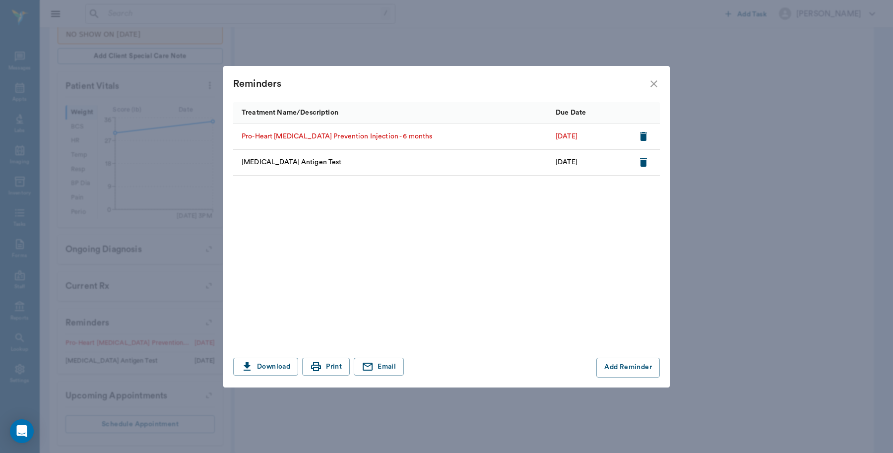
click at [653, 85] on icon "close" at bounding box center [653, 83] width 7 height 7
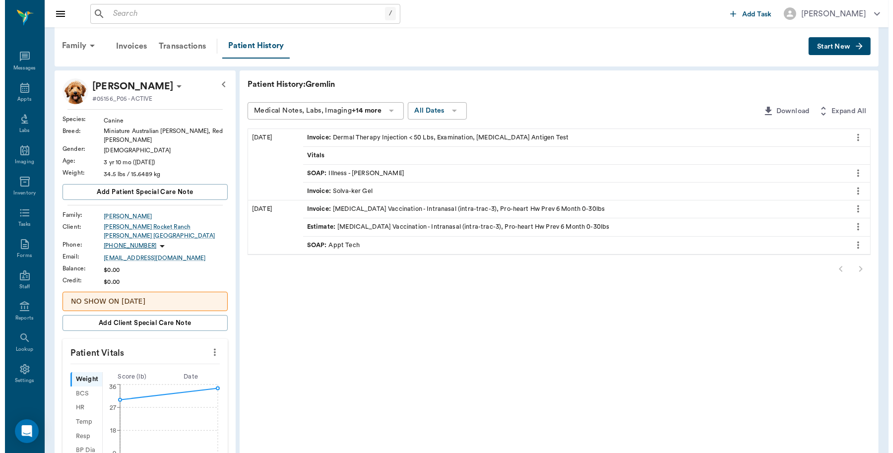
scroll to position [0, 0]
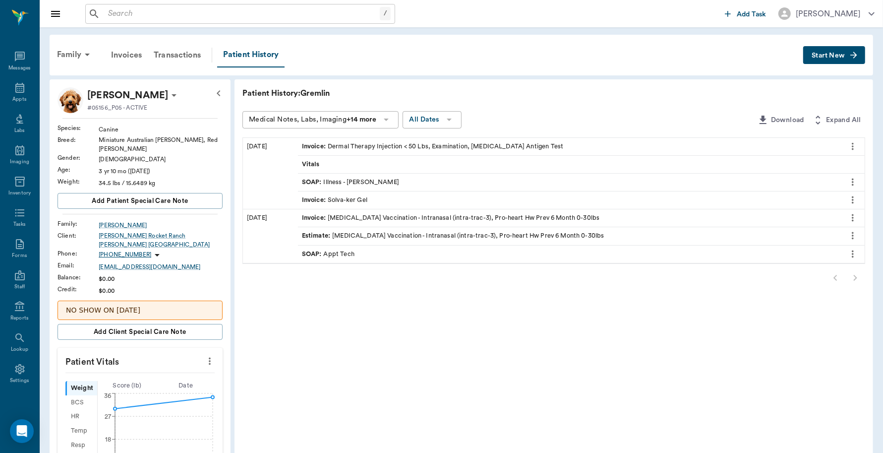
click at [194, 7] on input "text" at bounding box center [242, 14] width 276 height 14
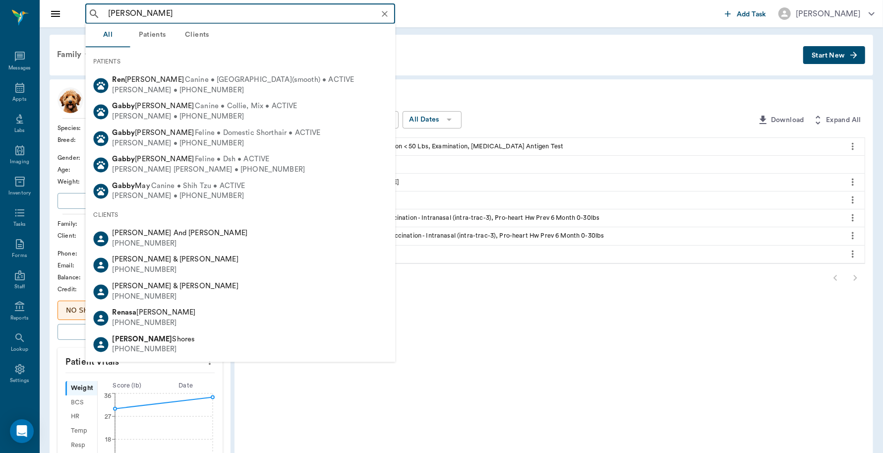
drag, startPoint x: 160, startPoint y: 5, endPoint x: 103, endPoint y: 8, distance: 57.6
click at [103, 8] on div "gabby ren ​" at bounding box center [240, 14] width 310 height 20
drag, startPoint x: 157, startPoint y: 10, endPoint x: 29, endPoint y: 14, distance: 128.0
click at [29, 14] on div "gabby ren ​ Add Task Dr. Bert Ellsworth Nectar Messages Appts Labs Imaging Inve…" at bounding box center [441, 370] width 883 height 740
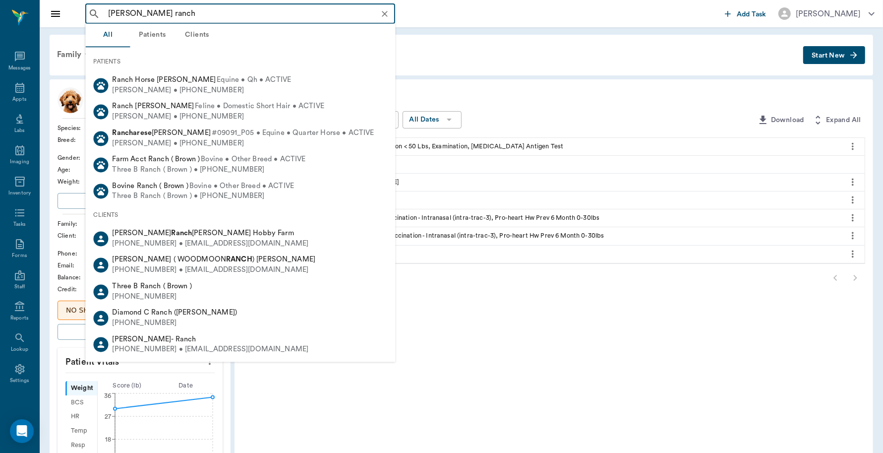
click at [162, 348] on div "(903) 746-3048 • mylilbitz2016@gmail.com" at bounding box center [211, 350] width 196 height 10
type input "renyolds ranch"
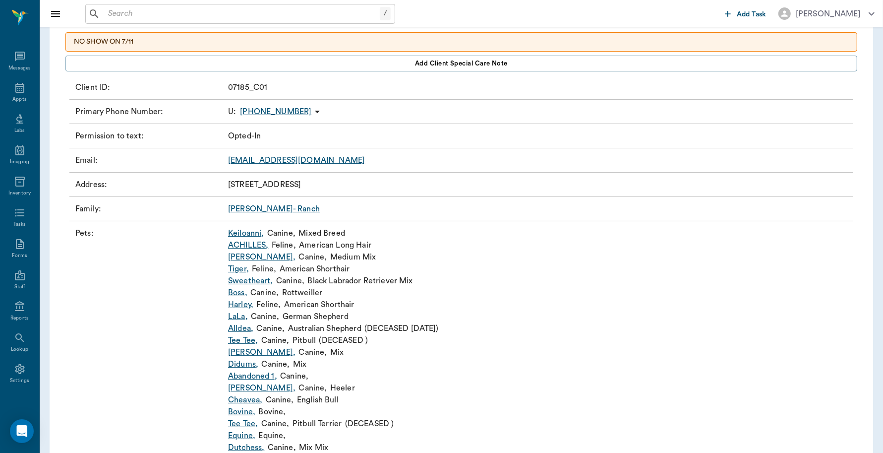
scroll to position [124, 0]
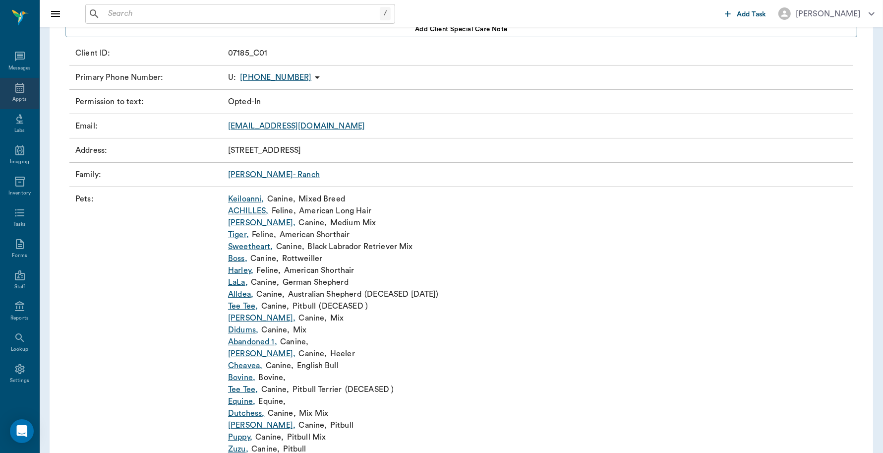
click at [16, 88] on icon at bounding box center [20, 88] width 12 height 12
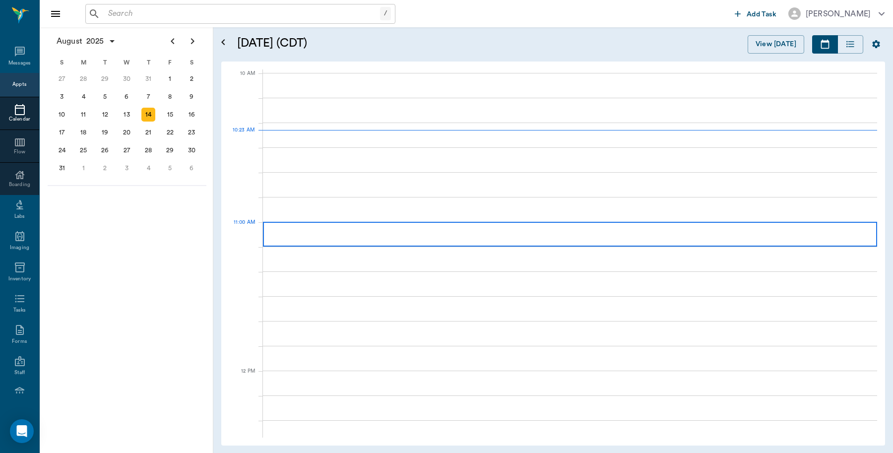
scroll to position [298, 0]
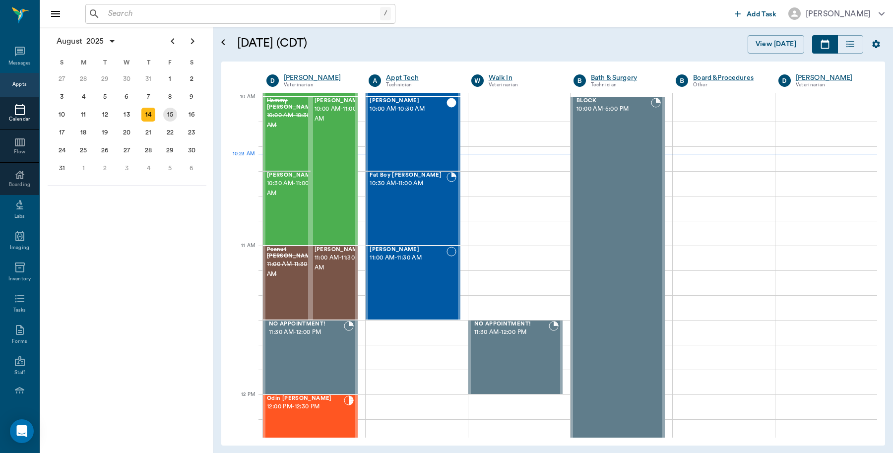
click at [172, 113] on div "15" at bounding box center [170, 115] width 14 height 14
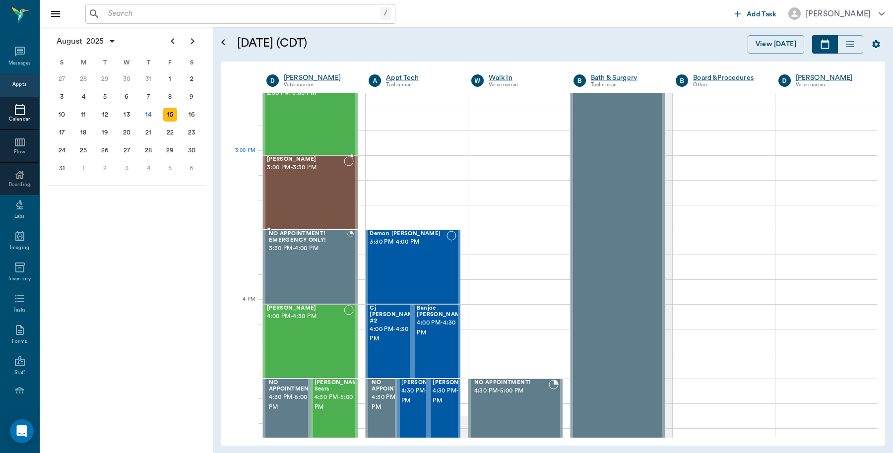
scroll to position [992, 0]
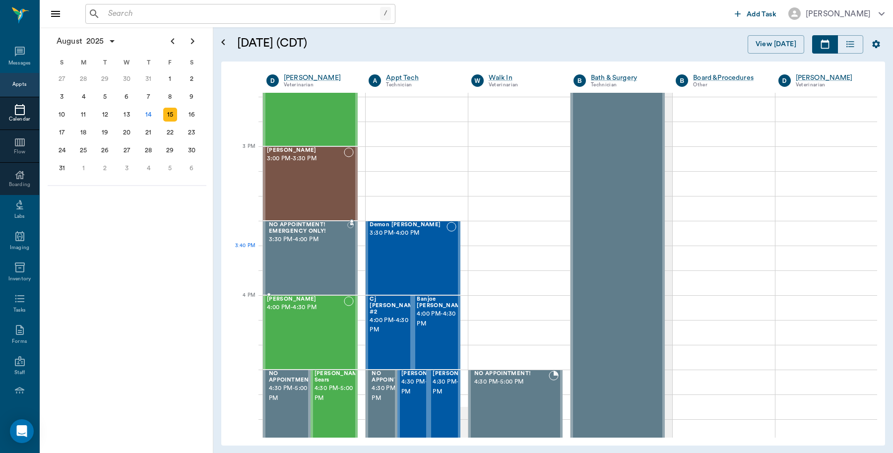
click at [331, 259] on div "NO APPOINTMENT! EMERGENCY ONLY! 3:30 PM - 4:00 PM" at bounding box center [307, 258] width 80 height 72
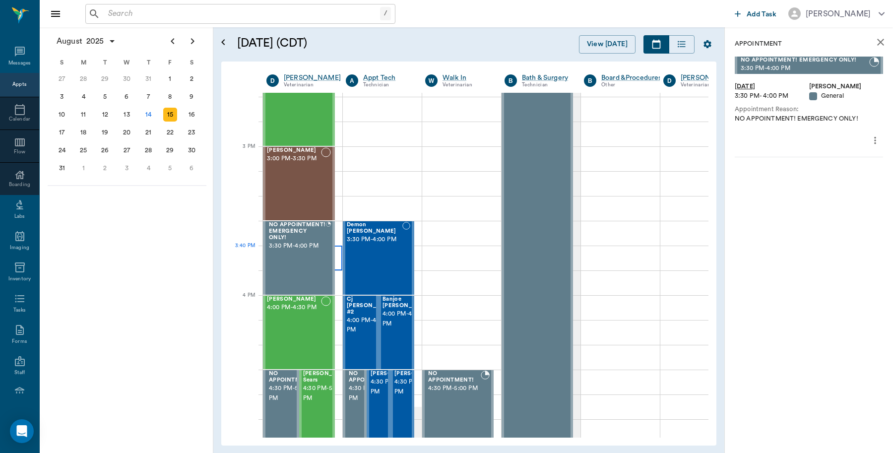
click at [337, 252] on div at bounding box center [302, 257] width 79 height 25
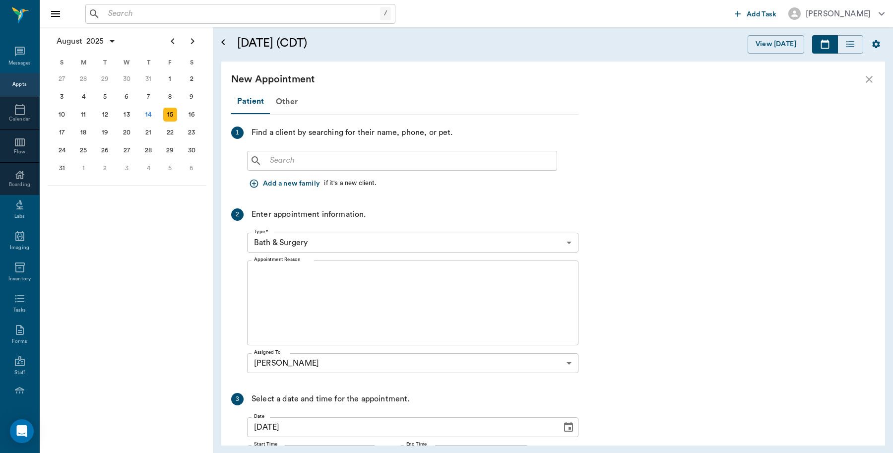
click at [361, 160] on input "text" at bounding box center [409, 161] width 287 height 14
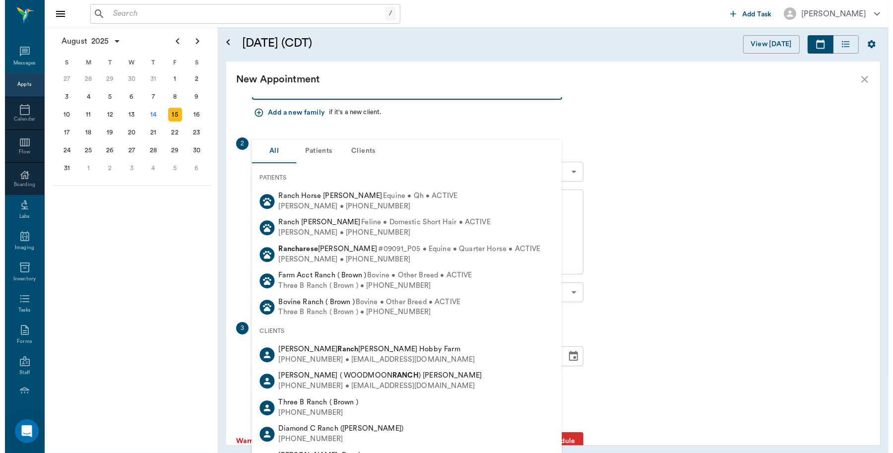
scroll to position [93, 0]
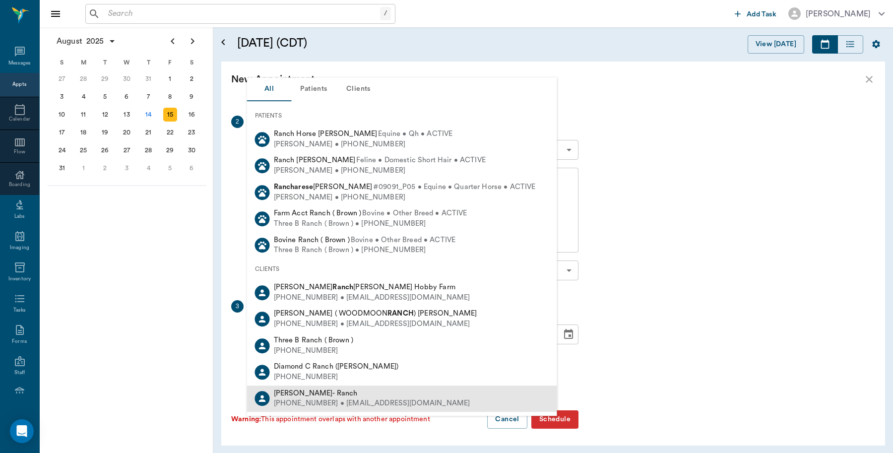
click at [329, 400] on div "(903) 746-3048 • mylilbitz2016@gmail.com" at bounding box center [372, 404] width 196 height 10
type input "renyolds ranch"
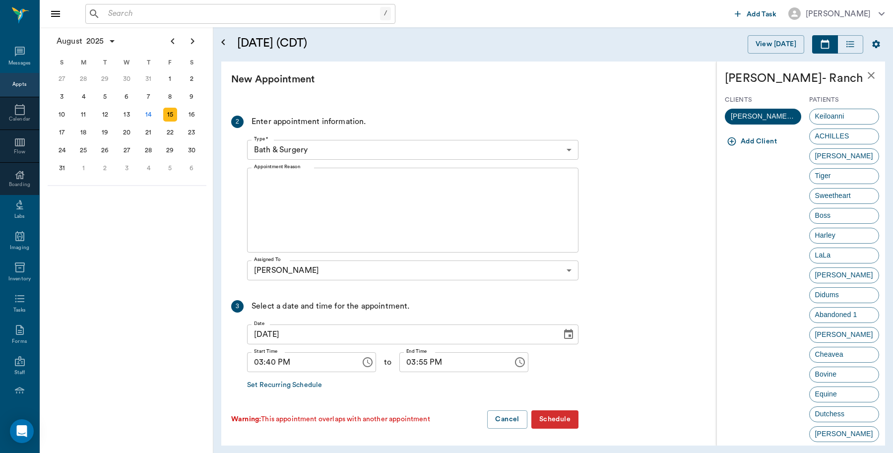
click at [576, 147] on body "/ ​ Add Task Dr. Bert Ellsworth Nectar Messages Appts Calendar Flow Boarding La…" at bounding box center [446, 226] width 893 height 453
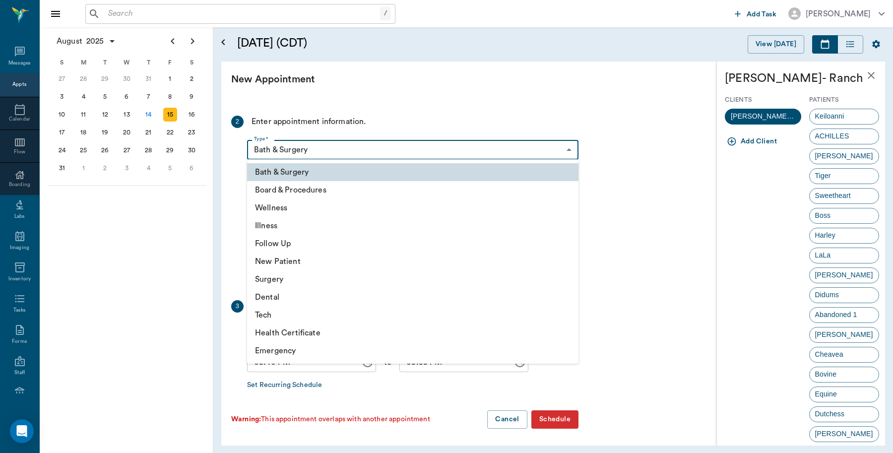
click at [298, 222] on li "Illness" at bounding box center [412, 226] width 331 height 18
type input "65d2be4f46e3a538d89b8c15"
type input "04:10 PM"
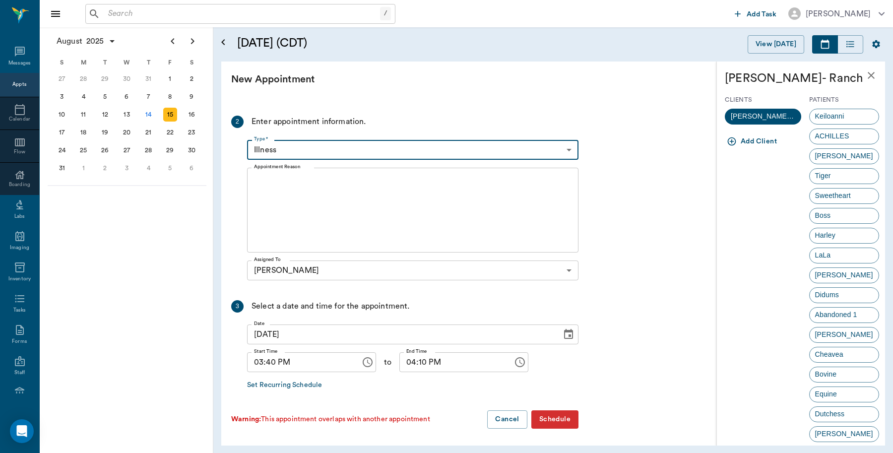
click at [312, 191] on textarea "Appointment Reason" at bounding box center [412, 210] width 317 height 68
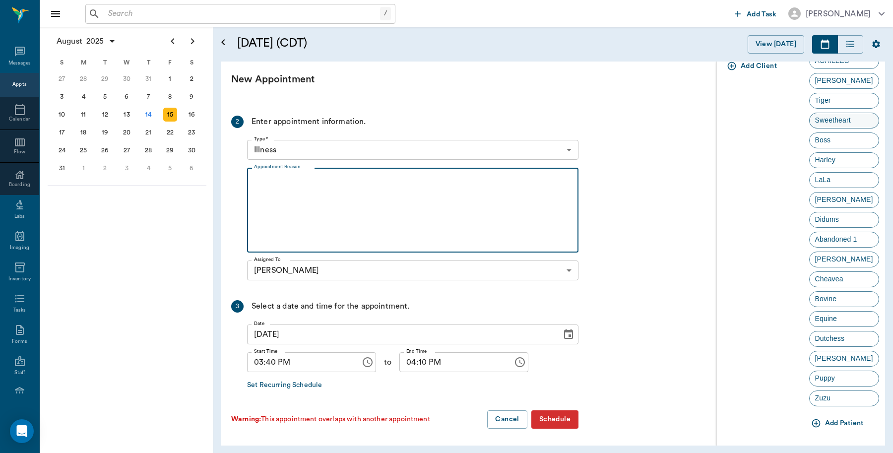
scroll to position [77, 0]
click at [826, 420] on button "Add Patient" at bounding box center [838, 421] width 59 height 18
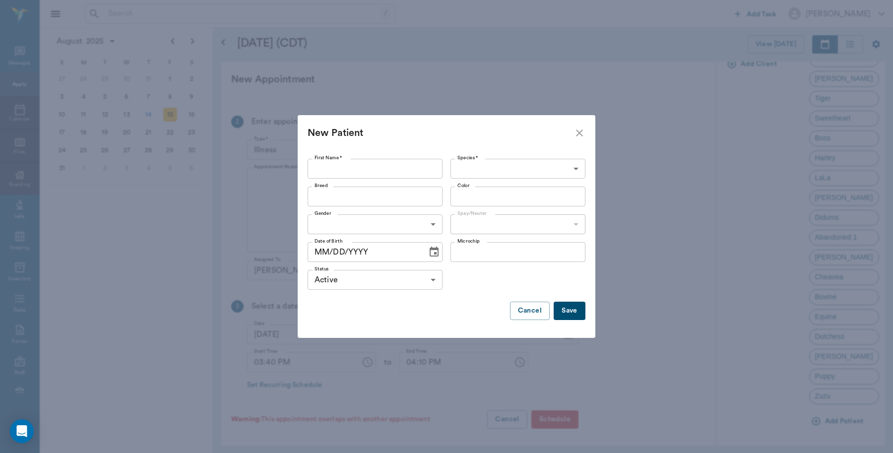
click at [348, 165] on input "First Name *" at bounding box center [374, 169] width 135 height 20
type input "Gabby"
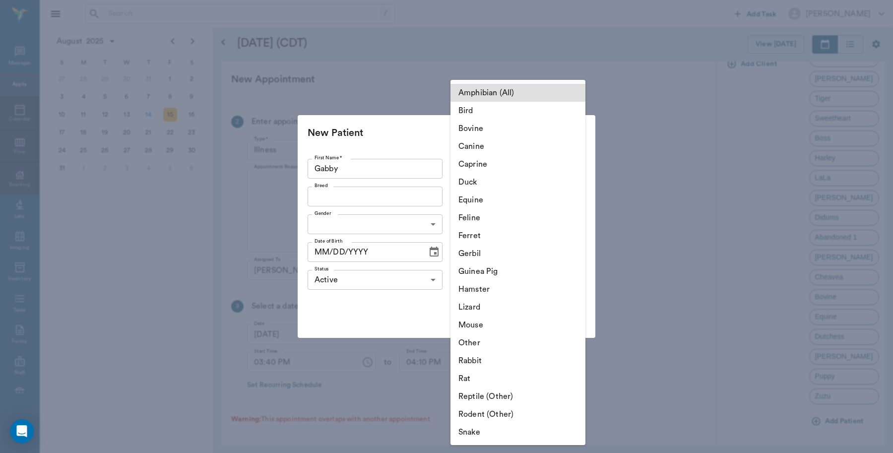
click at [575, 165] on body "/ ​ Add Task Dr. Bert Ellsworth Nectar Messages Appts Calendar Flow Boarding La…" at bounding box center [446, 226] width 893 height 453
click at [483, 216] on li "Feline" at bounding box center [517, 218] width 135 height 18
type input "Feline"
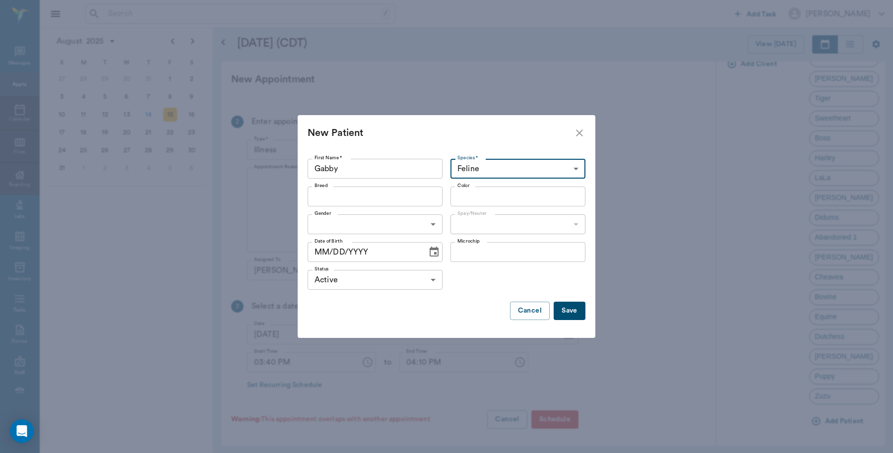
click at [364, 200] on input "Breed" at bounding box center [366, 196] width 113 height 14
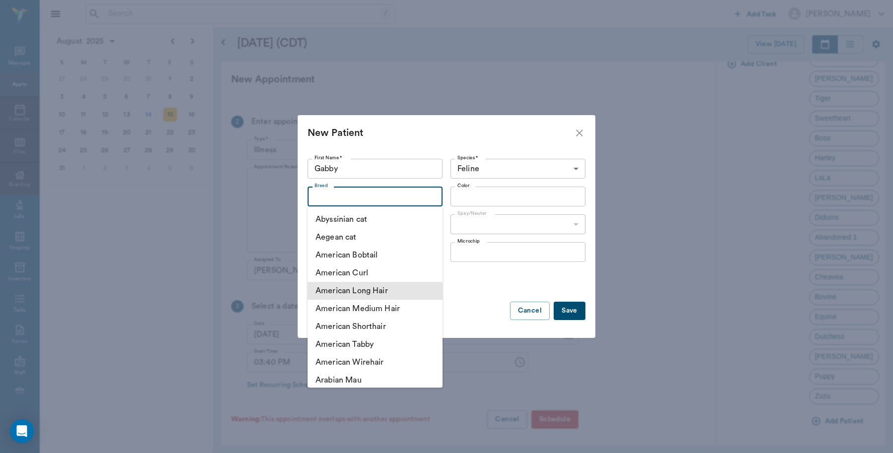
click at [346, 295] on li "American Long Hair" at bounding box center [374, 291] width 135 height 18
type input "American Long Hair"
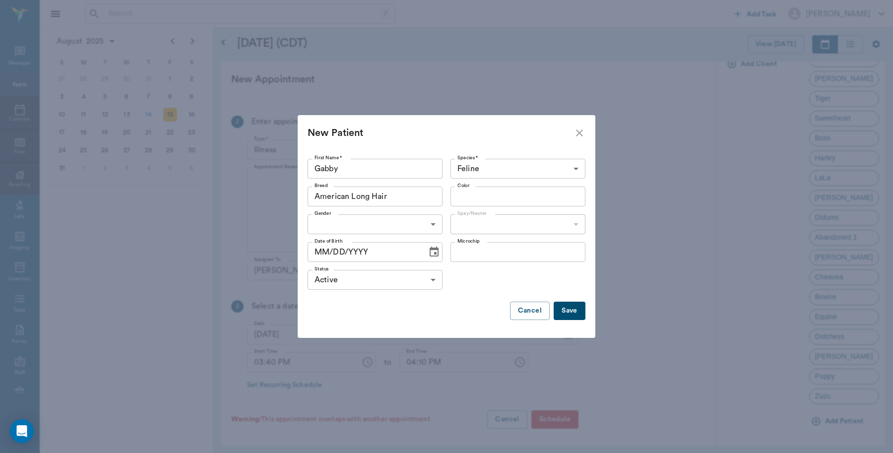
click at [537, 194] on input "Color" at bounding box center [509, 196] width 113 height 14
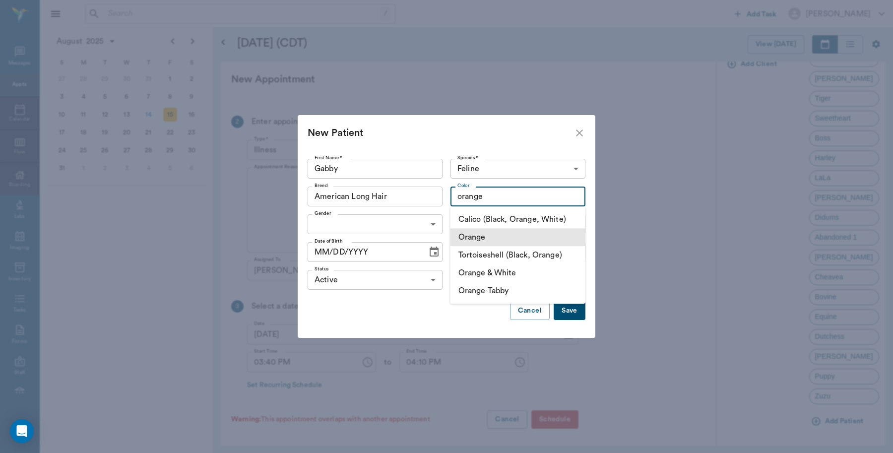
click at [479, 239] on li "Orange" at bounding box center [517, 237] width 135 height 18
type input "Orange"
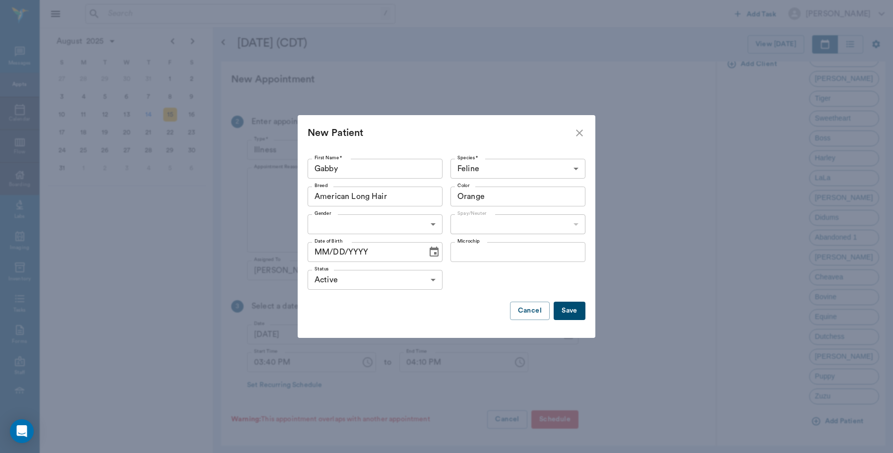
click at [423, 229] on body "/ ​ Add Task Dr. Bert Ellsworth Nectar Messages Appts Calendar Flow Boarding La…" at bounding box center [446, 226] width 893 height 453
click at [391, 266] on li "Female" at bounding box center [374, 265] width 135 height 18
type input "FEMALE"
click at [578, 225] on body "/ ​ Add Task Dr. Bert Ellsworth Nectar Messages Appts Calendar Flow Boarding La…" at bounding box center [446, 226] width 893 height 453
click at [537, 247] on li "Spayed" at bounding box center [517, 247] width 135 height 18
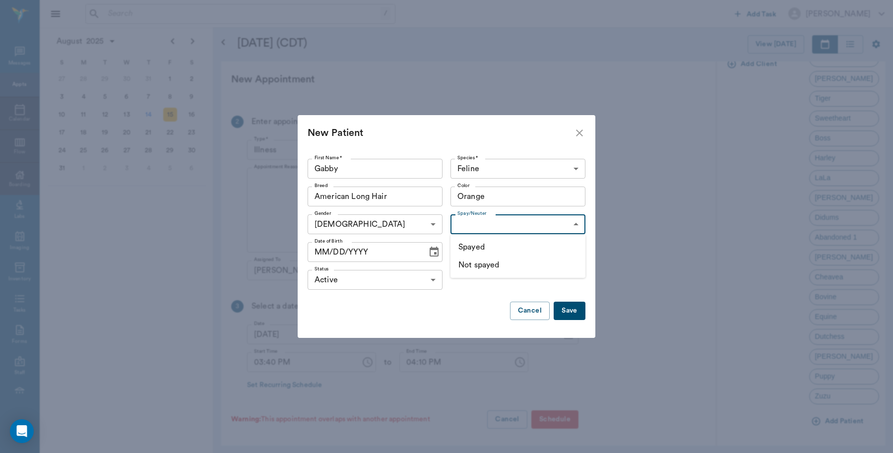
type input "true"
click at [565, 313] on button "Save" at bounding box center [569, 311] width 32 height 18
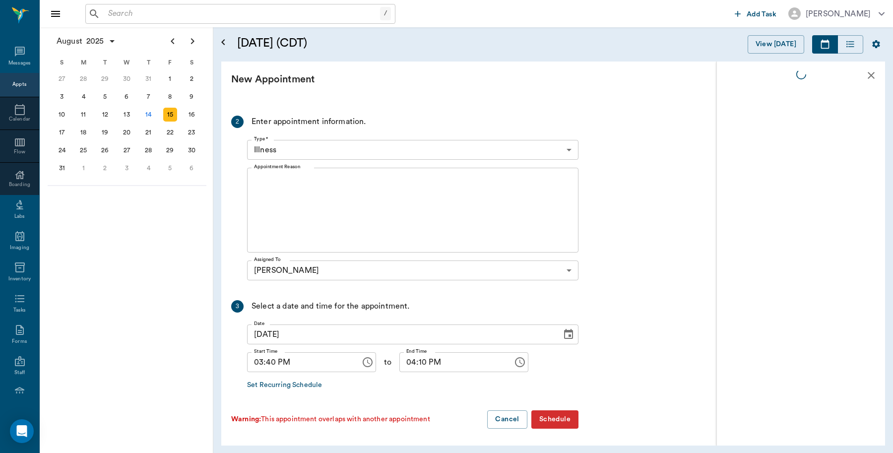
scroll to position [0, 0]
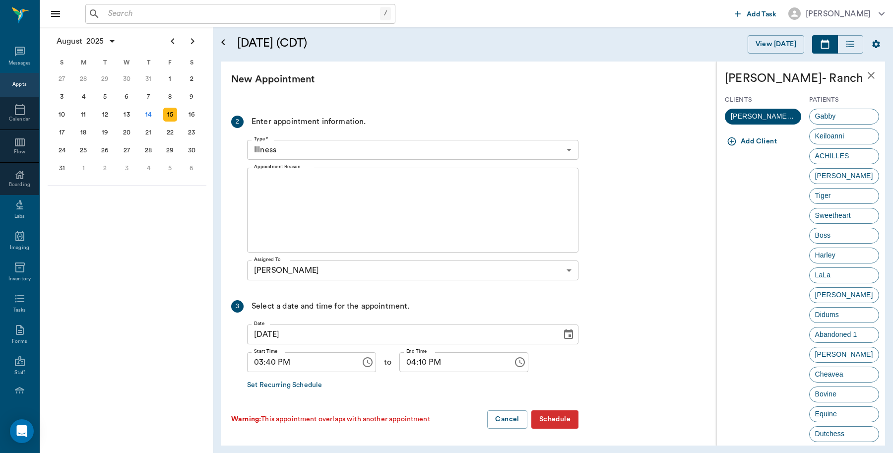
click at [824, 117] on span "Gabby" at bounding box center [825, 116] width 32 height 10
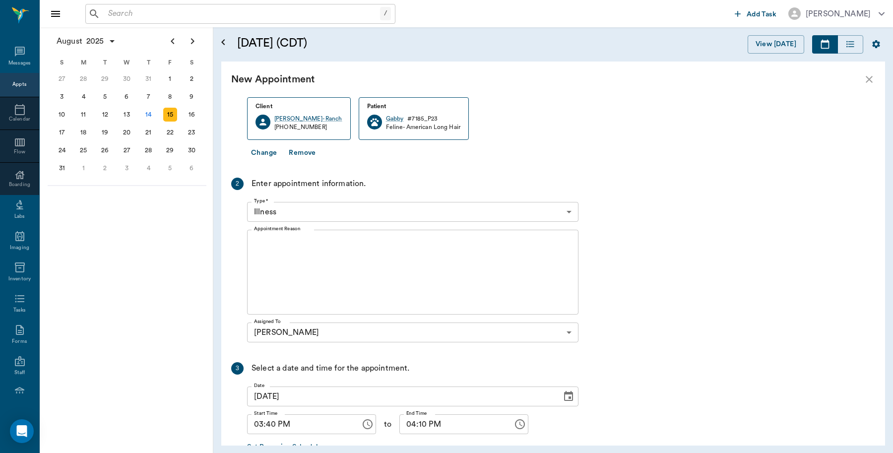
click at [331, 252] on textarea "Appointment Reason" at bounding box center [412, 272] width 317 height 68
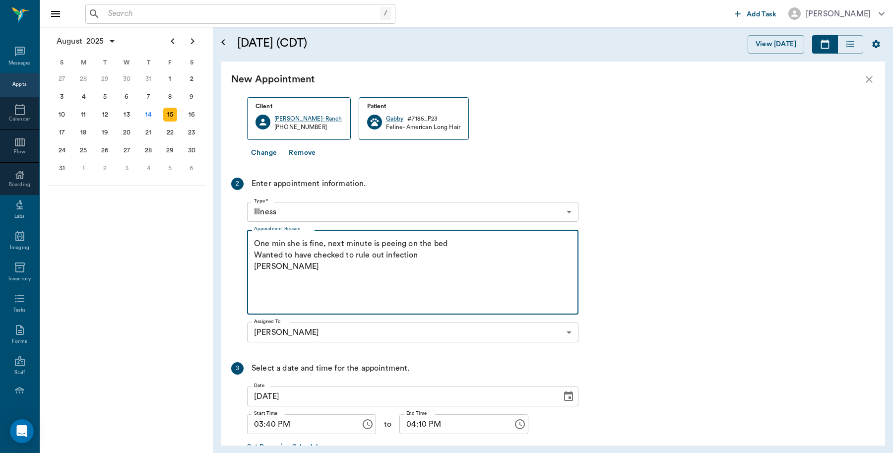
scroll to position [155, 0]
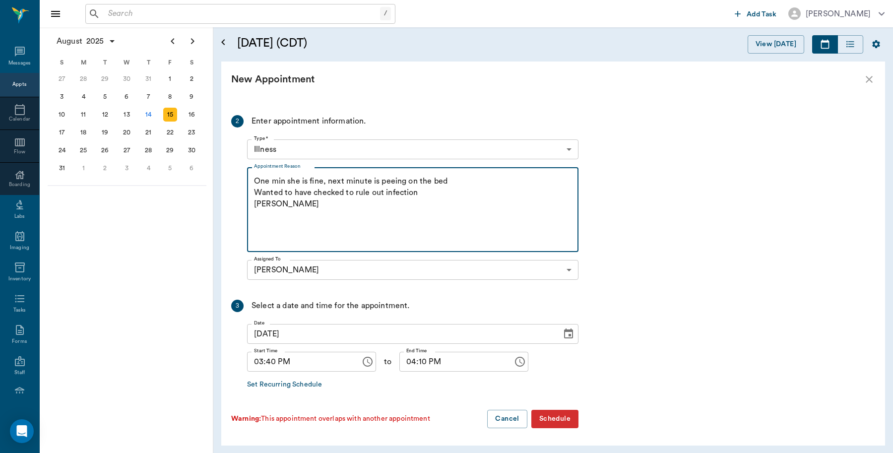
type textarea "One min she is fine, next minute is peeing on the bed Wanted to have checked to…"
click at [302, 355] on input "03:40 PM" at bounding box center [300, 362] width 107 height 20
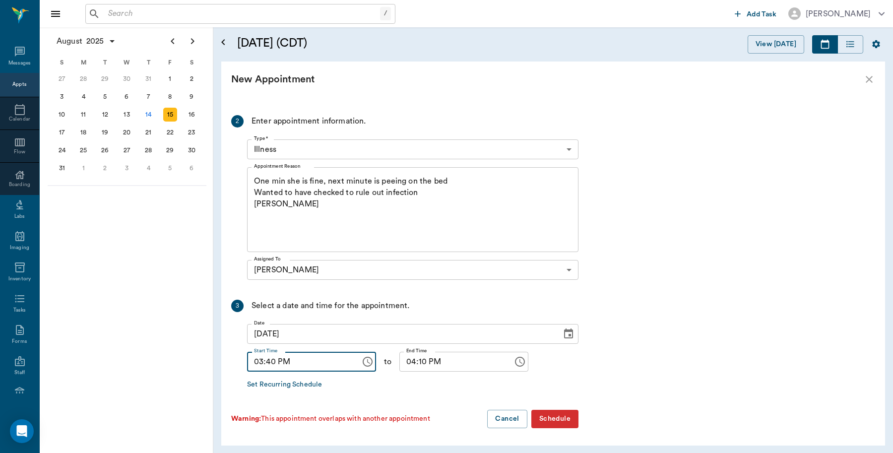
click at [274, 361] on input "03:40 PM" at bounding box center [300, 362] width 107 height 20
type input "03:30 PM"
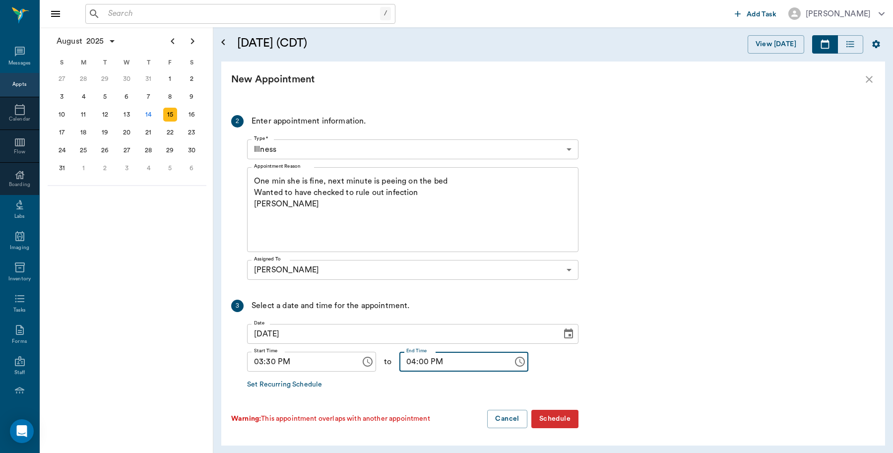
type input "04:00 PM"
click at [564, 418] on button "Schedule" at bounding box center [554, 419] width 47 height 18
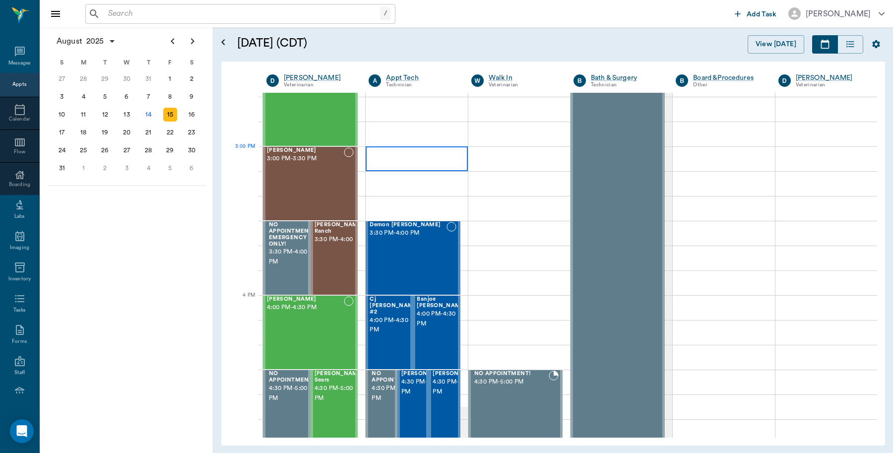
click at [444, 153] on div at bounding box center [416, 158] width 102 height 25
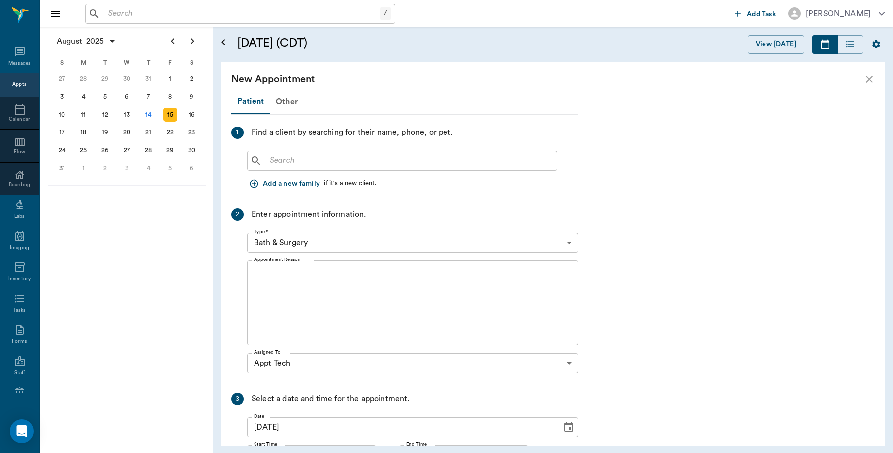
click at [869, 76] on icon "close" at bounding box center [869, 79] width 12 height 12
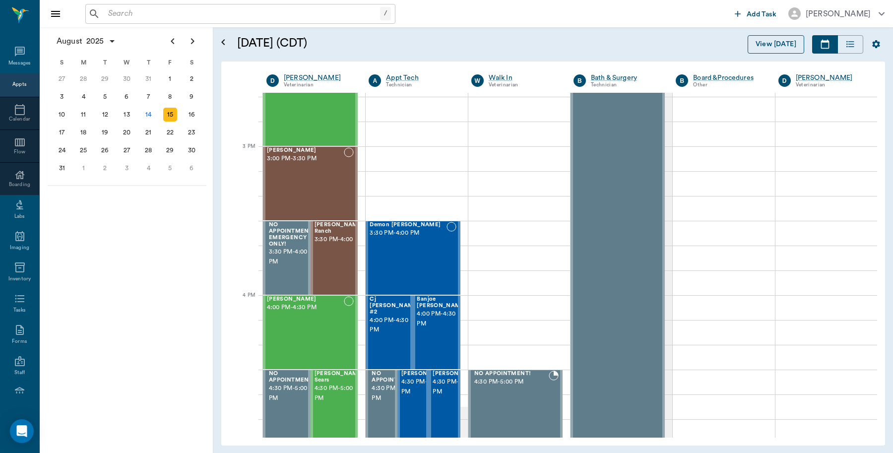
click at [769, 45] on button "View [DATE]" at bounding box center [775, 44] width 57 height 18
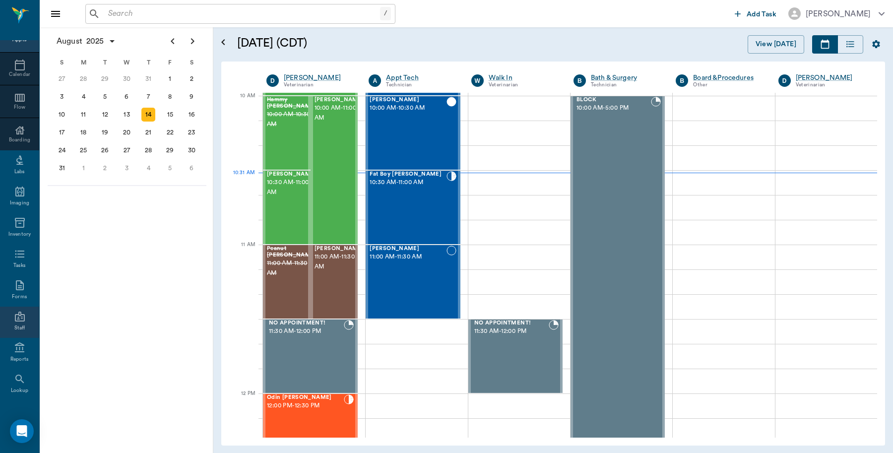
scroll to position [88, 0]
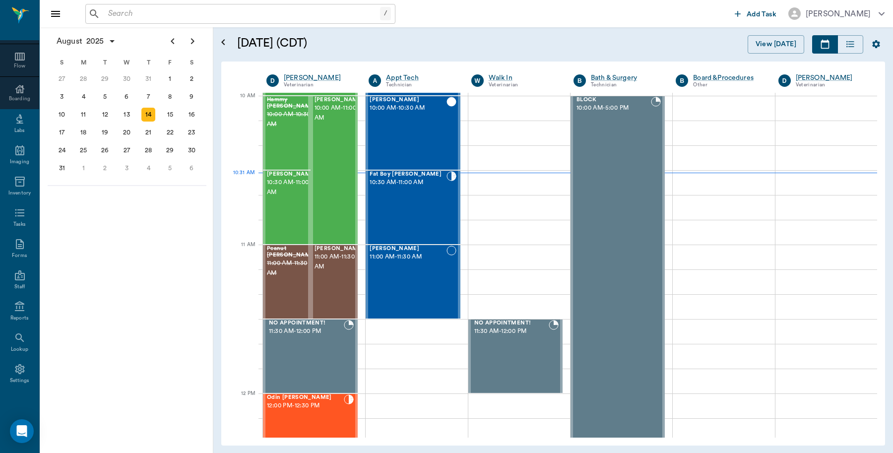
click at [16, 390] on ul "Messages Appts Calendar Flow Boarding Labs Imaging Inventory Tasks Forms Staff …" at bounding box center [19, 173] width 39 height 442
click at [16, 377] on div "Settings" at bounding box center [20, 380] width 20 height 7
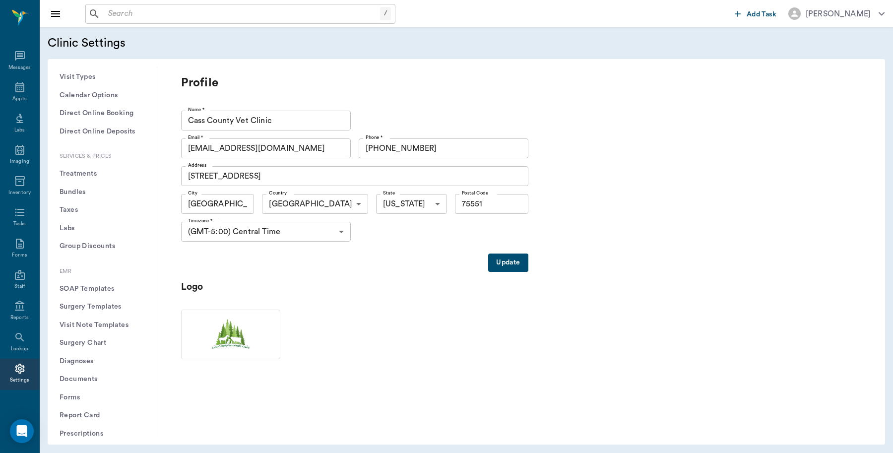
scroll to position [258, 0]
click at [74, 191] on button "Treatments" at bounding box center [102, 192] width 93 height 18
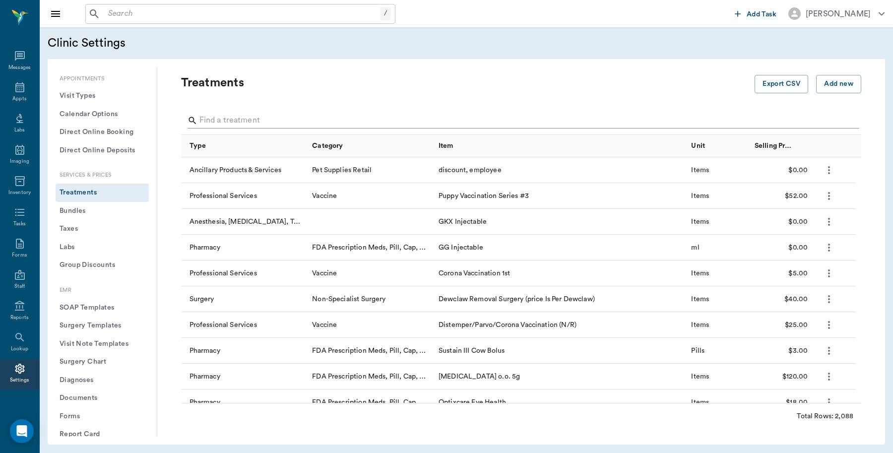
click at [305, 118] on input "Search" at bounding box center [521, 121] width 645 height 16
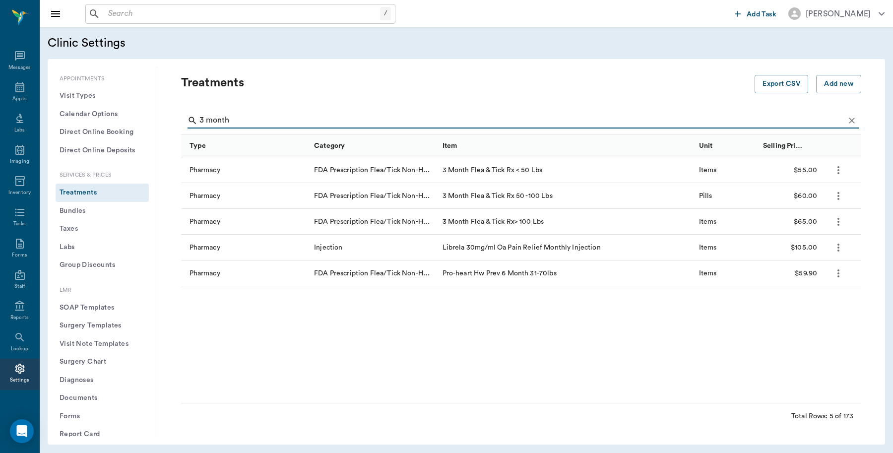
type input "3 month"
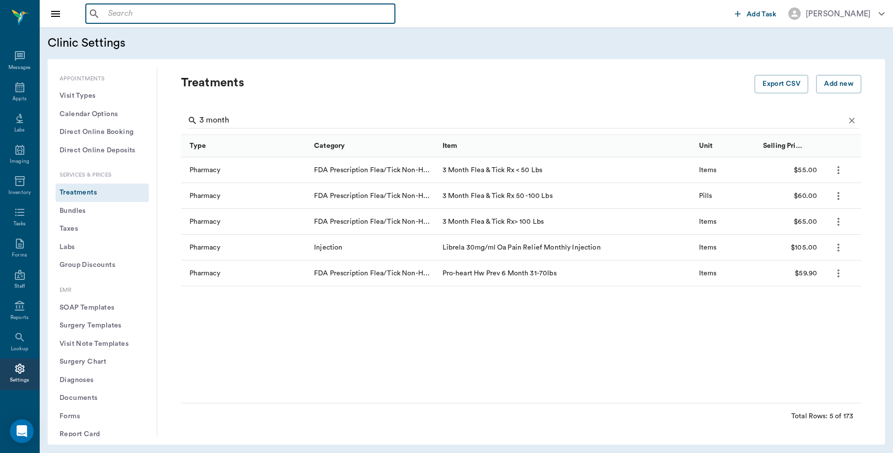
click at [173, 15] on input "text" at bounding box center [247, 14] width 287 height 14
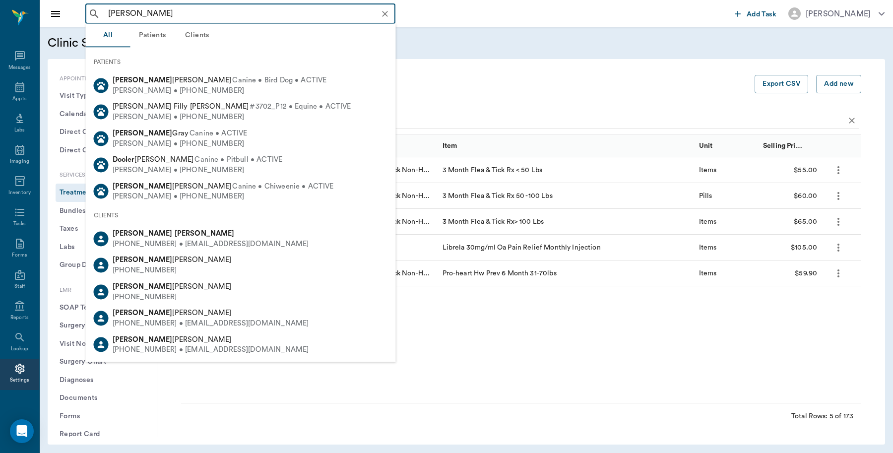
click at [175, 234] on b "Dooley" at bounding box center [205, 233] width 60 height 7
type input "jeff dool"
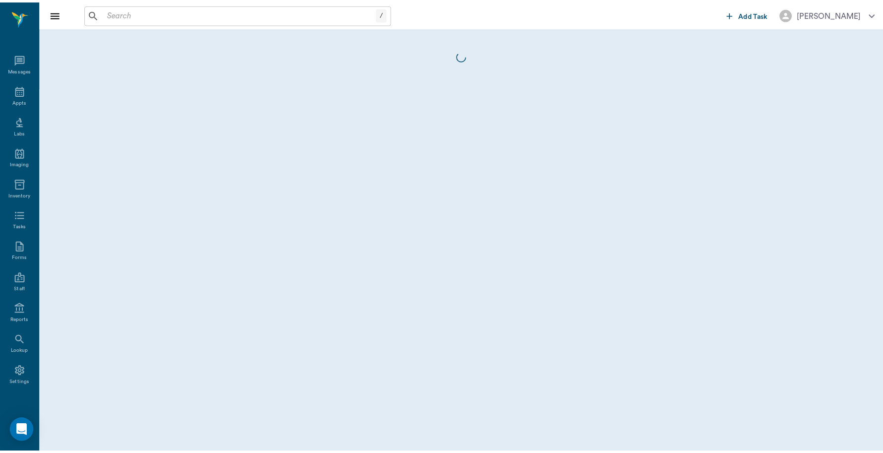
scroll to position [3, 0]
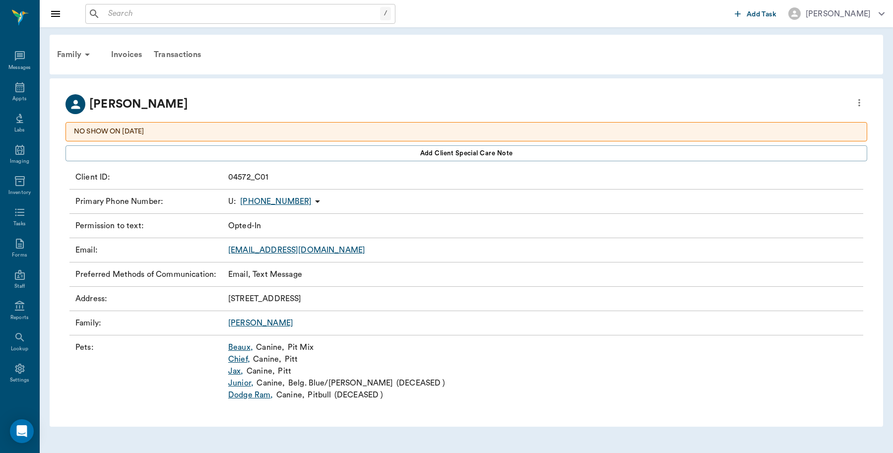
click at [237, 345] on link "Beaux ," at bounding box center [240, 347] width 25 height 12
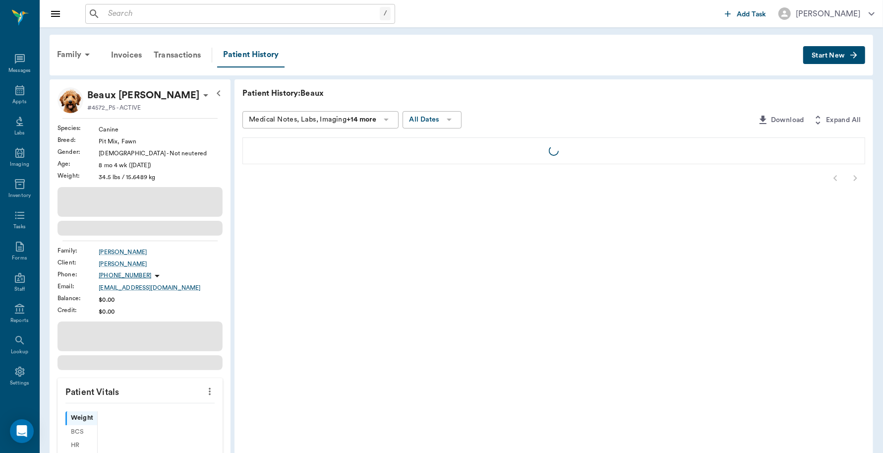
scroll to position [3, 0]
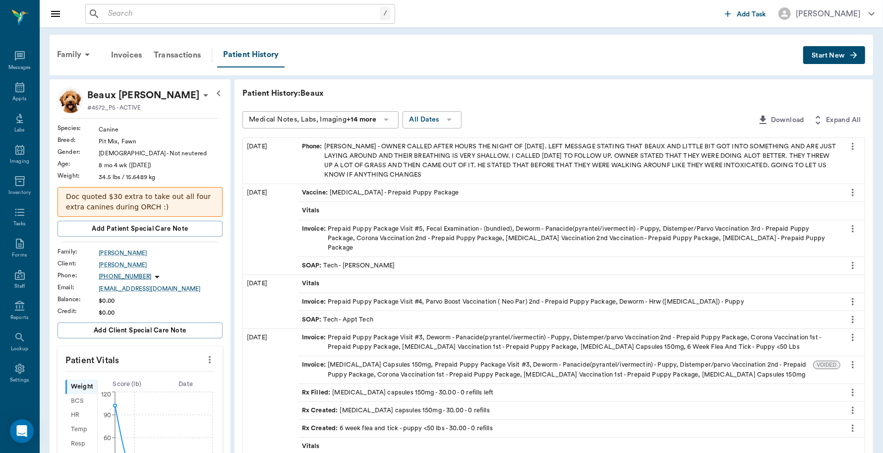
click at [837, 56] on span "Start New" at bounding box center [828, 56] width 33 height 0
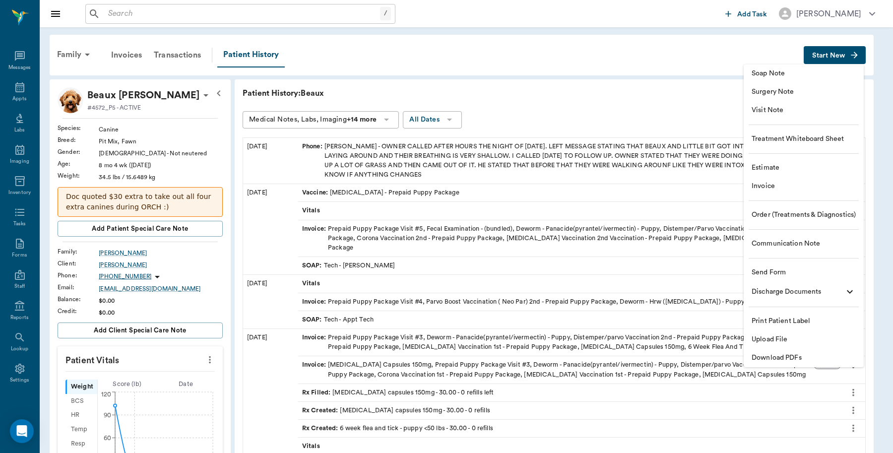
click at [769, 187] on span "Invoice" at bounding box center [803, 186] width 104 height 10
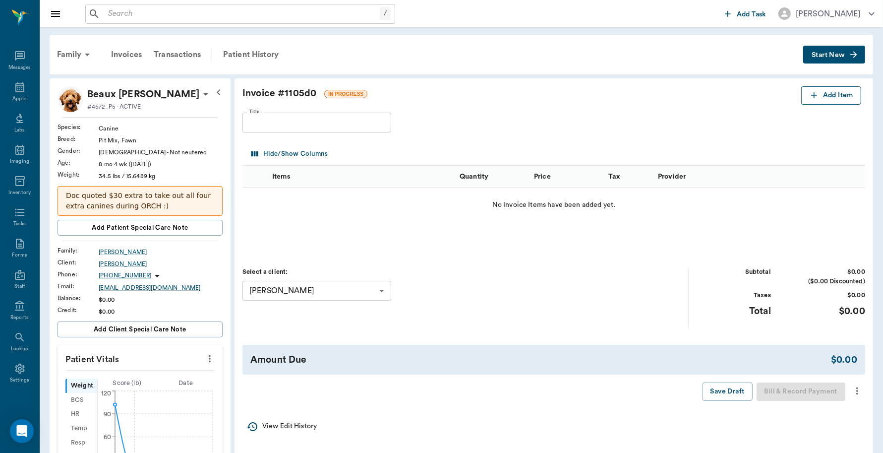
click at [838, 93] on button "Add Item" at bounding box center [831, 95] width 60 height 18
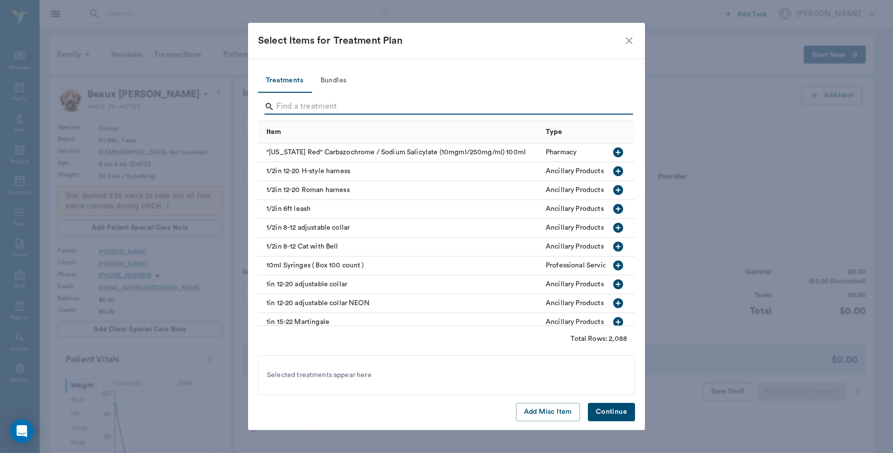
click at [289, 103] on input "Search" at bounding box center [447, 107] width 342 height 16
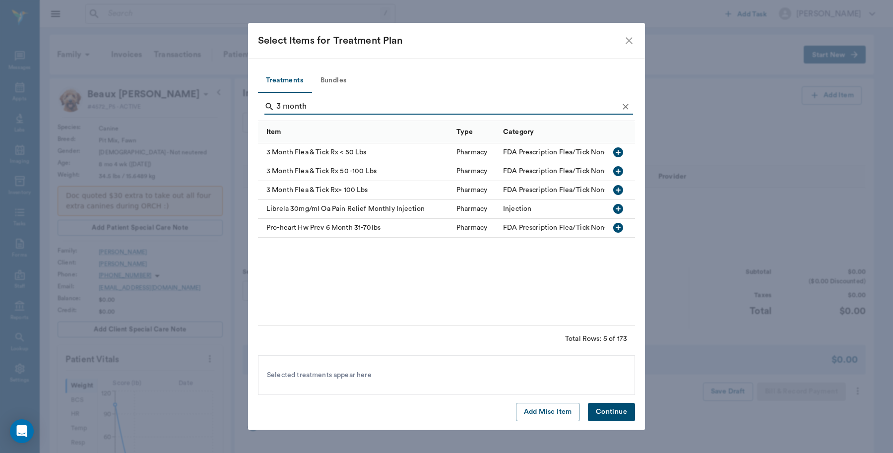
type input "3 month"
click at [616, 169] on icon "button" at bounding box center [618, 171] width 10 height 10
click at [608, 411] on button "Continue" at bounding box center [611, 412] width 47 height 18
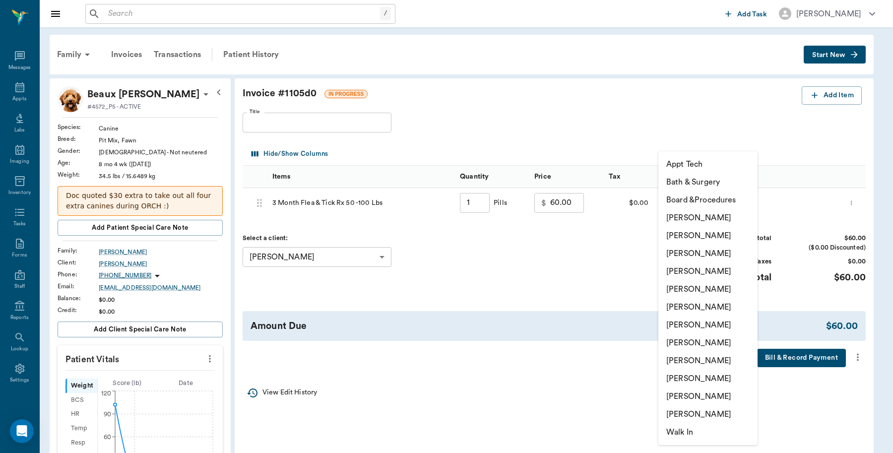
click at [750, 207] on body "/ ​ Add Task Dr. Bert Ellsworth Nectar Messages Appts Labs Imaging Inventory Ta…" at bounding box center [446, 404] width 893 height 809
click at [705, 212] on li "Caryn Watson" at bounding box center [707, 218] width 99 height 18
type input "none-6899ea08ed37b777db10de45"
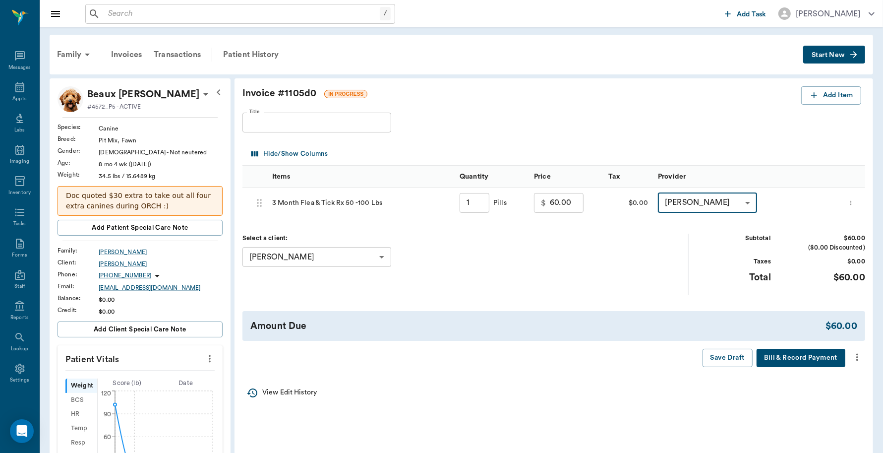
click at [799, 359] on button "Bill & Record Payment" at bounding box center [801, 358] width 89 height 18
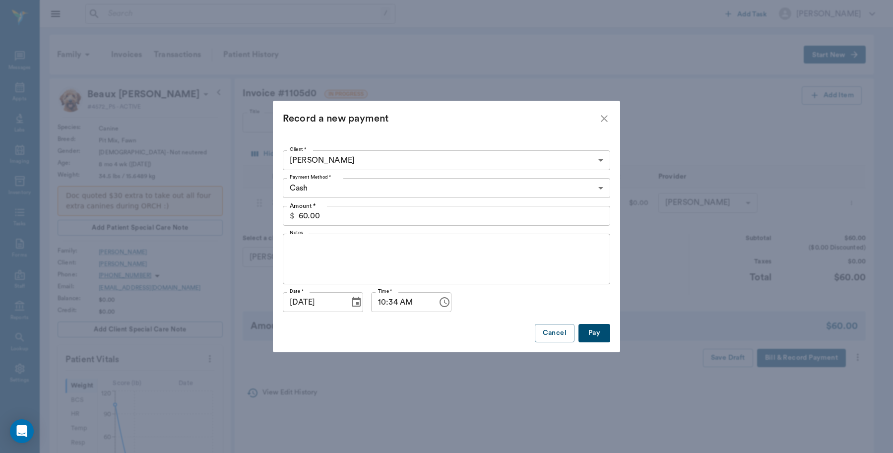
click at [474, 189] on body "/ ​ Add Task Dr. Bert Ellsworth Nectar Messages Appts Labs Imaging Inventory Ta…" at bounding box center [446, 404] width 893 height 809
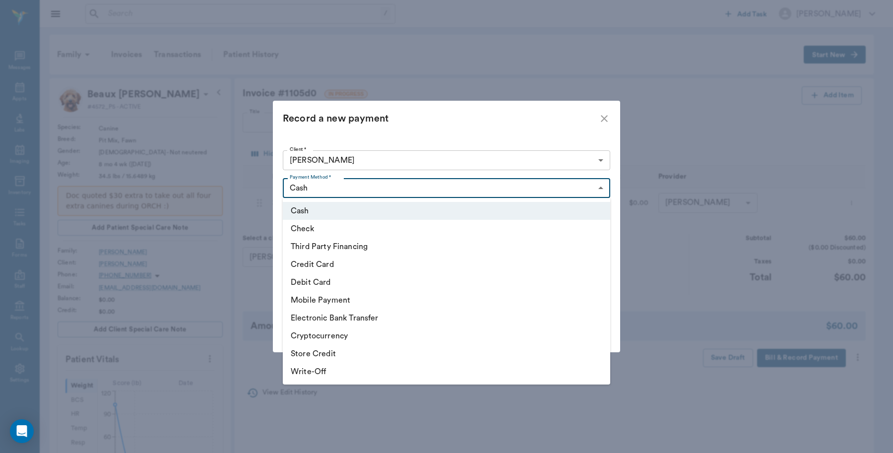
click at [371, 284] on li "Debit Card" at bounding box center [446, 282] width 327 height 18
type input "DEBIT_CARD"
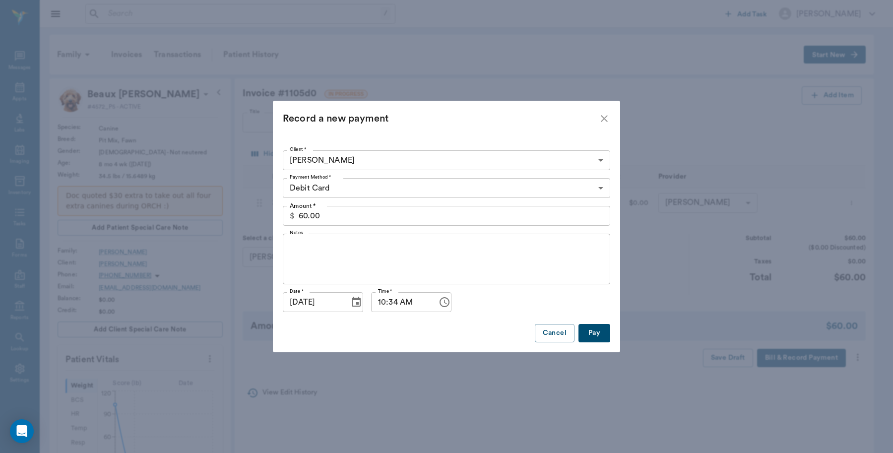
click at [601, 340] on button "Pay" at bounding box center [594, 333] width 32 height 18
type input "1.00"
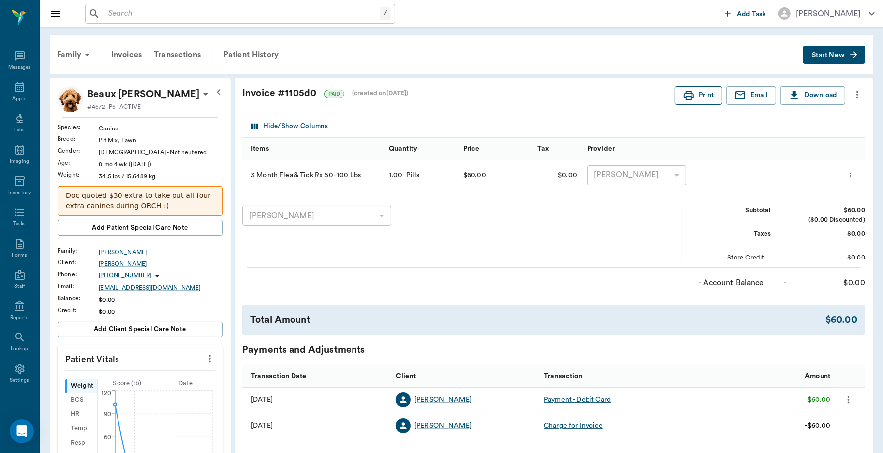
click at [707, 100] on button "Print" at bounding box center [699, 95] width 48 height 18
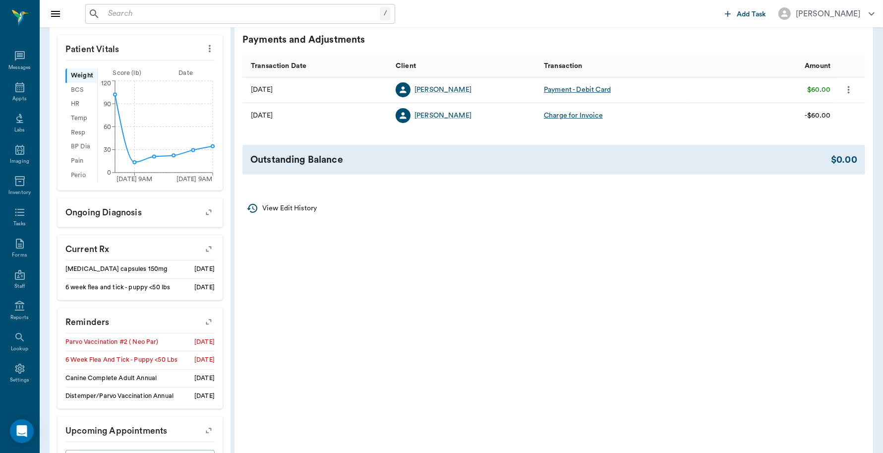
scroll to position [358, 0]
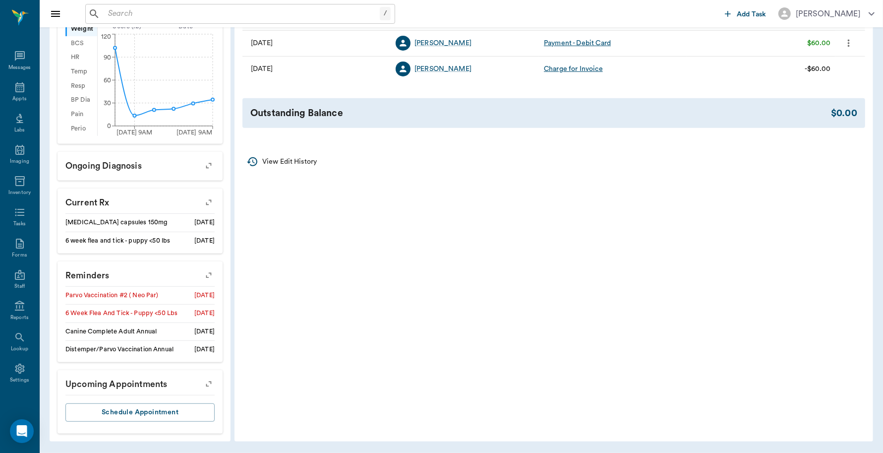
click at [205, 276] on icon "button" at bounding box center [209, 275] width 14 height 14
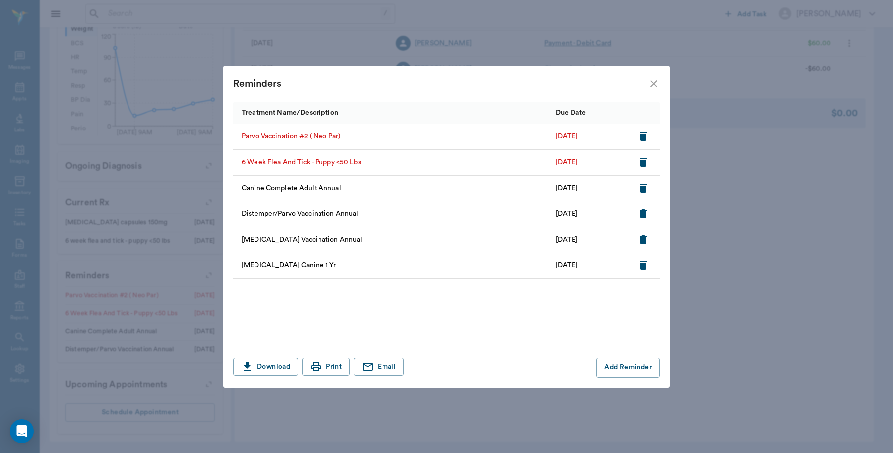
click at [641, 136] on icon "button" at bounding box center [643, 136] width 7 height 9
click at [642, 138] on icon "button" at bounding box center [643, 136] width 7 height 9
click at [654, 87] on icon "close" at bounding box center [654, 84] width 12 height 12
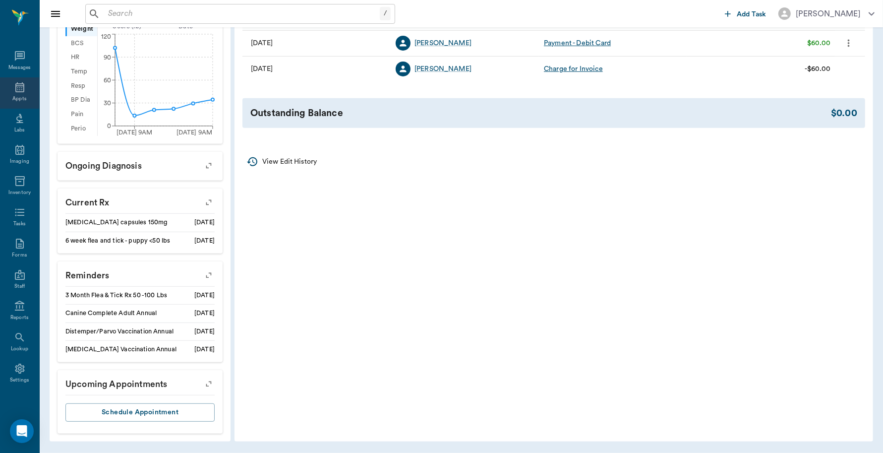
click at [18, 93] on div "Appts" at bounding box center [19, 92] width 39 height 31
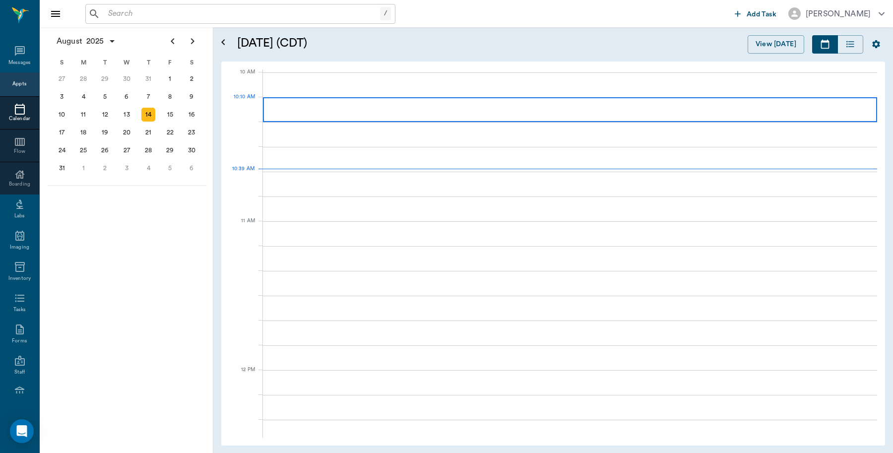
scroll to position [299, 0]
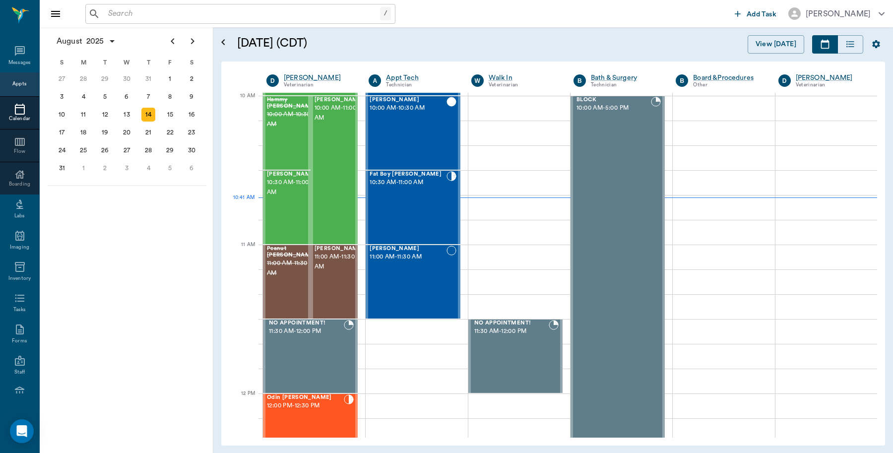
click at [128, 13] on input "text" at bounding box center [242, 14] width 276 height 14
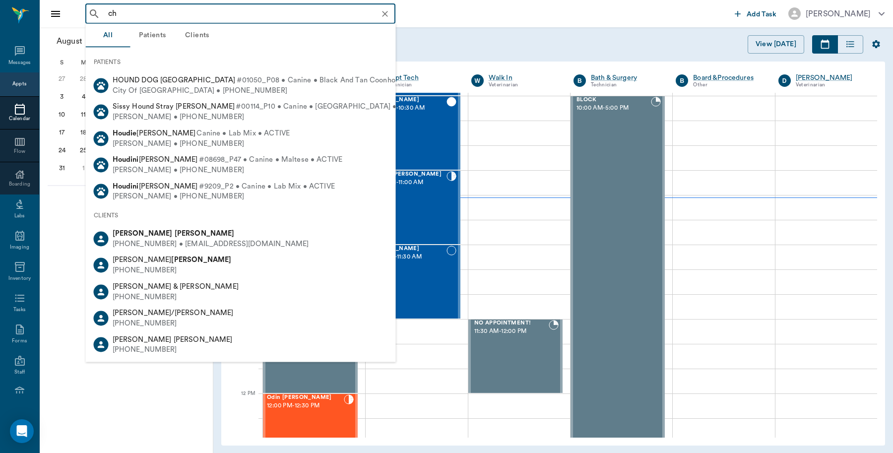
type input "c"
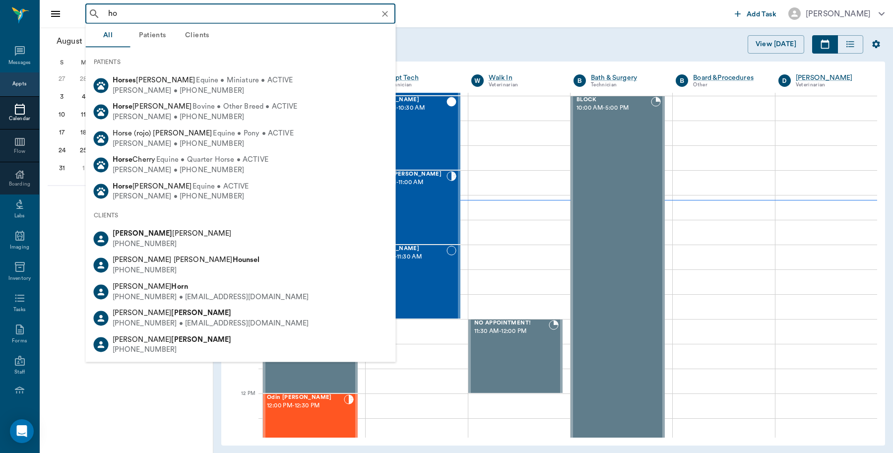
type input "h"
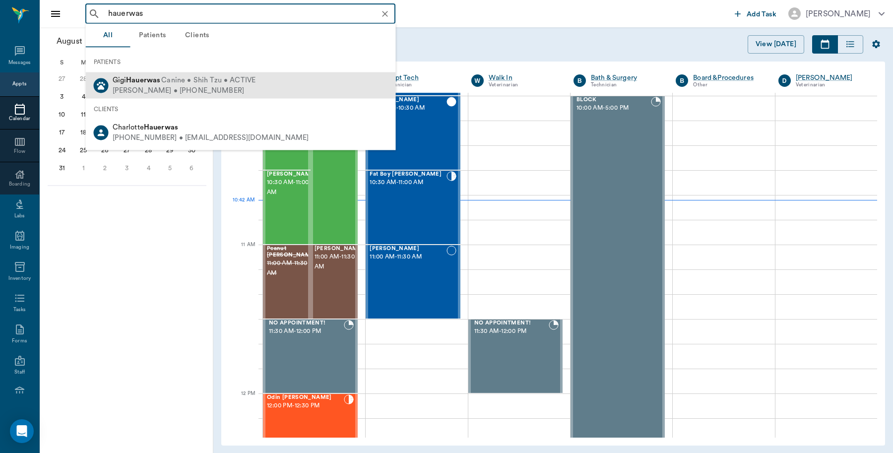
click at [133, 82] on b "Hauerwas" at bounding box center [143, 79] width 34 height 7
type input "hauerwas"
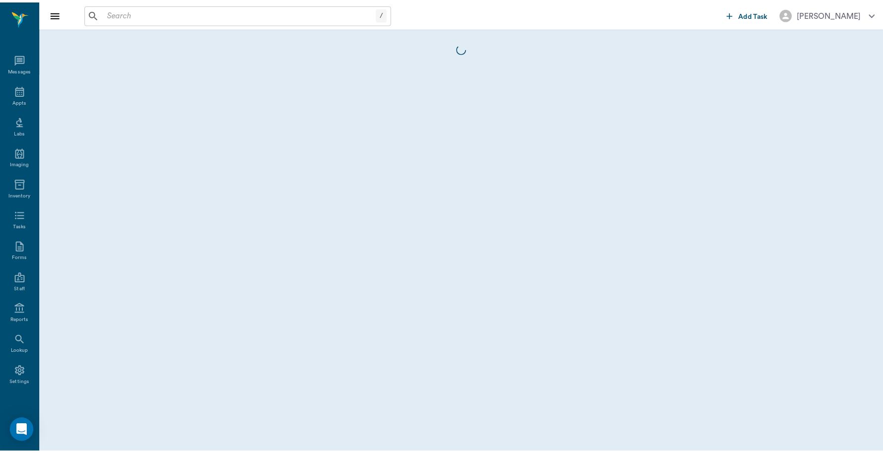
scroll to position [3, 0]
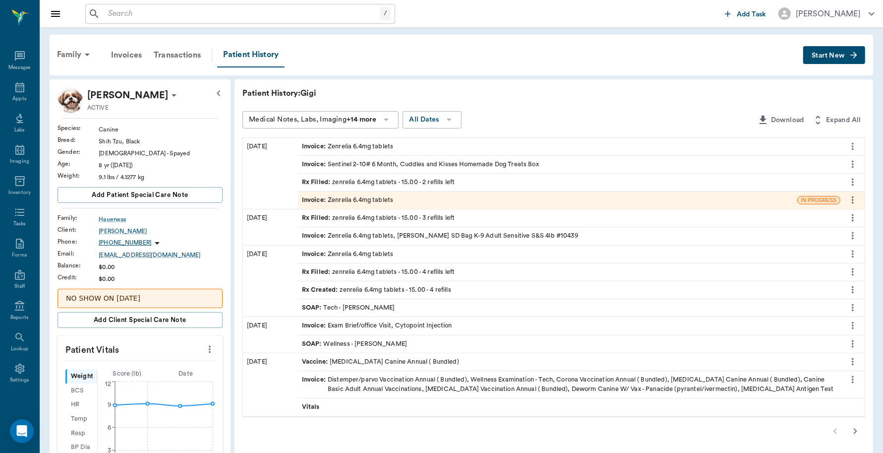
click at [398, 197] on div "Invoice : Zenrelia 6.4mg tablets" at bounding box center [547, 199] width 499 height 17
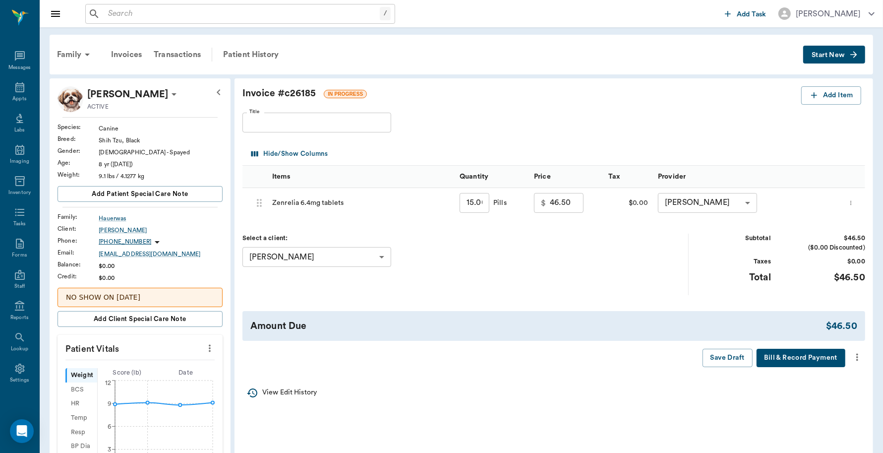
click at [859, 353] on icon "more" at bounding box center [857, 357] width 11 height 12
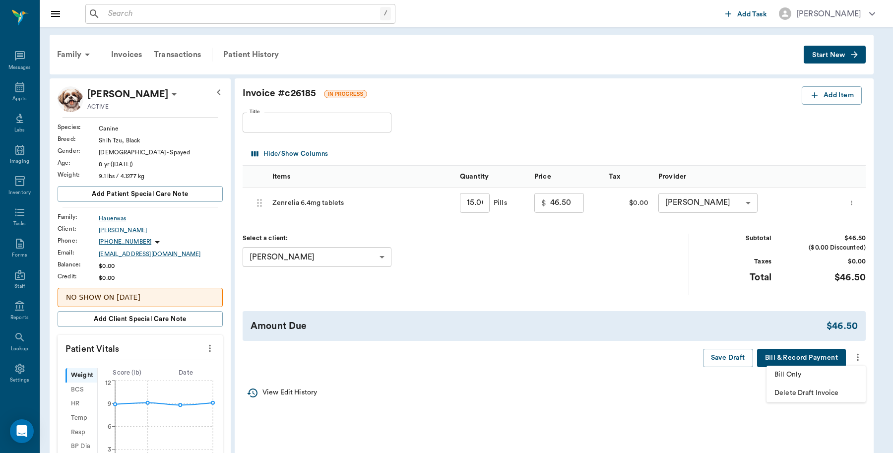
click at [790, 388] on span "Delete Draft Invoice" at bounding box center [815, 393] width 83 height 10
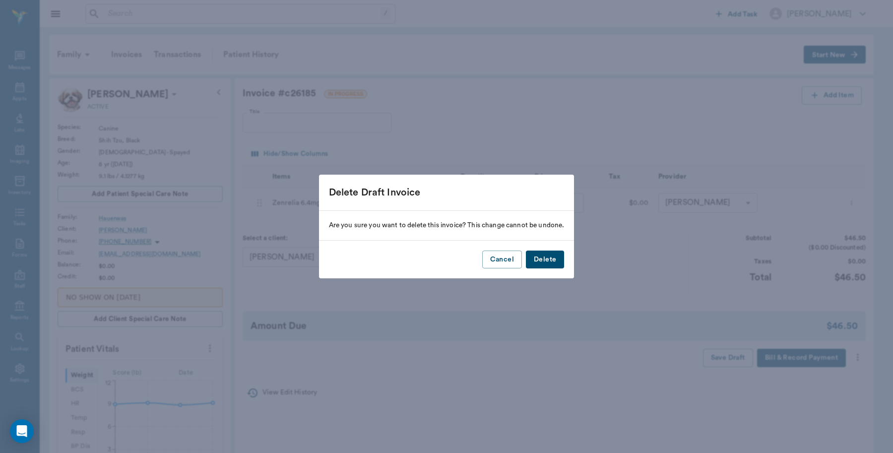
click at [545, 261] on button "Delete" at bounding box center [545, 259] width 38 height 18
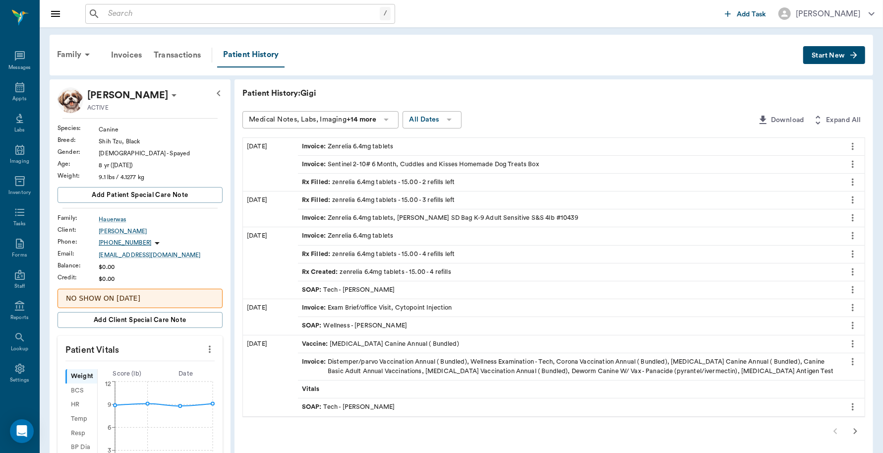
click at [855, 161] on icon "more" at bounding box center [852, 164] width 11 height 12
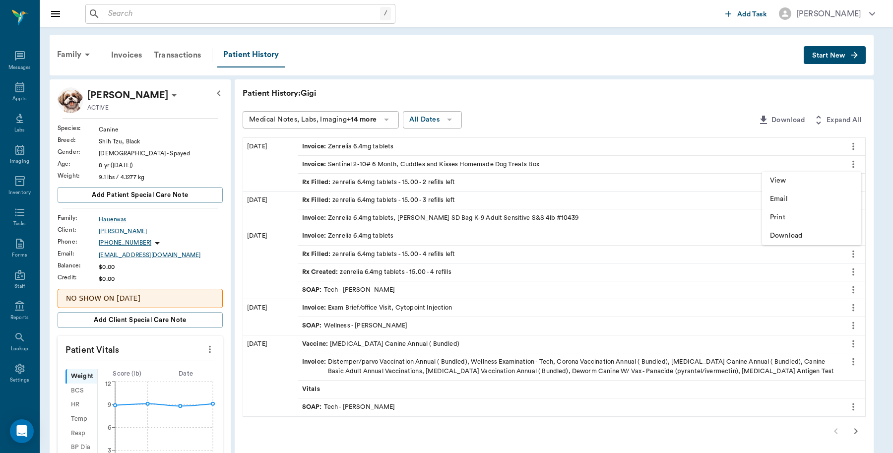
click at [420, 180] on div at bounding box center [446, 226] width 893 height 453
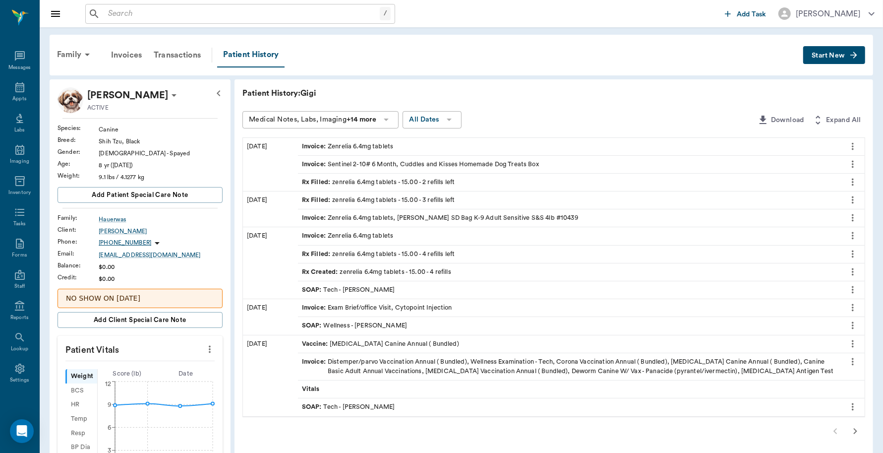
click at [856, 180] on icon "more" at bounding box center [852, 182] width 11 height 12
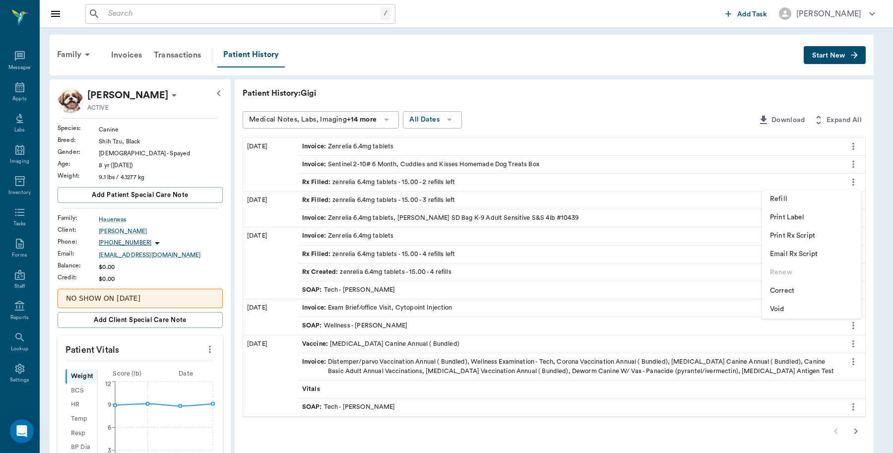
click at [789, 234] on span "Print Rx Script" at bounding box center [811, 236] width 83 height 10
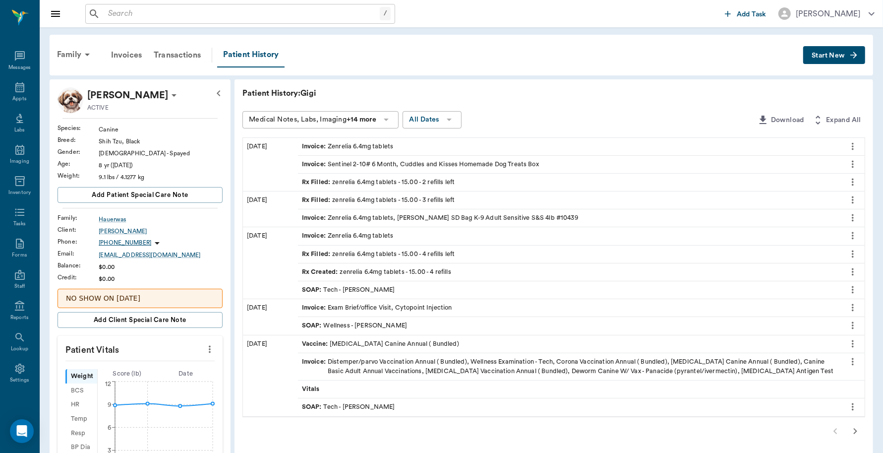
click at [822, 50] on button "Start New" at bounding box center [834, 55] width 62 height 18
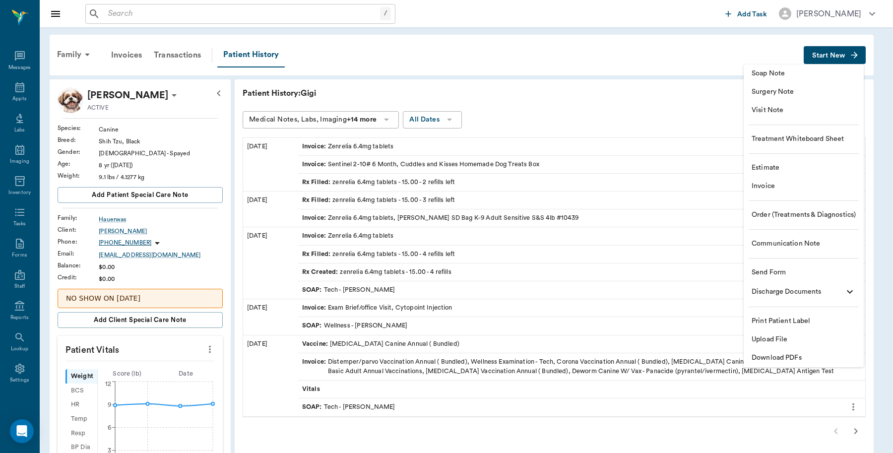
click at [770, 184] on span "Invoice" at bounding box center [803, 186] width 104 height 10
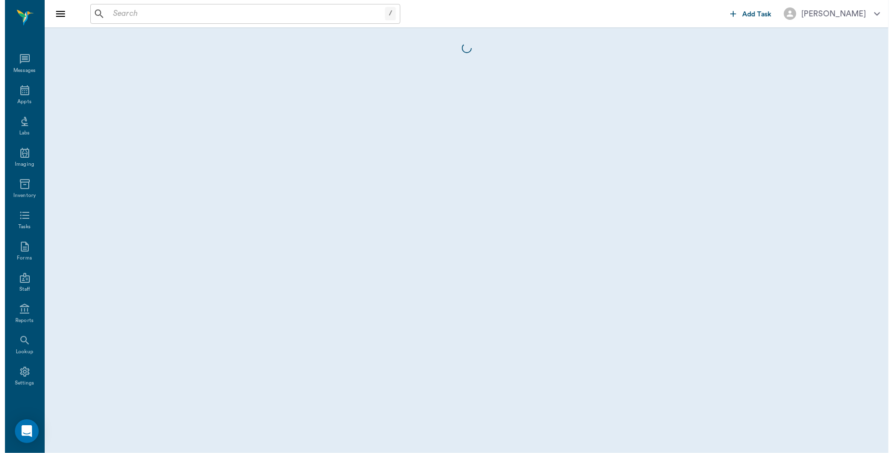
scroll to position [3, 0]
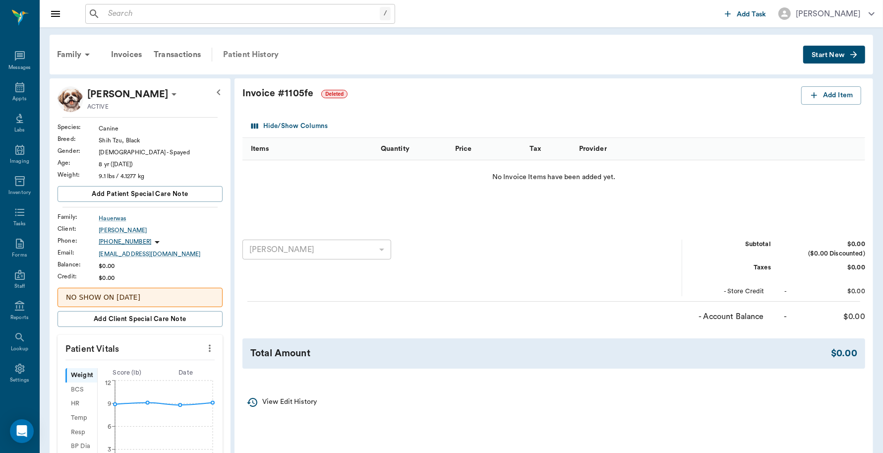
click at [267, 55] on div "Patient History" at bounding box center [250, 55] width 67 height 24
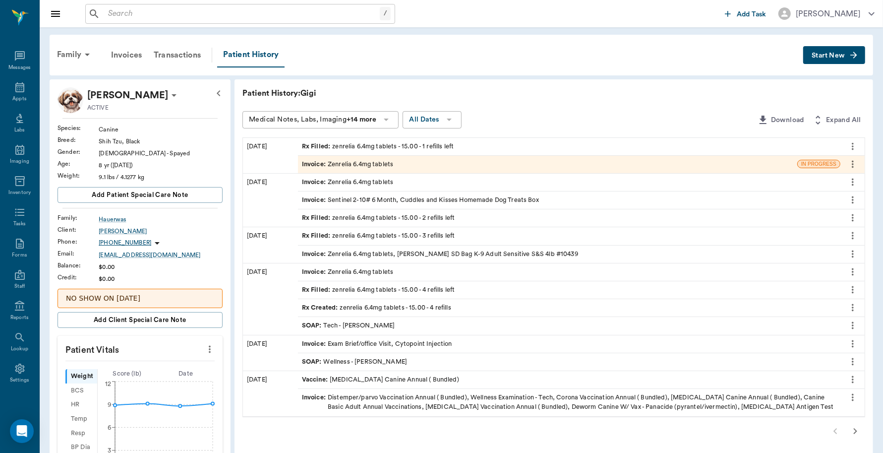
click at [424, 160] on div "Invoice : Zenrelia 6.4mg tablets" at bounding box center [547, 164] width 499 height 17
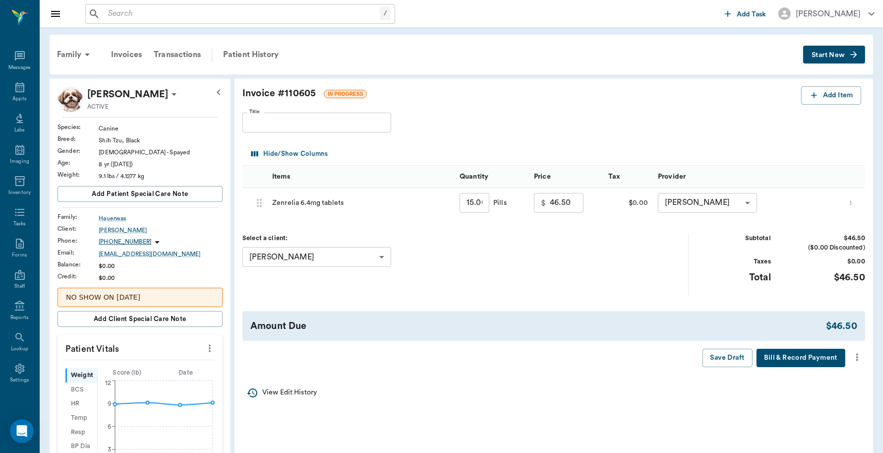
click at [820, 362] on button "Bill & Record Payment" at bounding box center [801, 358] width 89 height 18
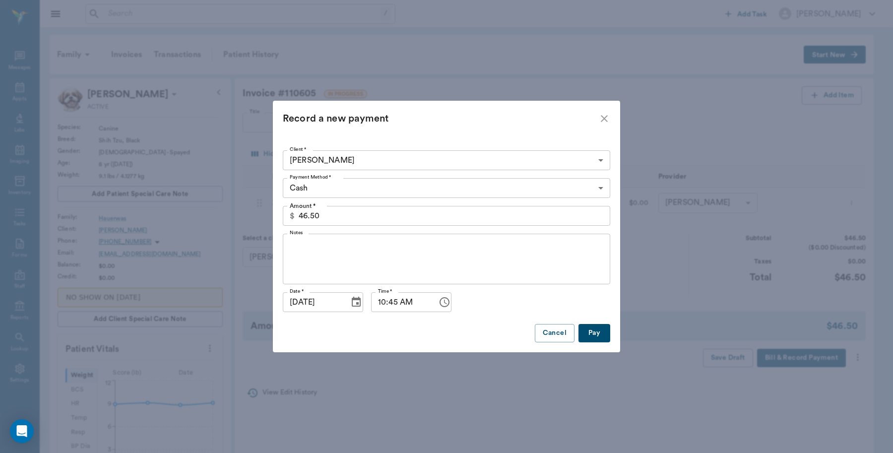
click at [457, 186] on body "/ ​ Add Task [PERSON_NAME] Nectar Messages Appts Labs Imaging Inventory Tasks F…" at bounding box center [446, 390] width 893 height 781
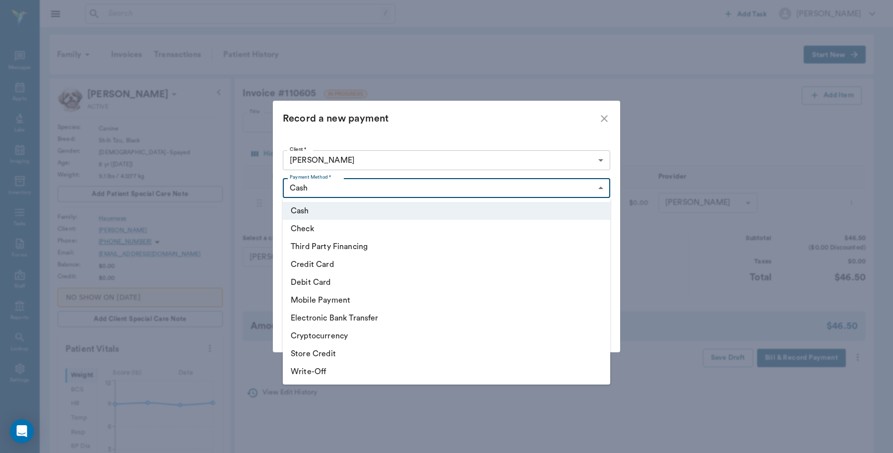
click at [315, 264] on li "Credit Card" at bounding box center [446, 264] width 327 height 18
type input "CREDIT_CARD"
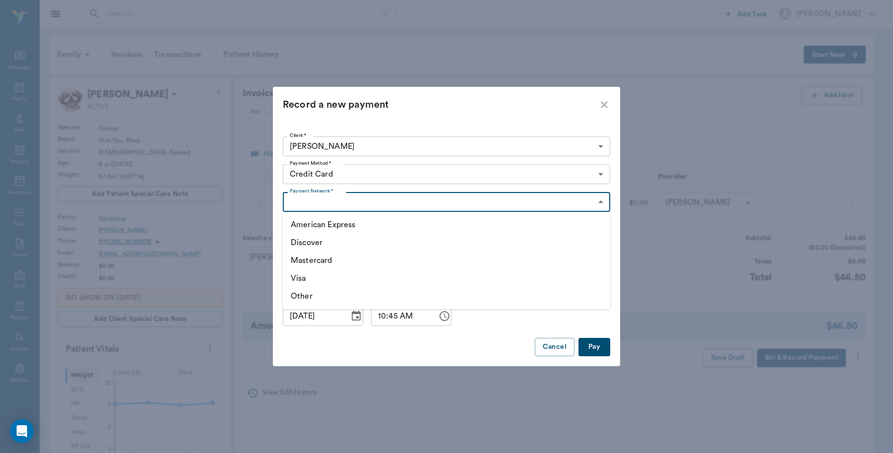
click at [565, 209] on body "/ ​ Add Task [PERSON_NAME] Nectar Messages Appts Labs Imaging Inventory Tasks F…" at bounding box center [446, 390] width 893 height 781
click at [335, 242] on li "Discover" at bounding box center [446, 243] width 327 height 18
type input "DISCOVER"
click at [598, 346] on button "Pay" at bounding box center [594, 347] width 32 height 18
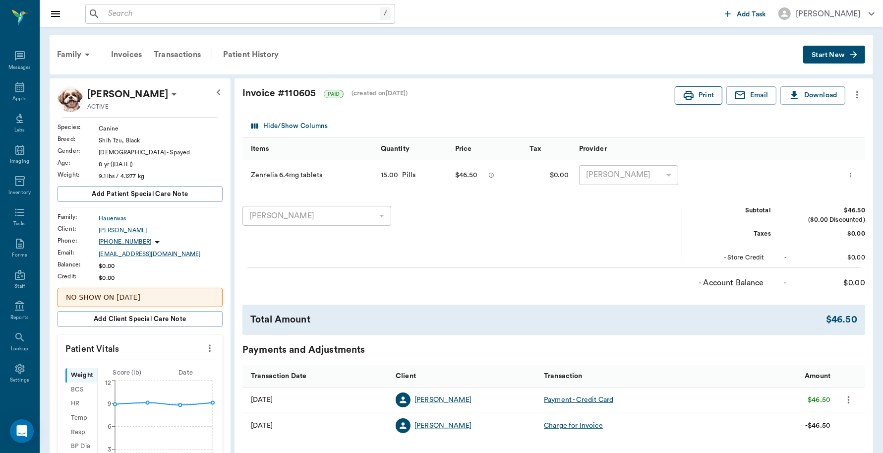
click at [689, 93] on icon "button" at bounding box center [689, 95] width 12 height 12
click at [245, 56] on div "Patient History" at bounding box center [250, 55] width 67 height 24
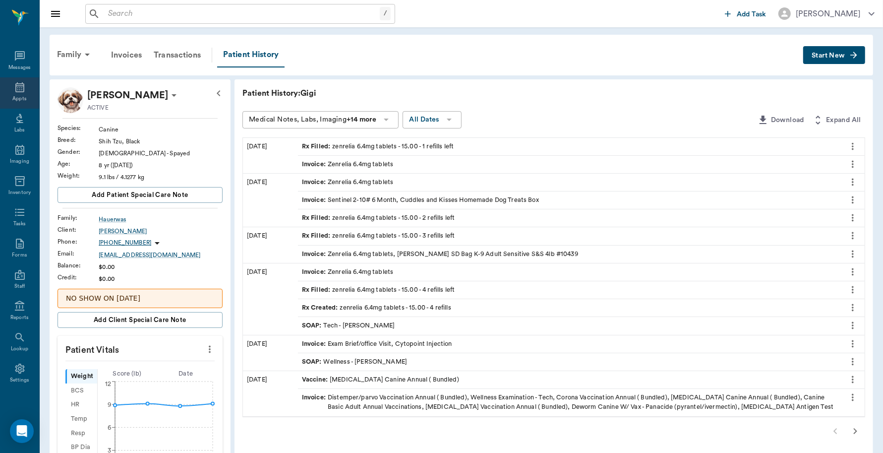
click at [11, 93] on div "Appts" at bounding box center [19, 92] width 39 height 31
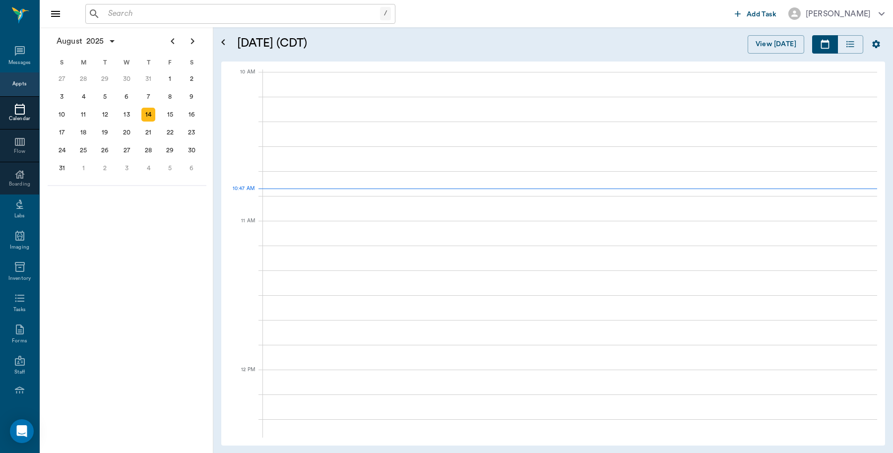
scroll to position [299, 0]
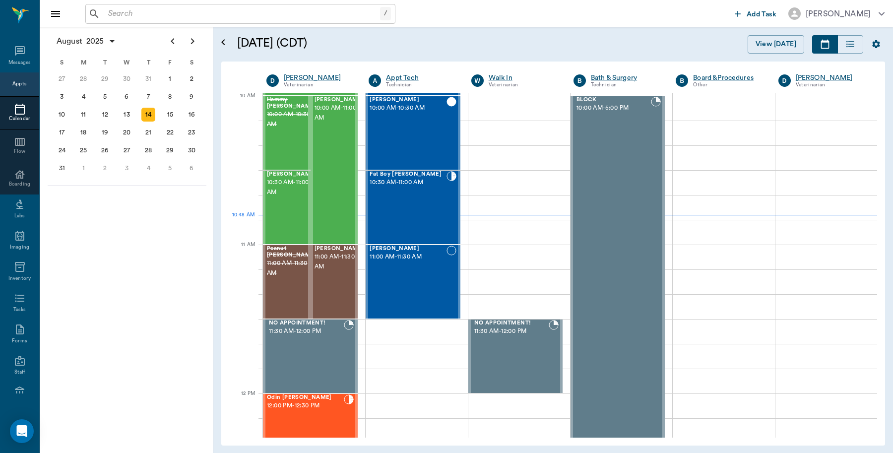
click at [164, 13] on input "text" at bounding box center [242, 14] width 276 height 14
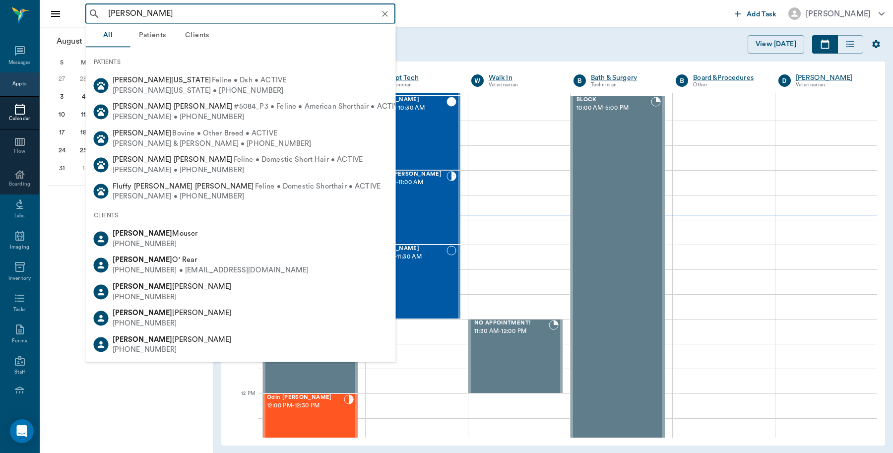
drag, startPoint x: 121, startPoint y: 11, endPoint x: 81, endPoint y: 10, distance: 40.7
click at [81, 10] on div "[PERSON_NAME] ​ Add Task [PERSON_NAME]" at bounding box center [466, 13] width 853 height 27
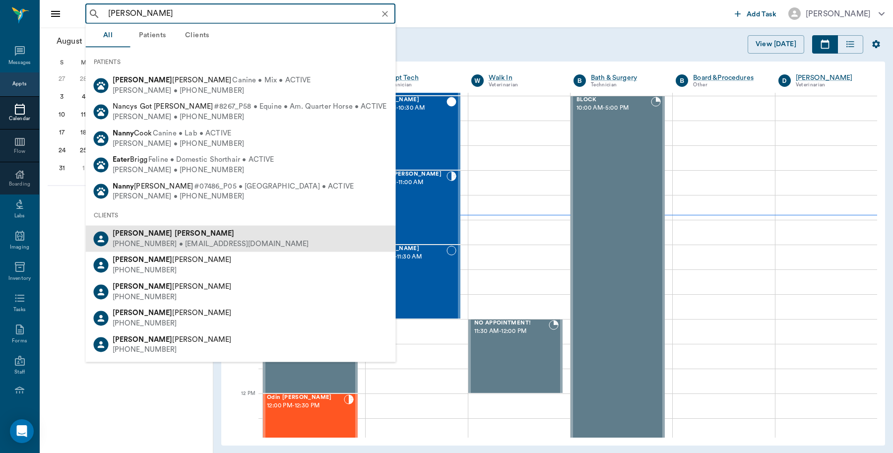
click at [144, 237] on div "[PERSON_NAME]" at bounding box center [211, 234] width 196 height 10
type input "[PERSON_NAME]"
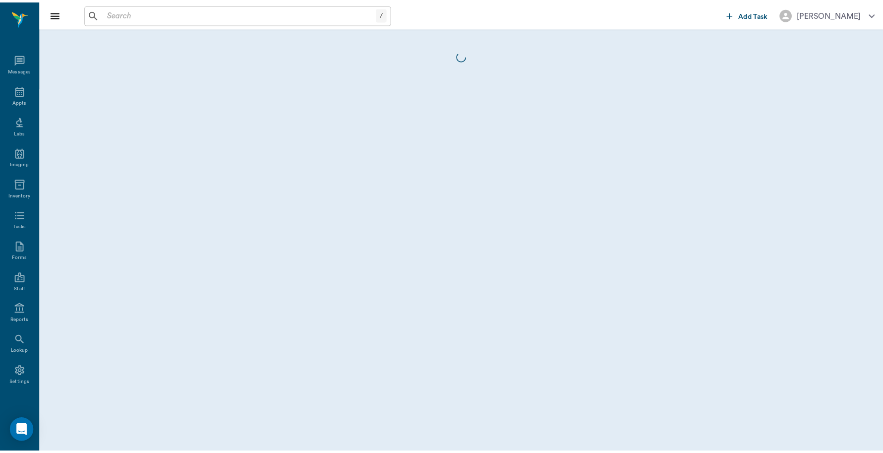
scroll to position [3, 0]
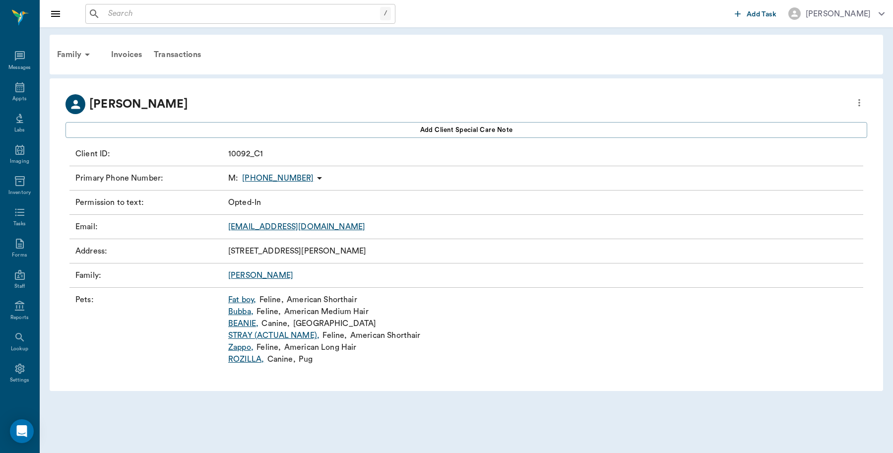
click at [248, 309] on link "Bubba ," at bounding box center [240, 311] width 25 height 12
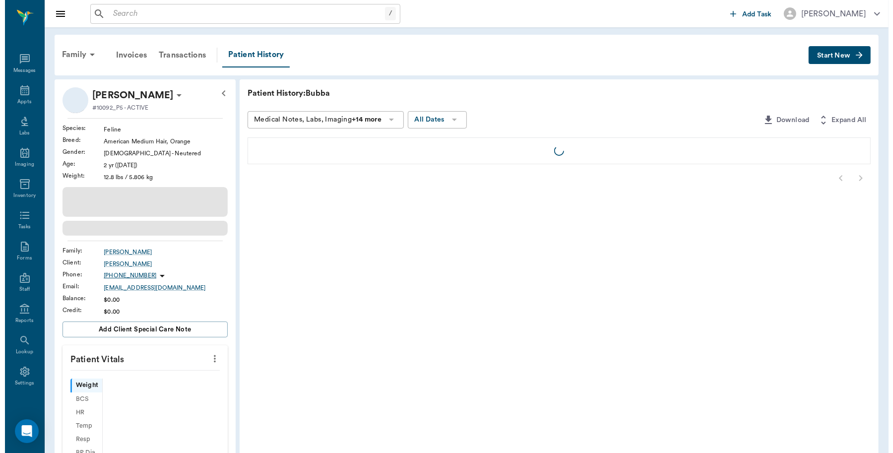
scroll to position [3, 0]
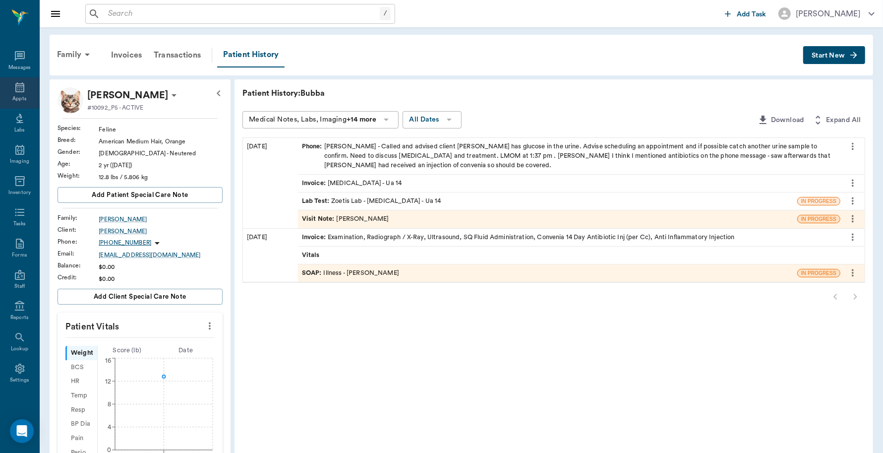
click at [6, 90] on div "Appts" at bounding box center [19, 92] width 39 height 31
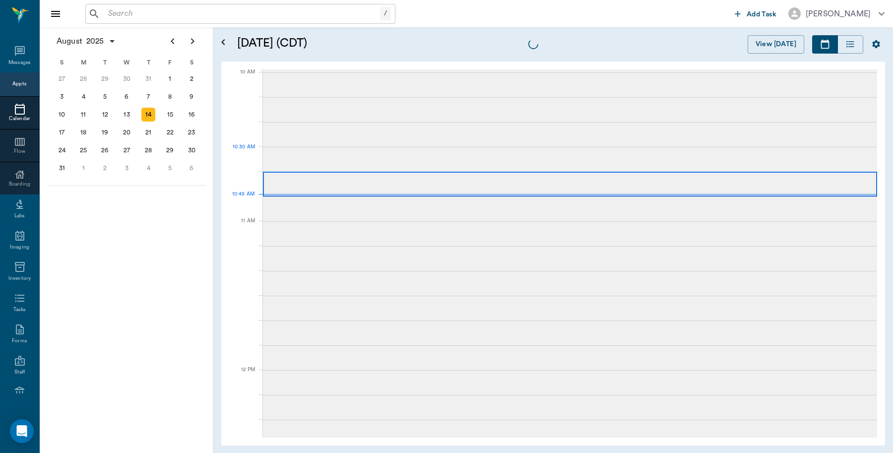
scroll to position [298, 0]
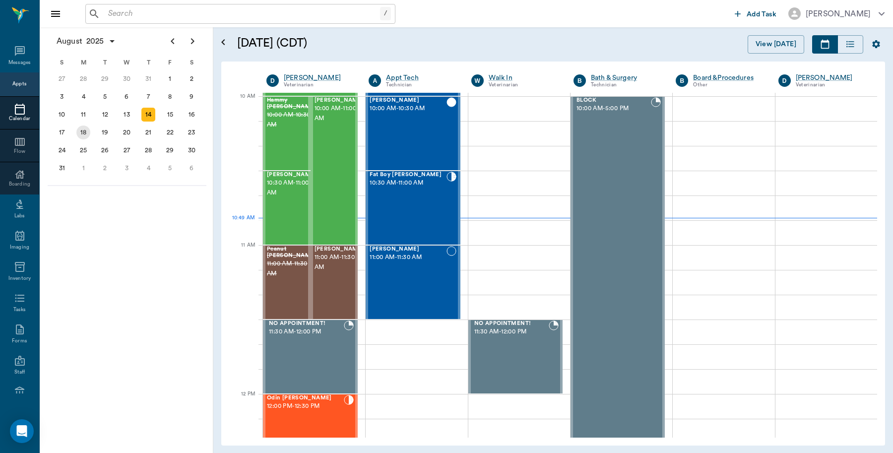
click at [83, 130] on div "18" at bounding box center [83, 132] width 14 height 14
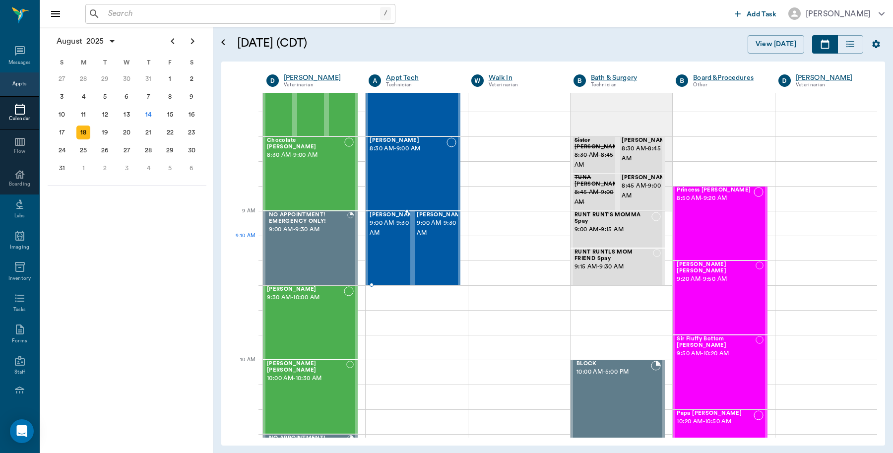
scroll to position [62, 0]
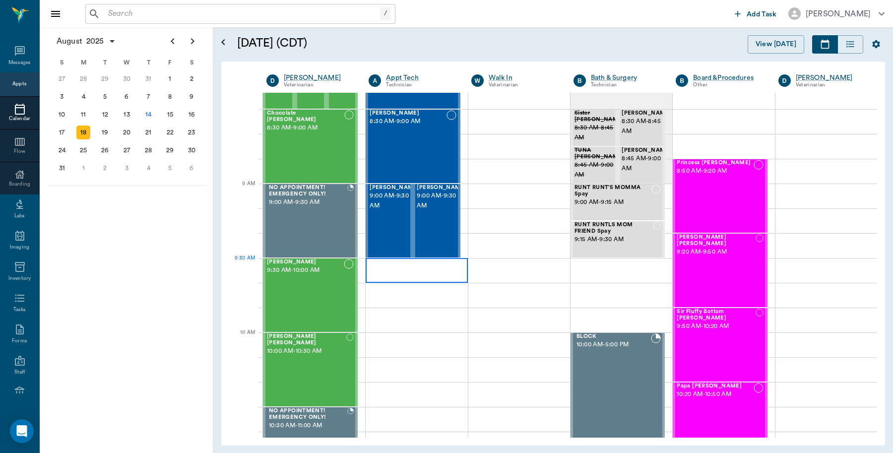
click at [400, 271] on div at bounding box center [416, 270] width 102 height 25
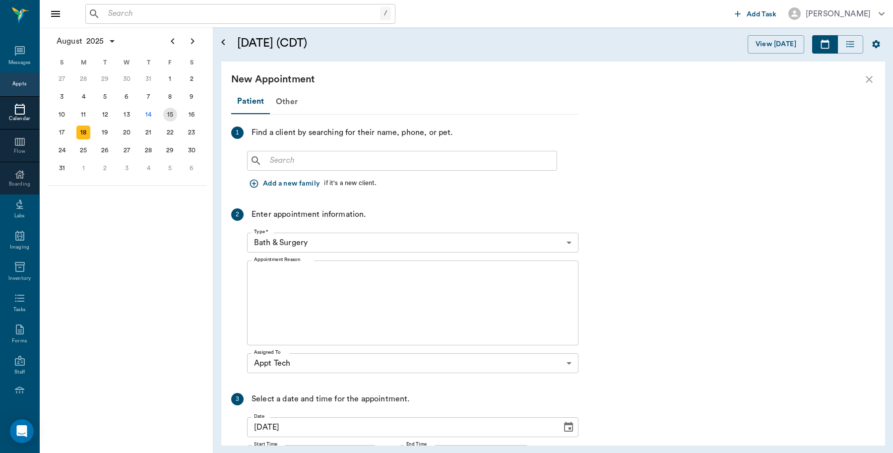
click at [172, 115] on div "15" at bounding box center [170, 115] width 14 height 14
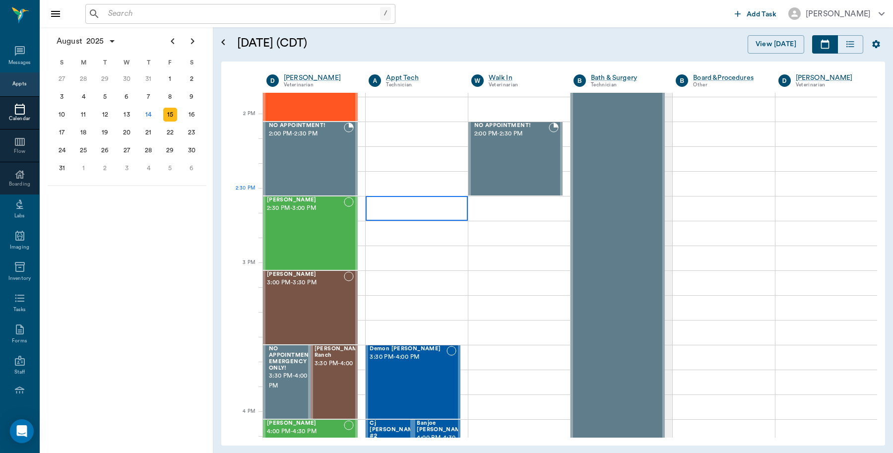
scroll to position [930, 0]
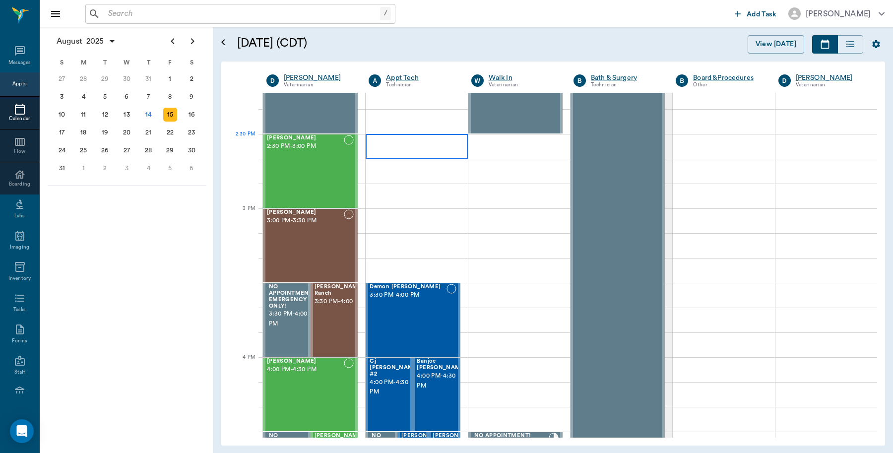
click at [404, 152] on div at bounding box center [416, 146] width 102 height 25
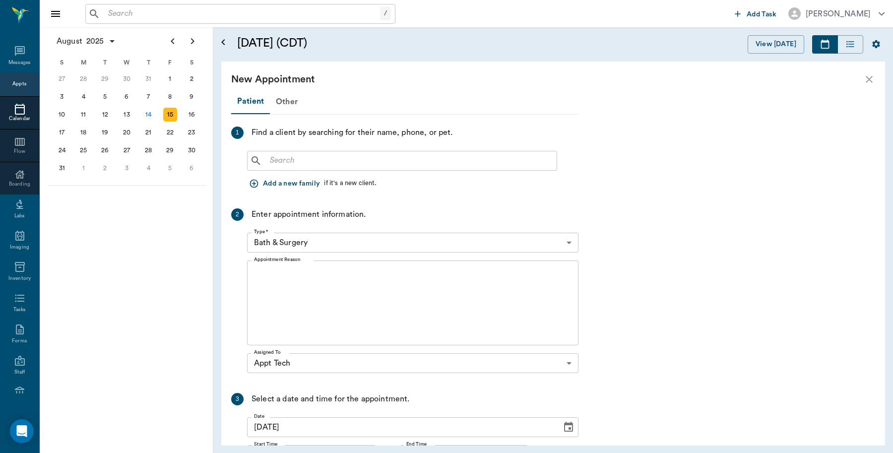
click at [399, 160] on input "text" at bounding box center [409, 161] width 287 height 14
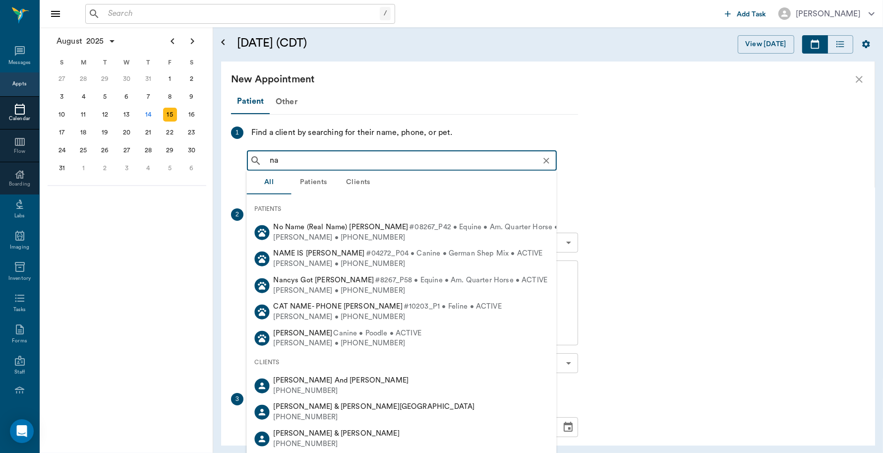
type input "nan"
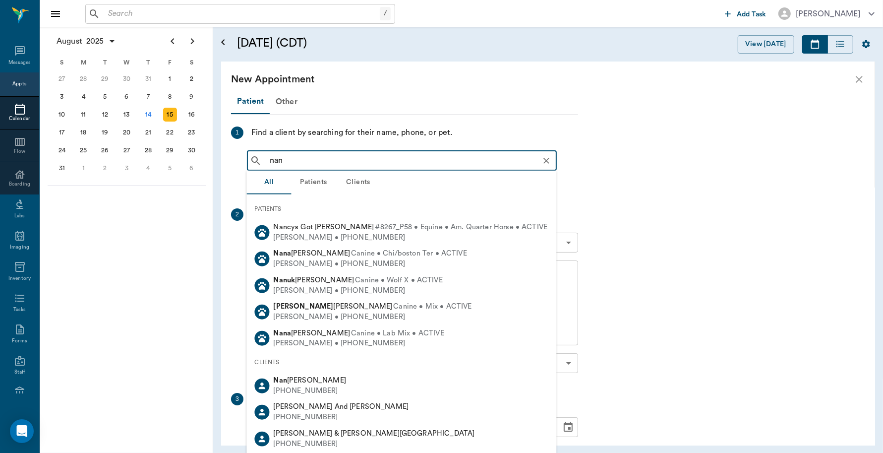
click at [548, 159] on icon "Clear" at bounding box center [546, 161] width 6 height 6
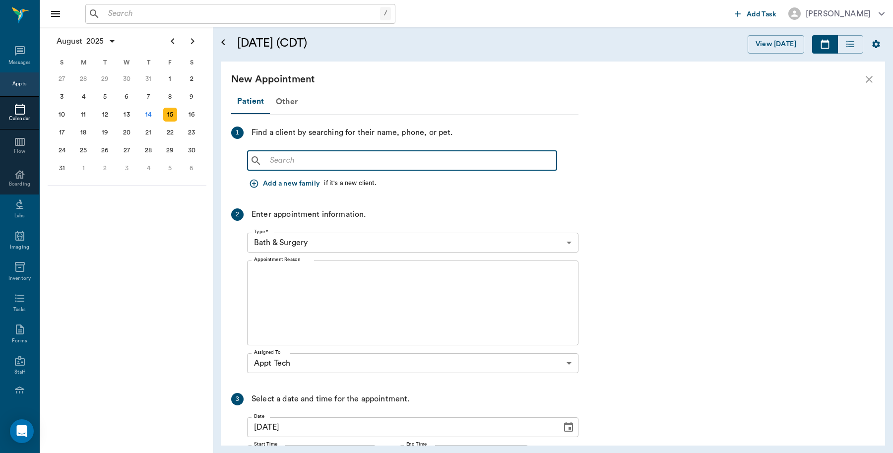
click at [866, 80] on icon "close" at bounding box center [869, 79] width 12 height 12
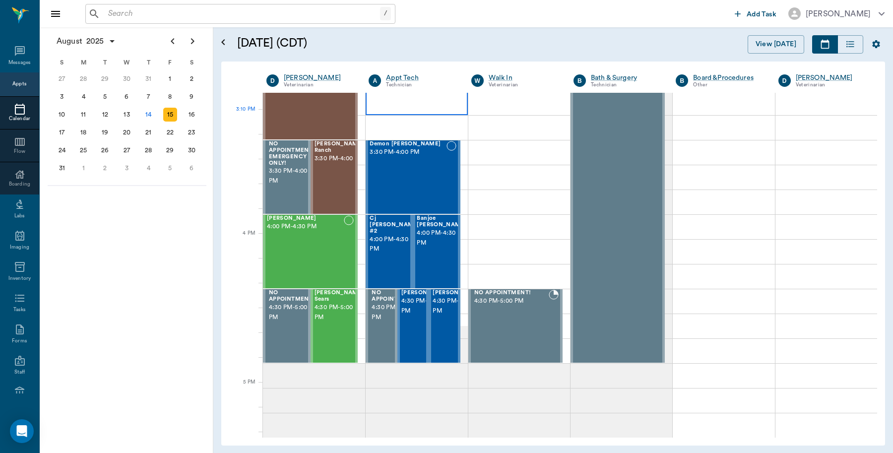
scroll to position [1054, 0]
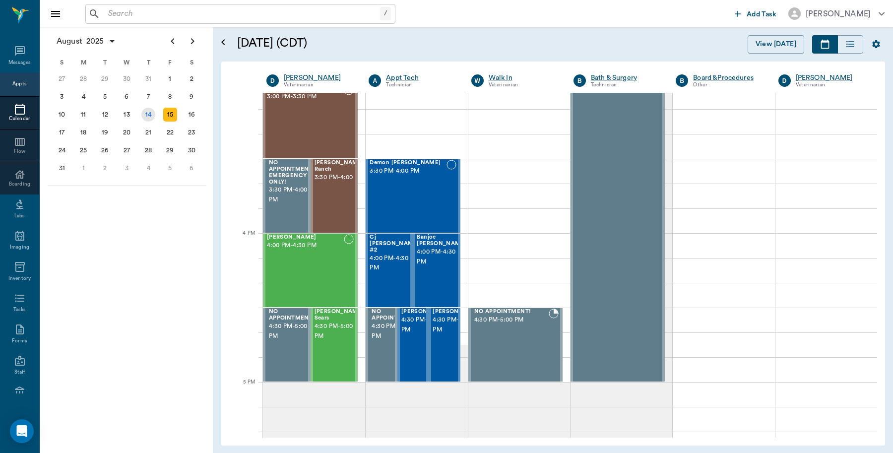
click at [153, 117] on div "14" at bounding box center [148, 115] width 14 height 14
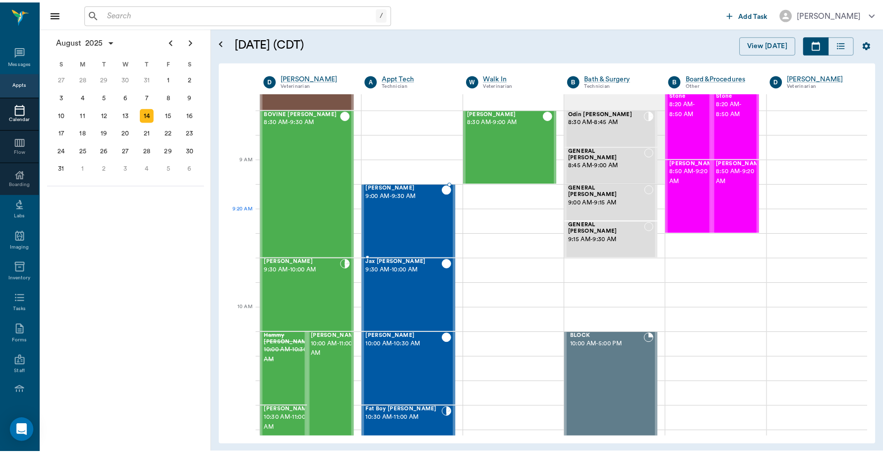
scroll to position [124, 0]
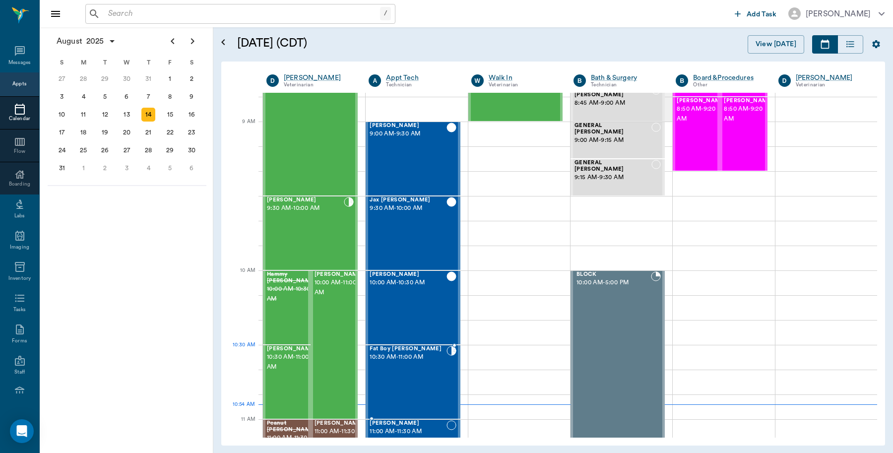
click at [398, 367] on div "Fat Boy [PERSON_NAME] 10:30 AM - 11:00 AM" at bounding box center [407, 382] width 76 height 72
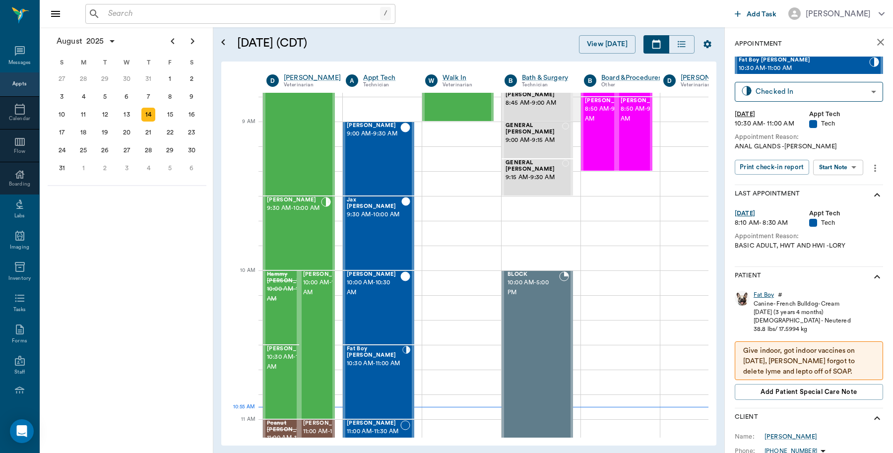
click at [767, 294] on div "Fat Boy" at bounding box center [763, 295] width 20 height 8
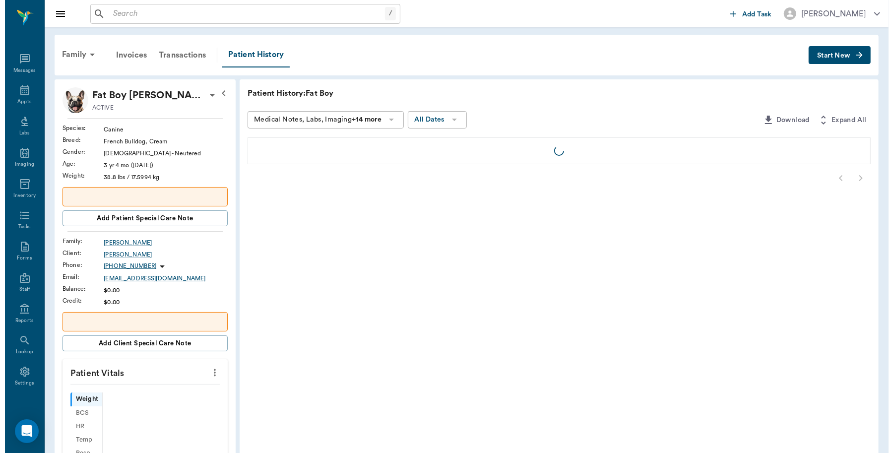
scroll to position [3, 0]
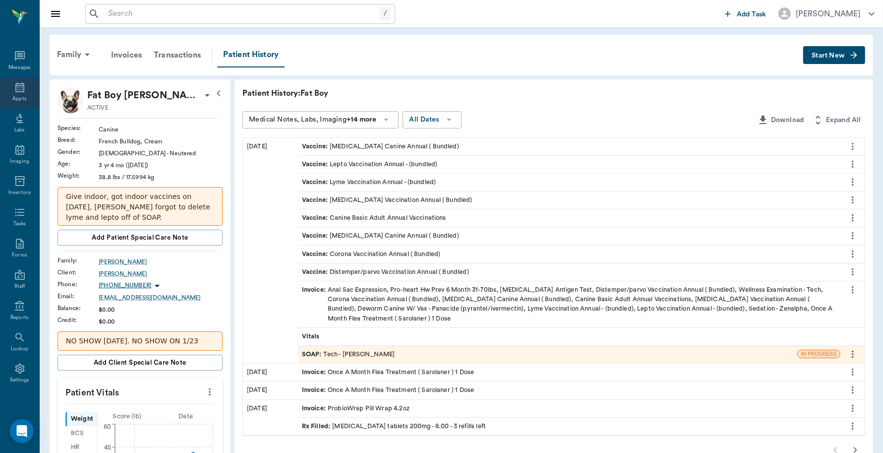
click at [7, 95] on div "Appts" at bounding box center [19, 92] width 39 height 31
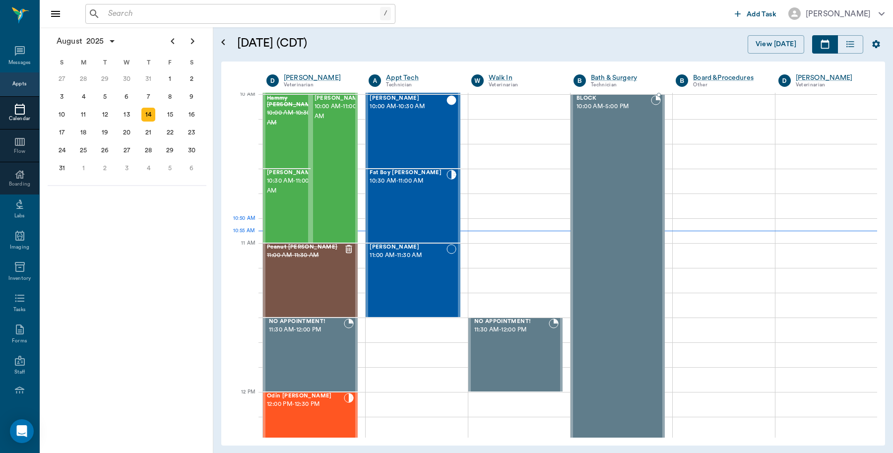
scroll to position [299, 0]
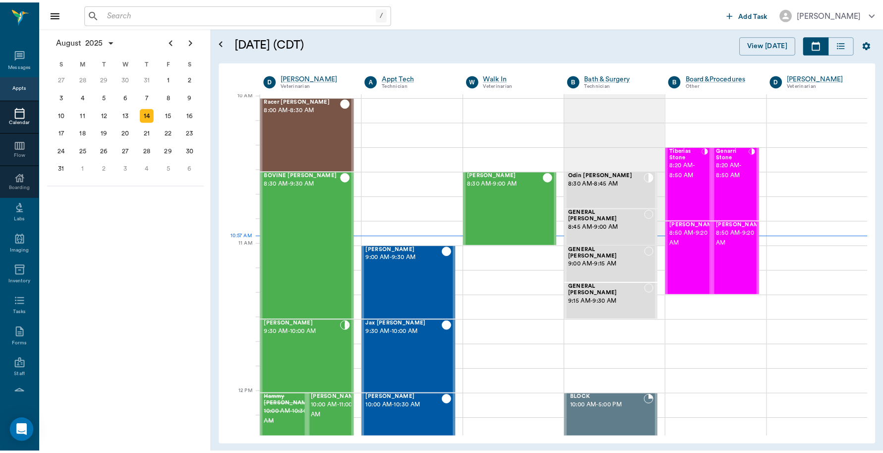
scroll to position [299, 0]
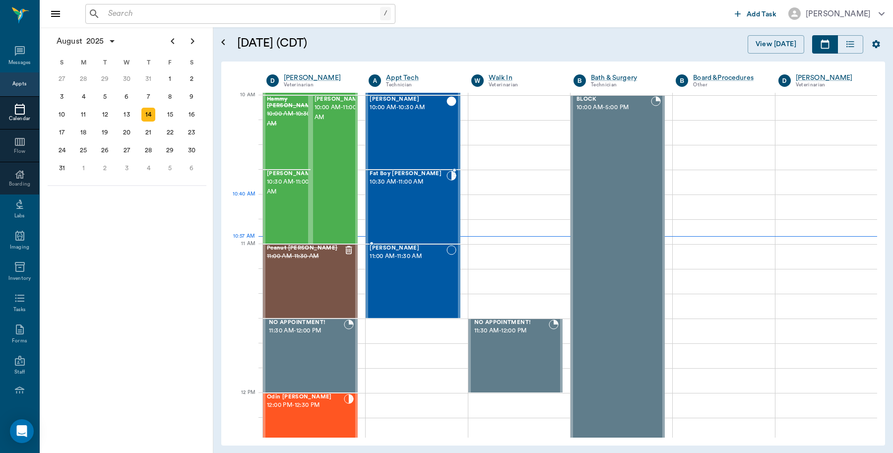
click at [439, 210] on div "Fat Boy [PERSON_NAME] 10:30 AM - 11:00 AM" at bounding box center [407, 207] width 76 height 72
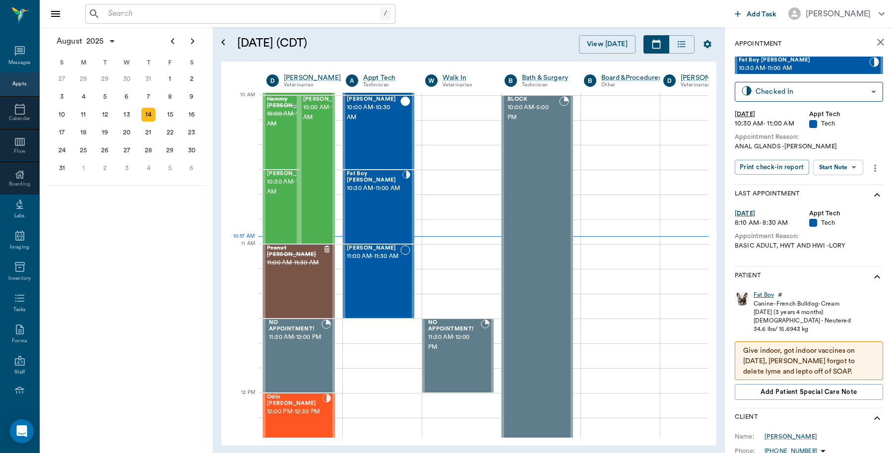
click at [756, 293] on div "Fat Boy" at bounding box center [763, 295] width 20 height 8
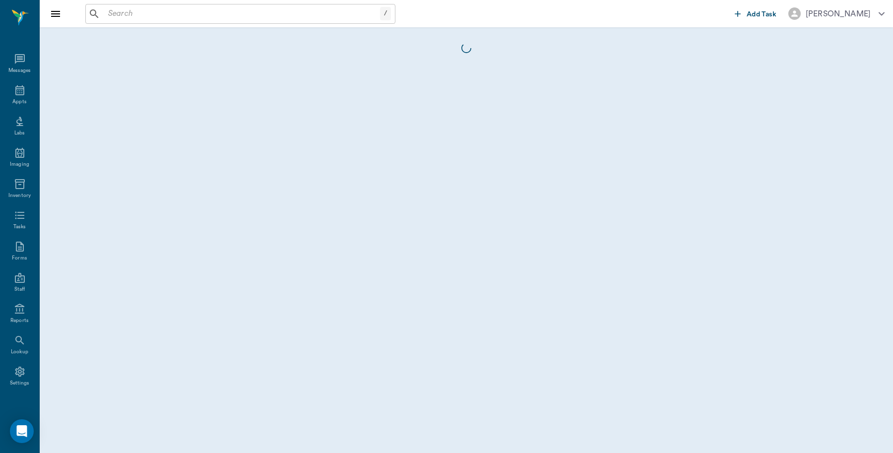
scroll to position [3, 0]
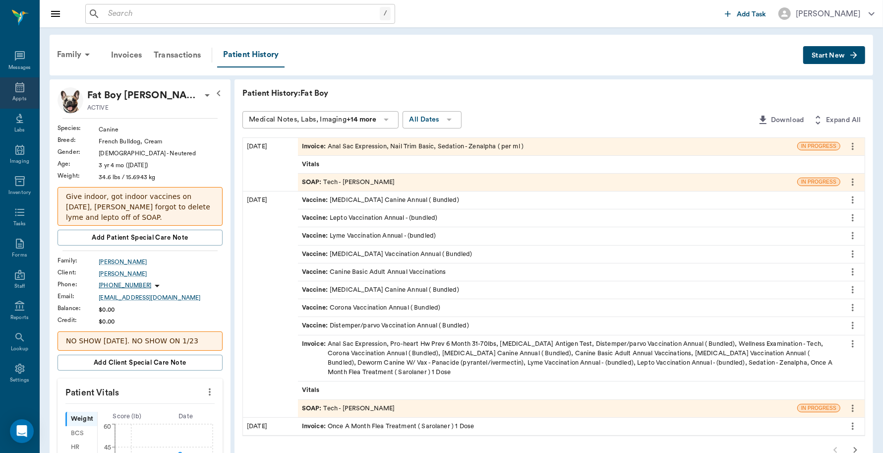
click at [10, 94] on div "Appts" at bounding box center [19, 92] width 39 height 31
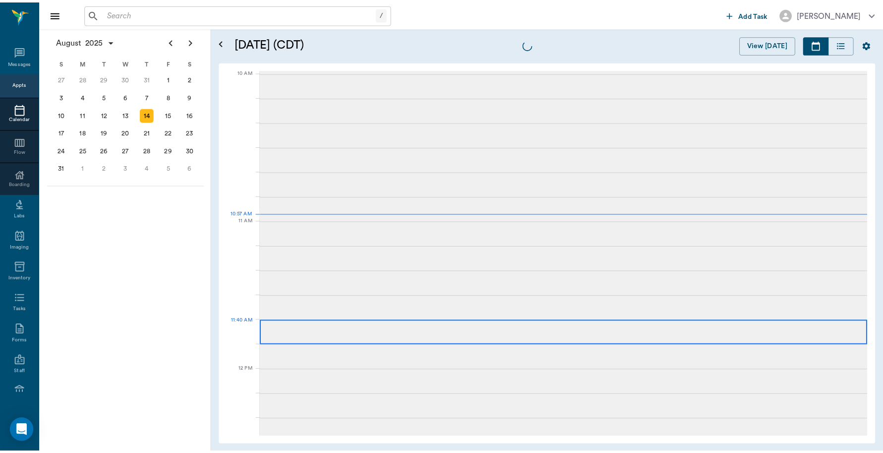
scroll to position [298, 0]
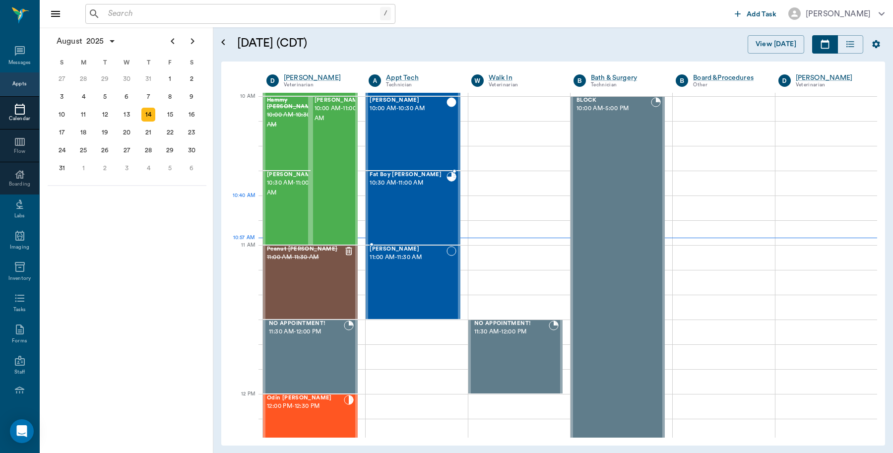
click at [394, 208] on div "Fat Boy [PERSON_NAME] 10:30 AM - 11:00 AM" at bounding box center [407, 208] width 76 height 72
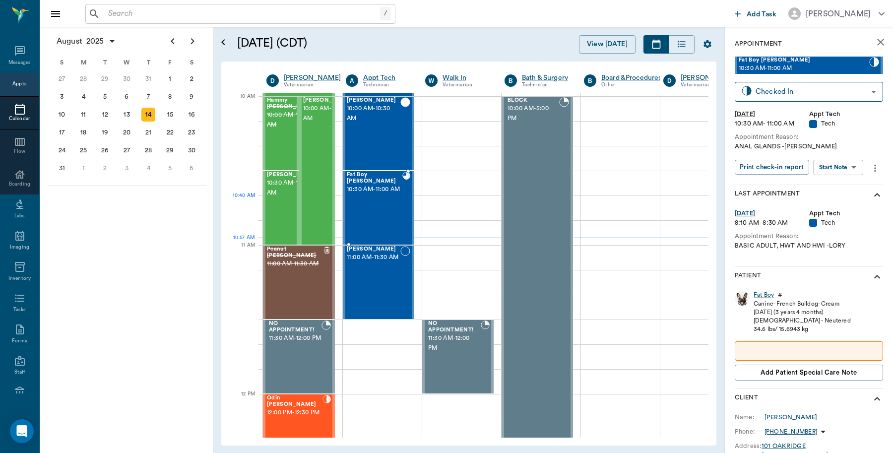
type input "READY_TO_CHECKOUT"
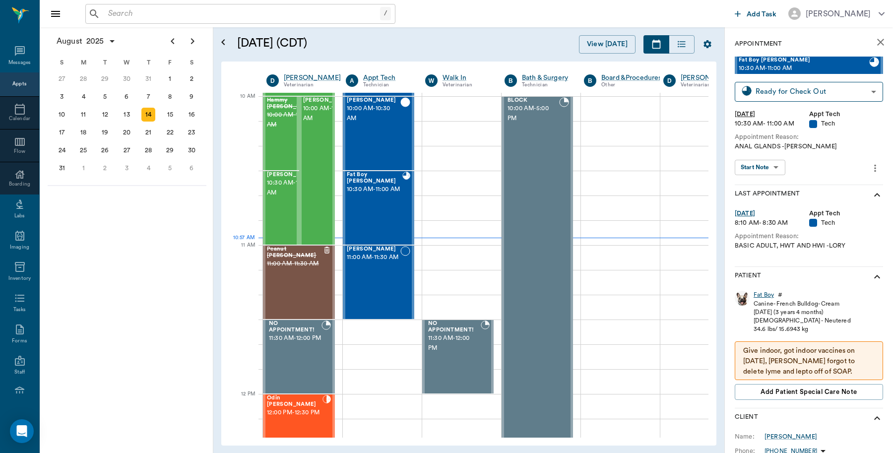
click at [767, 295] on div "Fat Boy" at bounding box center [763, 295] width 20 height 8
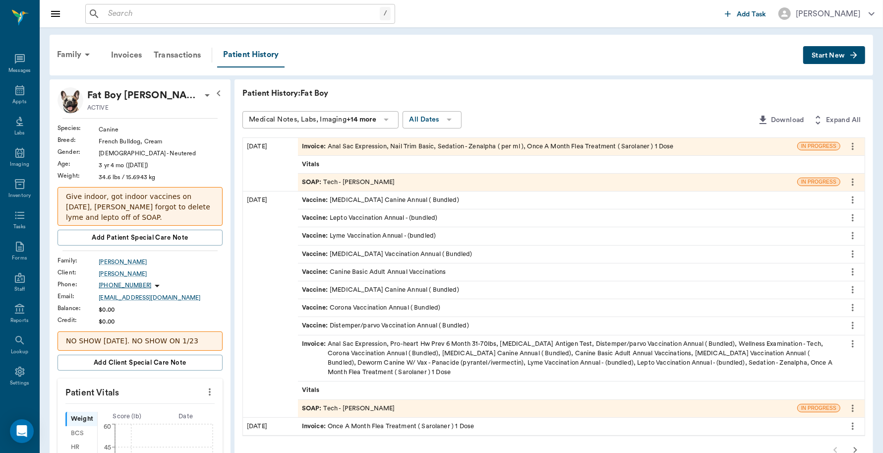
scroll to position [3, 0]
click at [563, 147] on div "Invoice : Anal Sac Expression, Nail Trim Basic, Sedation - Zenalpha ( per ml ),…" at bounding box center [488, 146] width 372 height 9
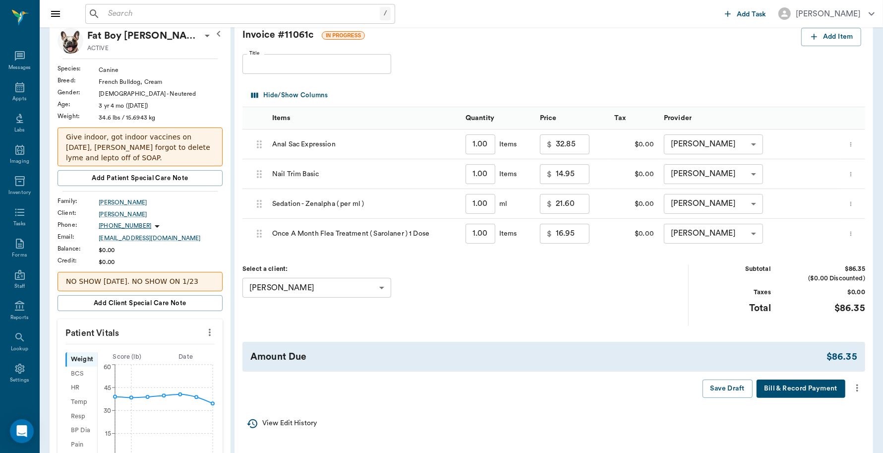
scroll to position [62, 0]
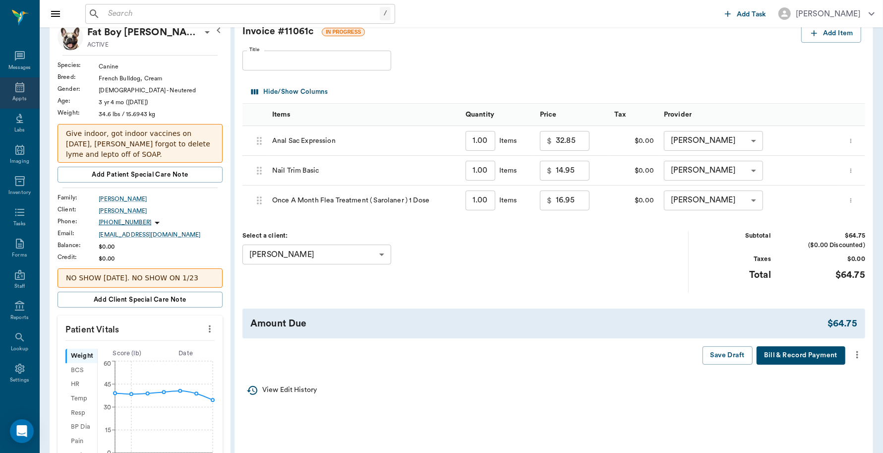
click at [14, 92] on icon at bounding box center [20, 87] width 12 height 12
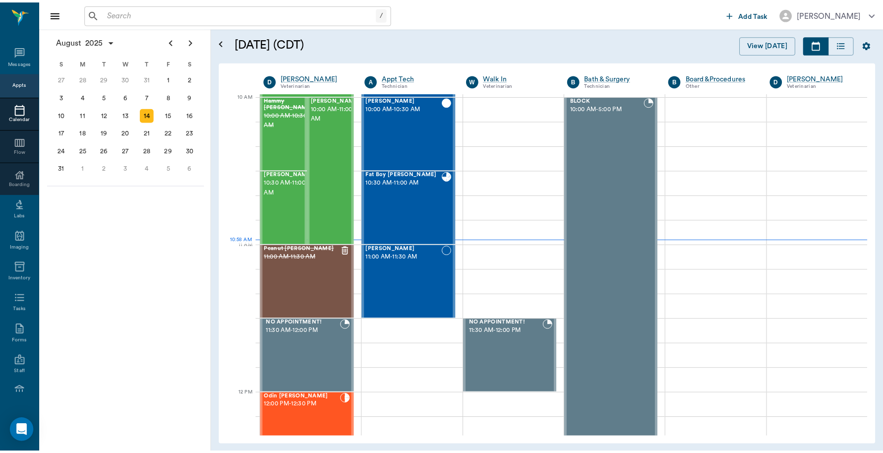
scroll to position [298, 0]
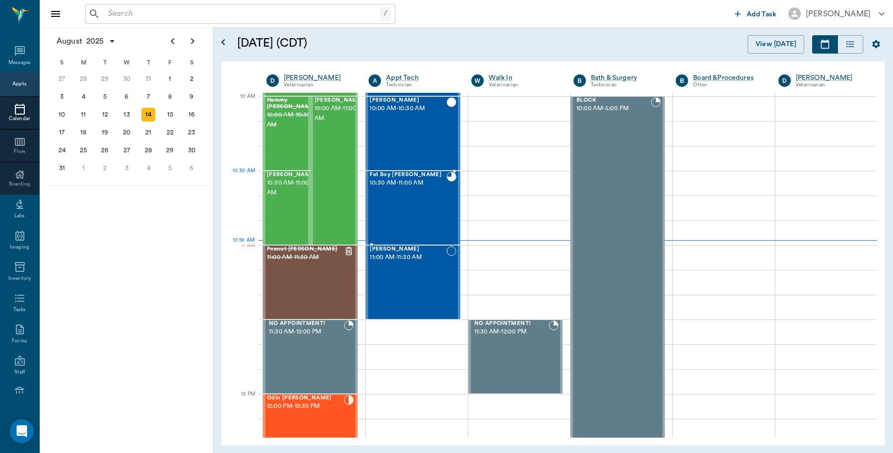
click at [396, 178] on span "10:30 AM - 11:00 AM" at bounding box center [407, 183] width 76 height 10
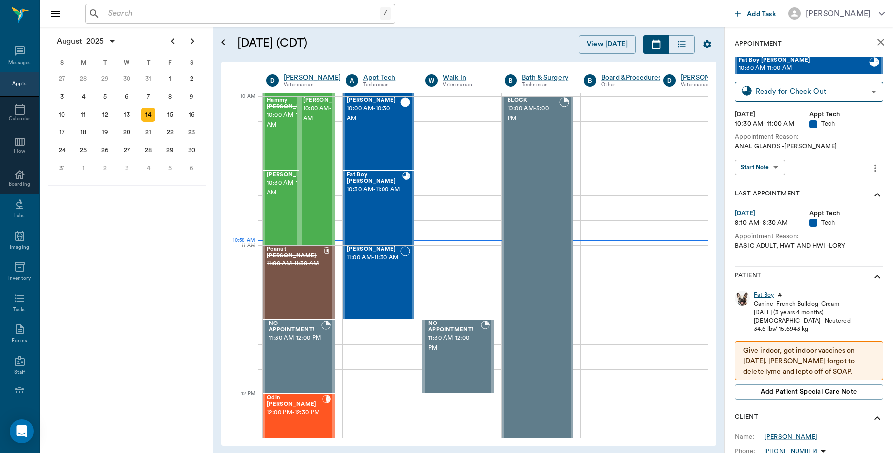
click at [764, 291] on div "Fat Boy" at bounding box center [763, 295] width 20 height 8
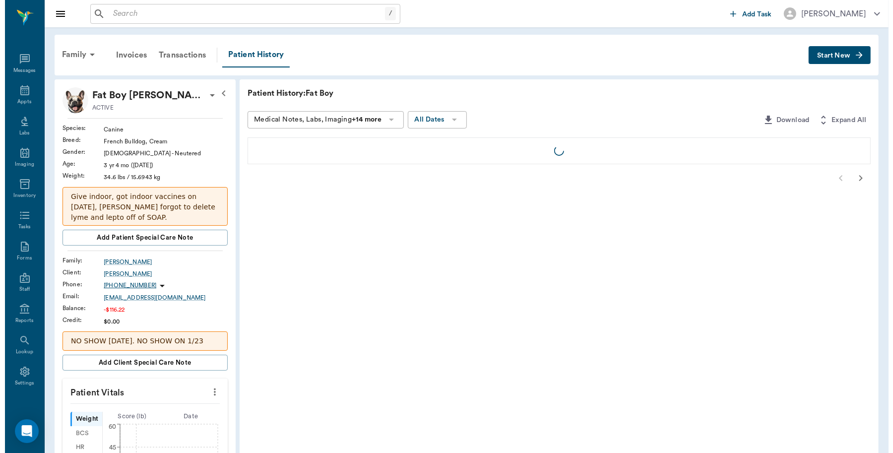
scroll to position [3, 0]
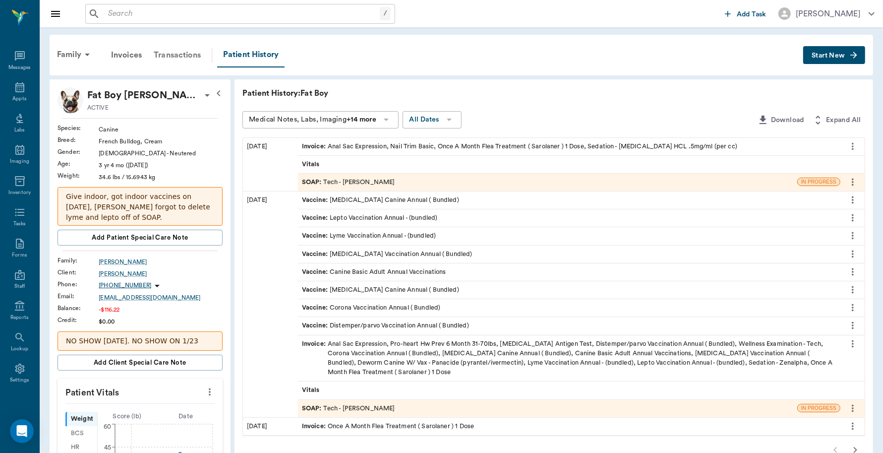
click at [181, 55] on div "Transactions" at bounding box center [177, 55] width 59 height 24
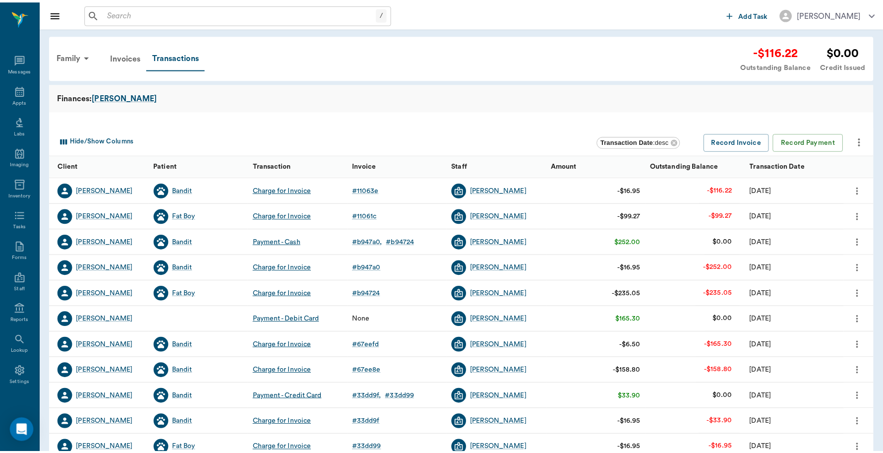
scroll to position [3, 0]
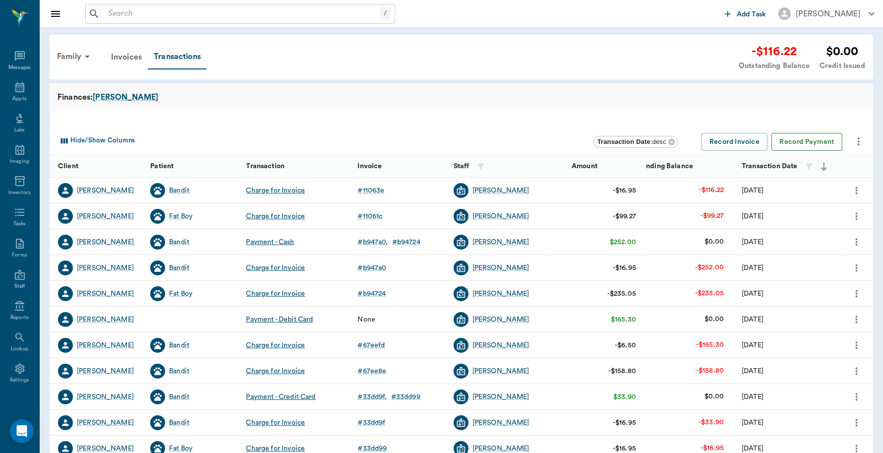
click at [800, 144] on button "Record Payment" at bounding box center [807, 142] width 71 height 18
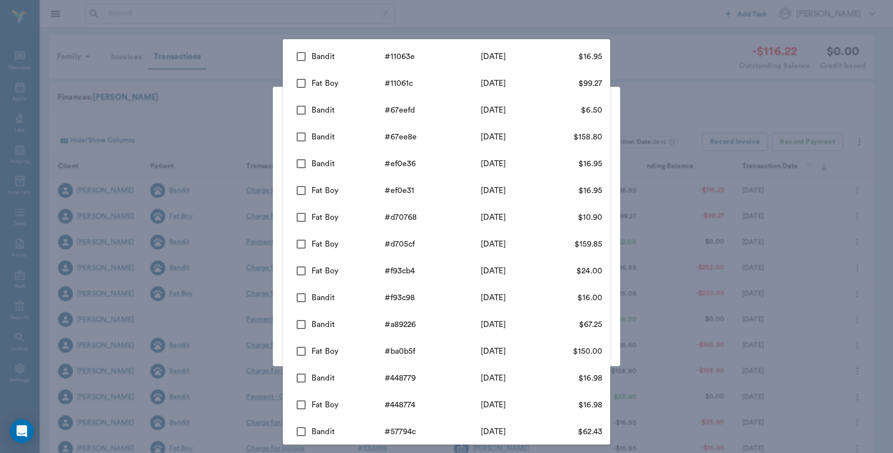
click at [385, 144] on body "/ ​ Add Task Dr. Bert Ellsworth Nectar Messages Appts Labs Imaging Inventory Ta…" at bounding box center [446, 305] width 893 height 610
click at [300, 58] on input "checkbox" at bounding box center [301, 56] width 21 height 21
checkbox input "true"
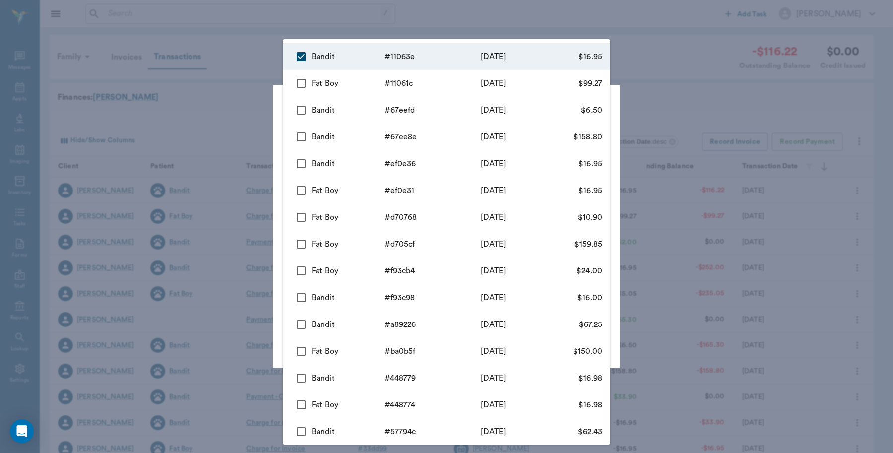
type input "689e07a7ed37b777db11063e"
type input "16.95"
click at [301, 83] on input "checkbox" at bounding box center [301, 83] width 21 height 21
checkbox input "true"
type input "689e07a7ed37b777db11063e,689e071fed37b777db11061c"
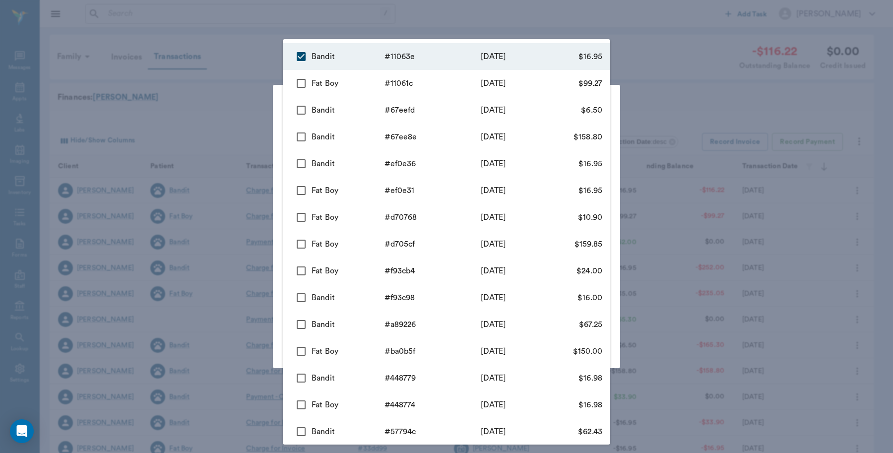
type input "116.22"
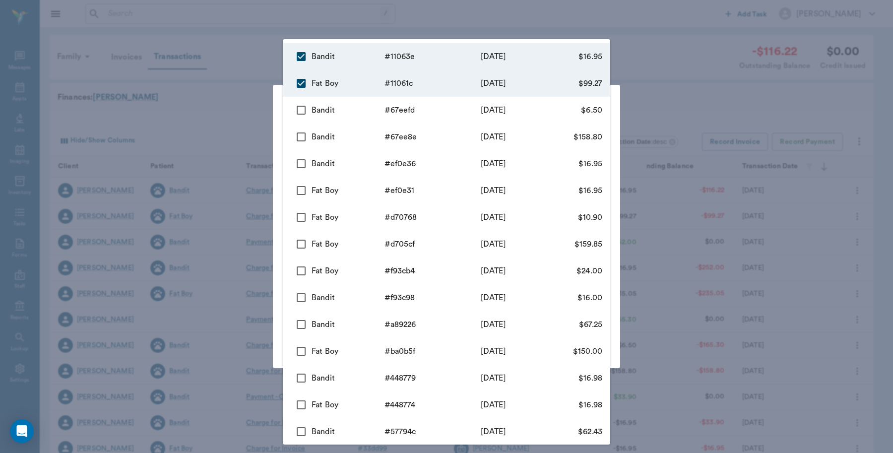
click at [237, 107] on div at bounding box center [446, 226] width 893 height 453
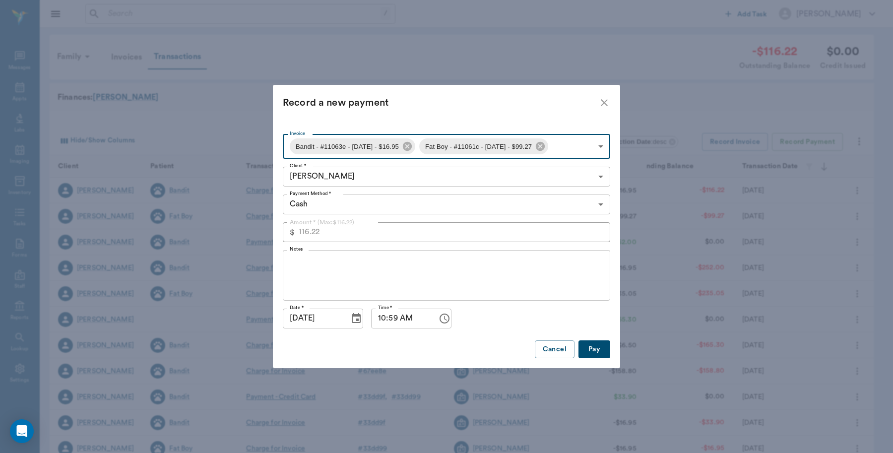
click at [392, 115] on payment "Record a new payment" at bounding box center [446, 103] width 347 height 36
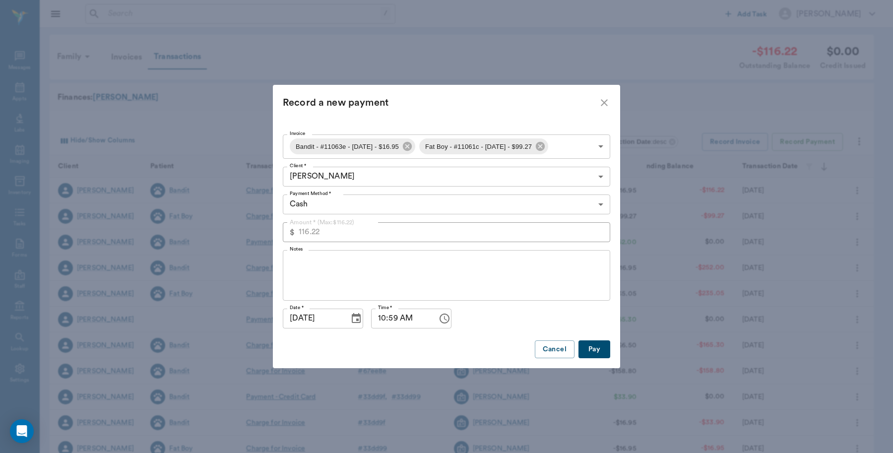
click at [593, 204] on body "/ ​ Add Task Dr. Bert Ellsworth Nectar Messages Appts Labs Imaging Inventory Ta…" at bounding box center [446, 305] width 893 height 610
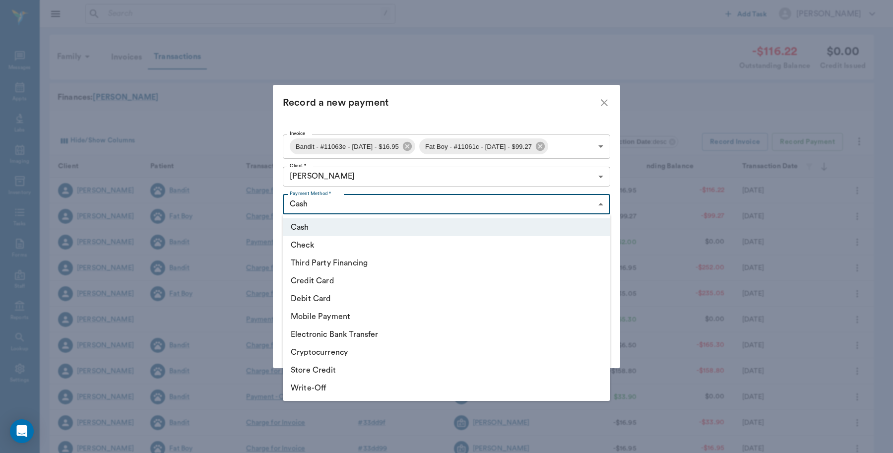
click at [311, 295] on li "Debit Card" at bounding box center [446, 299] width 327 height 18
type input "DEBIT_CARD"
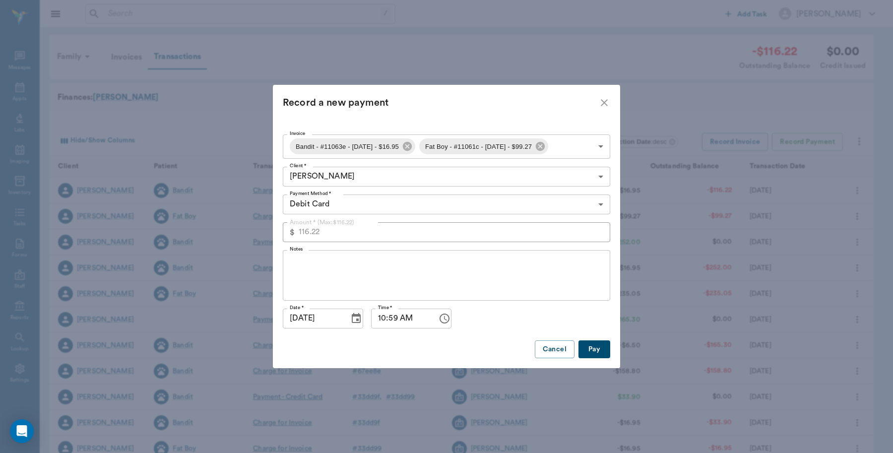
click at [594, 350] on button "Pay" at bounding box center [594, 349] width 32 height 18
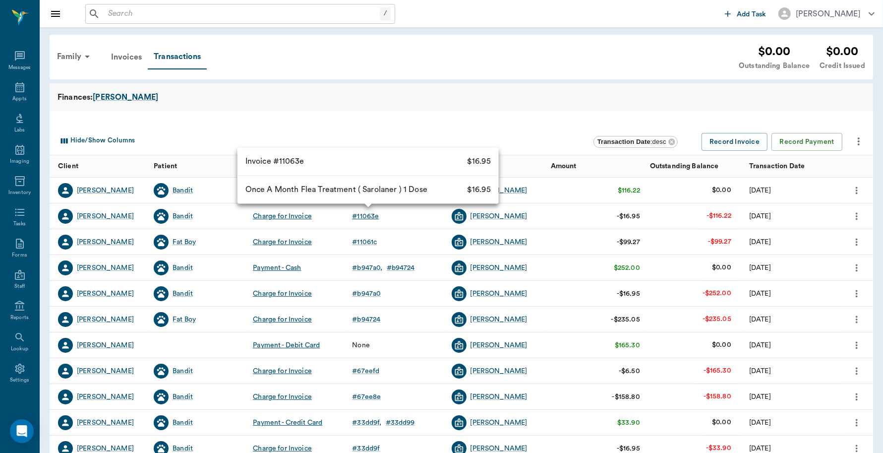
click at [366, 217] on div "# 11063e" at bounding box center [365, 216] width 27 height 10
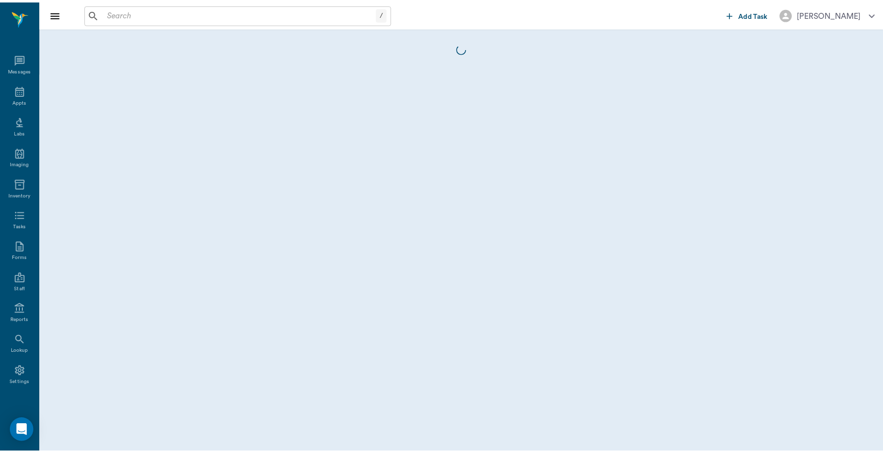
scroll to position [3, 0]
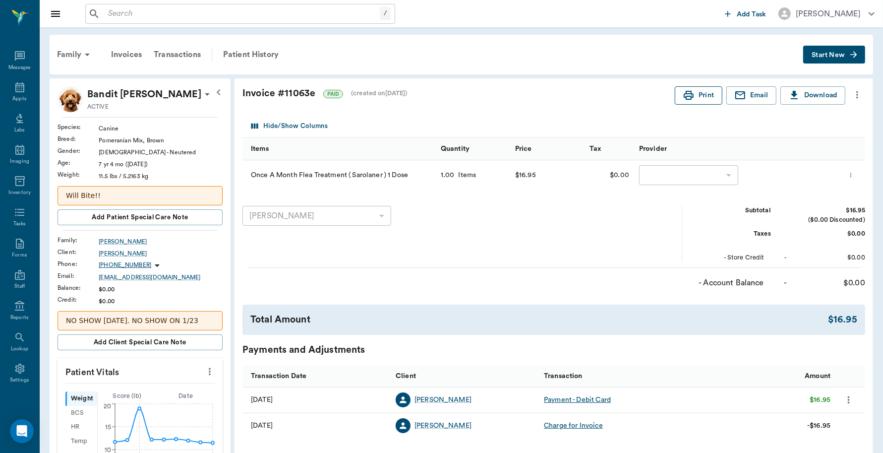
click at [691, 92] on icon "button" at bounding box center [689, 95] width 12 height 12
click at [195, 53] on div "Transactions" at bounding box center [177, 55] width 59 height 24
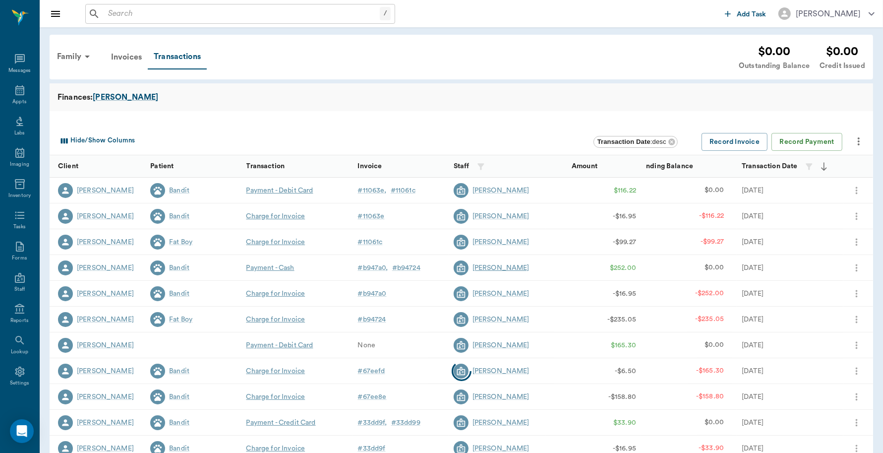
scroll to position [3, 0]
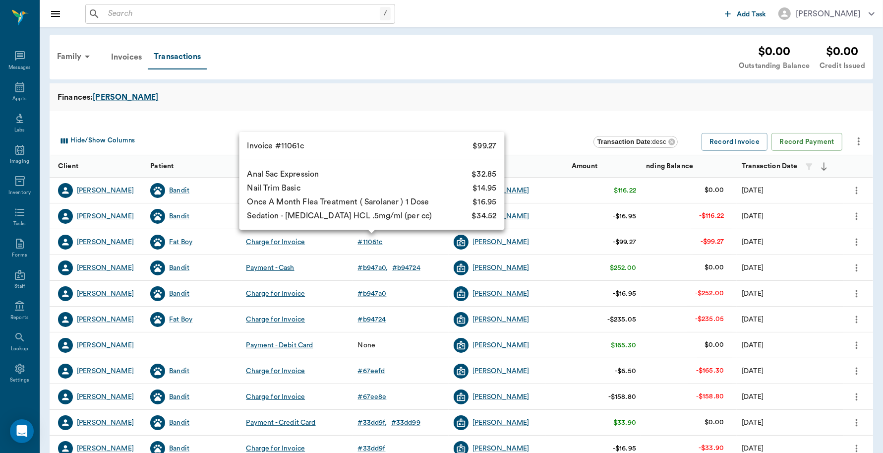
click at [372, 242] on div "# 11061c" at bounding box center [370, 242] width 25 height 10
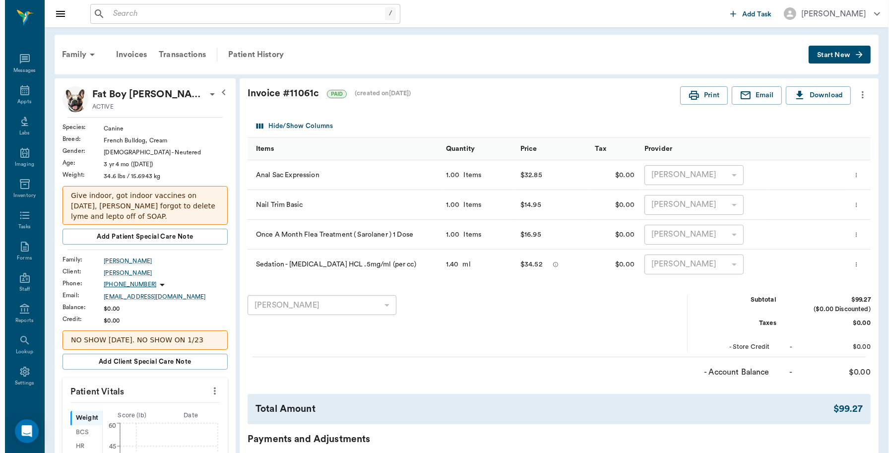
scroll to position [3, 0]
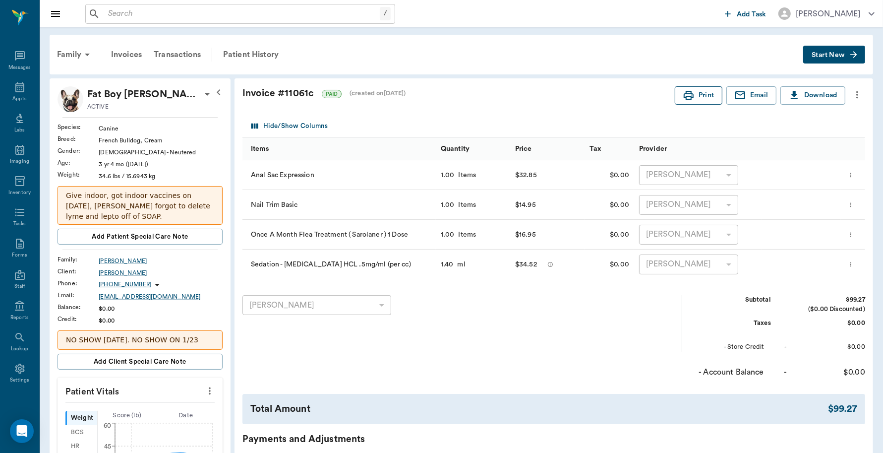
click at [698, 96] on button "Print" at bounding box center [699, 95] width 48 height 18
click at [8, 82] on div "Appts" at bounding box center [19, 92] width 39 height 31
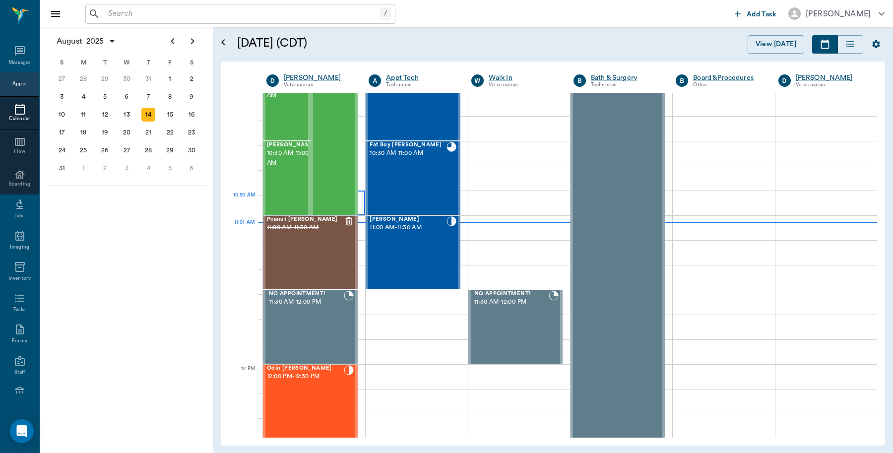
scroll to position [323, 0]
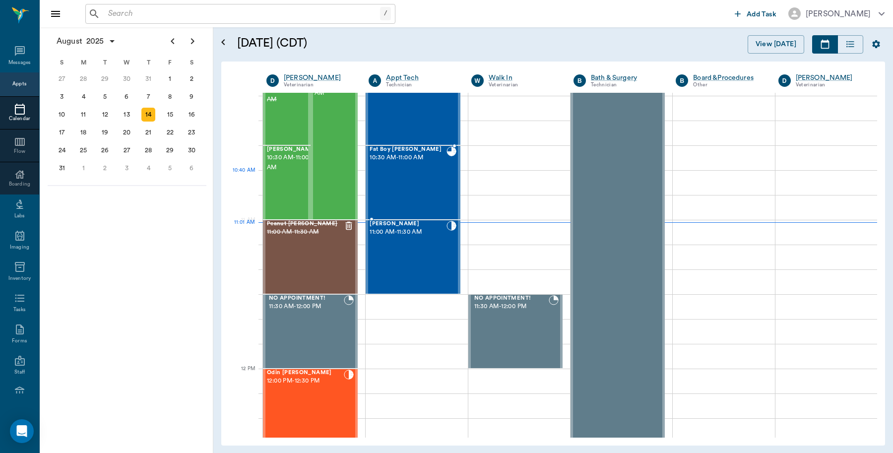
click at [413, 186] on div "Fat Boy Byrum 10:30 AM - 11:00 AM" at bounding box center [407, 182] width 76 height 72
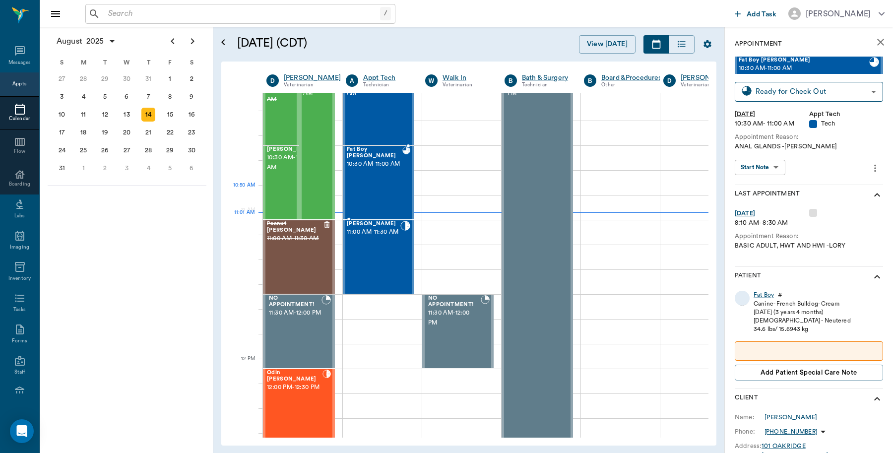
scroll to position [333, 0]
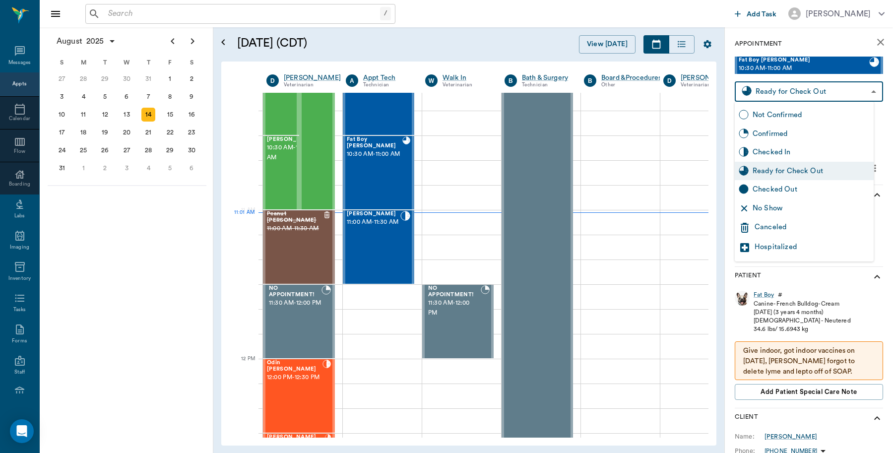
click at [774, 92] on body "/ ​ Add Task Dr. Bert Ellsworth Nectar Messages Appts Calendar Flow Boarding La…" at bounding box center [446, 226] width 893 height 453
click at [769, 187] on div "Checked Out" at bounding box center [810, 189] width 117 height 11
type input "CHECKED_OUT"
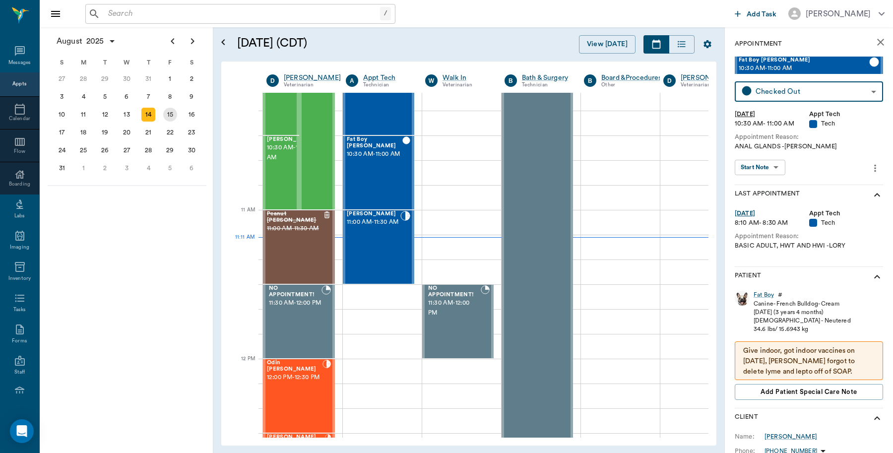
click at [168, 116] on div "15" at bounding box center [170, 115] width 14 height 14
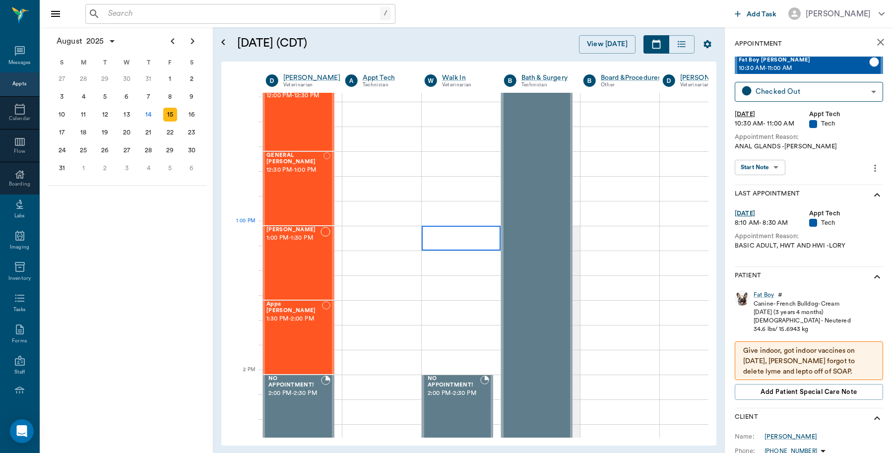
scroll to position [620, 0]
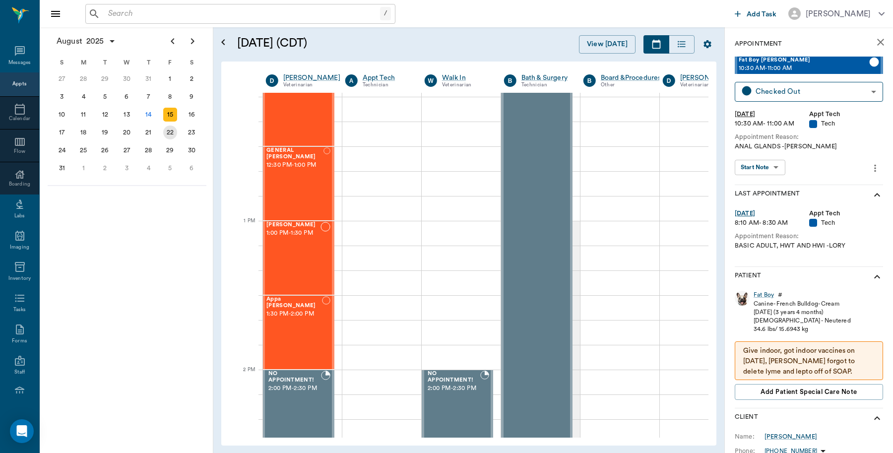
click at [171, 136] on div "22" at bounding box center [170, 132] width 14 height 14
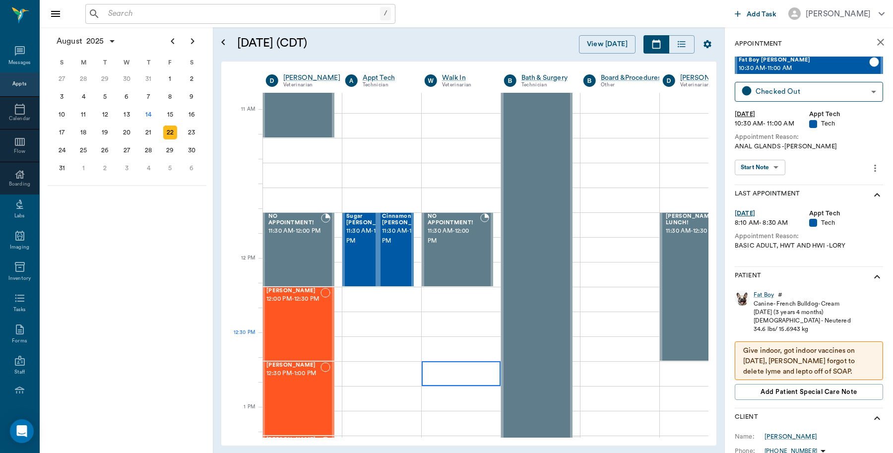
scroll to position [434, 0]
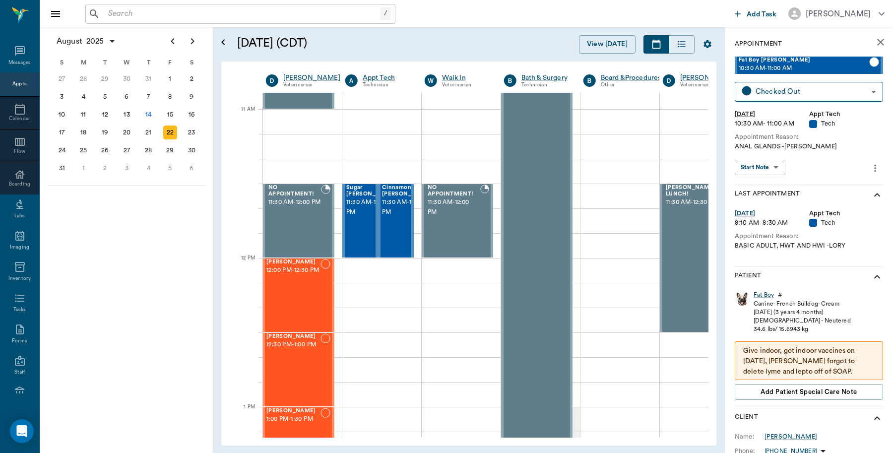
click at [155, 16] on input "text" at bounding box center [242, 14] width 276 height 14
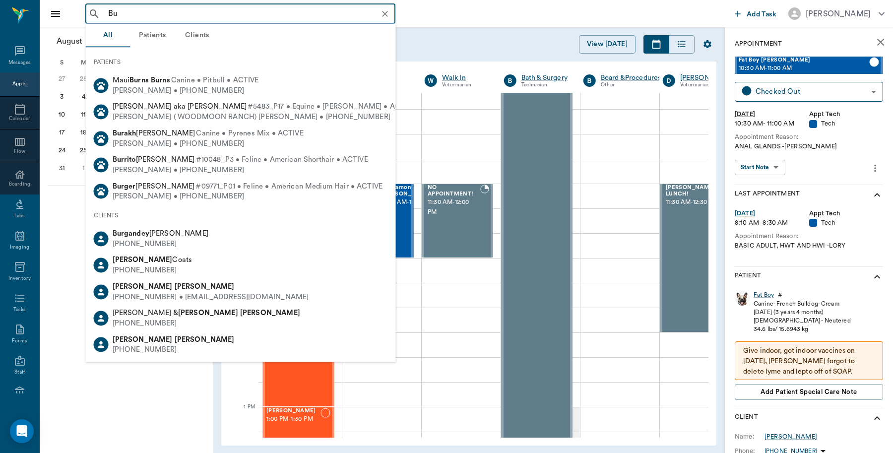
type input "B"
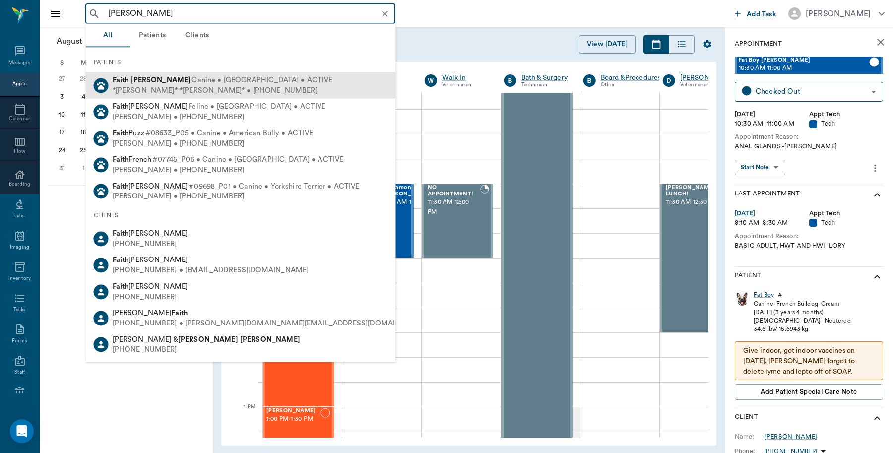
click at [191, 82] on span "Canine • Malteepoo • ACTIVE" at bounding box center [261, 80] width 141 height 10
type input "faith bura"
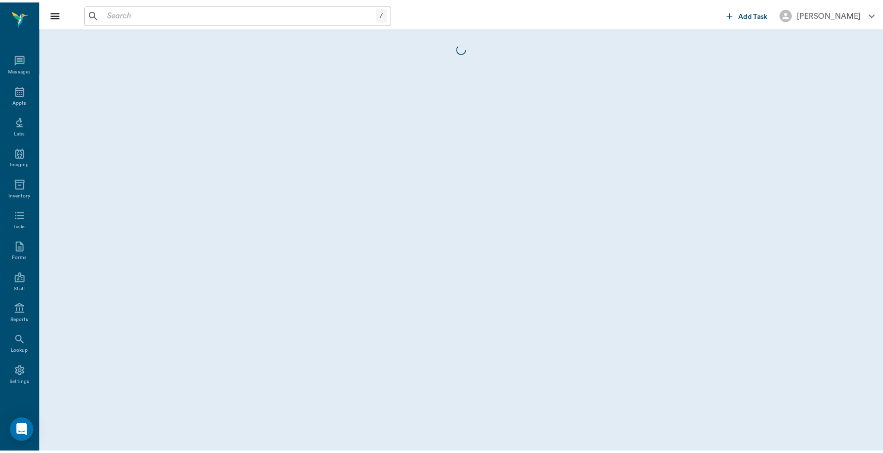
scroll to position [3, 0]
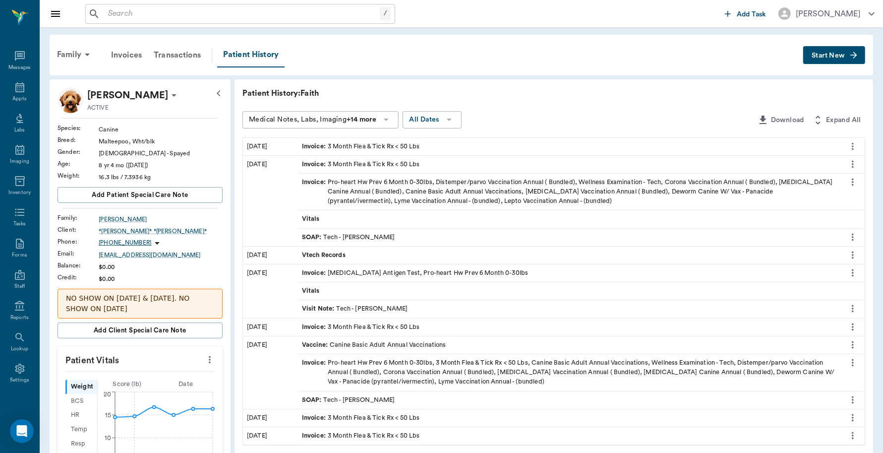
click at [840, 56] on span "Start New" at bounding box center [828, 56] width 33 height 0
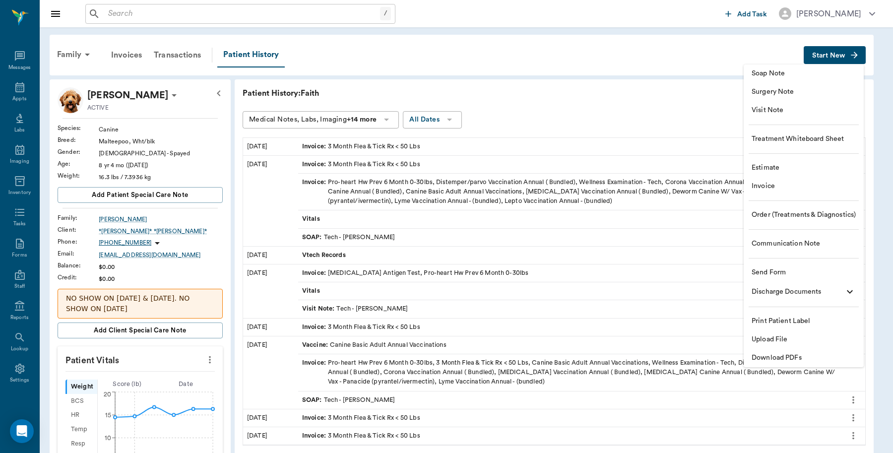
click at [800, 189] on span "Invoice" at bounding box center [803, 186] width 104 height 10
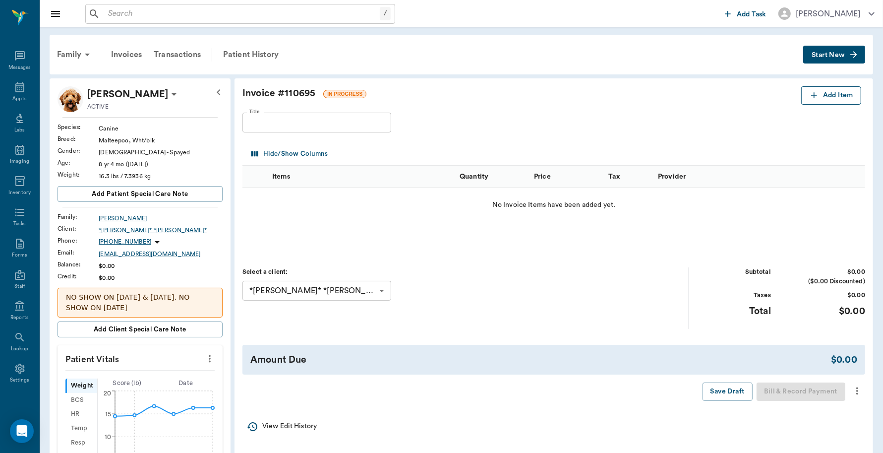
click at [831, 98] on button "Add Item" at bounding box center [831, 95] width 60 height 18
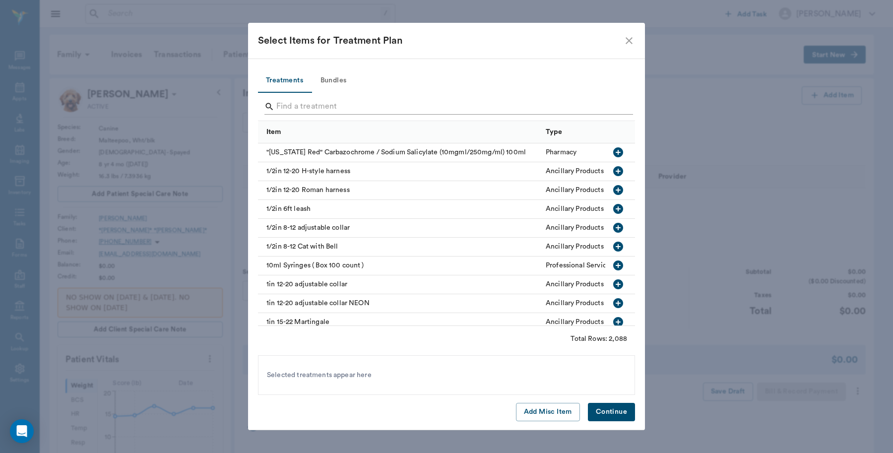
click at [382, 100] on input "Search" at bounding box center [447, 107] width 342 height 16
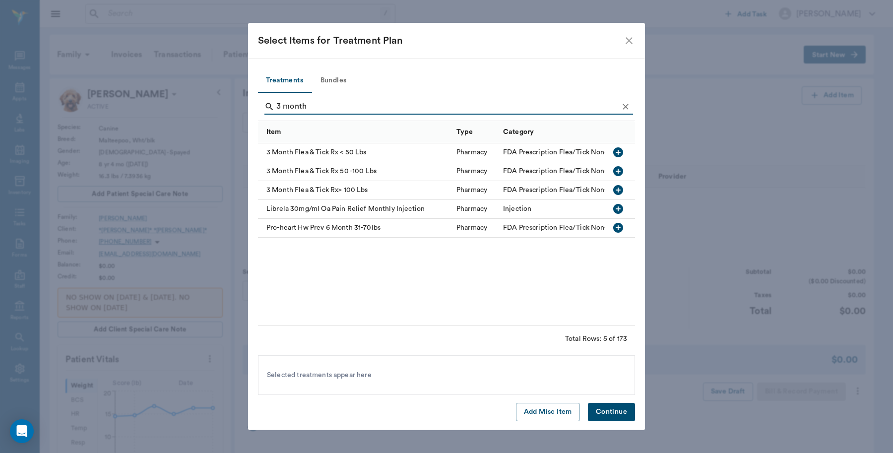
type input "3 month"
click at [616, 149] on icon "button" at bounding box center [618, 152] width 10 height 10
click at [630, 410] on button "Continue" at bounding box center [611, 412] width 47 height 18
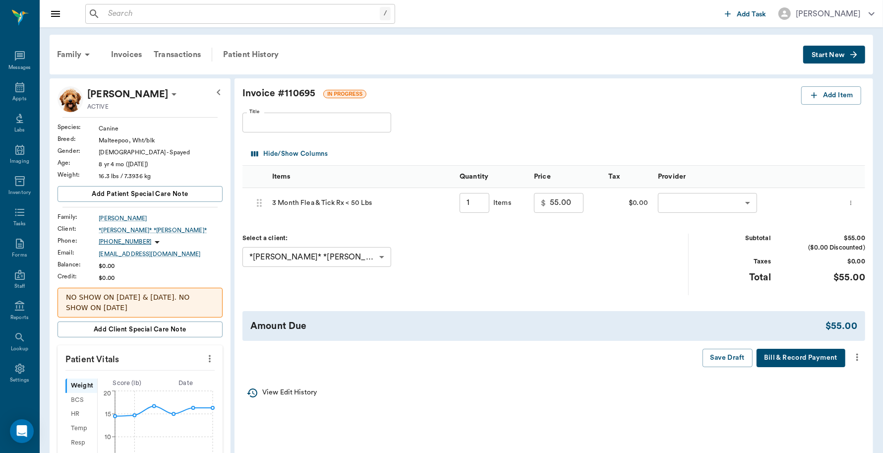
click at [856, 358] on icon "more" at bounding box center [857, 357] width 11 height 12
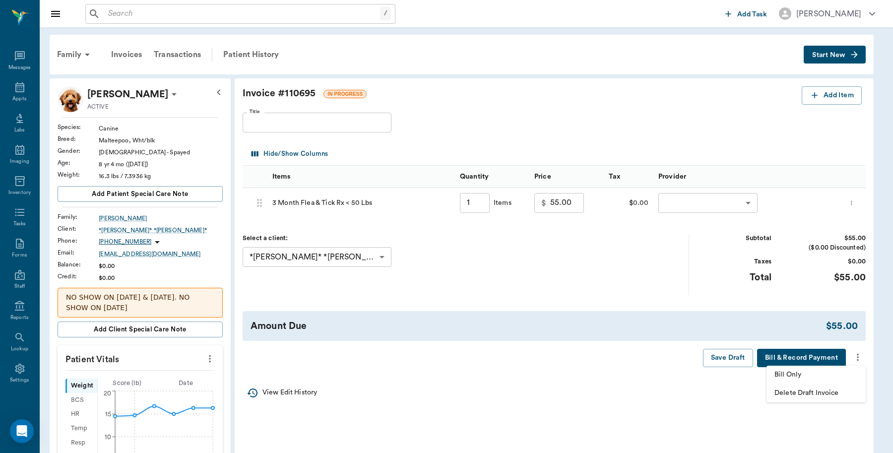
click at [737, 199] on div at bounding box center [446, 226] width 893 height 453
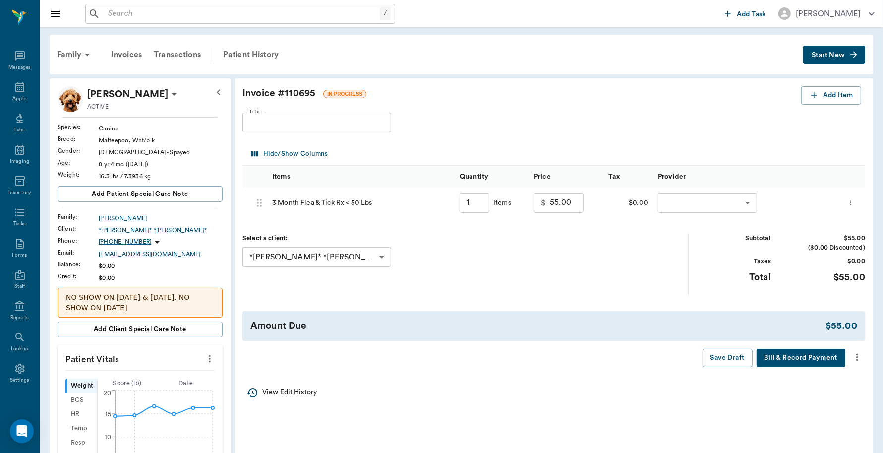
click at [743, 202] on body "/ ​ Add Task Dr. Bert Ellsworth Nectar Messages Appts Labs Imaging Inventory Ta…" at bounding box center [441, 395] width 883 height 791
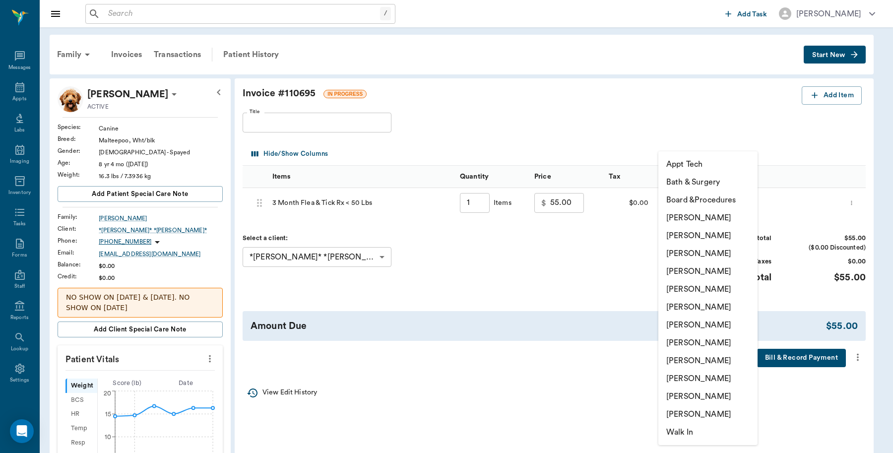
click at [707, 216] on li "Caryn Watson" at bounding box center [707, 218] width 99 height 18
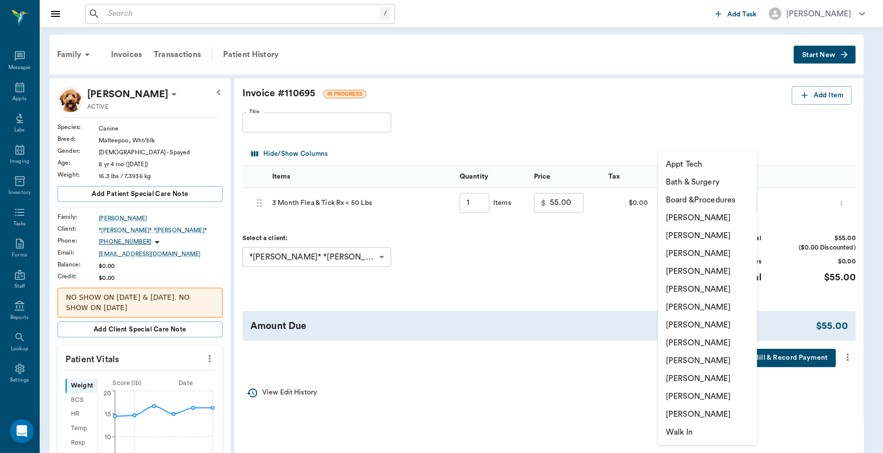
type input "none-6899ea08ed37b777db10de45"
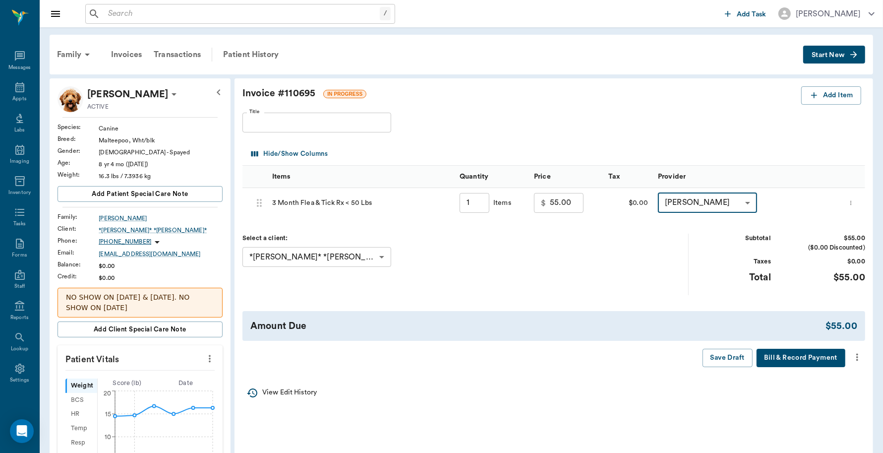
click at [862, 358] on icon "more" at bounding box center [857, 357] width 11 height 12
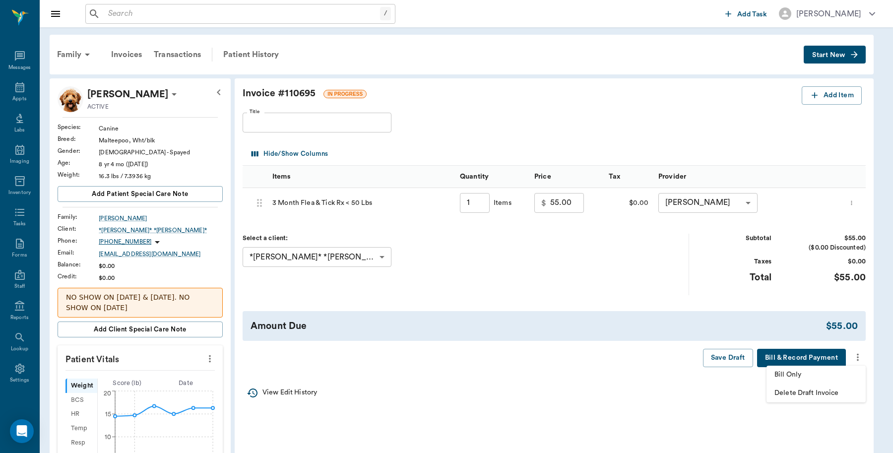
click at [802, 377] on span "Bill Only" at bounding box center [815, 374] width 83 height 10
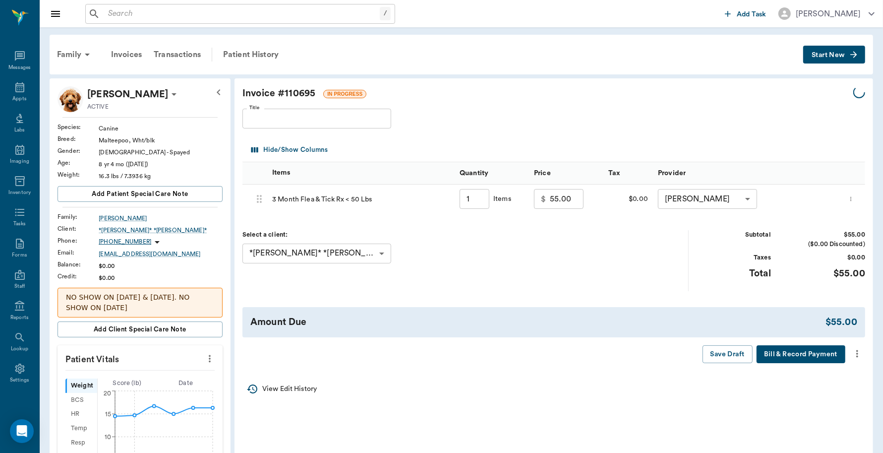
type input "1.00"
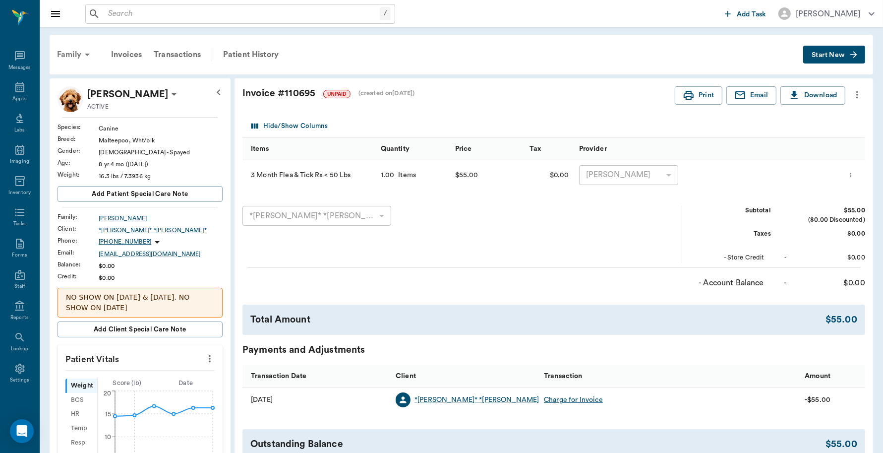
click at [72, 60] on div "Family" at bounding box center [75, 55] width 48 height 24
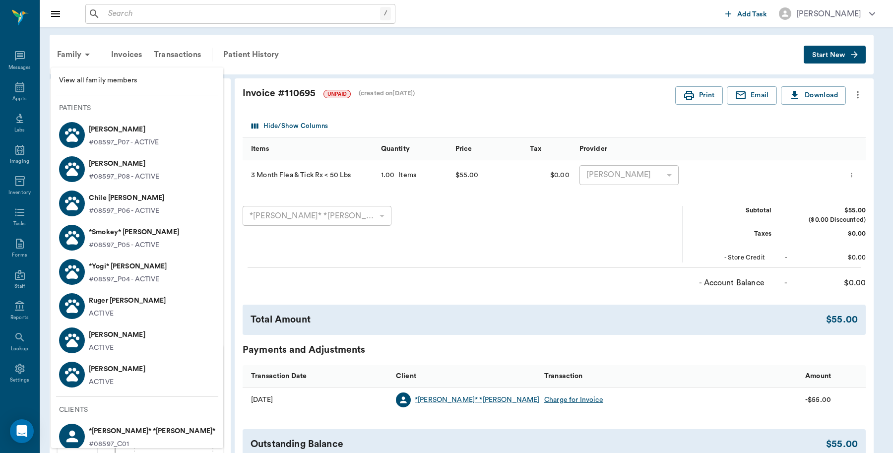
click at [109, 272] on p "*Yogi* Burba" at bounding box center [128, 266] width 78 height 16
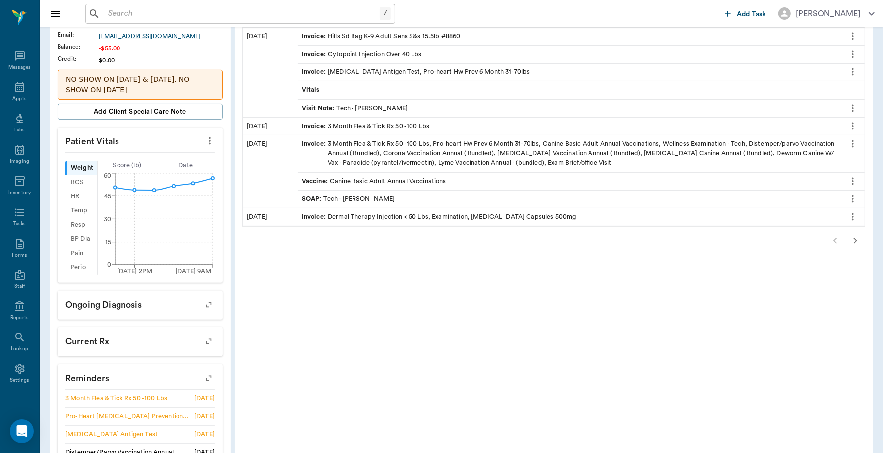
scroll to position [248, 0]
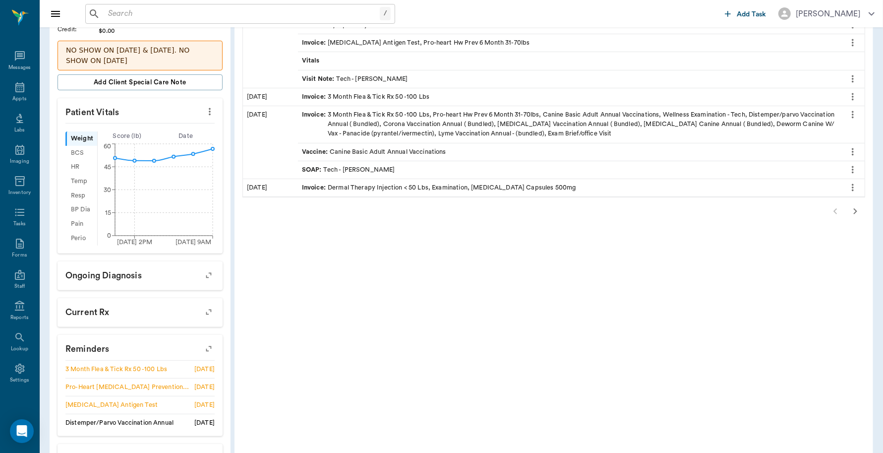
click at [209, 112] on icon "more" at bounding box center [210, 111] width 2 height 7
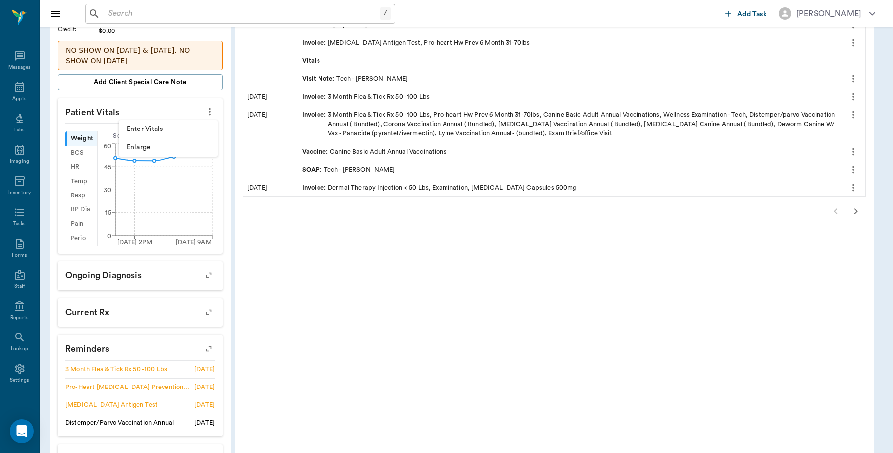
click at [180, 127] on span "Enter Vitals" at bounding box center [167, 129] width 83 height 10
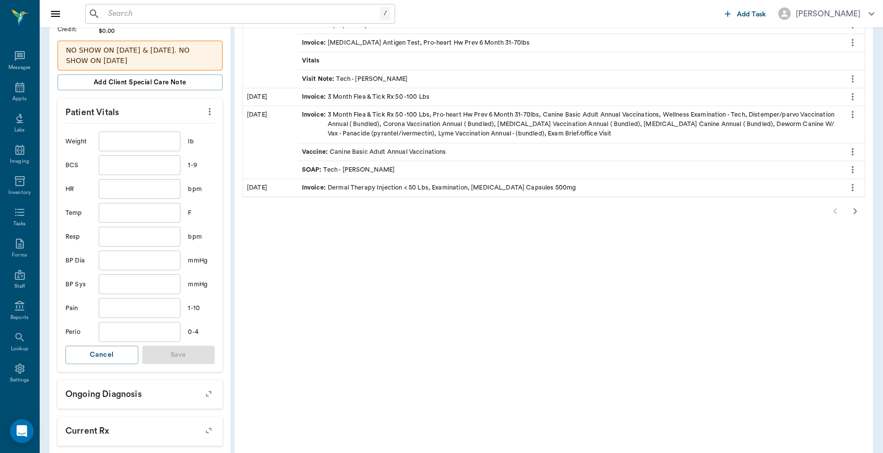
click at [139, 142] on input "text" at bounding box center [139, 141] width 81 height 20
type input "59.2"
click at [196, 360] on button "Save" at bounding box center [178, 355] width 73 height 18
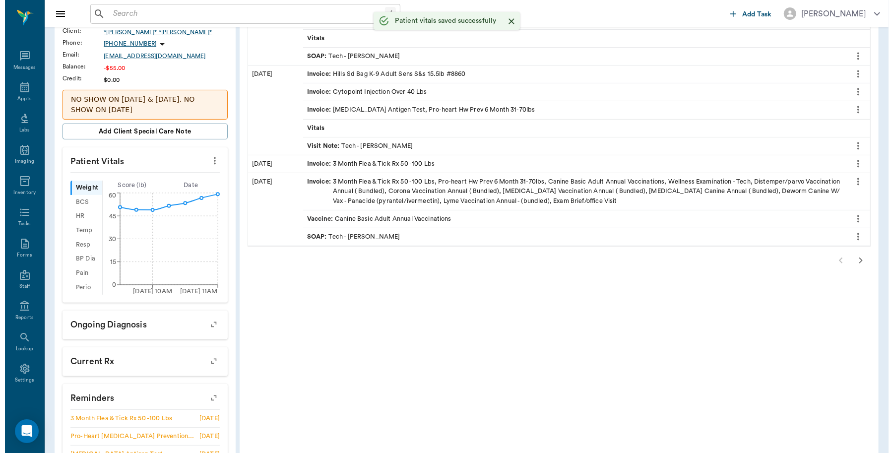
scroll to position [0, 0]
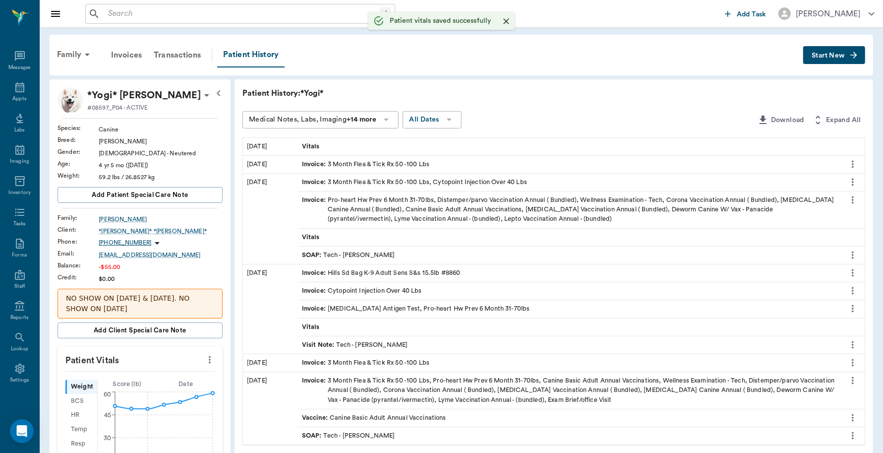
click at [834, 50] on button "Start New" at bounding box center [834, 55] width 62 height 18
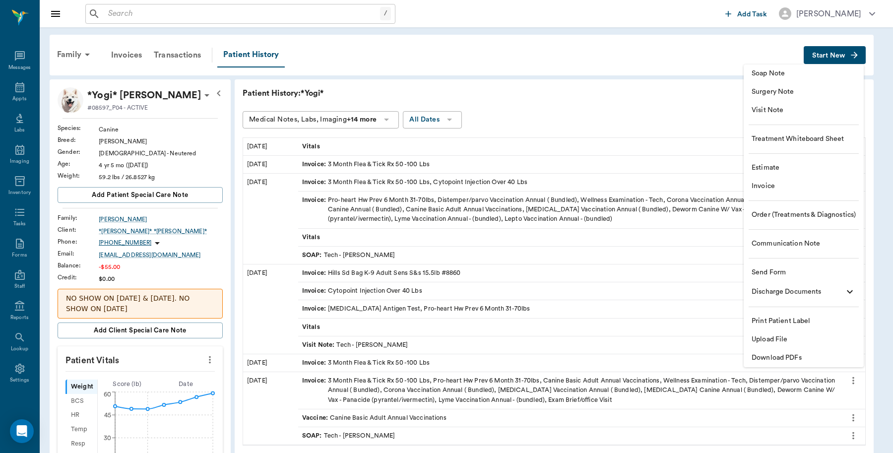
click at [777, 185] on span "Invoice" at bounding box center [803, 186] width 104 height 10
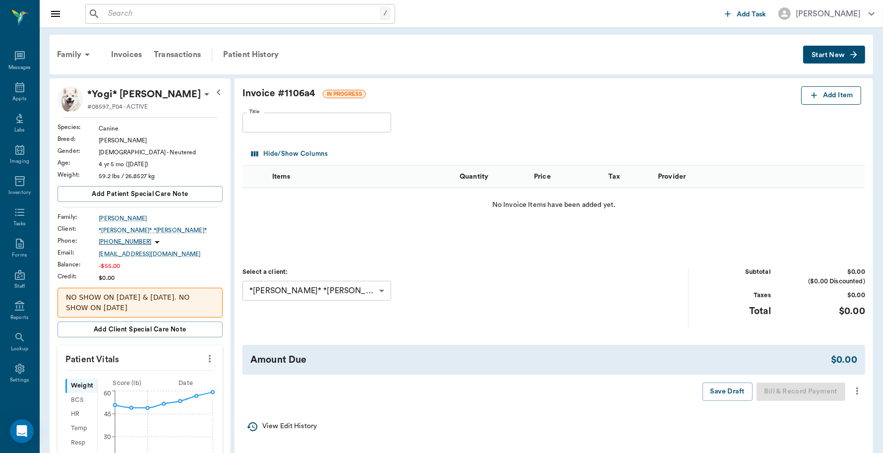
click at [822, 97] on button "Add Item" at bounding box center [831, 95] width 60 height 18
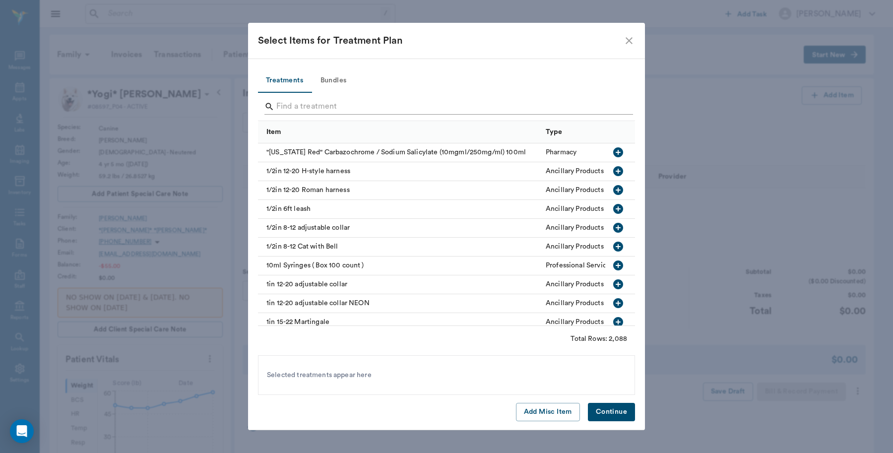
click at [371, 108] on input "Search" at bounding box center [447, 107] width 342 height 16
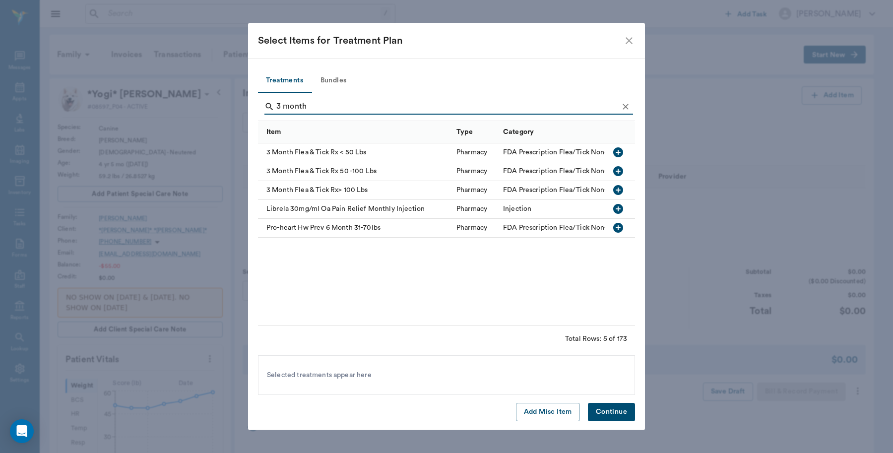
type input "3 month"
click at [612, 170] on icon "button" at bounding box center [618, 171] width 12 height 12
click at [616, 409] on button "Continue" at bounding box center [611, 412] width 47 height 18
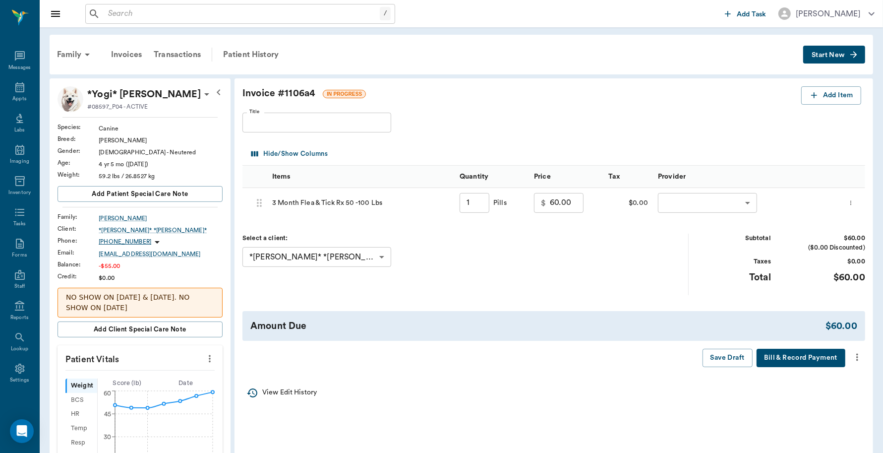
click at [859, 358] on icon "more" at bounding box center [857, 357] width 11 height 12
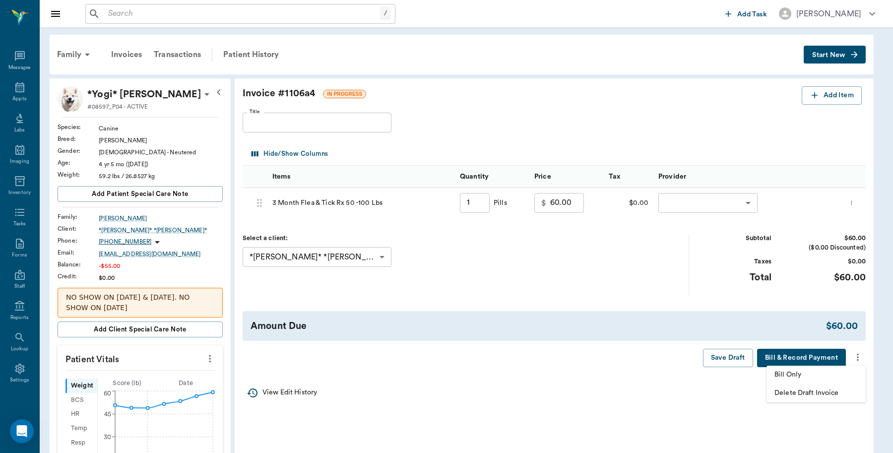
click at [620, 272] on div at bounding box center [446, 226] width 893 height 453
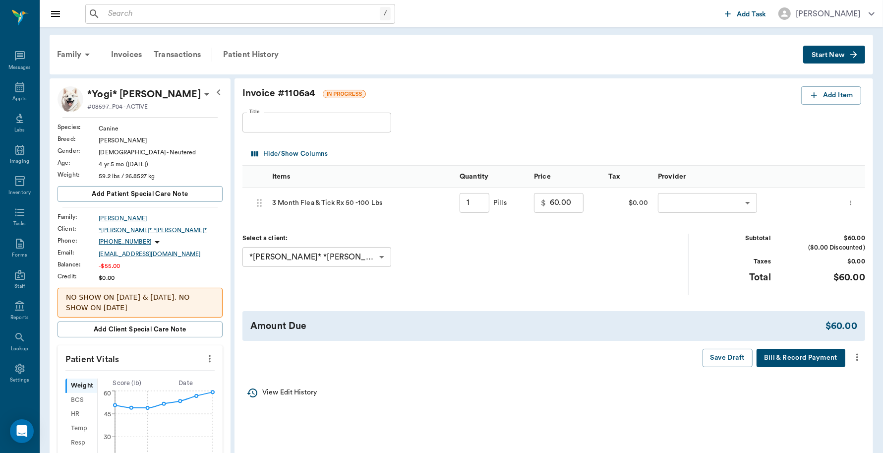
click at [752, 199] on body "/ ​ Add Task Dr. Bert Ellsworth Nectar Messages Appts Labs Imaging Inventory Ta…" at bounding box center [441, 386] width 883 height 773
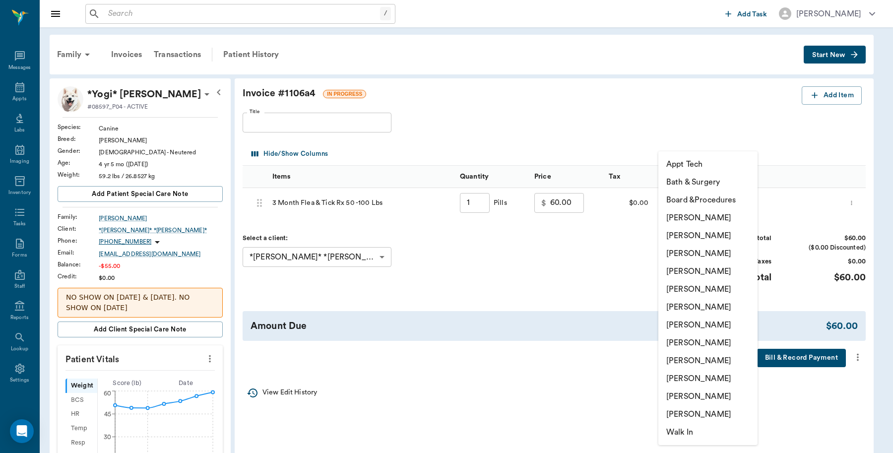
click at [702, 219] on li "Caryn Watson" at bounding box center [707, 218] width 99 height 18
type input "none-6899ea08ed37b777db10de45"
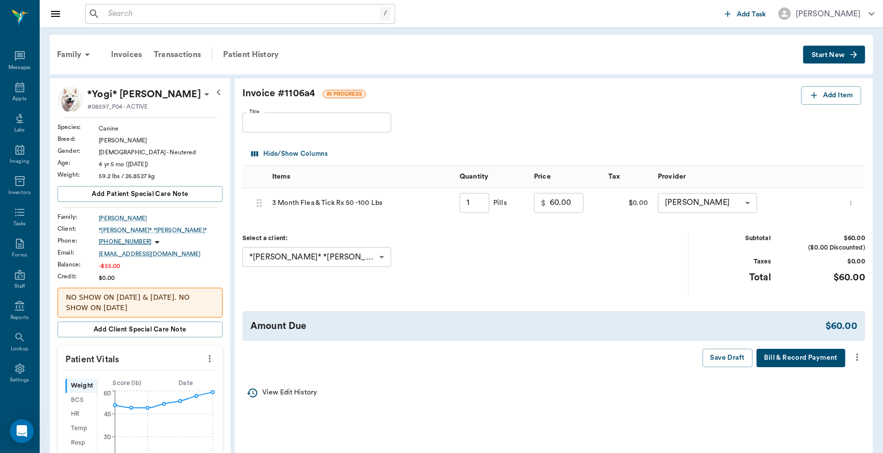
click at [860, 357] on icon "more" at bounding box center [857, 357] width 11 height 12
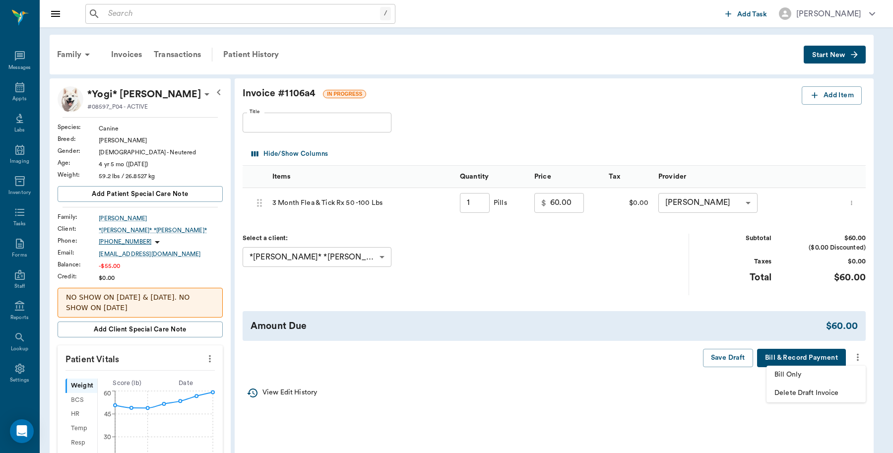
click at [793, 370] on span "Bill Only" at bounding box center [815, 374] width 83 height 10
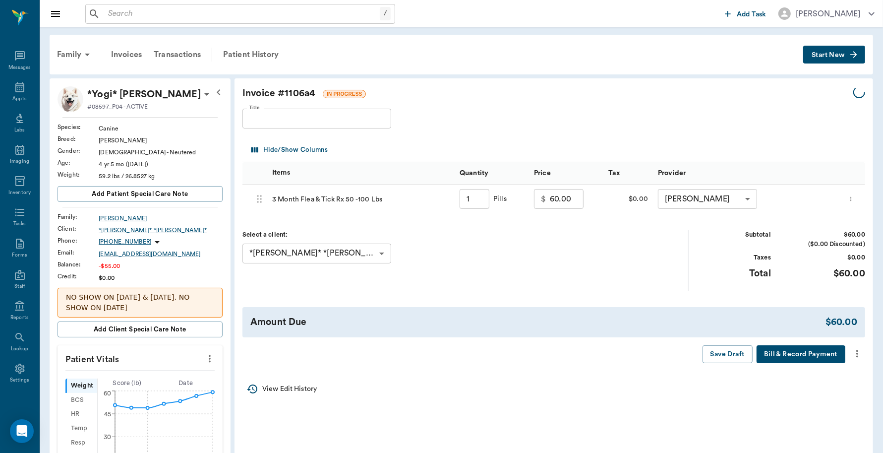
type input "1.00"
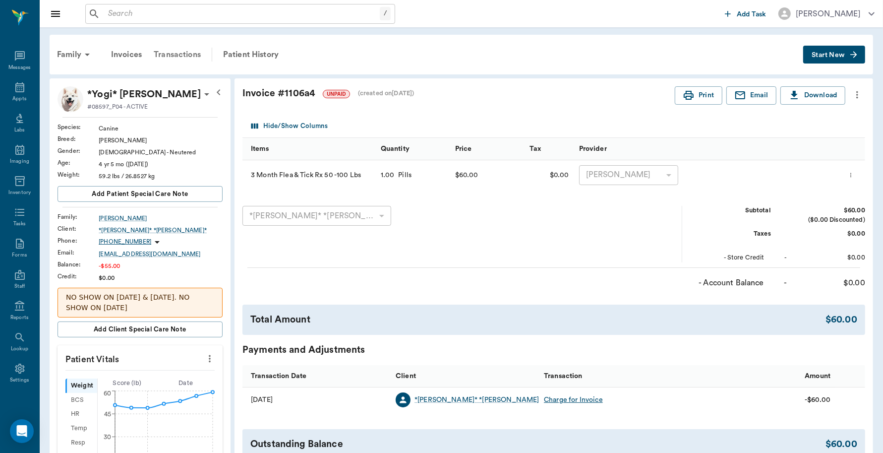
click at [181, 56] on div "Transactions" at bounding box center [177, 55] width 59 height 24
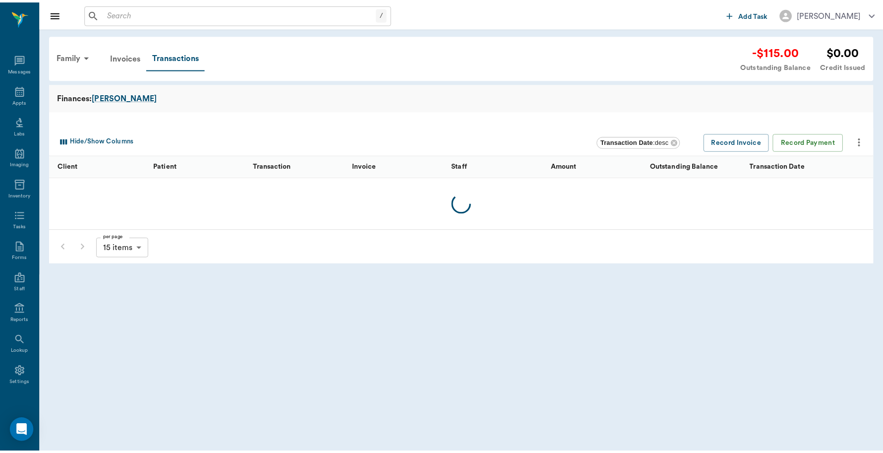
scroll to position [3, 0]
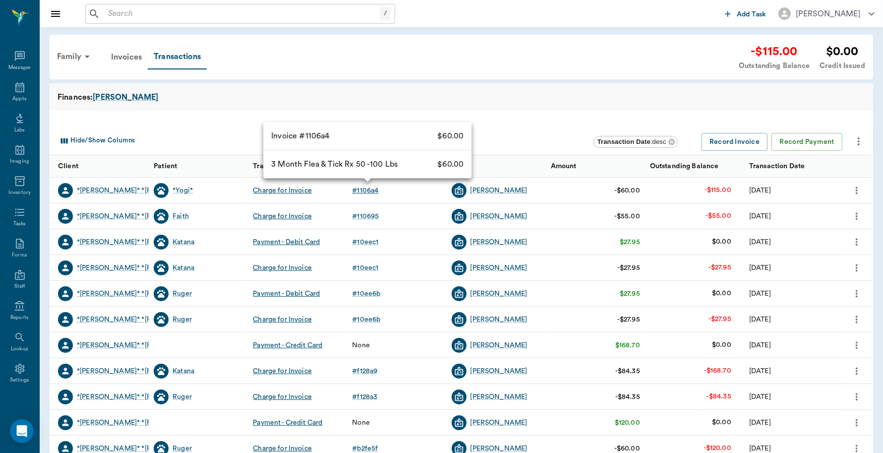
click at [367, 188] on div "# 1106a4" at bounding box center [365, 190] width 26 height 10
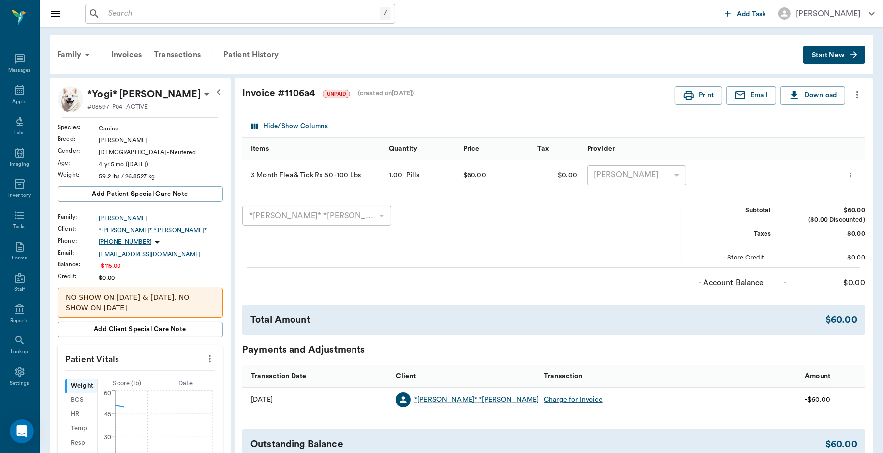
scroll to position [3, 0]
click at [703, 97] on button "Print" at bounding box center [699, 95] width 48 height 18
click at [189, 55] on div "Transactions" at bounding box center [177, 55] width 59 height 24
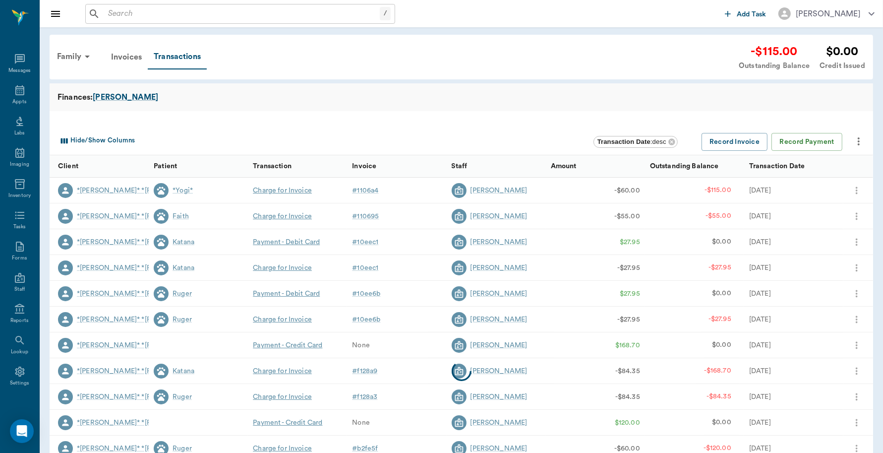
scroll to position [3, 0]
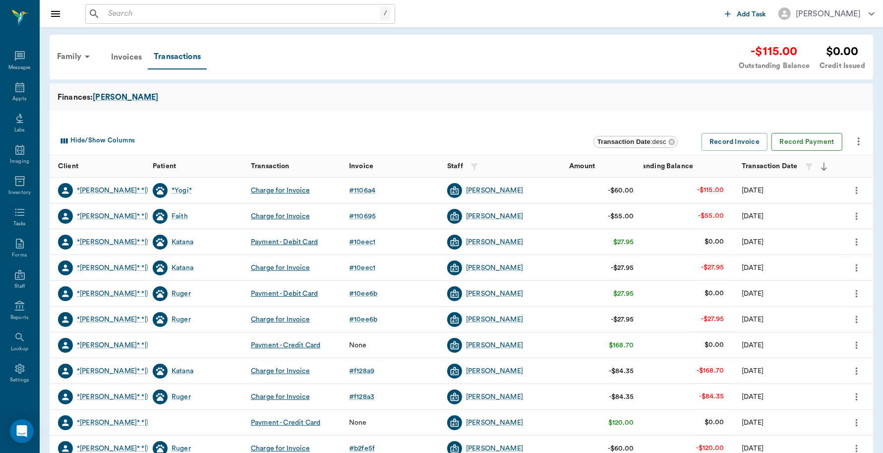
click at [799, 139] on button "Record Payment" at bounding box center [807, 142] width 71 height 18
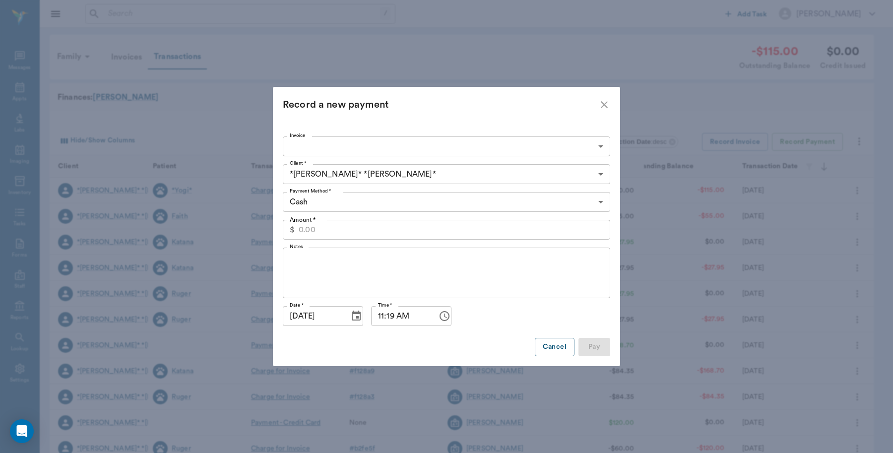
click at [591, 149] on body "/ ​ Add Task Dr. Bert Ellsworth Nectar Messages Appts Labs Imaging Inventory Ta…" at bounding box center [446, 305] width 893 height 610
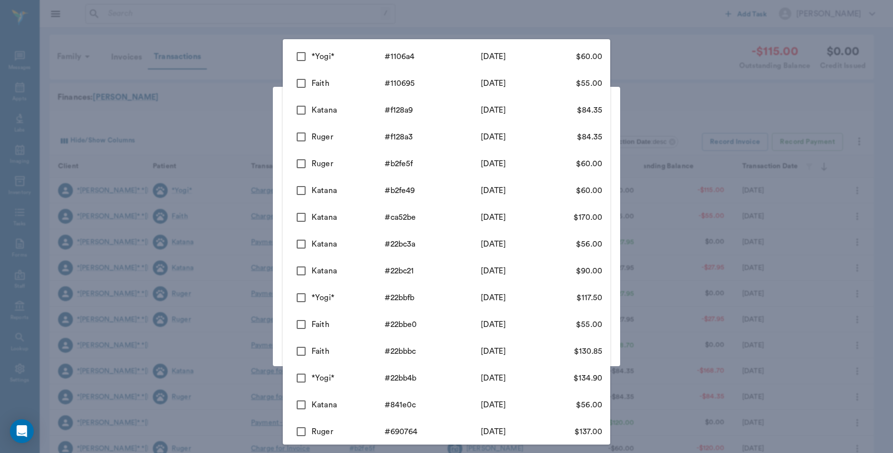
click at [298, 58] on input "checkbox" at bounding box center [301, 56] width 21 height 21
checkbox input "true"
type input "689e0c6fed37b777db1106a4"
type input "60.00"
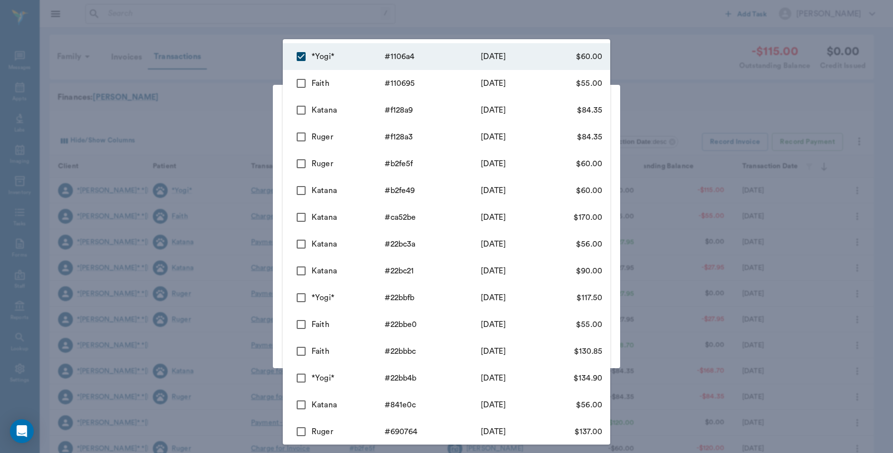
click at [301, 83] on input "checkbox" at bounding box center [301, 83] width 21 height 21
checkbox input "true"
type input "689e0c6fed37b777db1106a4,689e0c21ed37b777db110695"
type input "115.00"
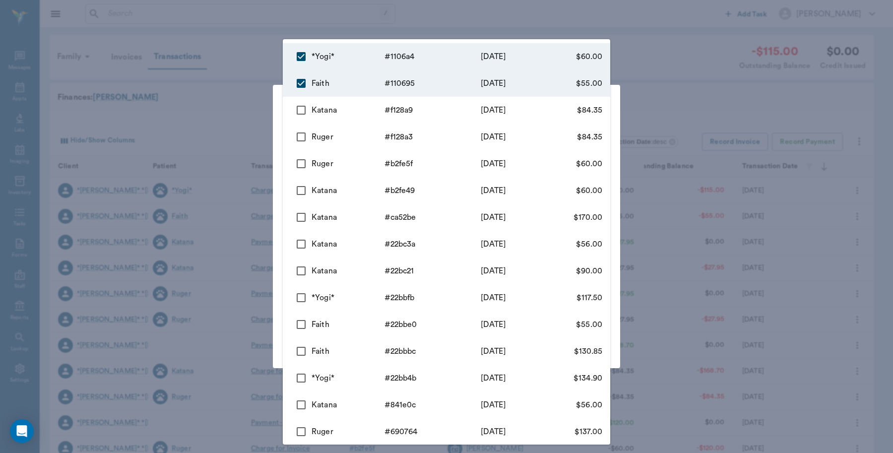
click at [392, 16] on div at bounding box center [446, 226] width 893 height 453
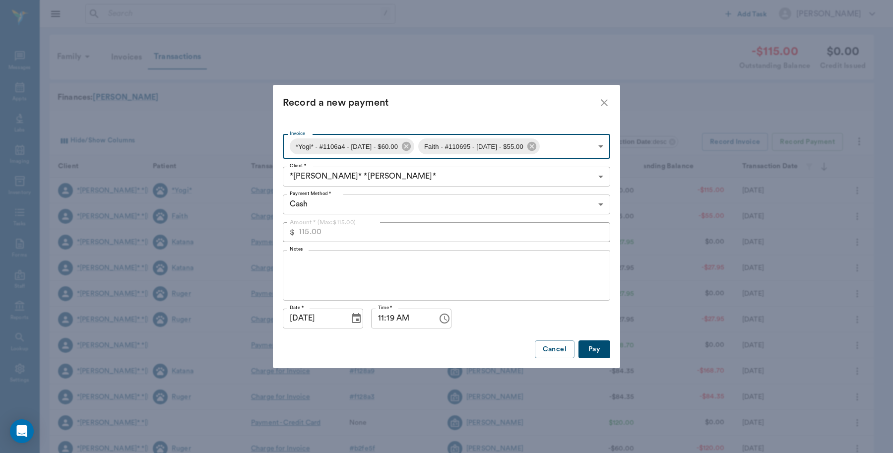
click at [599, 204] on body "/ ​ Add Task Dr. Bert Ellsworth Nectar Messages Appts Labs Imaging Inventory Ta…" at bounding box center [446, 305] width 893 height 610
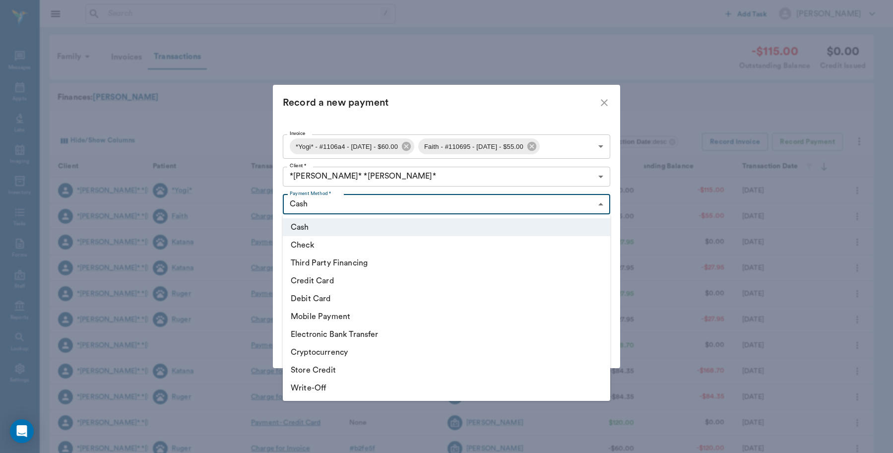
click at [347, 299] on li "Debit Card" at bounding box center [446, 299] width 327 height 18
type input "DEBIT_CARD"
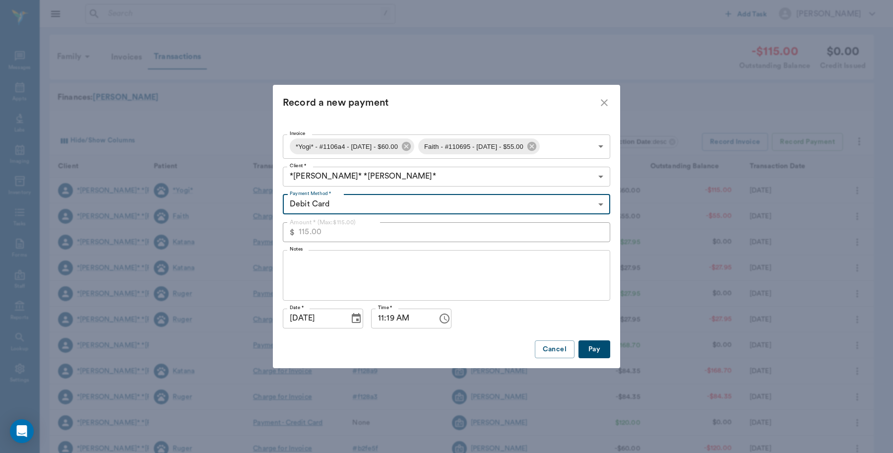
click at [591, 350] on button "Pay" at bounding box center [594, 349] width 32 height 18
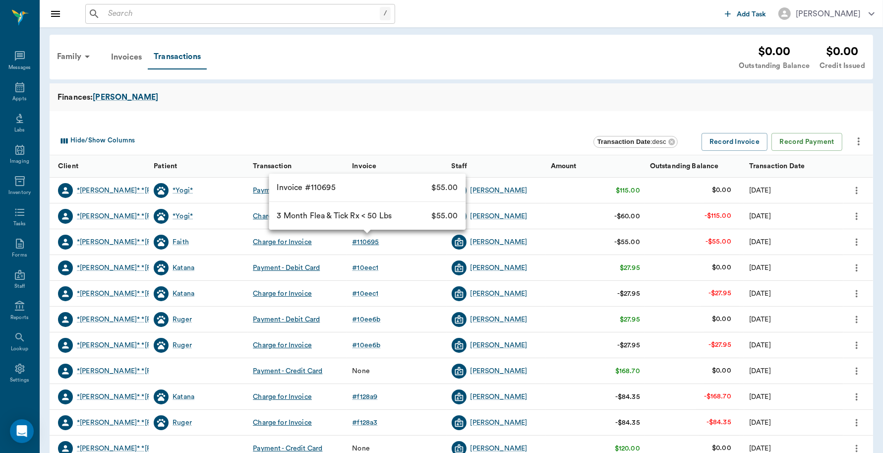
click at [369, 244] on div "# 110695" at bounding box center [365, 242] width 27 height 10
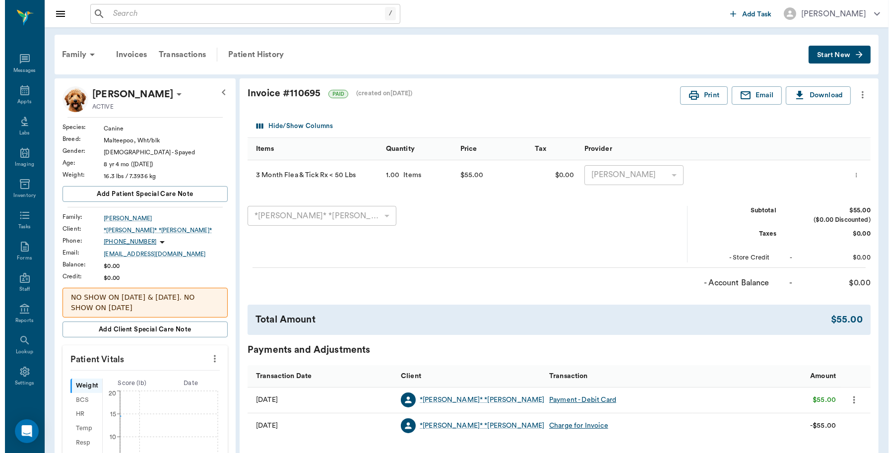
scroll to position [3, 0]
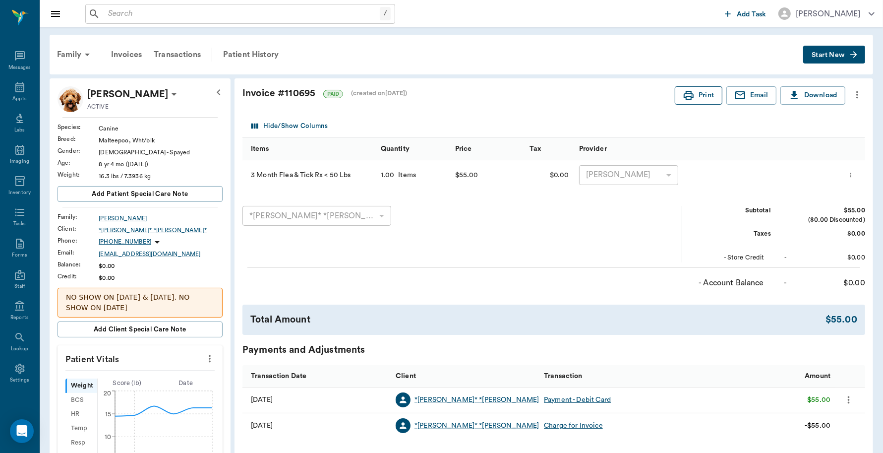
click at [705, 98] on button "Print" at bounding box center [699, 95] width 48 height 18
click at [12, 95] on div "Appts" at bounding box center [19, 98] width 14 height 7
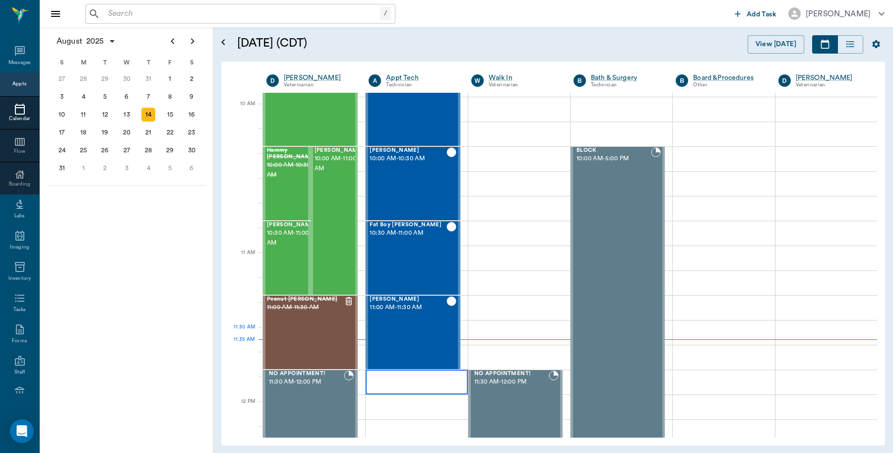
scroll to position [372, 0]
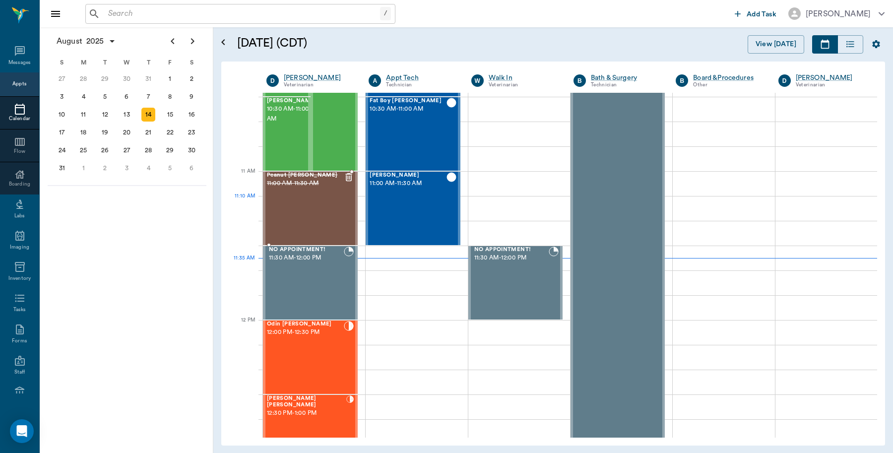
click at [305, 201] on div "Peanut Irvin 11:00 AM - 11:30 AM" at bounding box center [305, 208] width 77 height 72
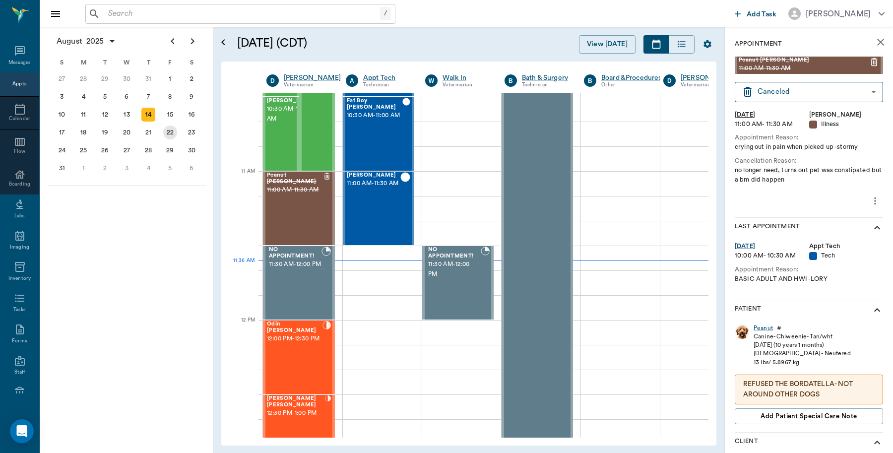
click at [173, 129] on div "22" at bounding box center [170, 132] width 14 height 14
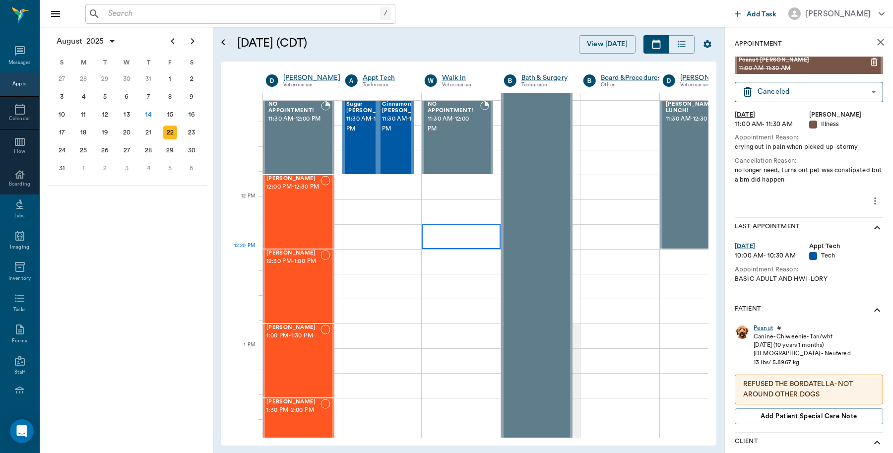
scroll to position [496, 0]
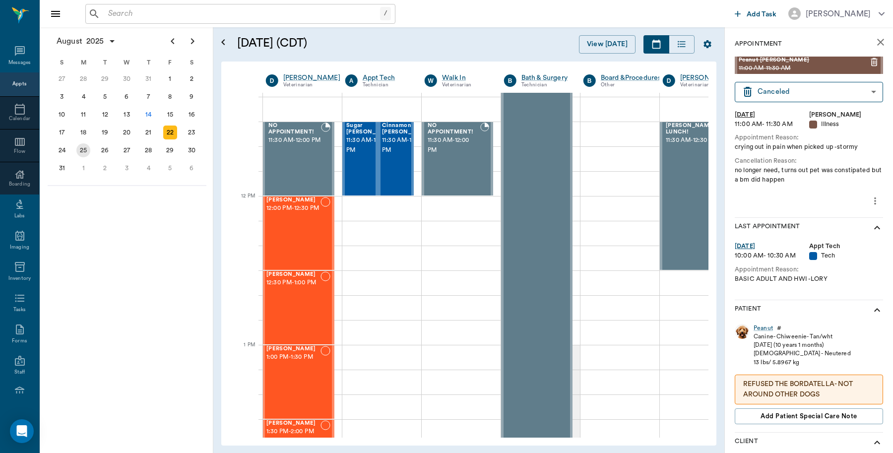
click at [85, 147] on div "25" at bounding box center [83, 150] width 14 height 14
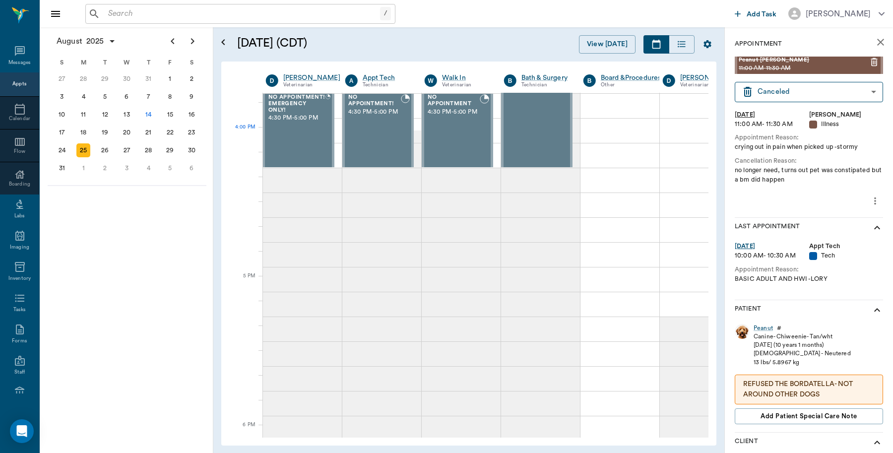
scroll to position [1302, 0]
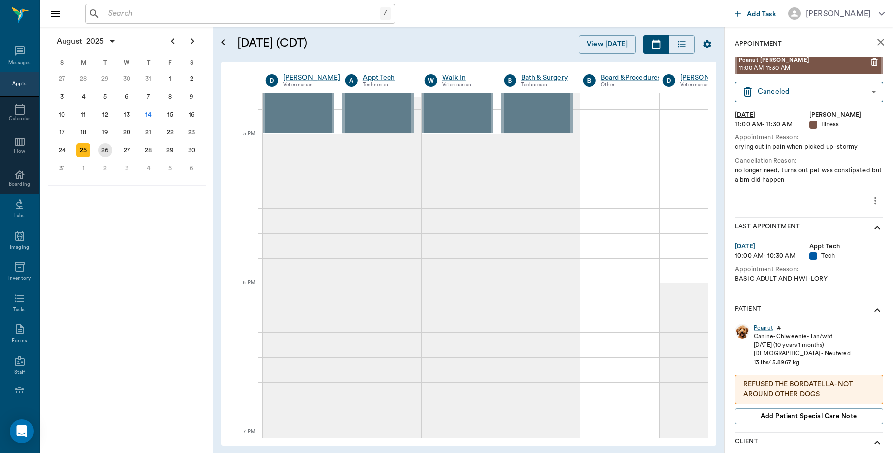
click at [106, 147] on div "26" at bounding box center [105, 150] width 14 height 14
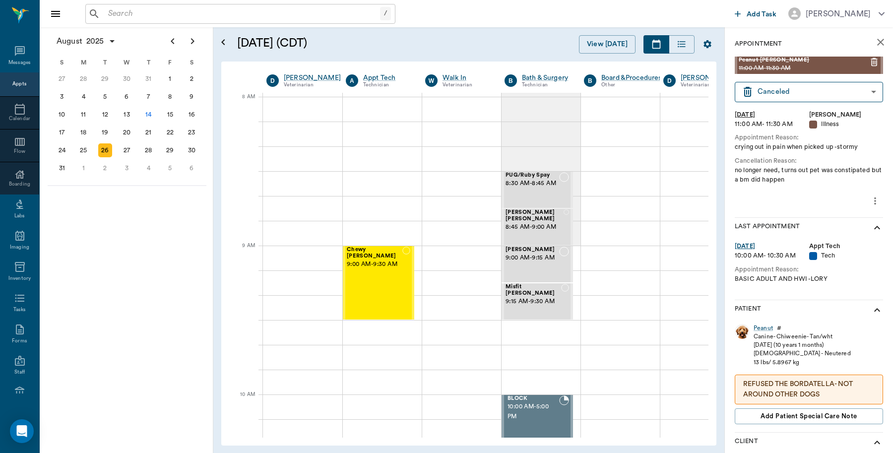
scroll to position [0, 0]
click at [151, 113] on div "14" at bounding box center [148, 115] width 14 height 14
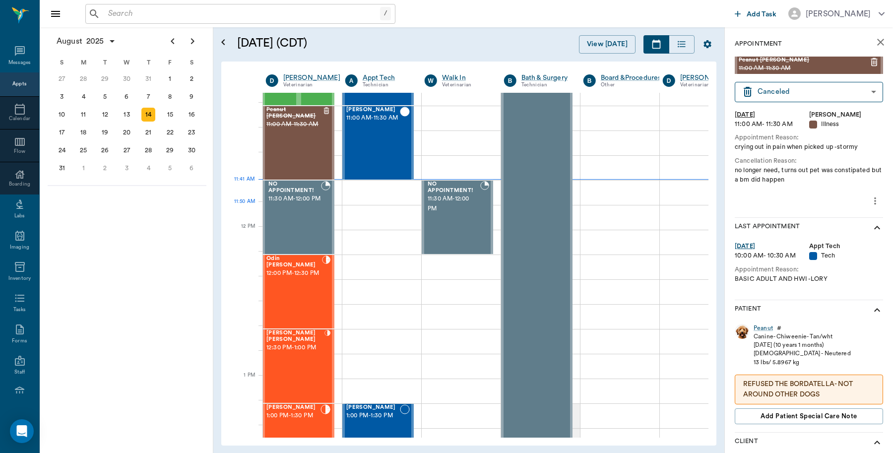
scroll to position [434, 0]
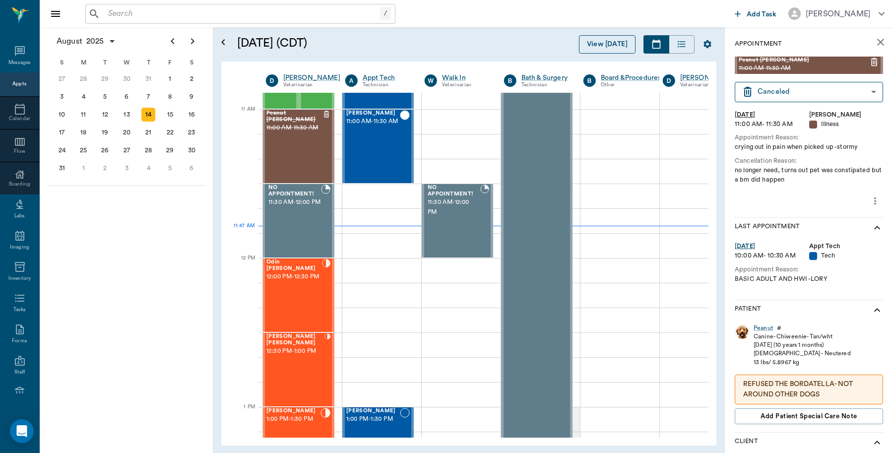
click at [615, 48] on button "View [DATE]" at bounding box center [607, 44] width 57 height 18
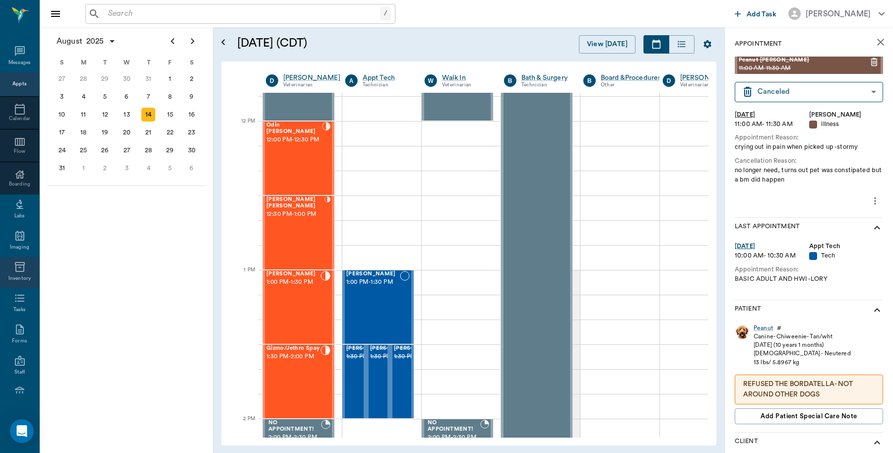
scroll to position [88, 0]
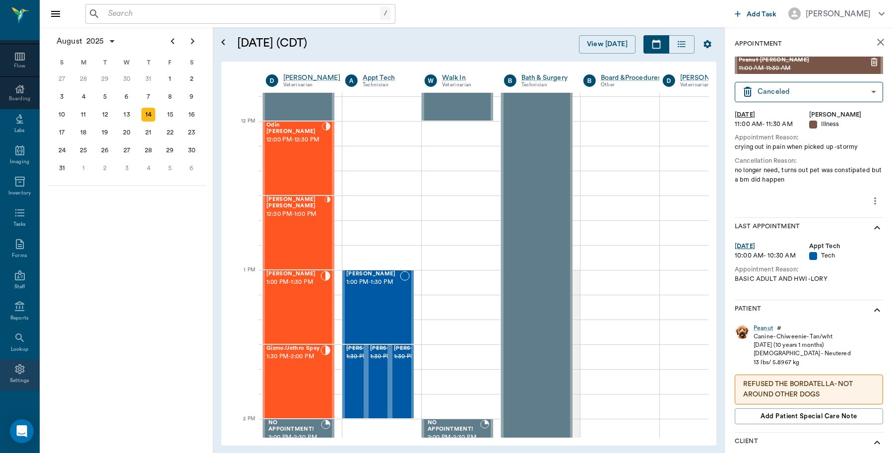
click at [15, 364] on icon at bounding box center [19, 369] width 9 height 10
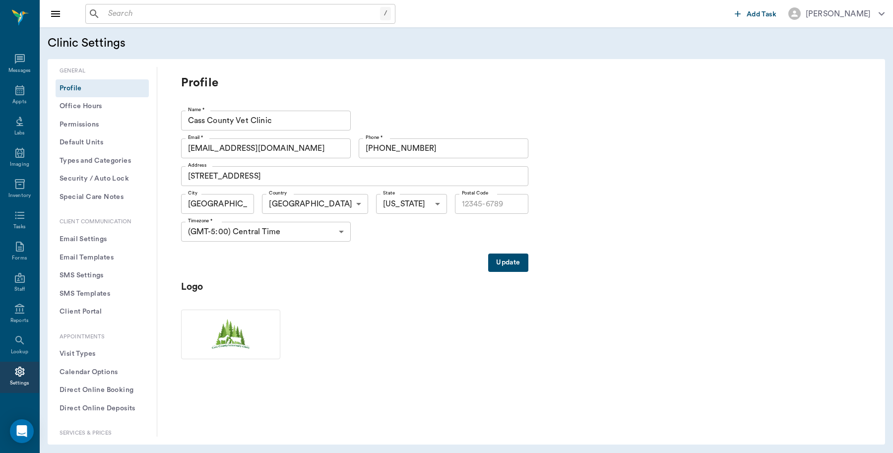
type input "75551"
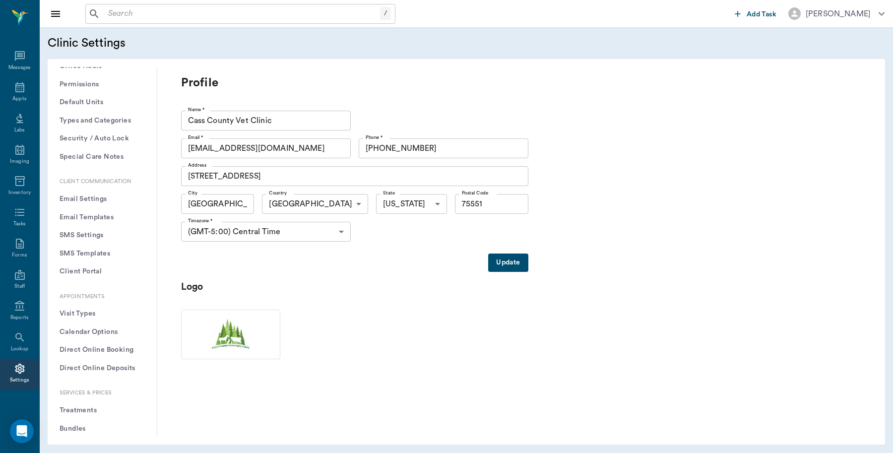
scroll to position [62, 0]
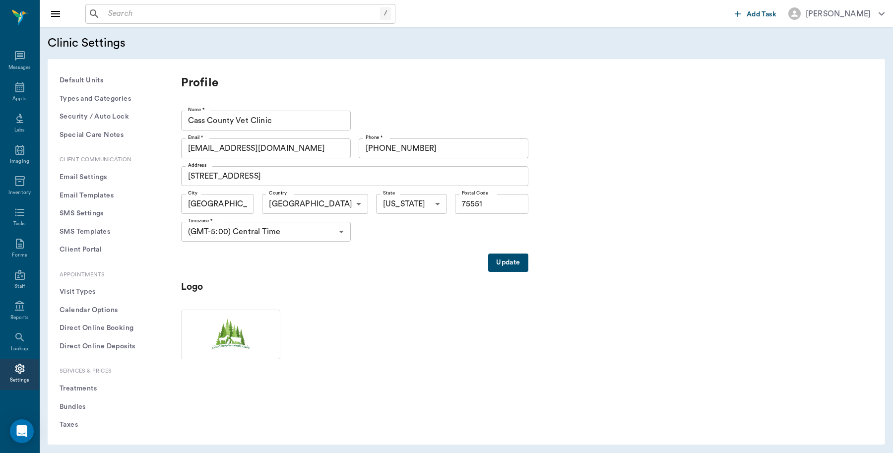
click at [85, 291] on button "Visit Types" at bounding box center [102, 292] width 93 height 18
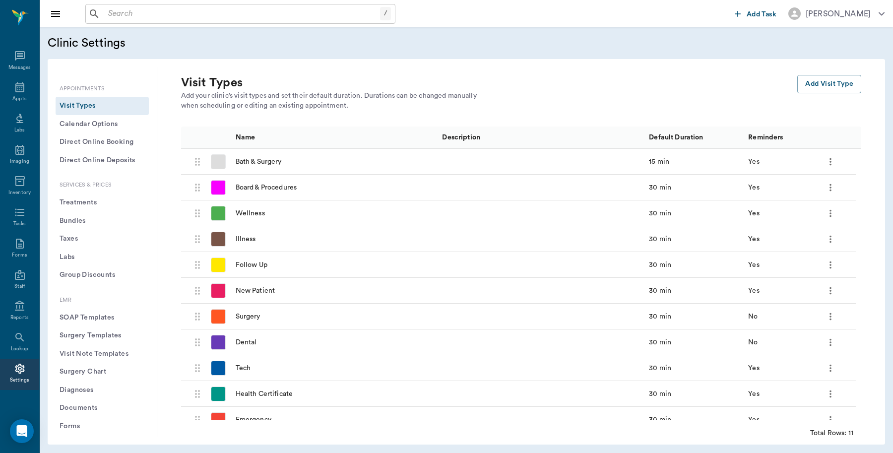
click at [90, 205] on button "Treatments" at bounding box center [102, 202] width 93 height 18
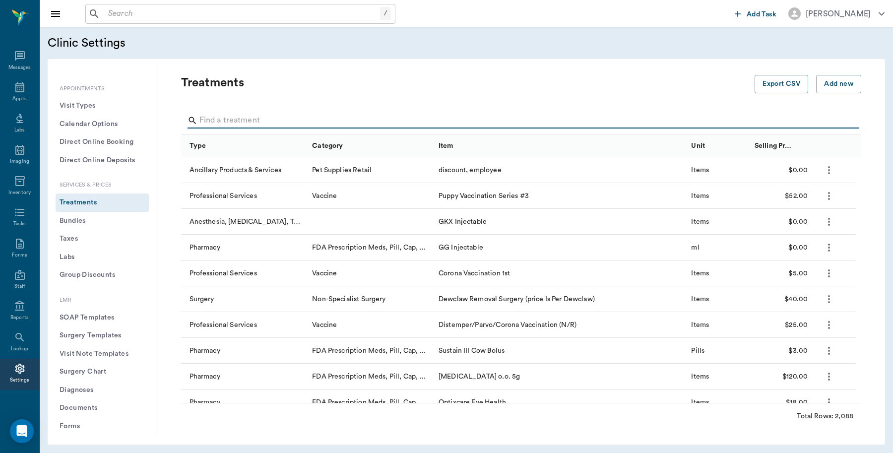
click at [283, 122] on input "Search" at bounding box center [521, 121] width 645 height 16
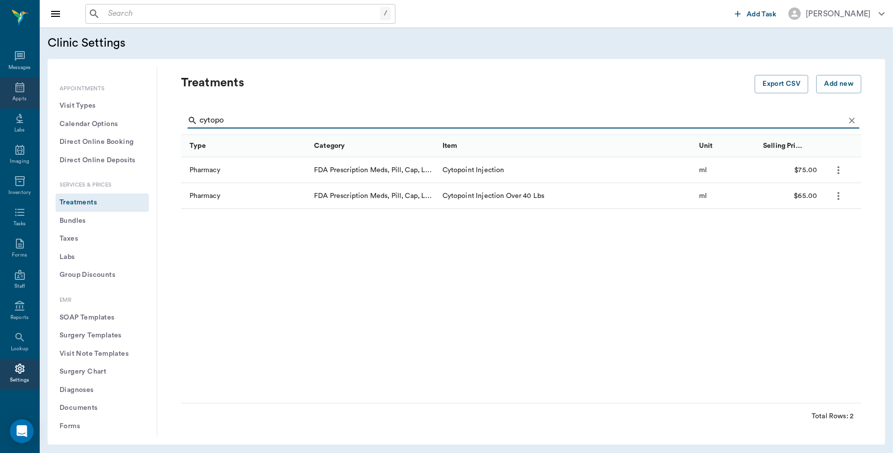
type input "cytopo"
click at [15, 88] on icon at bounding box center [19, 87] width 9 height 10
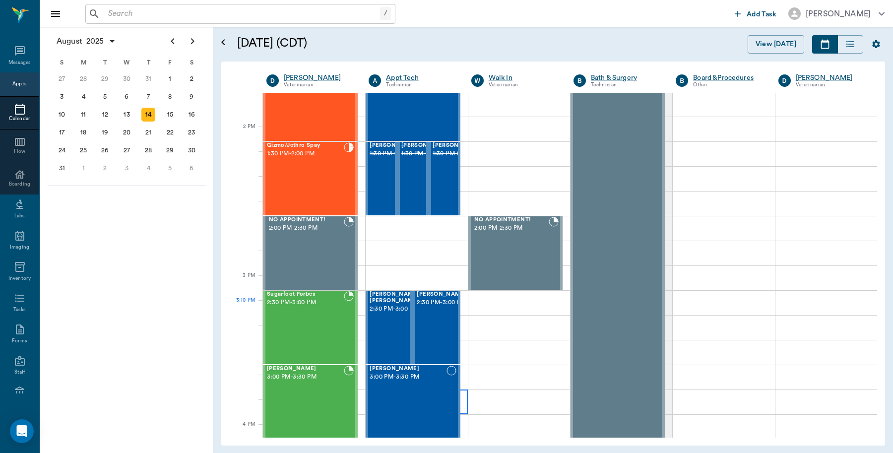
scroll to position [572, 0]
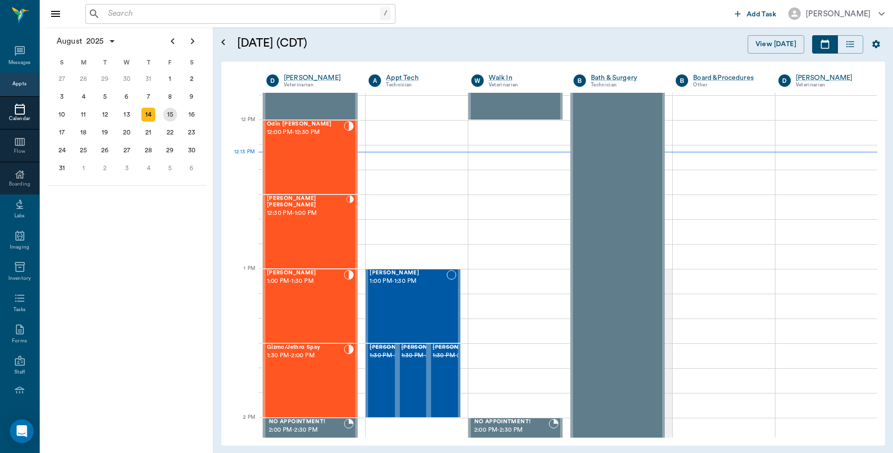
click at [165, 113] on div "15" at bounding box center [170, 115] width 14 height 14
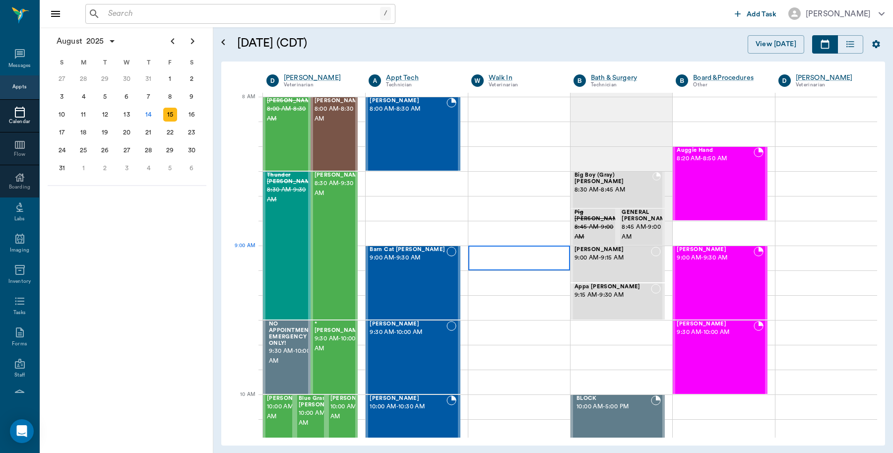
scroll to position [3, 0]
click at [294, 104] on span "[PERSON_NAME]" at bounding box center [292, 101] width 50 height 6
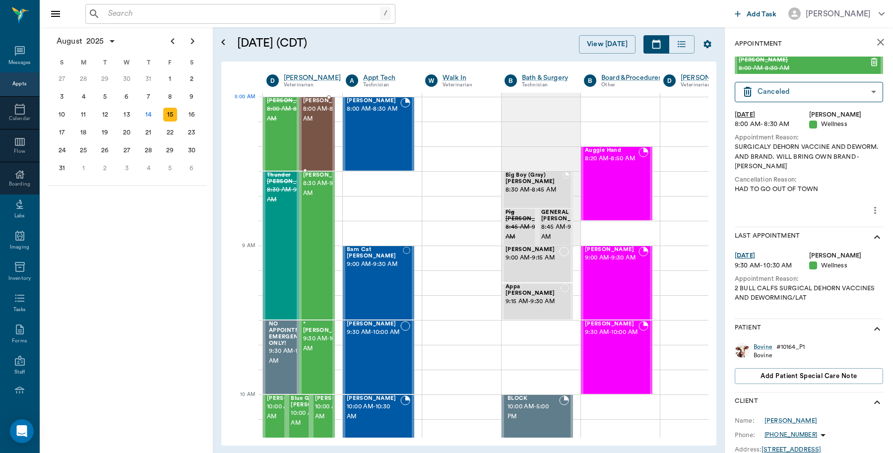
click at [309, 120] on span "8:00 AM - 8:30 AM" at bounding box center [328, 114] width 50 height 20
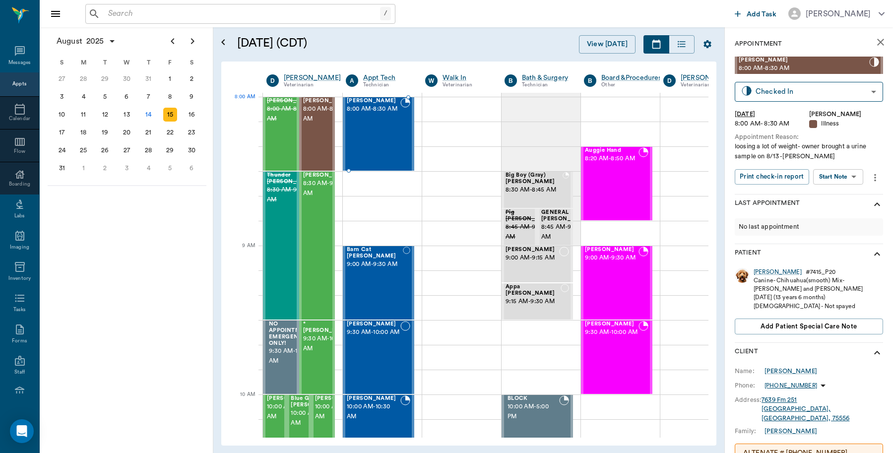
click at [377, 112] on span "8:00 AM - 8:30 AM" at bounding box center [374, 109] width 54 height 10
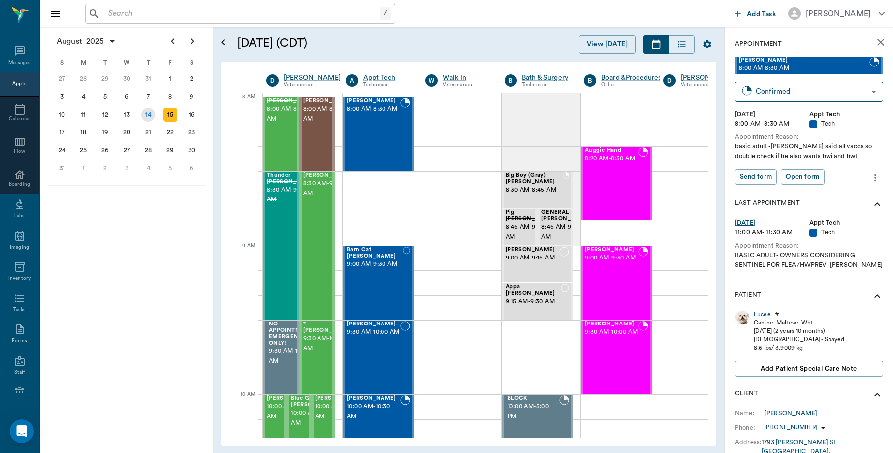
click at [148, 114] on div "14" at bounding box center [148, 115] width 14 height 14
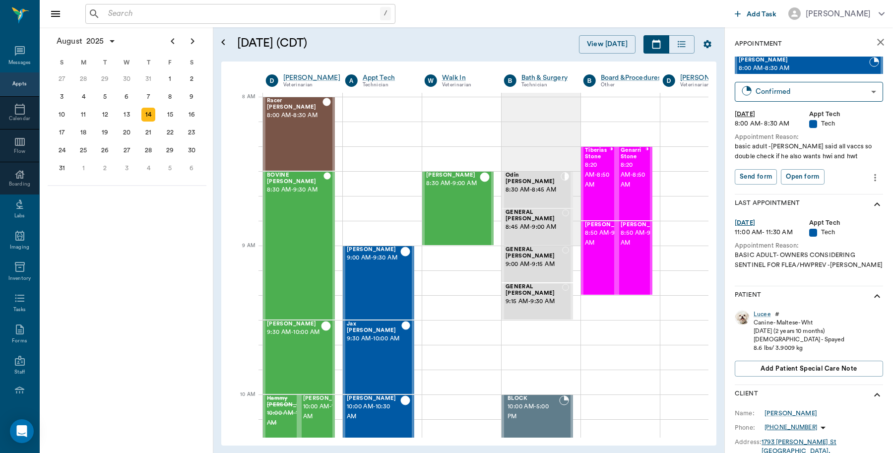
scroll to position [0, 0]
click at [874, 44] on icon "close" at bounding box center [880, 42] width 12 height 12
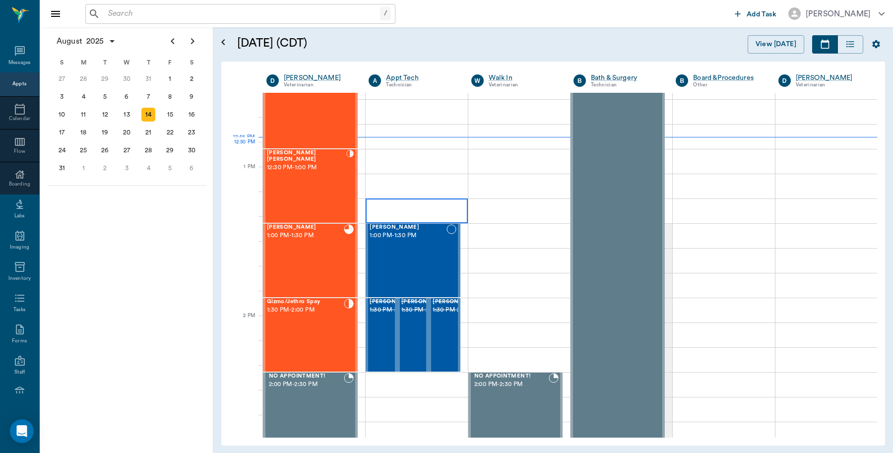
scroll to position [682, 0]
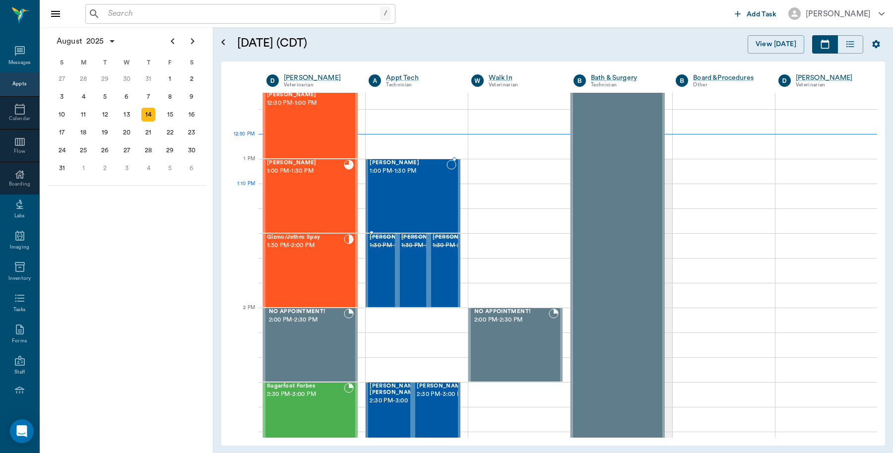
click at [421, 197] on div "[PERSON_NAME] 1:00 PM - 1:30 PM" at bounding box center [407, 196] width 76 height 72
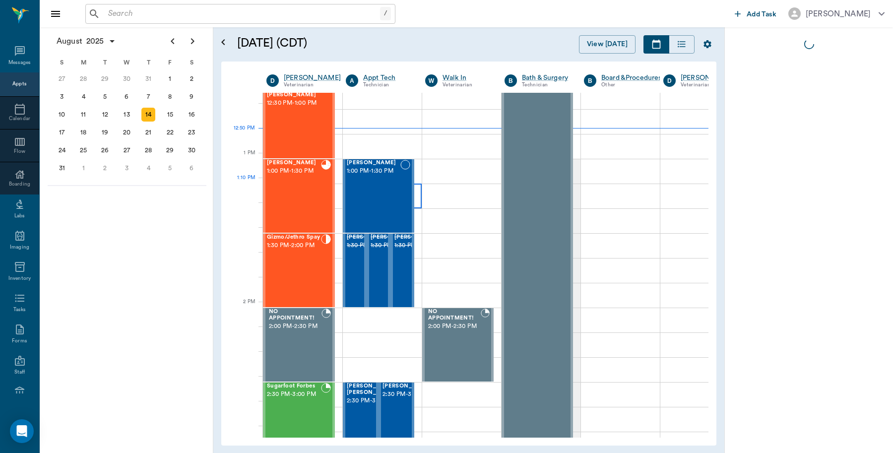
scroll to position [688, 0]
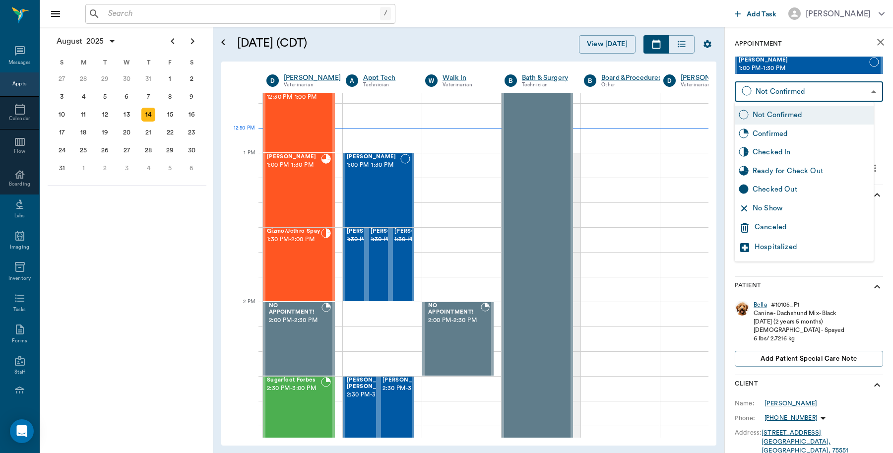
click at [862, 94] on body "/ ​ Add Task [PERSON_NAME] Nectar Messages Appts Calendar Flow Boarding Labs Im…" at bounding box center [446, 226] width 893 height 453
click at [792, 152] on div "Checked In" at bounding box center [810, 152] width 117 height 11
type input "CHECKED_IN"
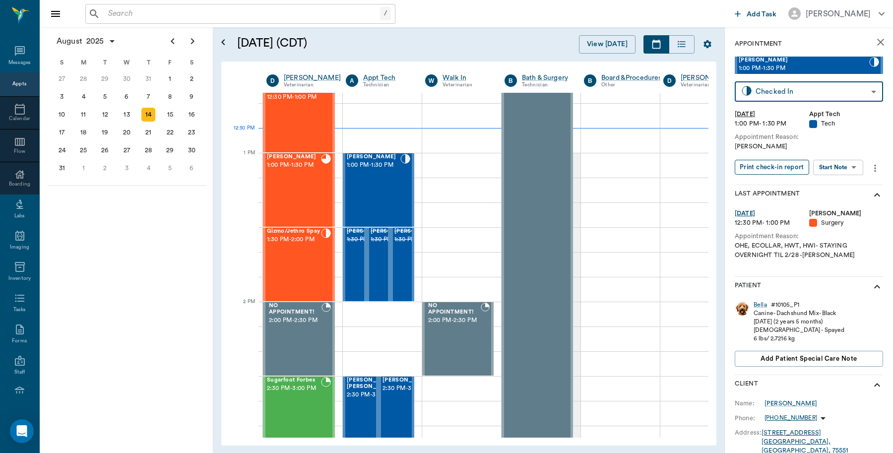
click at [780, 166] on button "Print check-in report" at bounding box center [771, 167] width 74 height 15
click at [874, 44] on icon "close" at bounding box center [880, 42] width 12 height 12
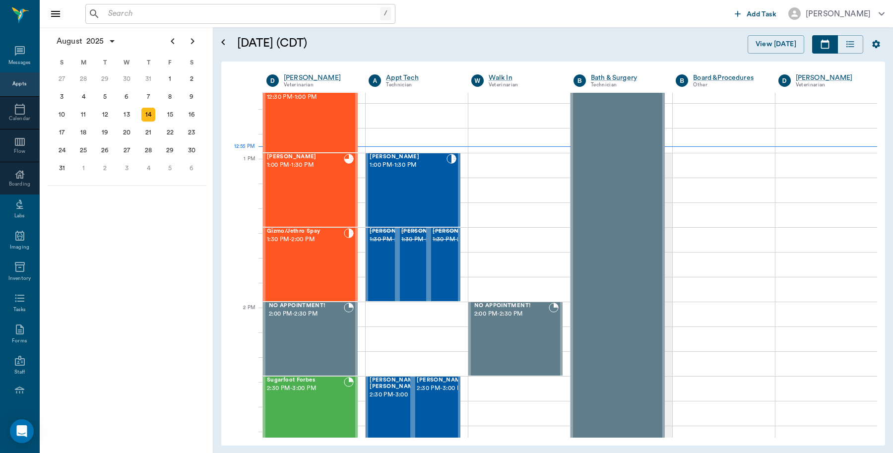
scroll to position [682, 0]
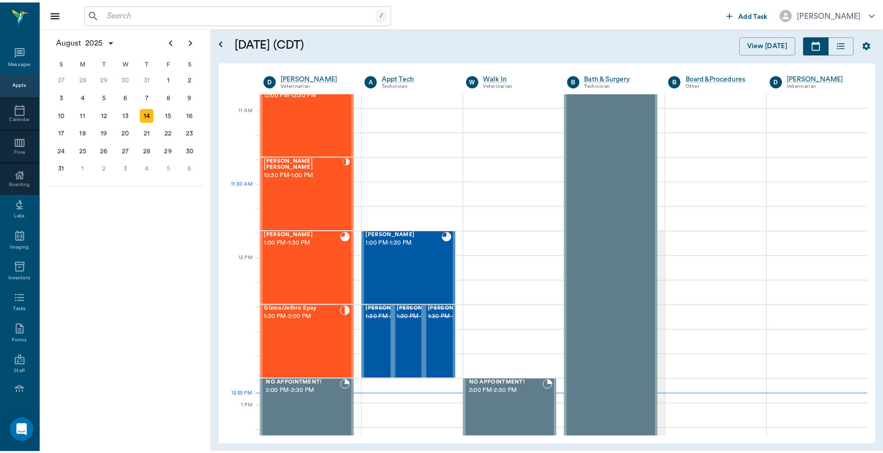
scroll to position [620, 0]
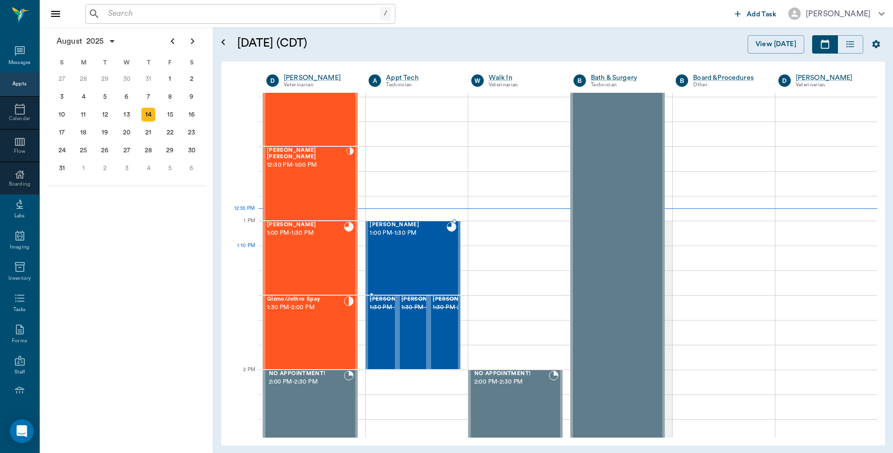
click at [410, 258] on div "[PERSON_NAME] 1:00 PM - 1:30 PM" at bounding box center [407, 258] width 76 height 72
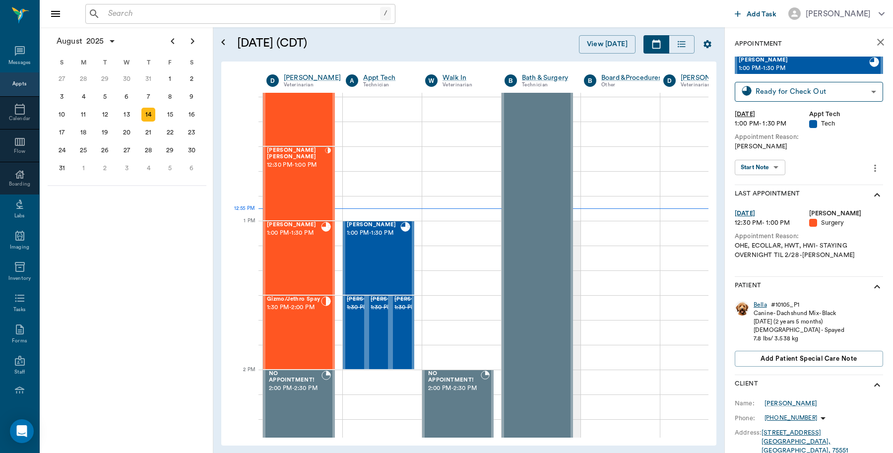
click at [758, 304] on div "Bella" at bounding box center [759, 305] width 13 height 8
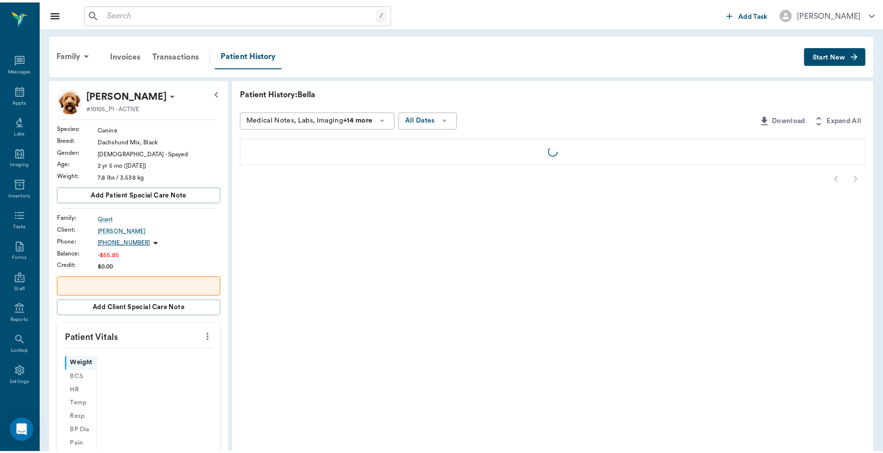
scroll to position [3, 0]
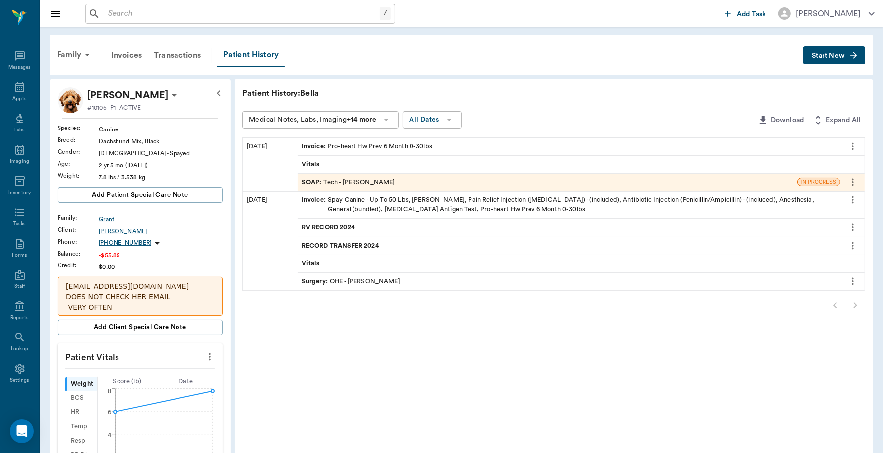
drag, startPoint x: 403, startPoint y: 143, endPoint x: 405, endPoint y: 137, distance: 5.8
click at [403, 143] on div "Invoice : Pro-heart Hw Prev 6 Month 0-30lbs" at bounding box center [367, 146] width 130 height 9
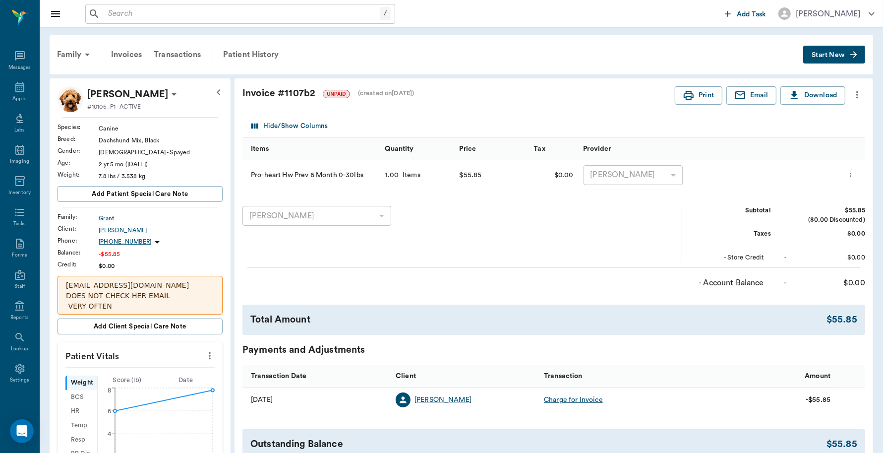
scroll to position [62, 0]
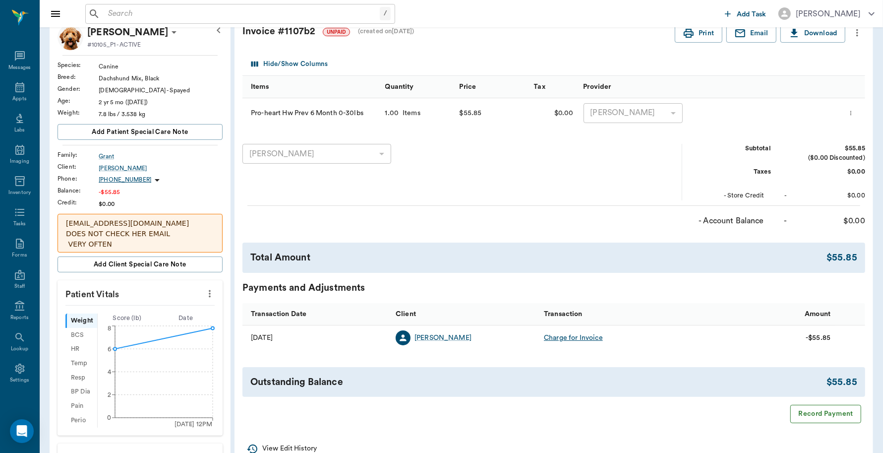
click at [840, 417] on button "Record Payment" at bounding box center [825, 414] width 71 height 18
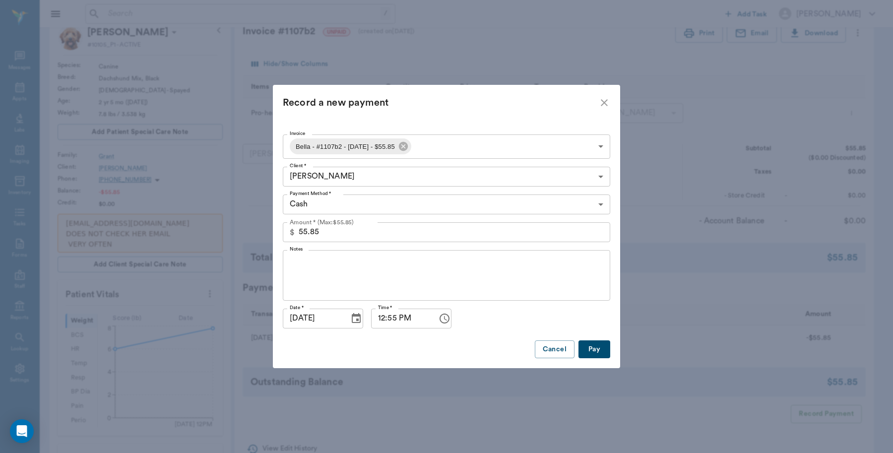
click at [604, 350] on button "Pay" at bounding box center [594, 349] width 32 height 18
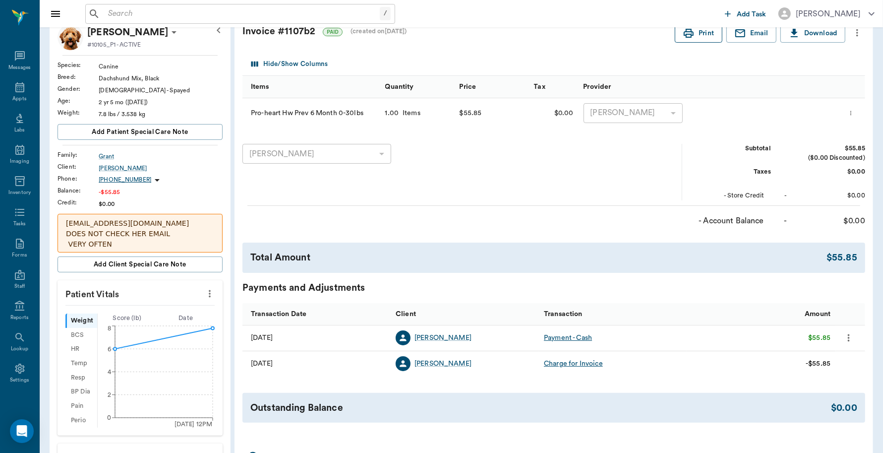
click at [705, 42] on button "Print" at bounding box center [699, 33] width 48 height 18
click at [14, 86] on icon at bounding box center [20, 87] width 12 height 12
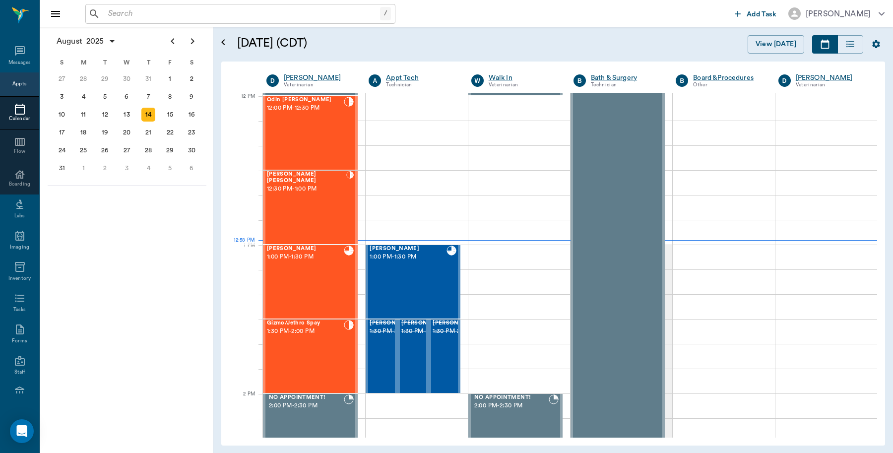
scroll to position [596, 0]
click at [422, 284] on div "[PERSON_NAME] 1:00 PM - 1:30 PM" at bounding box center [407, 282] width 76 height 72
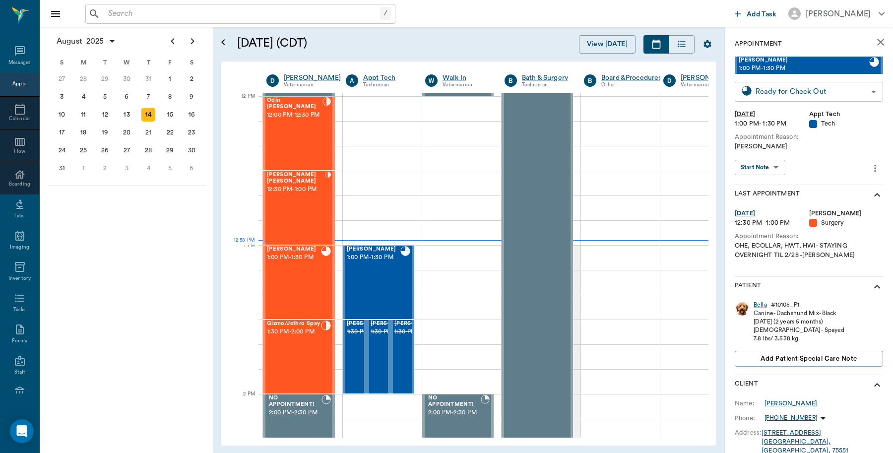
click at [861, 88] on body "/ ​ Add Task [PERSON_NAME] Nectar Messages Appts Calendar Flow Boarding Labs Im…" at bounding box center [446, 226] width 893 height 453
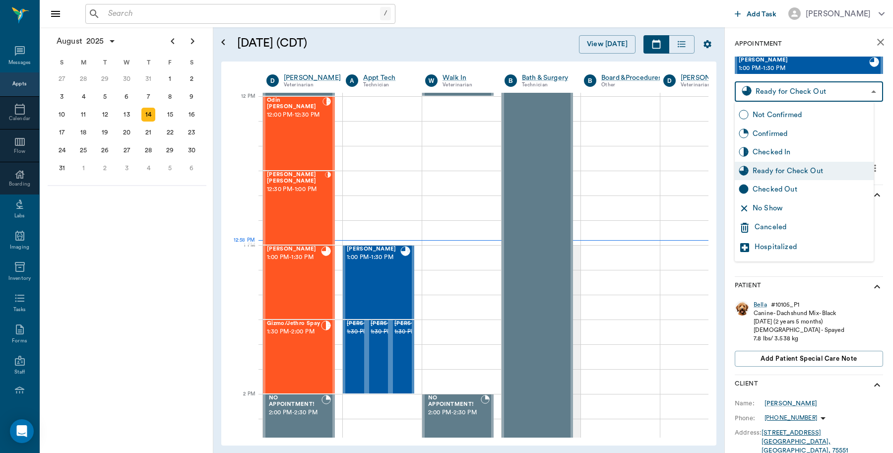
click at [794, 195] on div "Checked Out" at bounding box center [803, 189] width 139 height 19
type input "CHECKED_OUT"
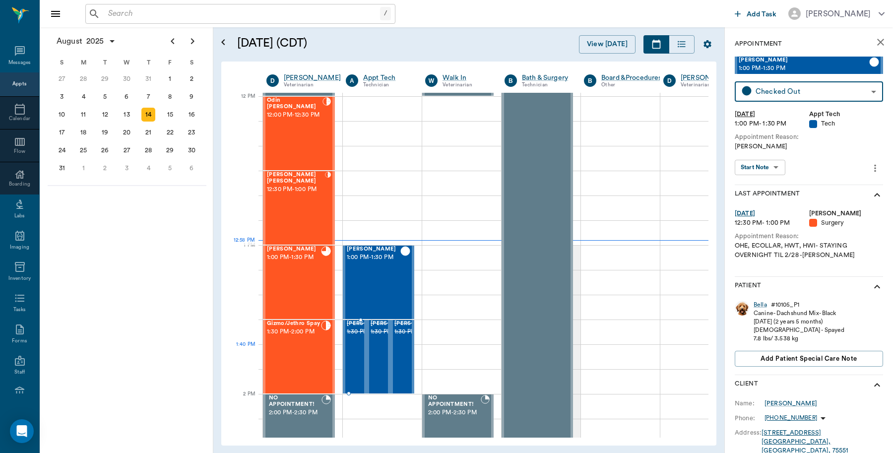
click at [353, 337] on span "1:30 PM - 2:00 PM" at bounding box center [372, 332] width 50 height 10
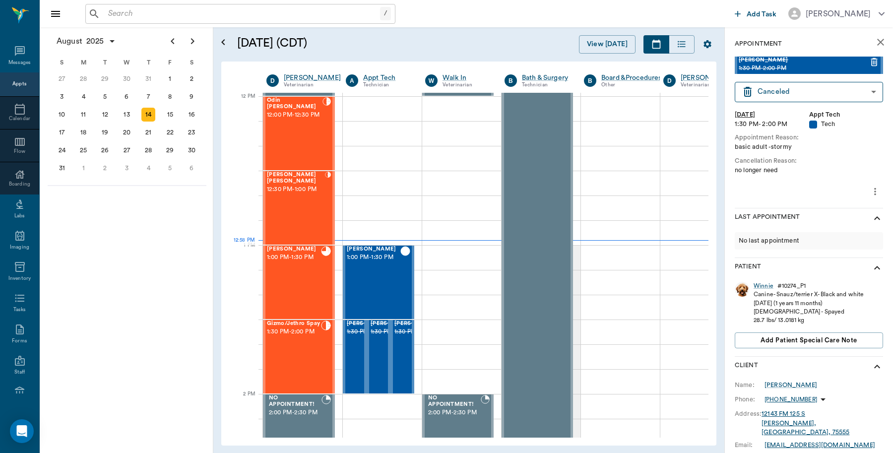
click at [114, 308] on div "[DATE] S M T W T F S 29 [DATE] 1 2 3 4 5 6 7 8 9 10 11 12 13 14 15 16 17 18 19 …" at bounding box center [127, 239] width 174 height 425
click at [877, 45] on icon "close" at bounding box center [880, 42] width 7 height 7
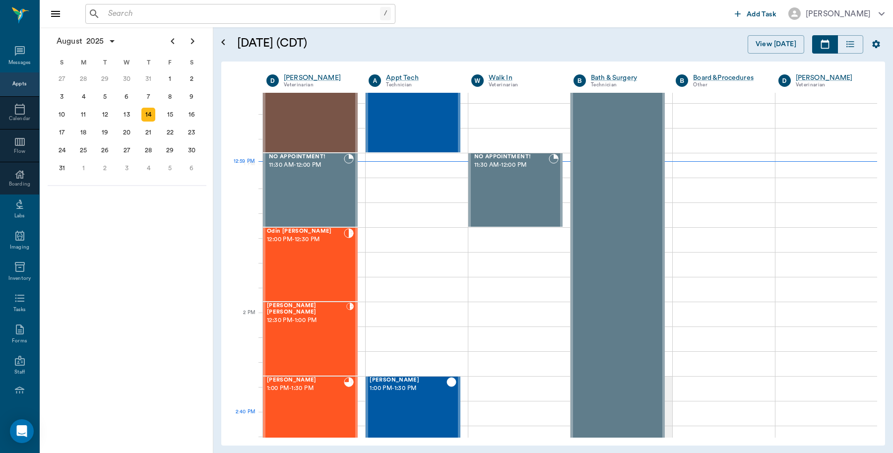
scroll to position [720, 0]
